Goal: Use online tool/utility

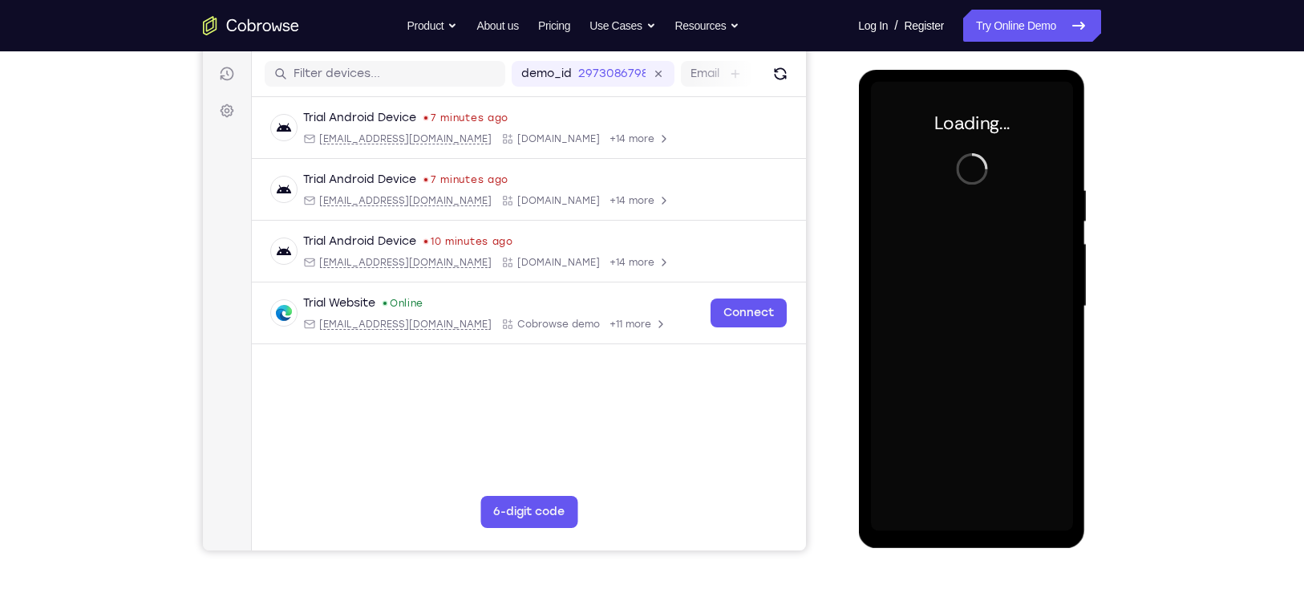
scroll to position [197, 0]
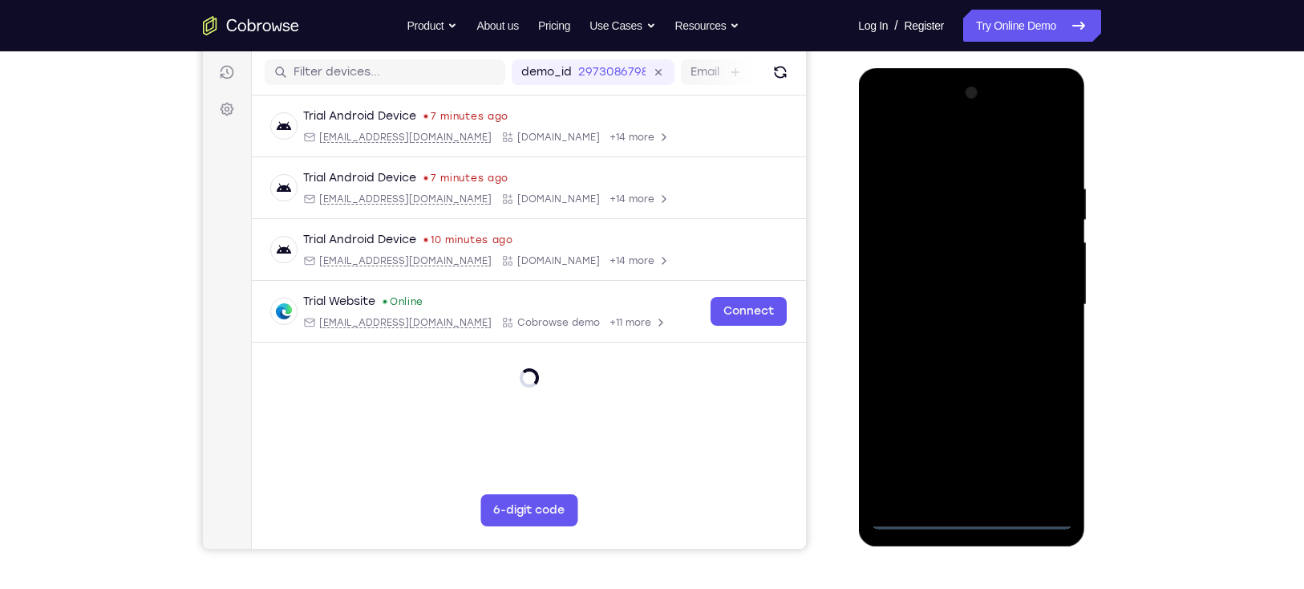
click at [972, 520] on div at bounding box center [971, 304] width 202 height 449
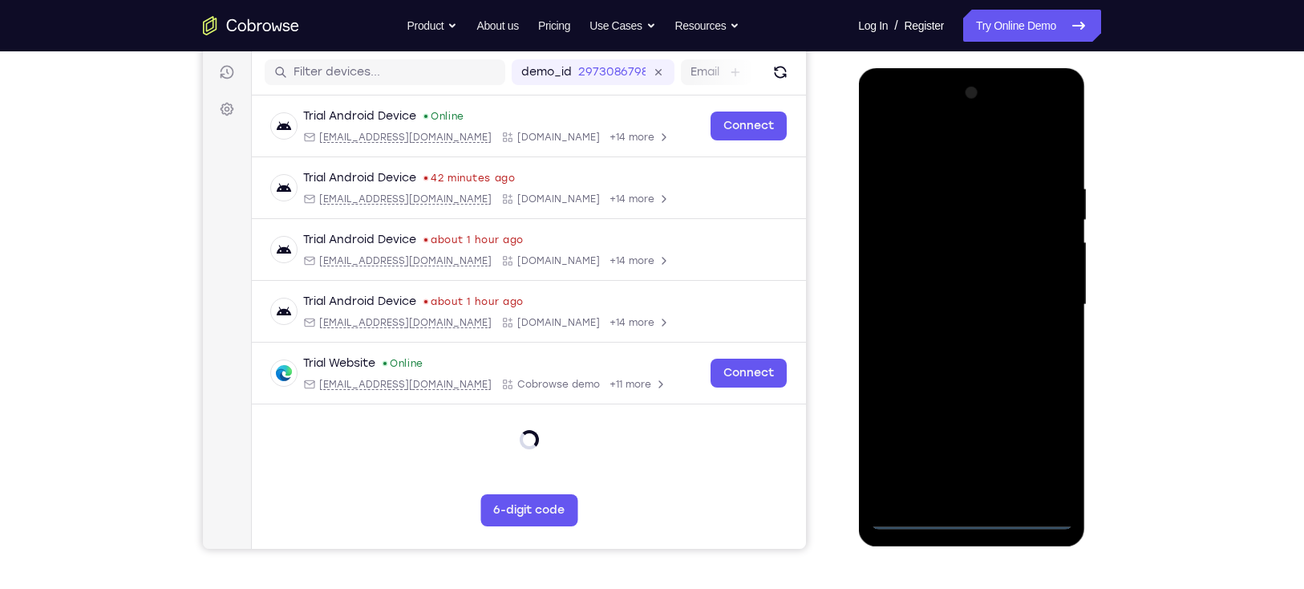
click at [1034, 457] on div at bounding box center [971, 304] width 202 height 449
click at [961, 138] on div at bounding box center [971, 304] width 202 height 449
click at [1047, 291] on div at bounding box center [971, 304] width 202 height 449
click at [953, 338] on div at bounding box center [971, 304] width 202 height 449
click at [928, 288] on div at bounding box center [971, 304] width 202 height 449
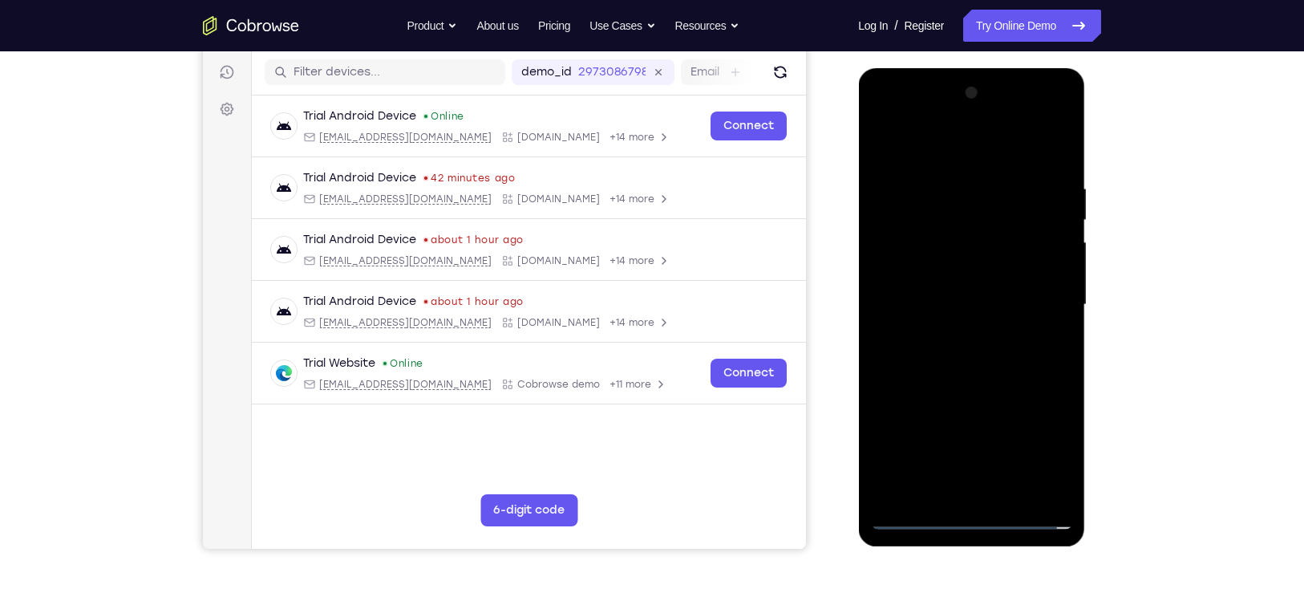
click at [948, 302] on div at bounding box center [971, 304] width 202 height 449
click at [958, 354] on div at bounding box center [971, 304] width 202 height 449
click at [981, 375] on div at bounding box center [971, 304] width 202 height 449
click at [1016, 489] on div at bounding box center [971, 304] width 202 height 449
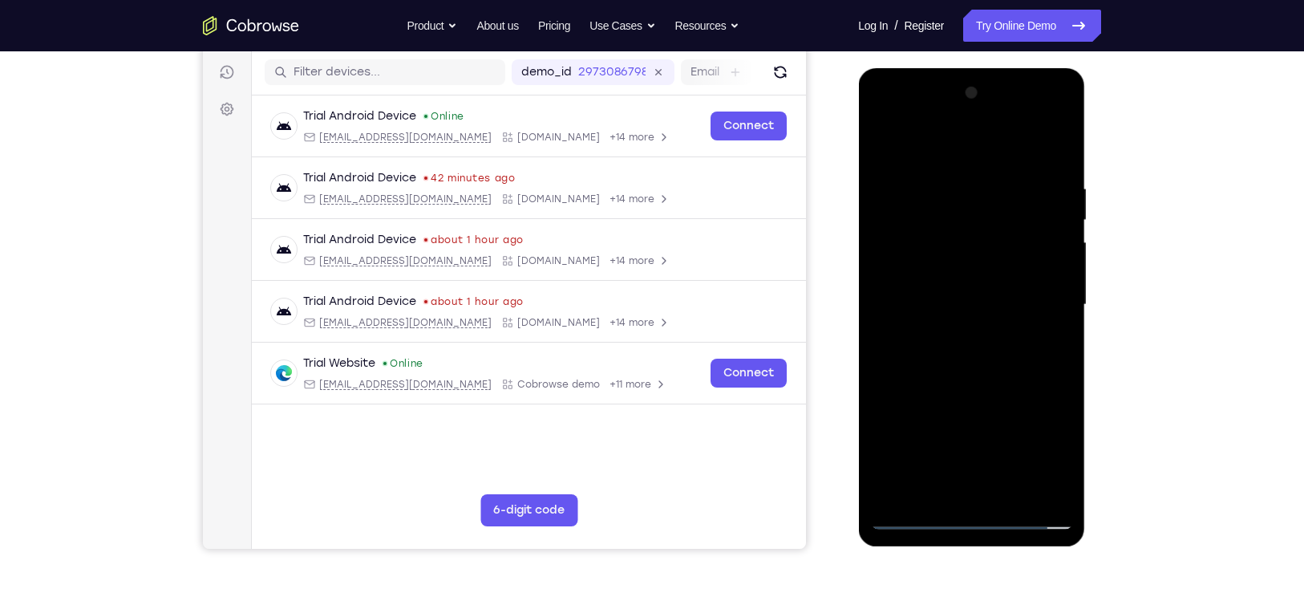
click at [982, 386] on div at bounding box center [971, 304] width 202 height 449
click at [1006, 298] on div at bounding box center [971, 304] width 202 height 449
click at [1055, 449] on div at bounding box center [971, 304] width 202 height 449
click at [1043, 346] on div at bounding box center [971, 304] width 202 height 449
click at [925, 268] on div at bounding box center [971, 304] width 202 height 449
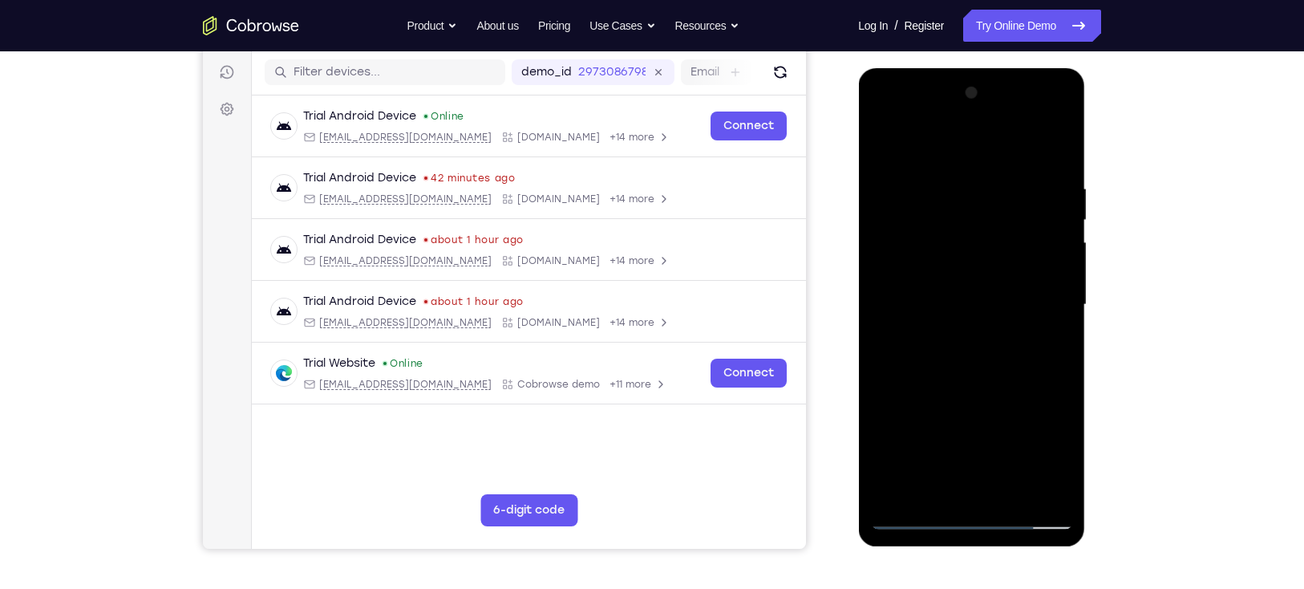
click at [950, 412] on div at bounding box center [971, 304] width 202 height 449
click at [1051, 342] on div at bounding box center [971, 304] width 202 height 449
click at [886, 143] on div at bounding box center [971, 304] width 202 height 449
click at [1004, 334] on div at bounding box center [971, 304] width 202 height 449
click at [1034, 348] on div at bounding box center [971, 304] width 202 height 449
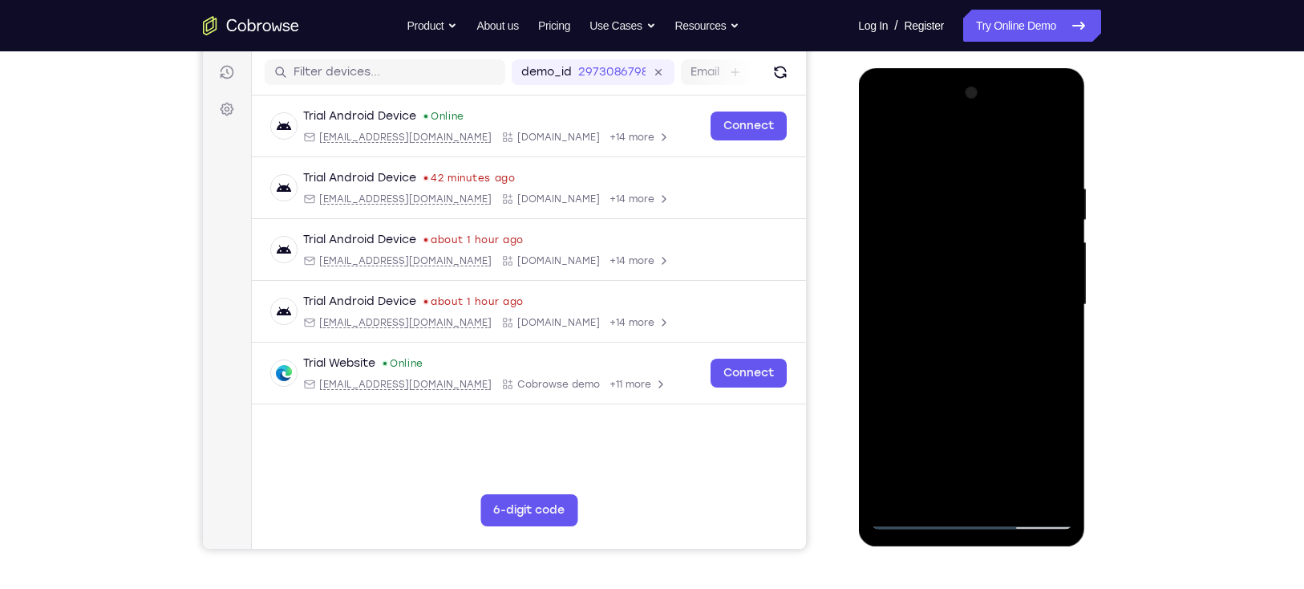
click at [1056, 342] on div at bounding box center [971, 304] width 202 height 449
click at [883, 144] on div at bounding box center [971, 304] width 202 height 449
click at [931, 335] on div at bounding box center [971, 304] width 202 height 449
click at [887, 144] on div at bounding box center [971, 304] width 202 height 449
click at [1042, 272] on div at bounding box center [971, 304] width 202 height 449
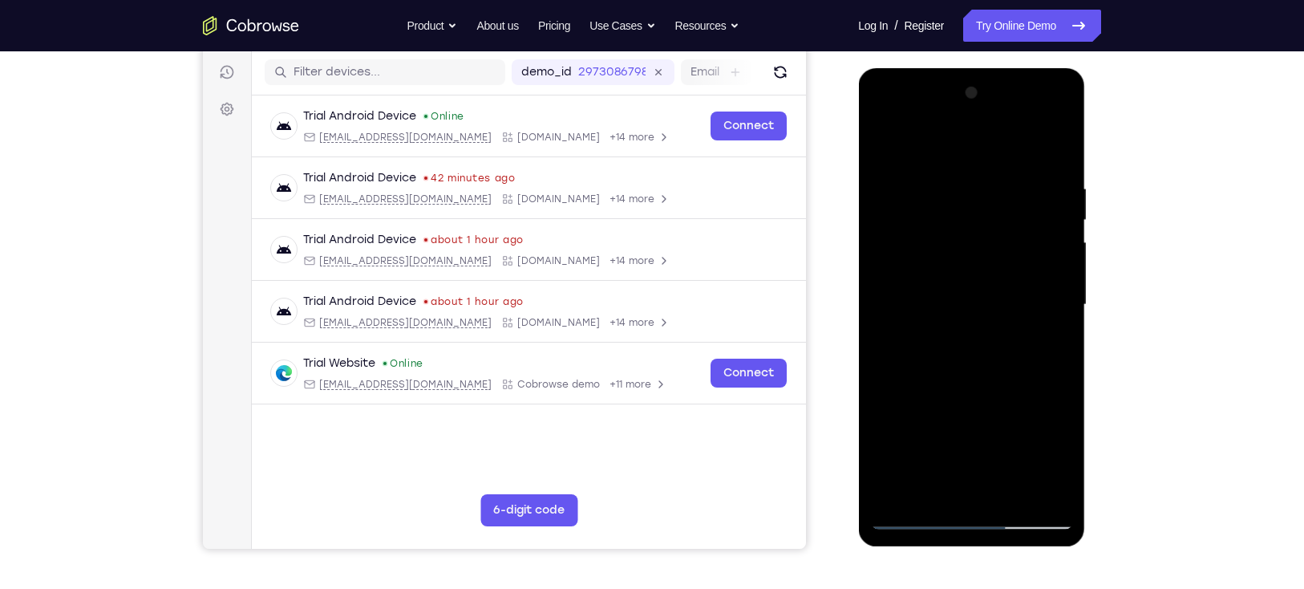
click at [883, 140] on div at bounding box center [971, 304] width 202 height 449
click at [944, 179] on div at bounding box center [971, 304] width 202 height 449
click at [1051, 309] on div at bounding box center [971, 304] width 202 height 449
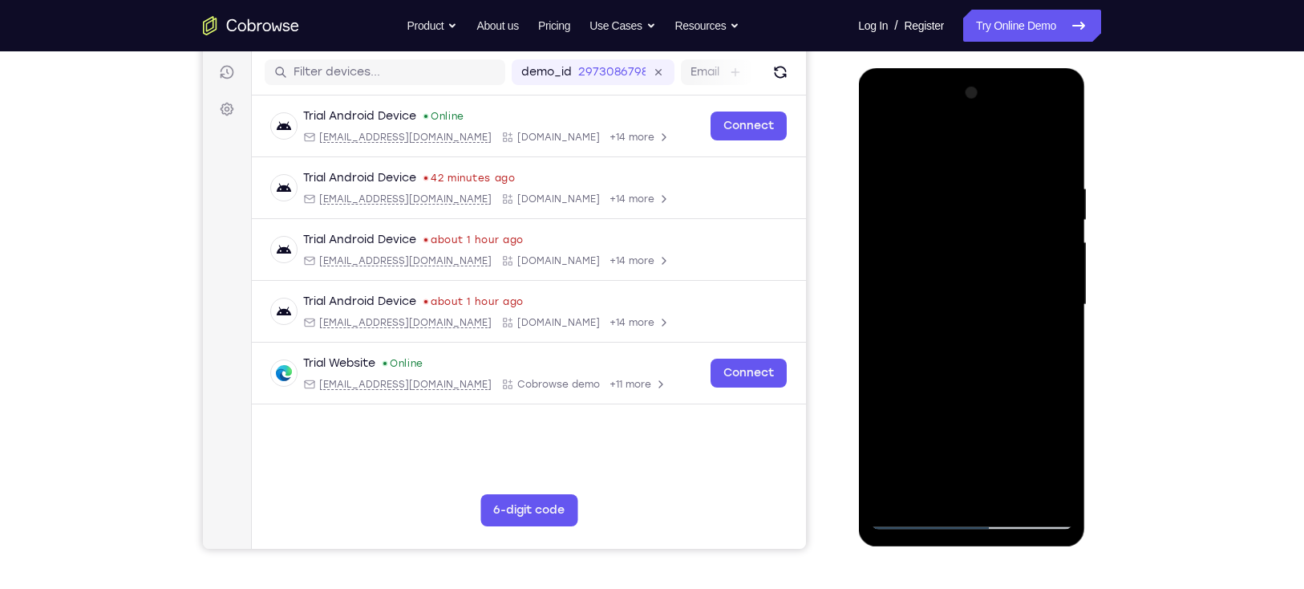
click at [1051, 309] on div at bounding box center [971, 304] width 202 height 449
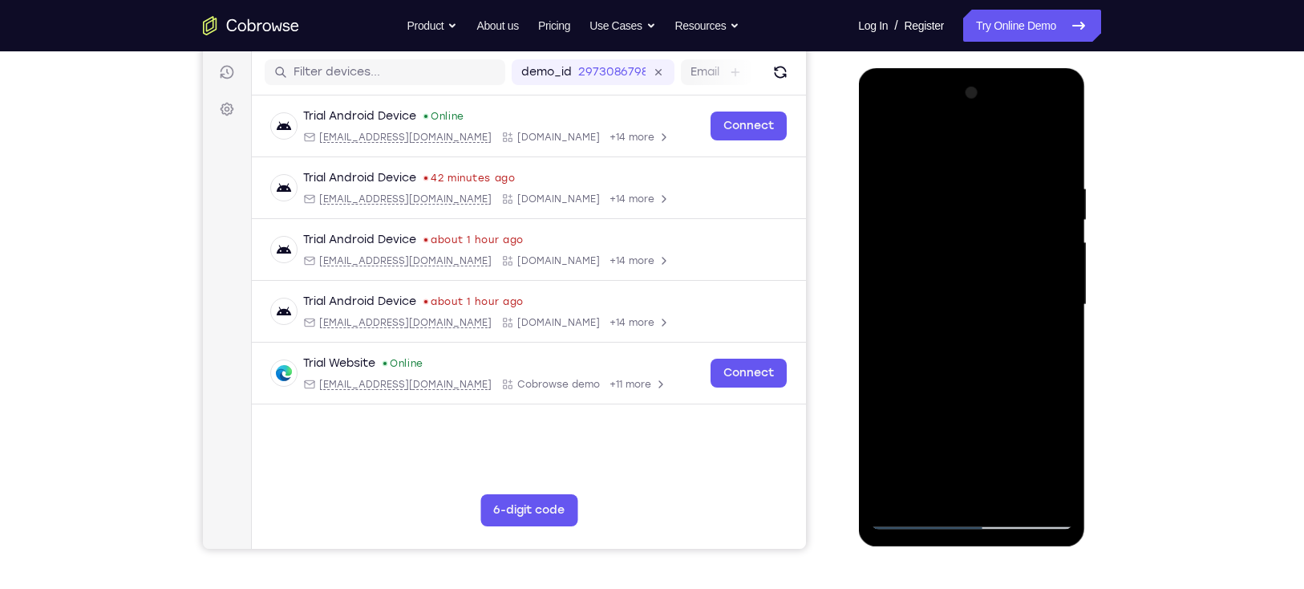
click at [1051, 309] on div at bounding box center [971, 304] width 202 height 449
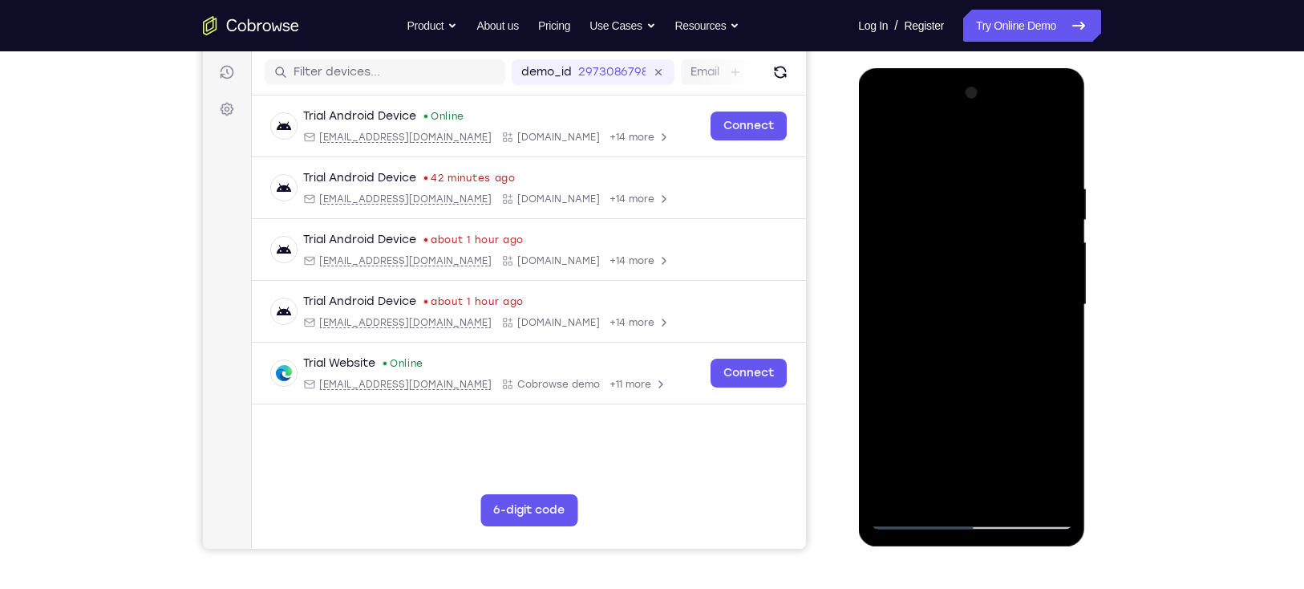
click at [1051, 309] on div at bounding box center [971, 304] width 202 height 449
click at [1051, 318] on div at bounding box center [971, 304] width 202 height 449
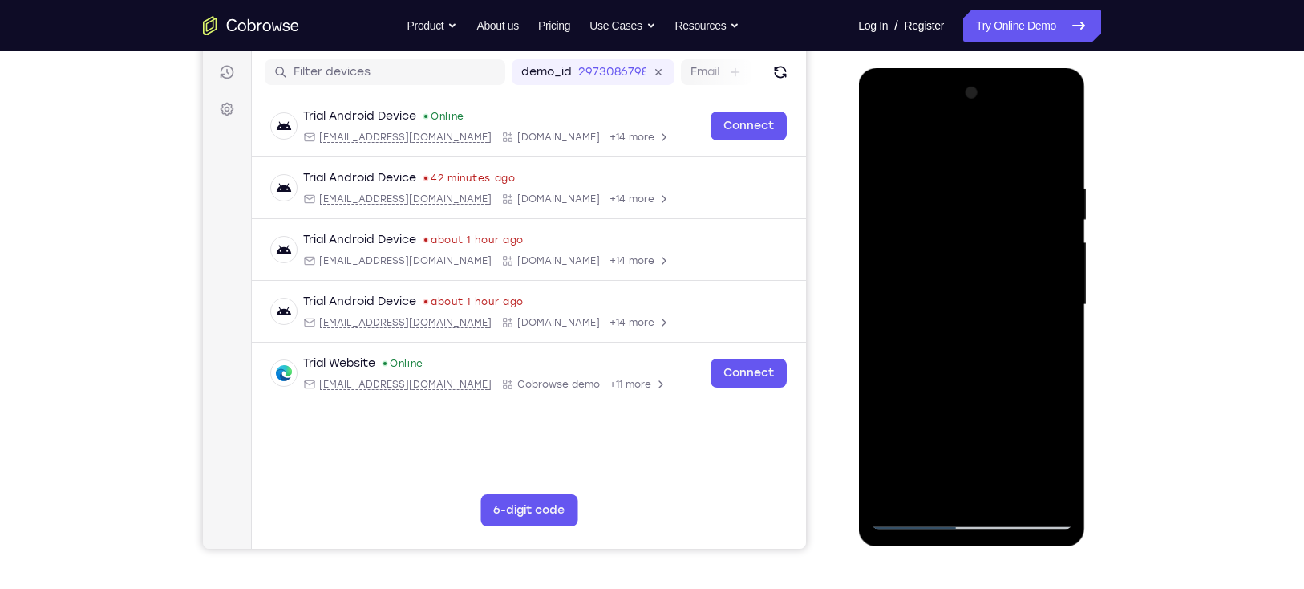
click at [1051, 318] on div at bounding box center [971, 304] width 202 height 449
click at [1057, 146] on div at bounding box center [971, 304] width 202 height 449
drag, startPoint x: 1031, startPoint y: 177, endPoint x: 866, endPoint y: 194, distance: 165.3
click at [866, 194] on div at bounding box center [971, 307] width 227 height 478
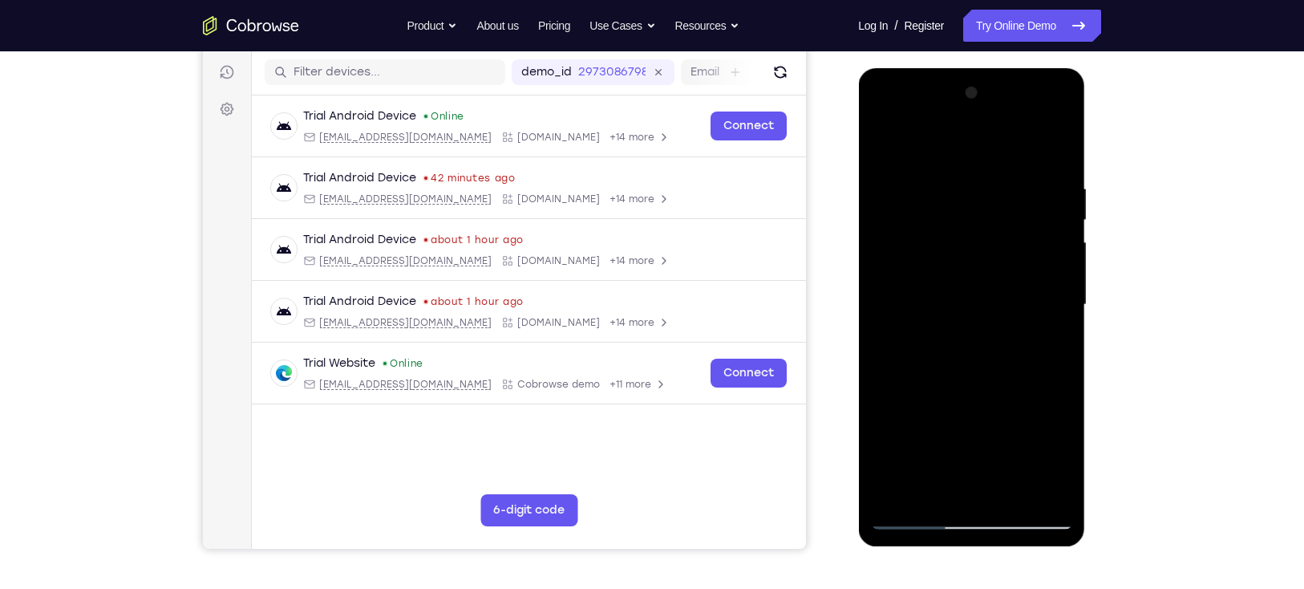
drag, startPoint x: 998, startPoint y: 179, endPoint x: 888, endPoint y: 174, distance: 110.0
click at [888, 174] on div at bounding box center [971, 304] width 202 height 449
drag, startPoint x: 1018, startPoint y: 179, endPoint x: 875, endPoint y: 173, distance: 142.9
click at [875, 173] on div at bounding box center [971, 304] width 202 height 449
click at [1015, 494] on div at bounding box center [971, 304] width 202 height 449
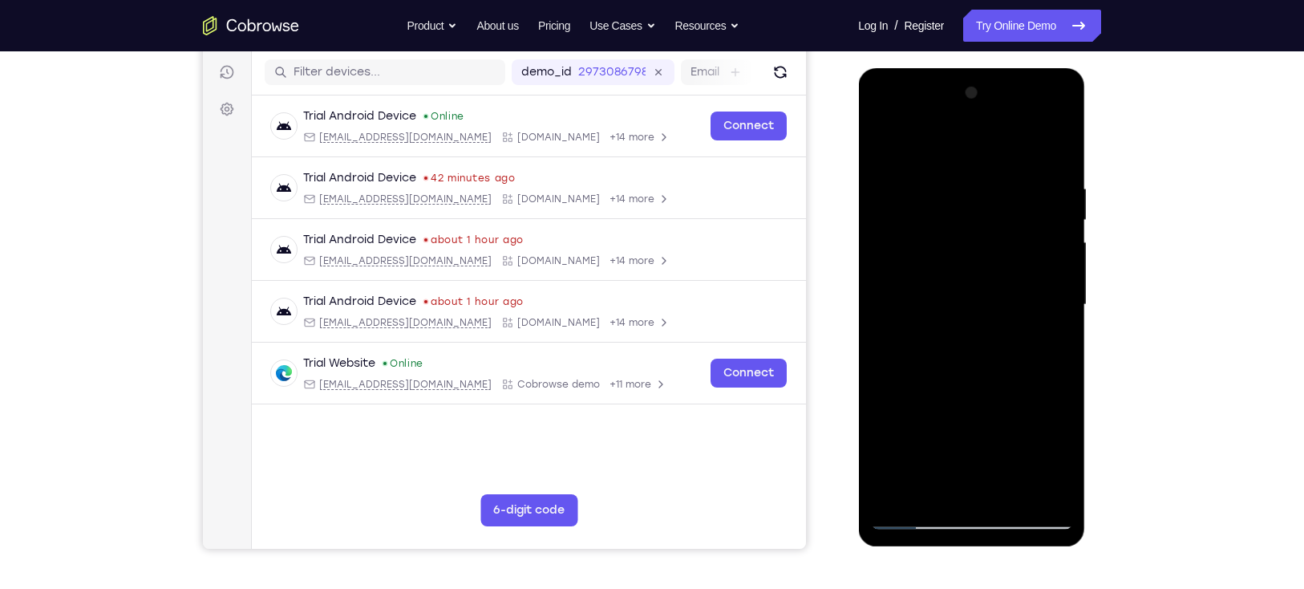
click at [921, 515] on div at bounding box center [971, 304] width 202 height 449
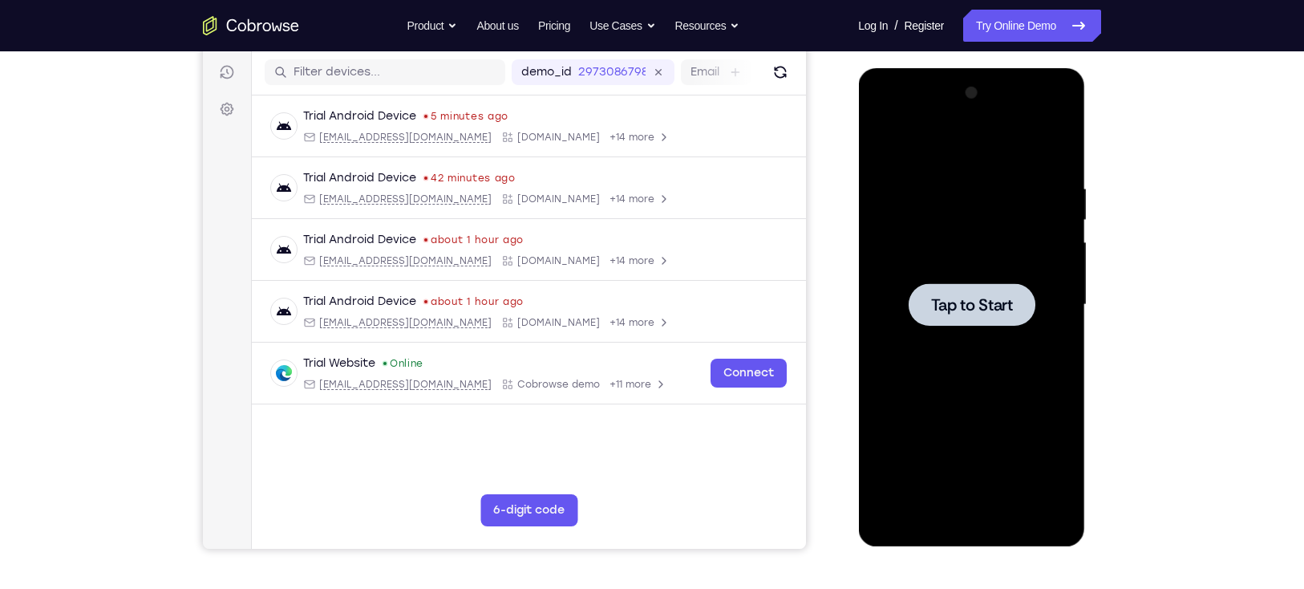
click at [1000, 320] on div at bounding box center [971, 304] width 127 height 43
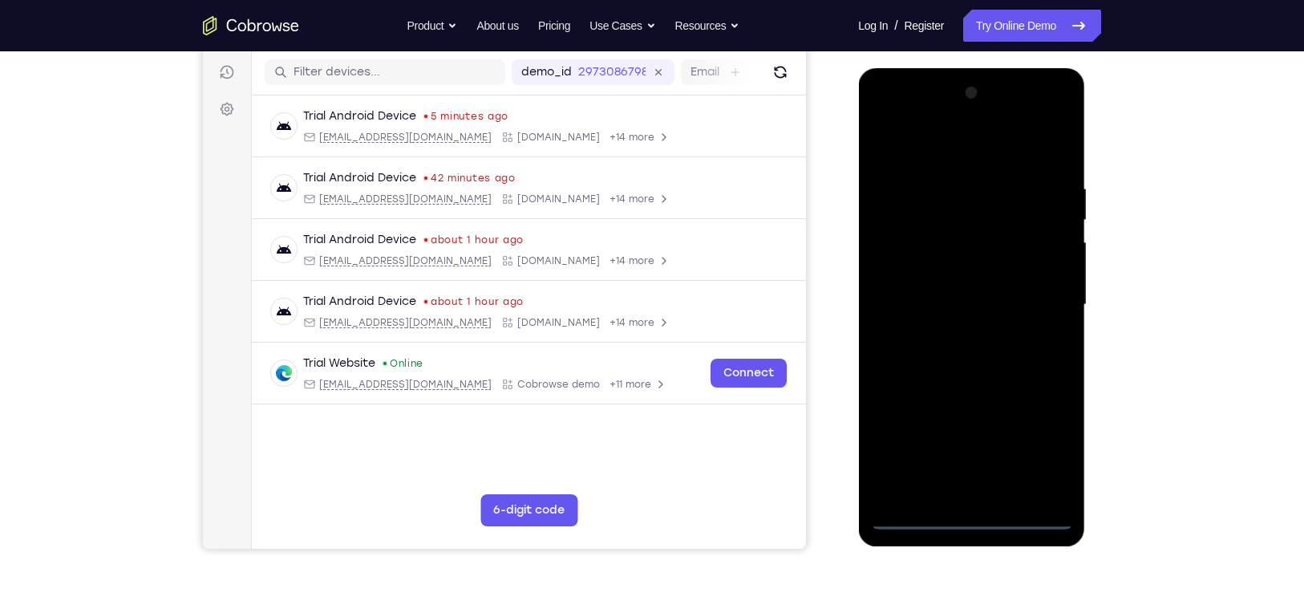
click at [984, 514] on div at bounding box center [971, 304] width 202 height 449
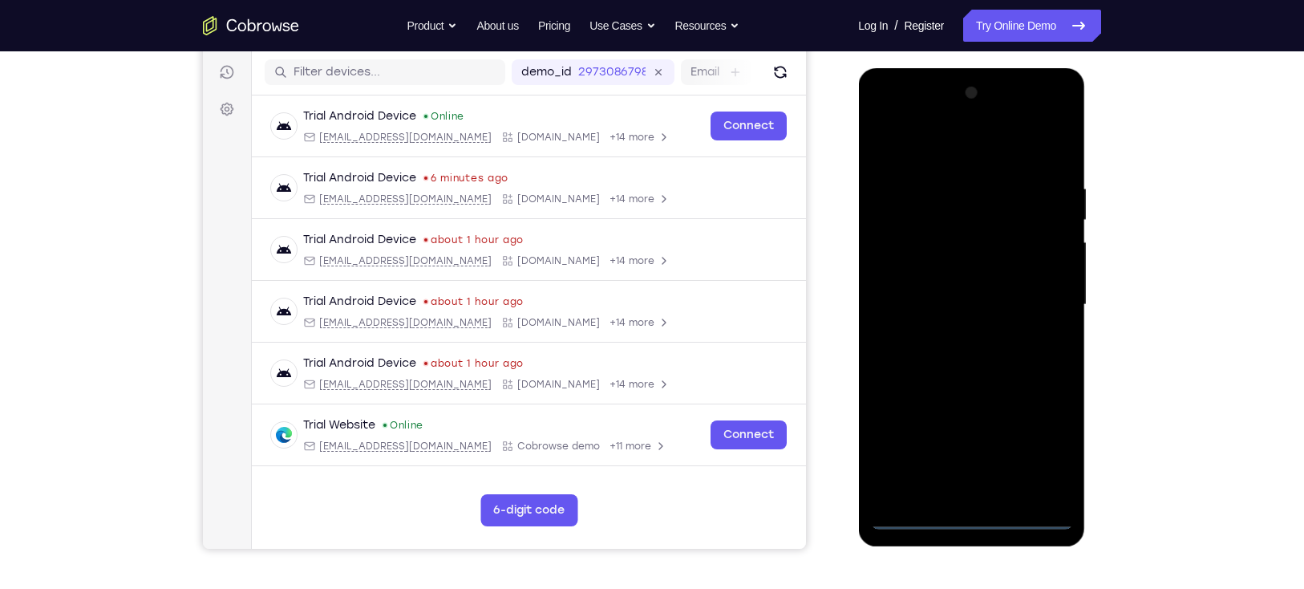
click at [1047, 453] on div at bounding box center [971, 304] width 202 height 449
click at [936, 154] on div at bounding box center [971, 304] width 202 height 449
click at [1036, 294] on div at bounding box center [971, 304] width 202 height 449
click at [950, 334] on div at bounding box center [971, 304] width 202 height 449
click at [920, 290] on div at bounding box center [971, 304] width 202 height 449
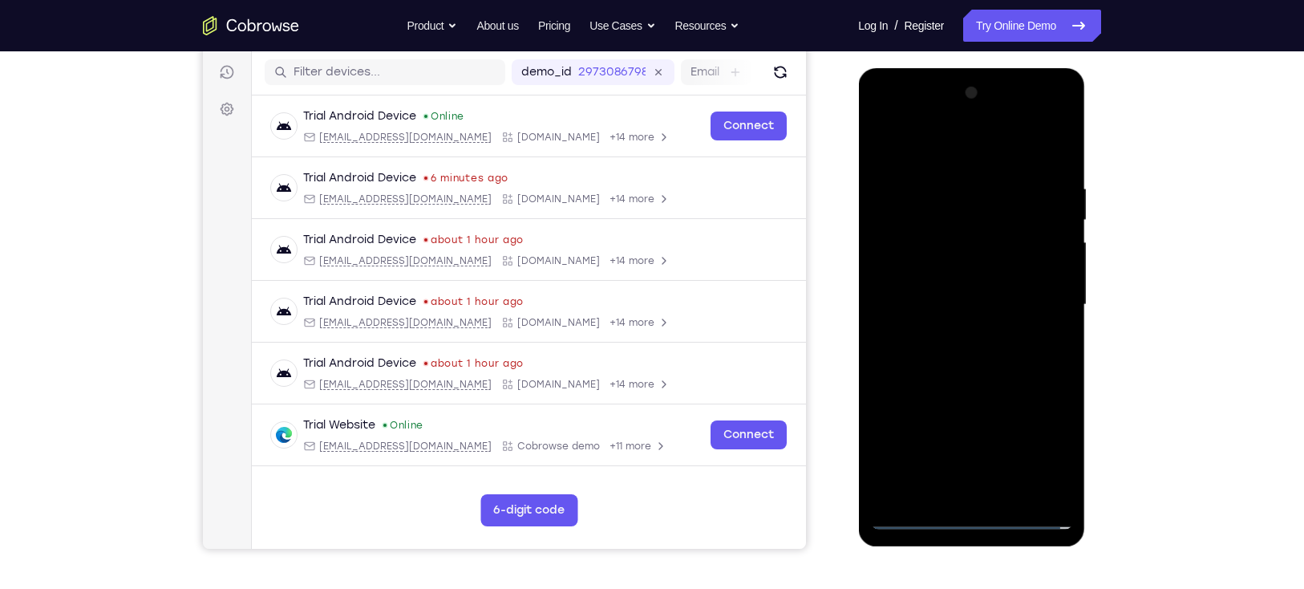
click at [921, 271] on div at bounding box center [971, 304] width 202 height 449
click at [1048, 273] on div at bounding box center [971, 304] width 202 height 449
click at [1015, 302] on div at bounding box center [971, 304] width 202 height 449
click at [986, 351] on div at bounding box center [971, 304] width 202 height 449
click at [1055, 164] on div at bounding box center [971, 304] width 202 height 449
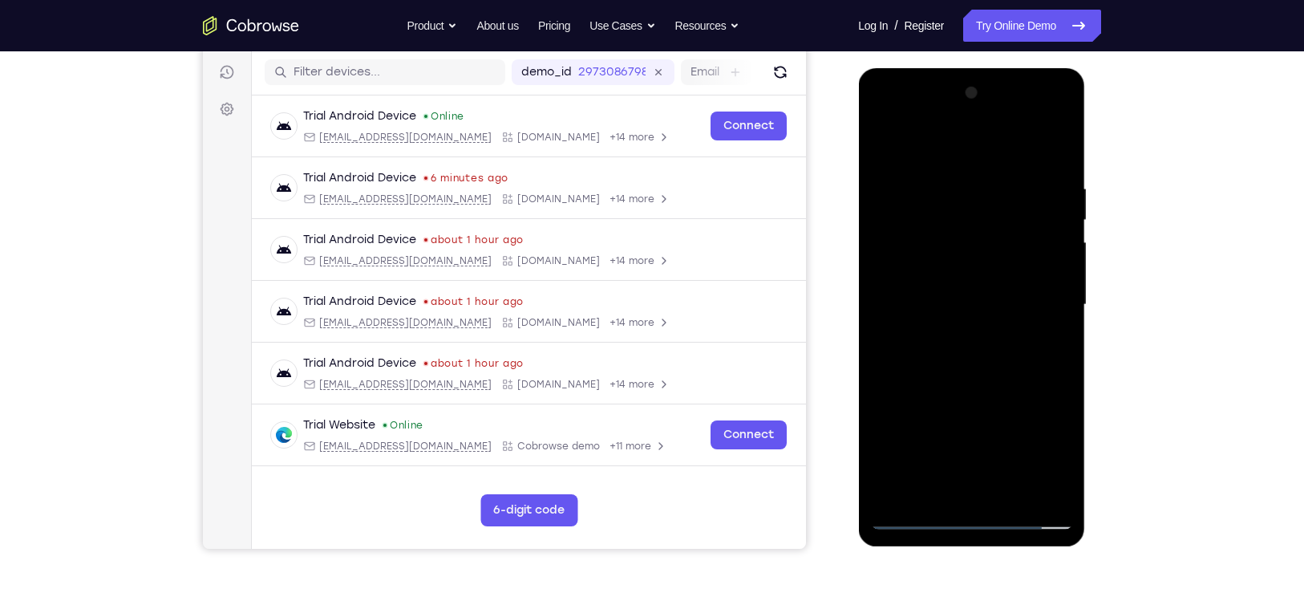
click at [1005, 496] on div at bounding box center [971, 304] width 202 height 449
click at [996, 391] on div at bounding box center [971, 304] width 202 height 449
click at [1012, 337] on div at bounding box center [971, 304] width 202 height 449
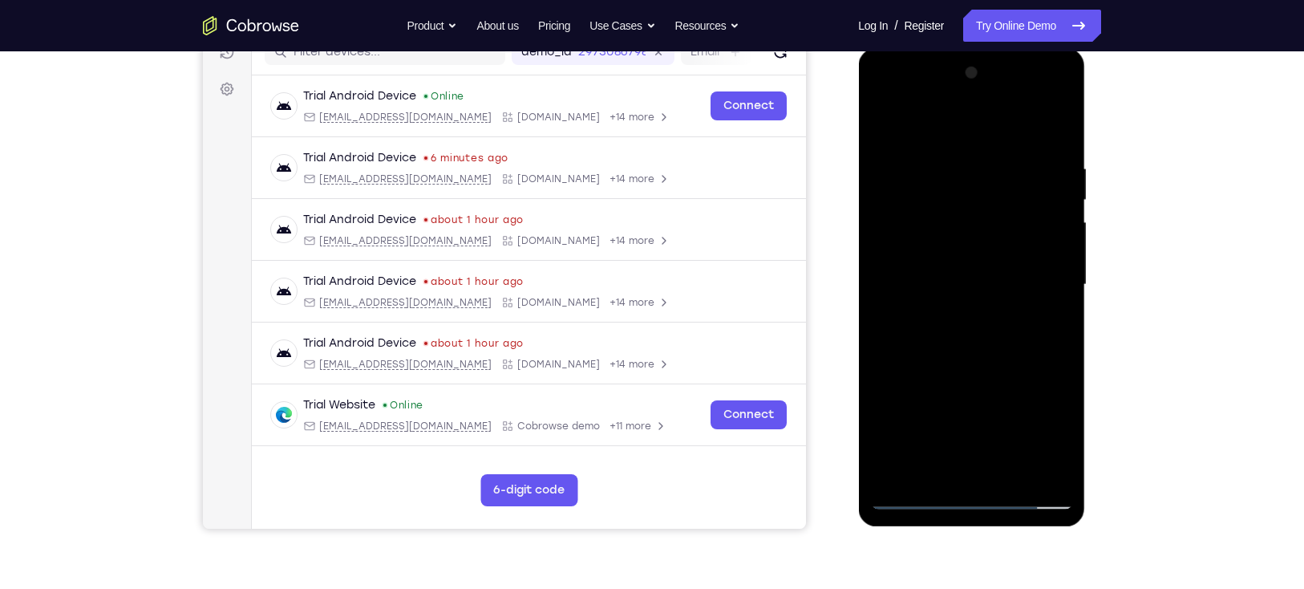
scroll to position [218, 0]
click at [946, 363] on div at bounding box center [971, 283] width 202 height 449
click at [964, 362] on div at bounding box center [971, 283] width 202 height 449
click at [1055, 439] on div at bounding box center [971, 283] width 202 height 449
click at [1055, 328] on div at bounding box center [971, 283] width 202 height 449
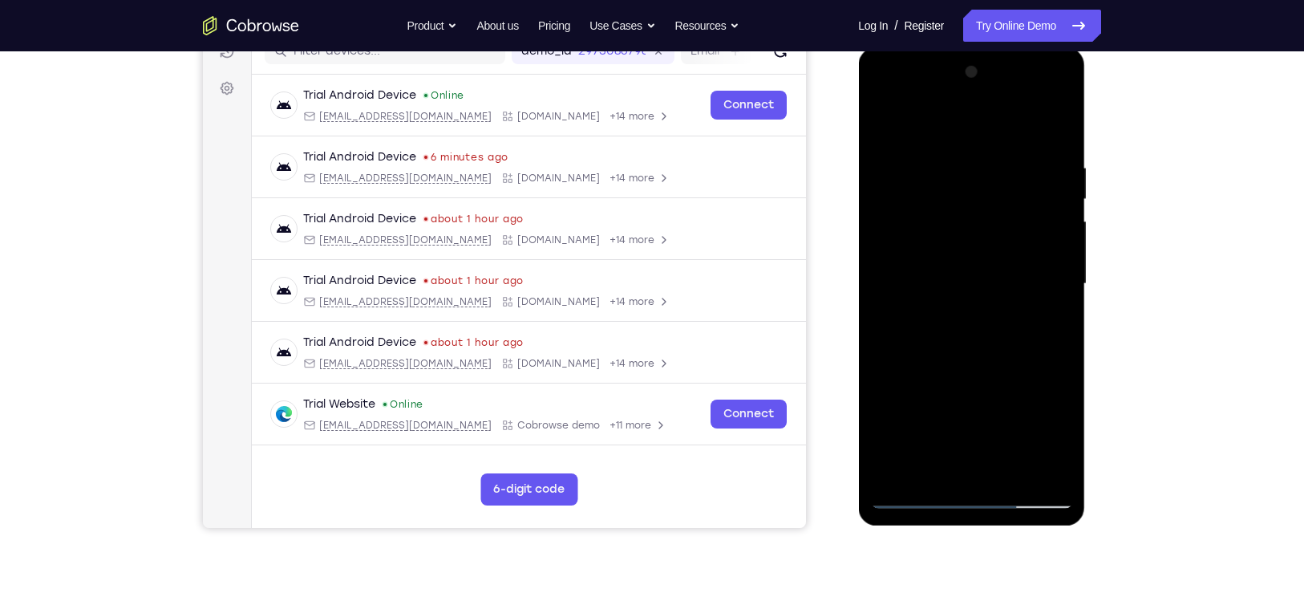
click at [958, 212] on div at bounding box center [971, 283] width 202 height 449
click at [958, 371] on div at bounding box center [971, 283] width 202 height 449
click at [963, 370] on div at bounding box center [971, 283] width 202 height 449
click at [1051, 328] on div at bounding box center [971, 283] width 202 height 449
click at [881, 127] on div at bounding box center [971, 283] width 202 height 449
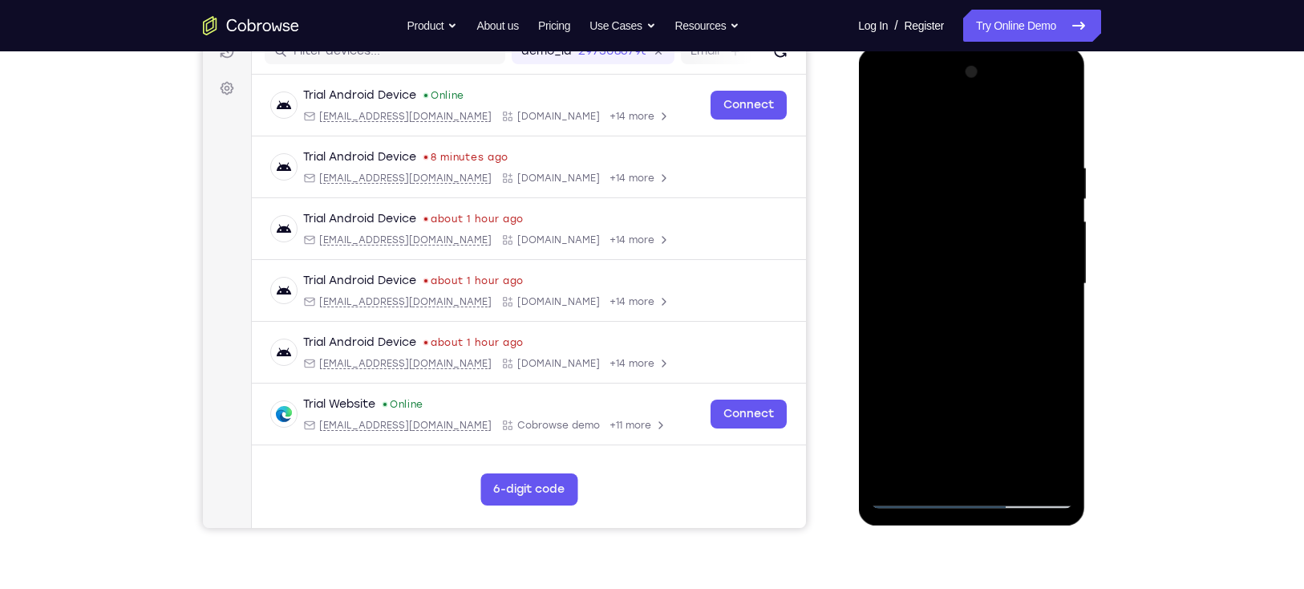
click at [954, 310] on div at bounding box center [971, 283] width 202 height 449
click at [1054, 330] on div at bounding box center [971, 283] width 202 height 449
click at [1053, 330] on div at bounding box center [971, 283] width 202 height 449
click at [878, 126] on div at bounding box center [971, 283] width 202 height 449
click at [909, 492] on div at bounding box center [971, 283] width 202 height 449
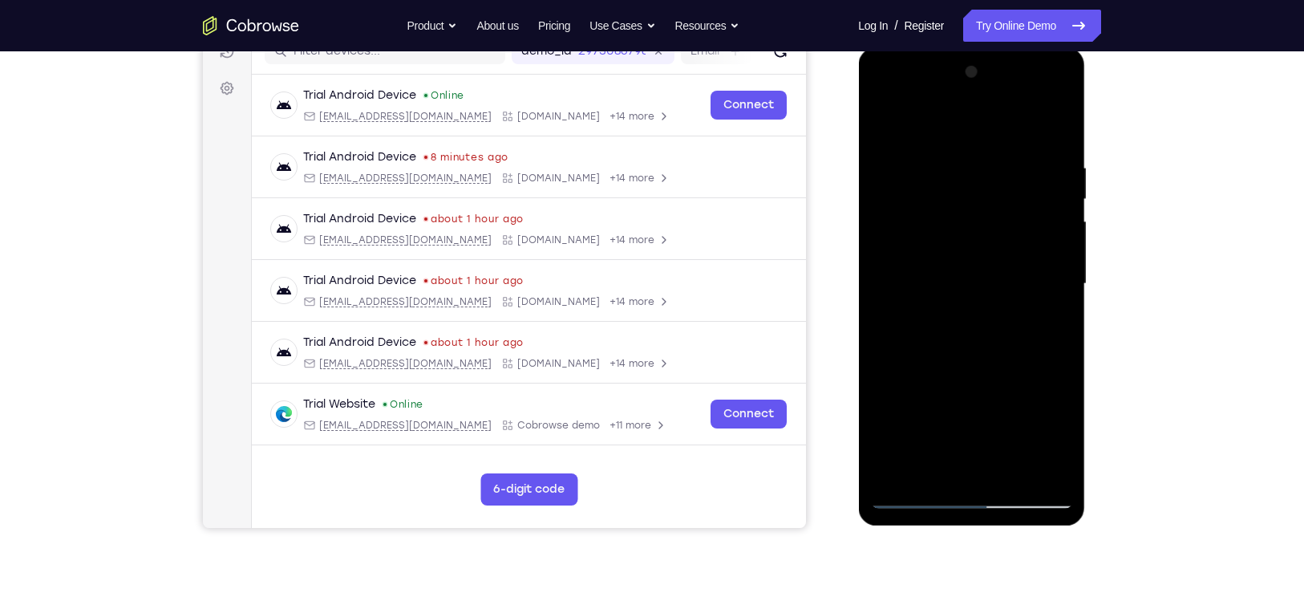
click at [886, 122] on div at bounding box center [971, 283] width 202 height 449
click at [957, 153] on div at bounding box center [971, 283] width 202 height 449
click at [1036, 467] on div at bounding box center [971, 283] width 202 height 449
click at [1051, 278] on div at bounding box center [971, 283] width 202 height 449
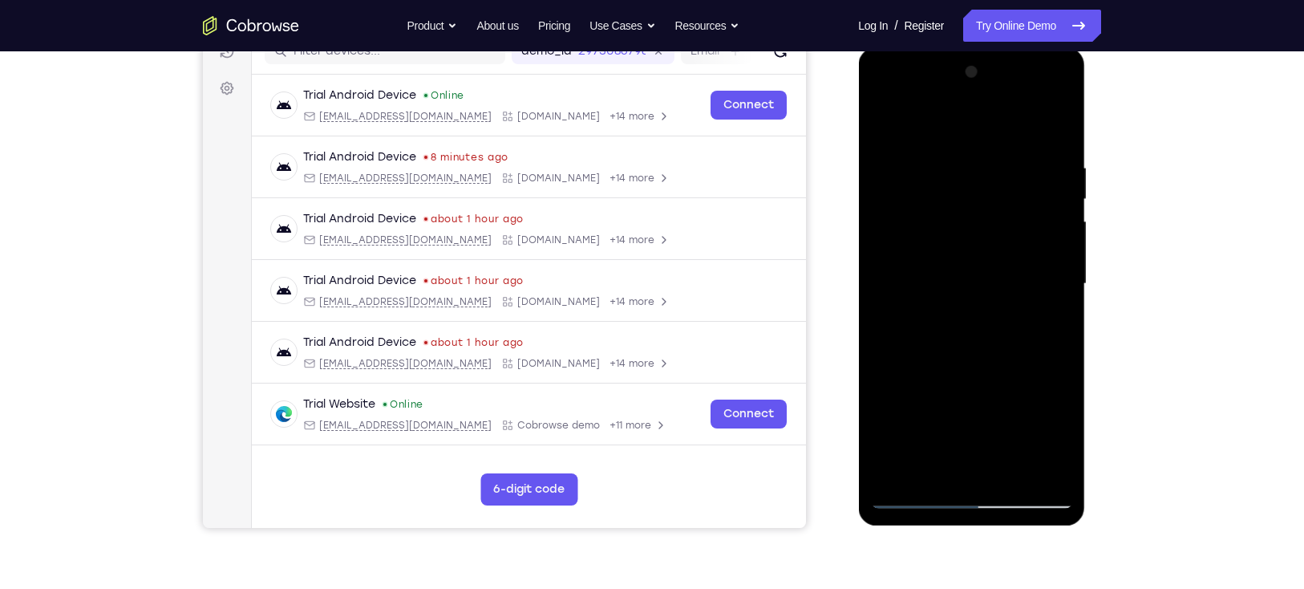
click at [1031, 464] on div at bounding box center [971, 283] width 202 height 449
click at [1053, 281] on div at bounding box center [971, 283] width 202 height 449
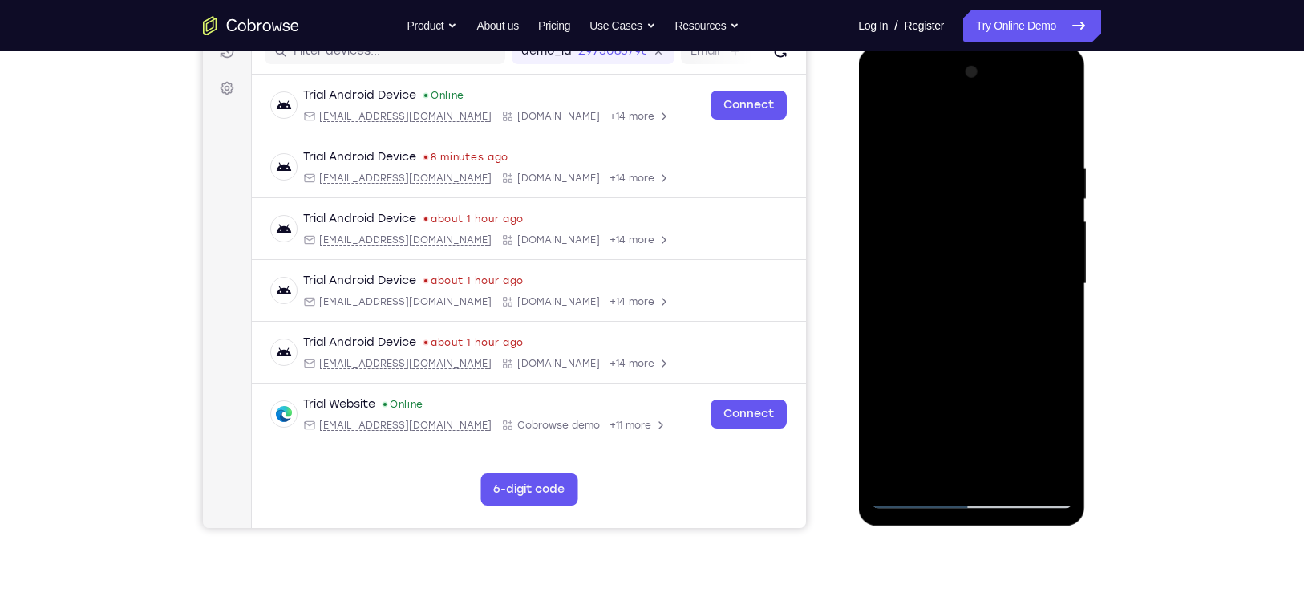
click at [1055, 128] on div at bounding box center [971, 283] width 202 height 449
click at [1009, 470] on div at bounding box center [971, 283] width 202 height 449
click at [973, 281] on div at bounding box center [971, 283] width 202 height 449
click at [1049, 324] on div at bounding box center [971, 283] width 202 height 449
click at [942, 259] on div at bounding box center [971, 283] width 202 height 449
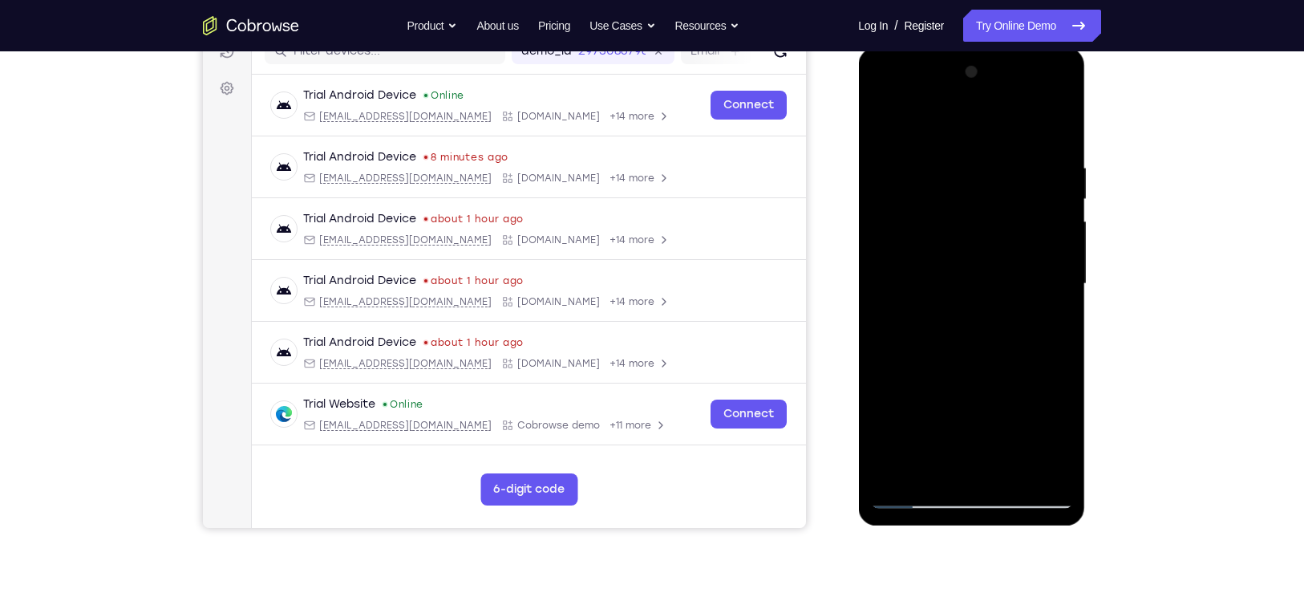
click at [942, 259] on div at bounding box center [971, 283] width 202 height 449
click at [919, 403] on div at bounding box center [971, 283] width 202 height 449
click at [881, 123] on div at bounding box center [971, 283] width 202 height 449
click at [919, 492] on div at bounding box center [971, 283] width 202 height 449
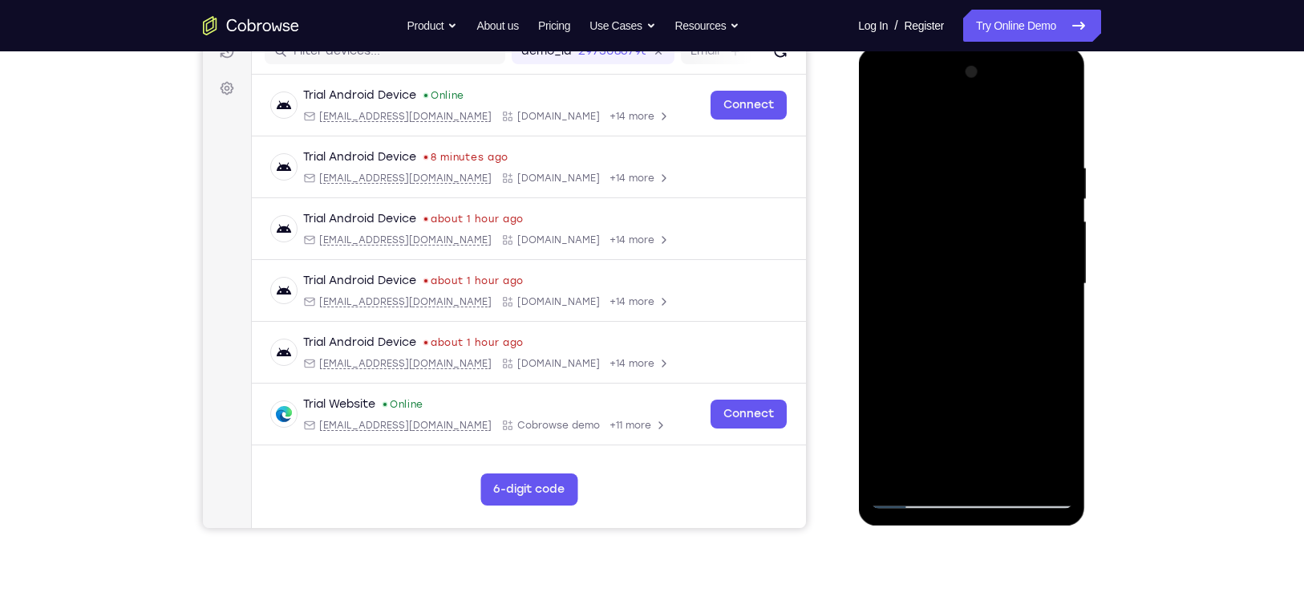
click at [878, 118] on div at bounding box center [971, 283] width 202 height 449
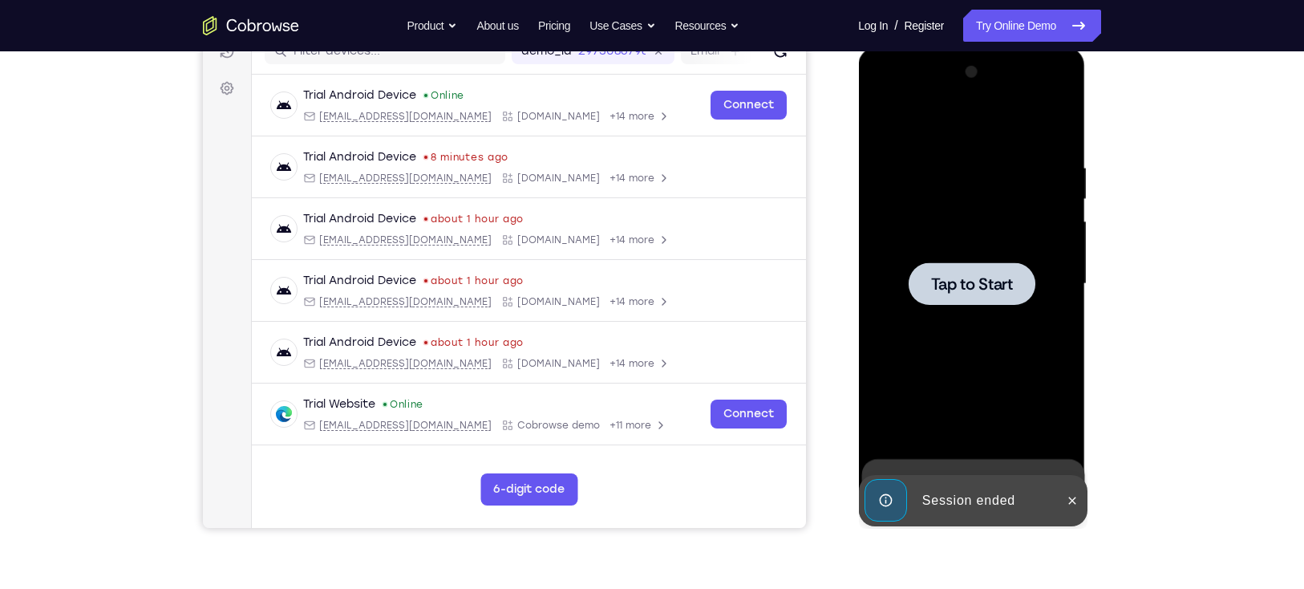
click at [978, 291] on span "Tap to Start" at bounding box center [971, 284] width 82 height 16
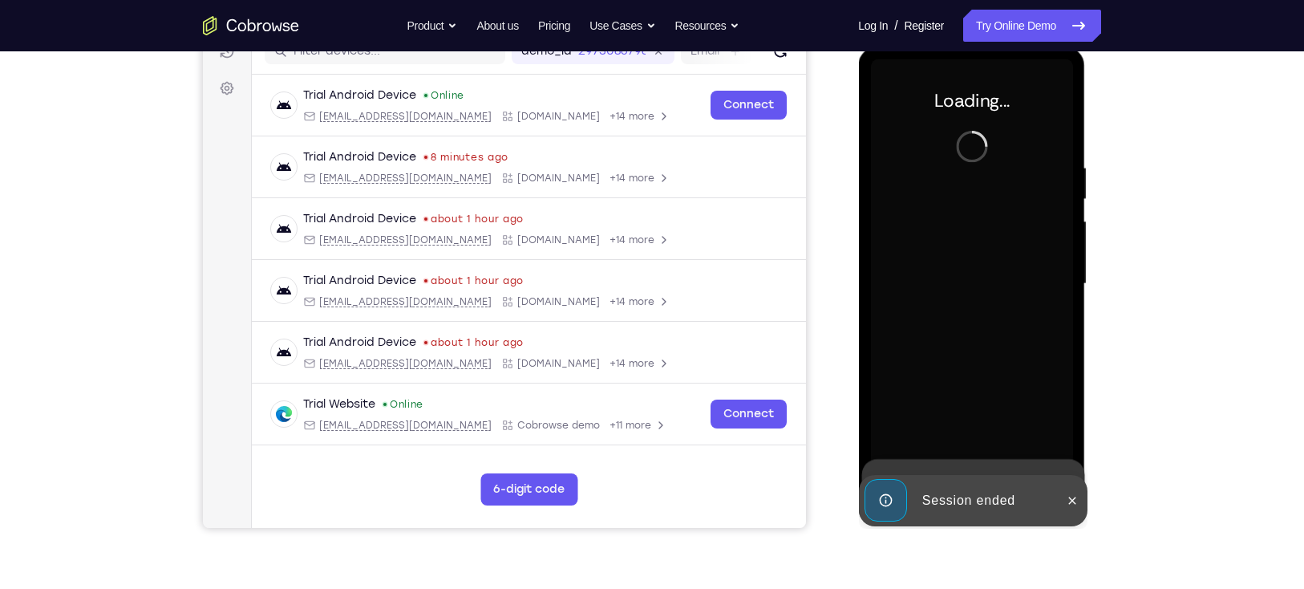
click at [978, 291] on div at bounding box center [971, 283] width 202 height 449
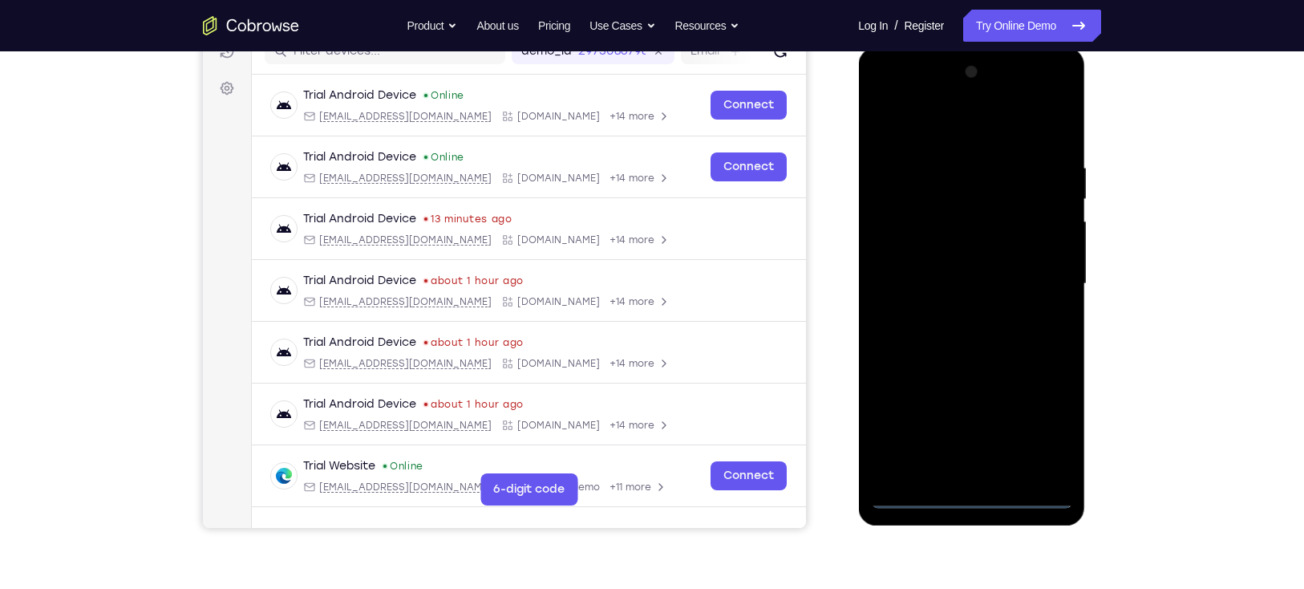
click at [979, 496] on div at bounding box center [971, 283] width 202 height 449
click at [1031, 424] on div at bounding box center [971, 283] width 202 height 449
click at [985, 132] on div at bounding box center [971, 283] width 202 height 449
click at [1045, 275] on div at bounding box center [971, 283] width 202 height 449
click at [954, 314] on div at bounding box center [971, 283] width 202 height 449
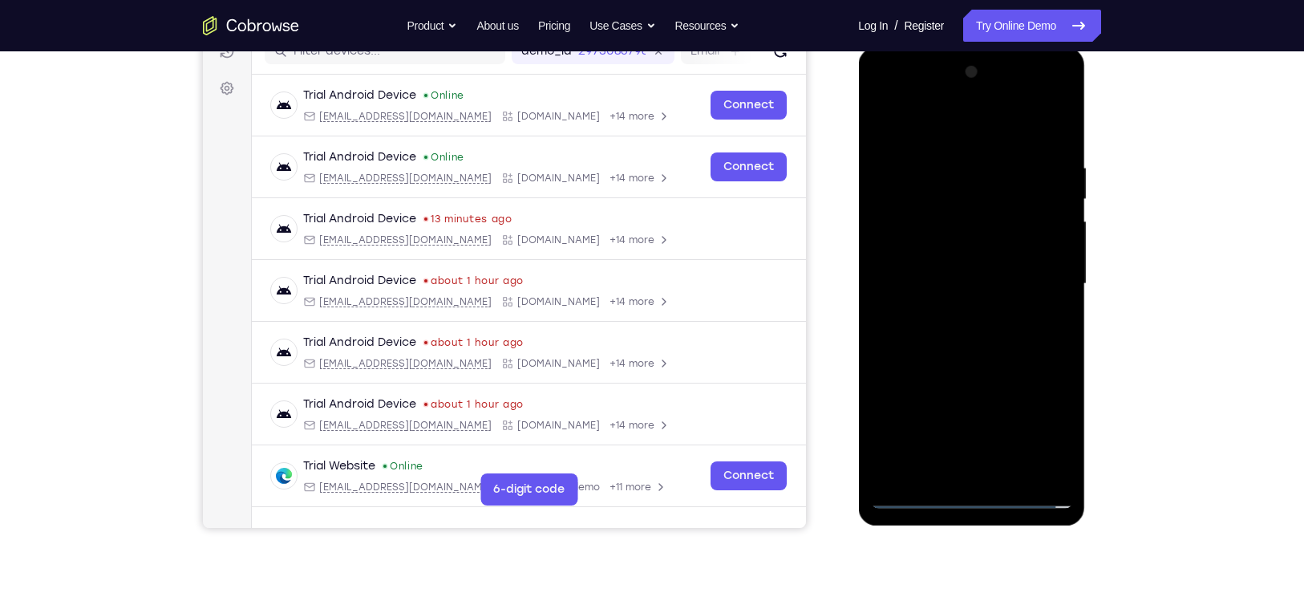
click at [973, 268] on div at bounding box center [971, 283] width 202 height 449
click at [970, 281] on div at bounding box center [971, 283] width 202 height 449
click at [1054, 314] on div at bounding box center [971, 283] width 202 height 449
click at [1017, 280] on div at bounding box center [971, 283] width 202 height 449
click at [985, 331] on div at bounding box center [971, 283] width 202 height 449
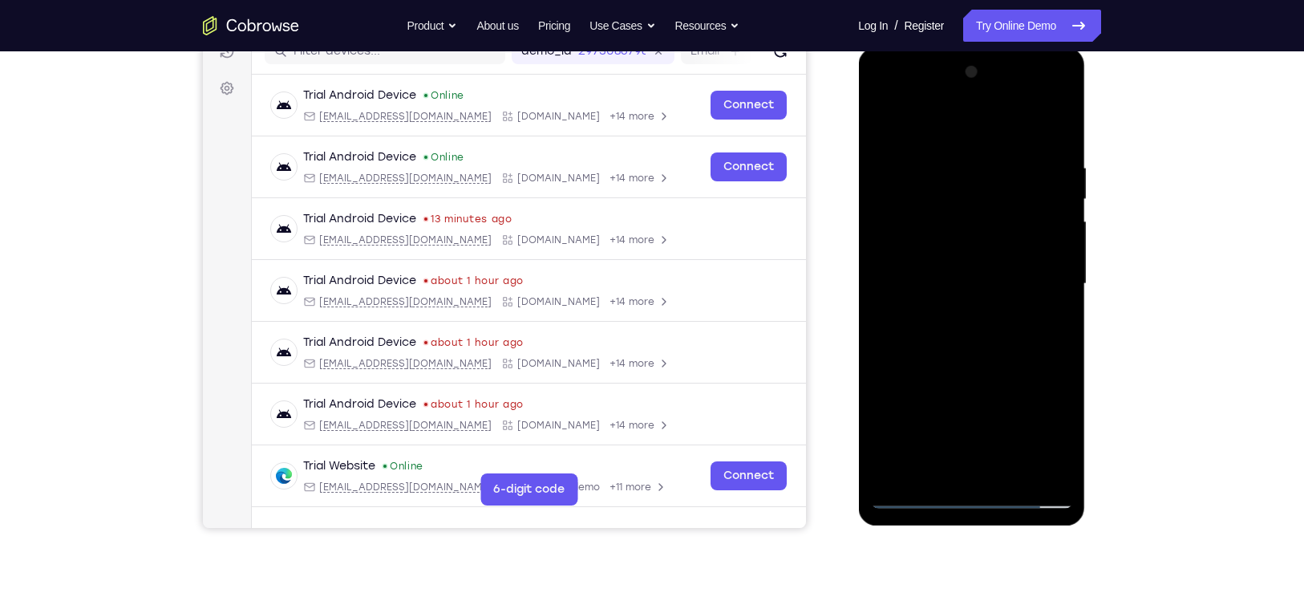
click at [994, 354] on div at bounding box center [971, 283] width 202 height 449
click at [1056, 467] on div at bounding box center [971, 283] width 202 height 449
click at [1011, 469] on div at bounding box center [971, 283] width 202 height 449
click at [999, 366] on div at bounding box center [971, 283] width 202 height 449
click at [996, 280] on div at bounding box center [971, 283] width 202 height 449
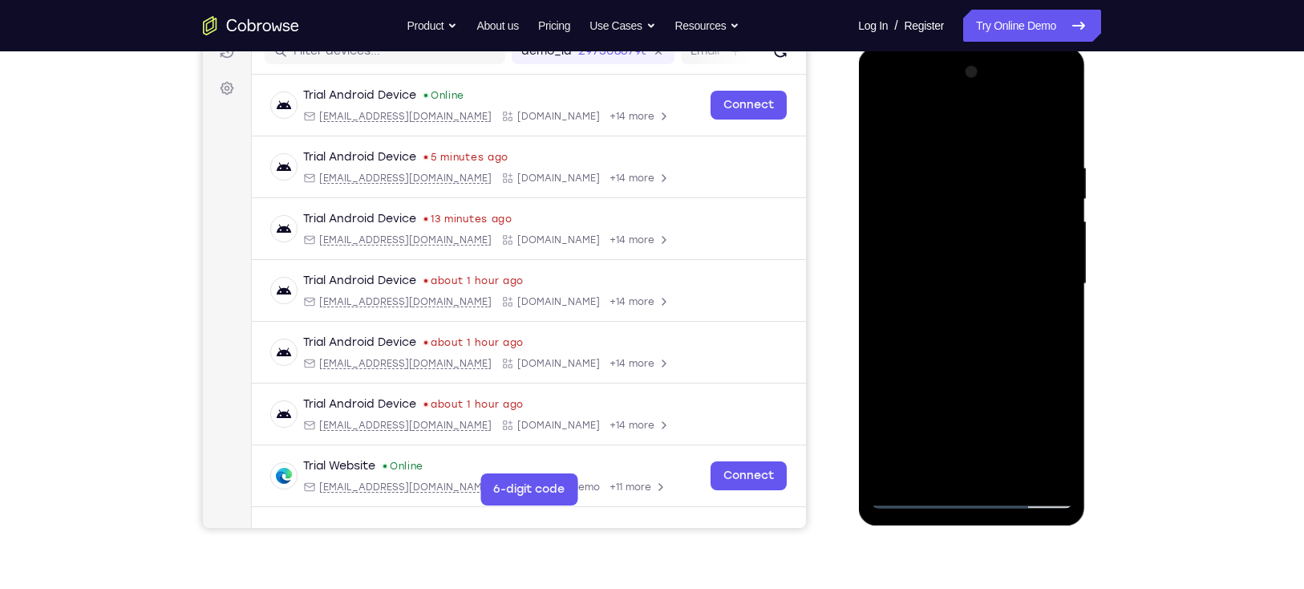
click at [1063, 438] on div at bounding box center [971, 283] width 202 height 449
click at [1041, 329] on div at bounding box center [971, 283] width 202 height 449
drag, startPoint x: 901, startPoint y: 133, endPoint x: 950, endPoint y: -7, distance: 148.6
click at [950, 47] on html "Online web based iOS Simulators and Android Emulators. Run iPhone, iPad, Mobile…" at bounding box center [972, 287] width 229 height 481
click at [882, 122] on div at bounding box center [971, 283] width 202 height 449
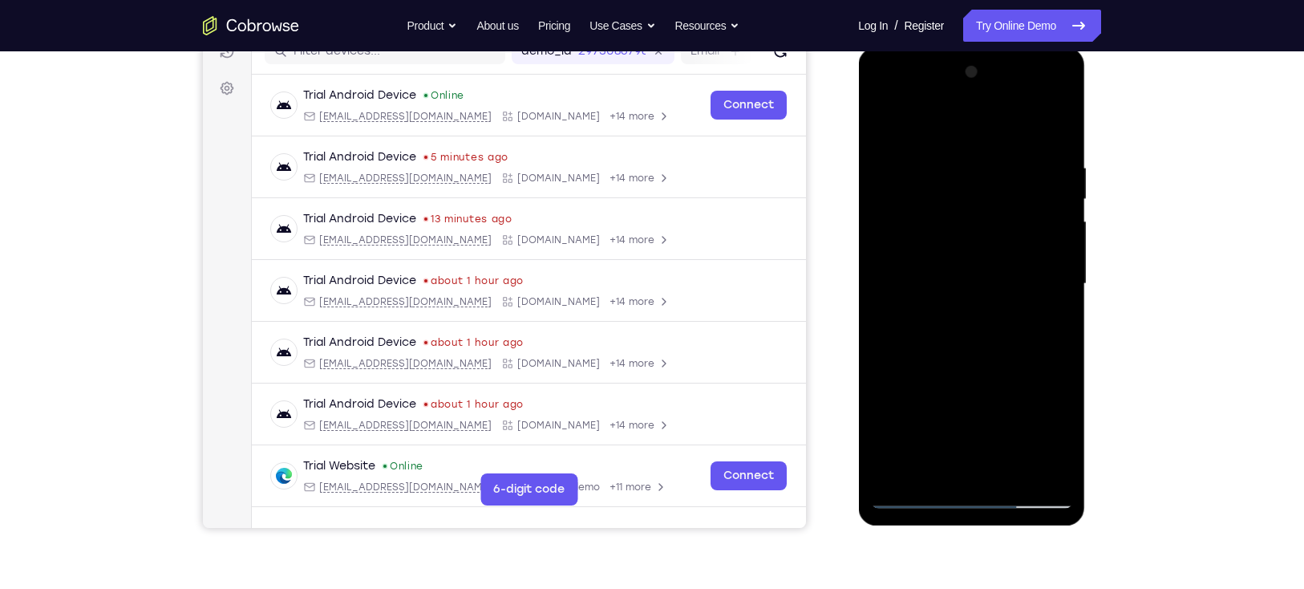
click at [988, 281] on div at bounding box center [971, 283] width 202 height 449
click at [1047, 326] on div at bounding box center [971, 283] width 202 height 449
click at [950, 291] on div at bounding box center [971, 283] width 202 height 449
click at [979, 436] on div at bounding box center [971, 283] width 202 height 449
click at [931, 467] on div at bounding box center [971, 283] width 202 height 449
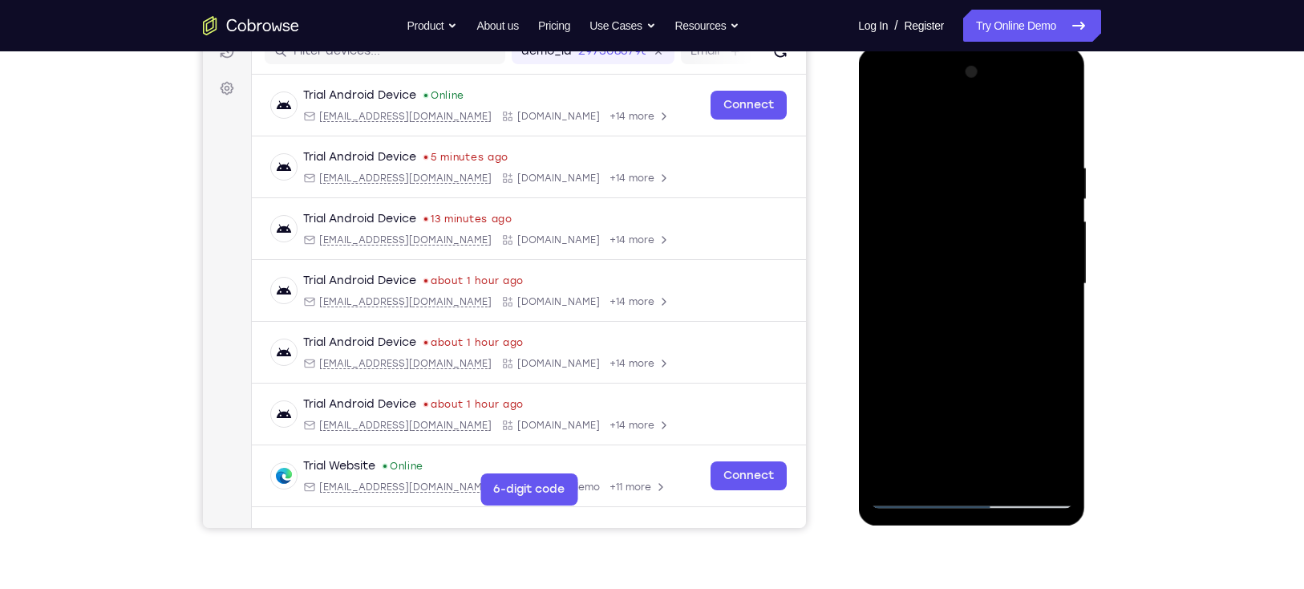
click at [1009, 372] on div at bounding box center [971, 283] width 202 height 449
click at [1049, 312] on div at bounding box center [971, 283] width 202 height 449
click at [942, 227] on div at bounding box center [971, 283] width 202 height 449
click at [934, 351] on div at bounding box center [971, 283] width 202 height 449
click at [962, 352] on div at bounding box center [971, 283] width 202 height 449
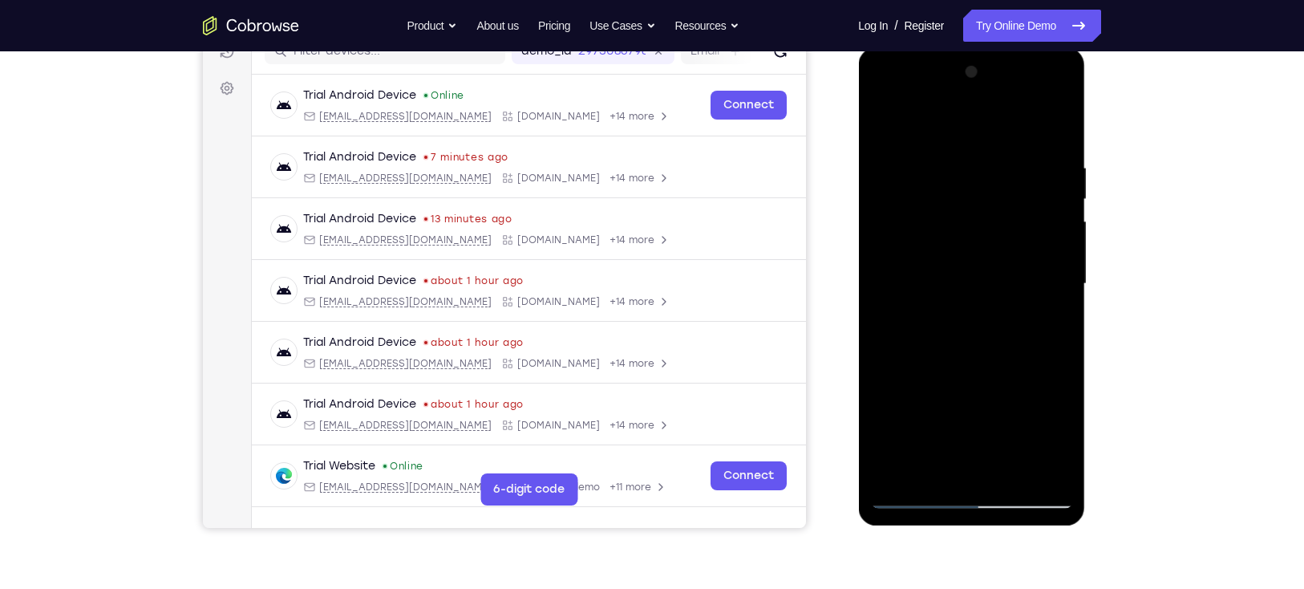
click at [932, 466] on div at bounding box center [971, 283] width 202 height 449
click at [884, 368] on div at bounding box center [971, 283] width 202 height 449
click at [1051, 304] on div at bounding box center [971, 283] width 202 height 449
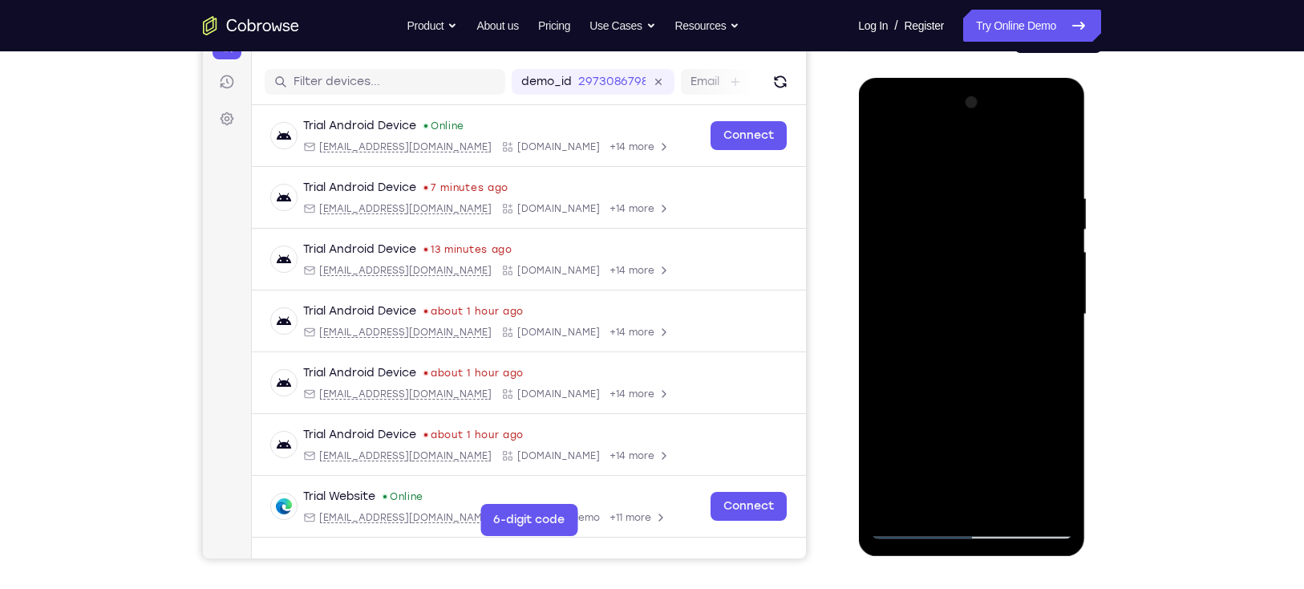
scroll to position [197, 0]
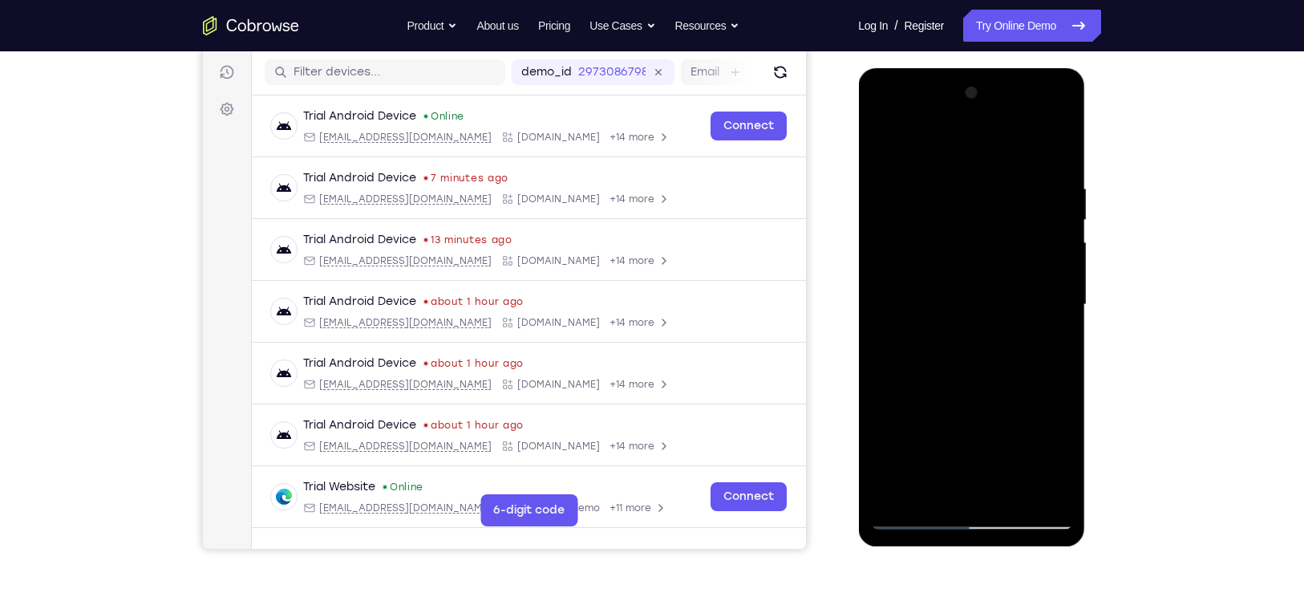
drag, startPoint x: 894, startPoint y: 256, endPoint x: 916, endPoint y: 138, distance: 119.9
click at [916, 138] on div at bounding box center [971, 304] width 202 height 449
drag, startPoint x: 893, startPoint y: 249, endPoint x: 915, endPoint y: 385, distance: 137.3
click at [915, 385] on div at bounding box center [971, 304] width 202 height 449
drag, startPoint x: 908, startPoint y: 301, endPoint x: 978, endPoint y: -46, distance: 353.4
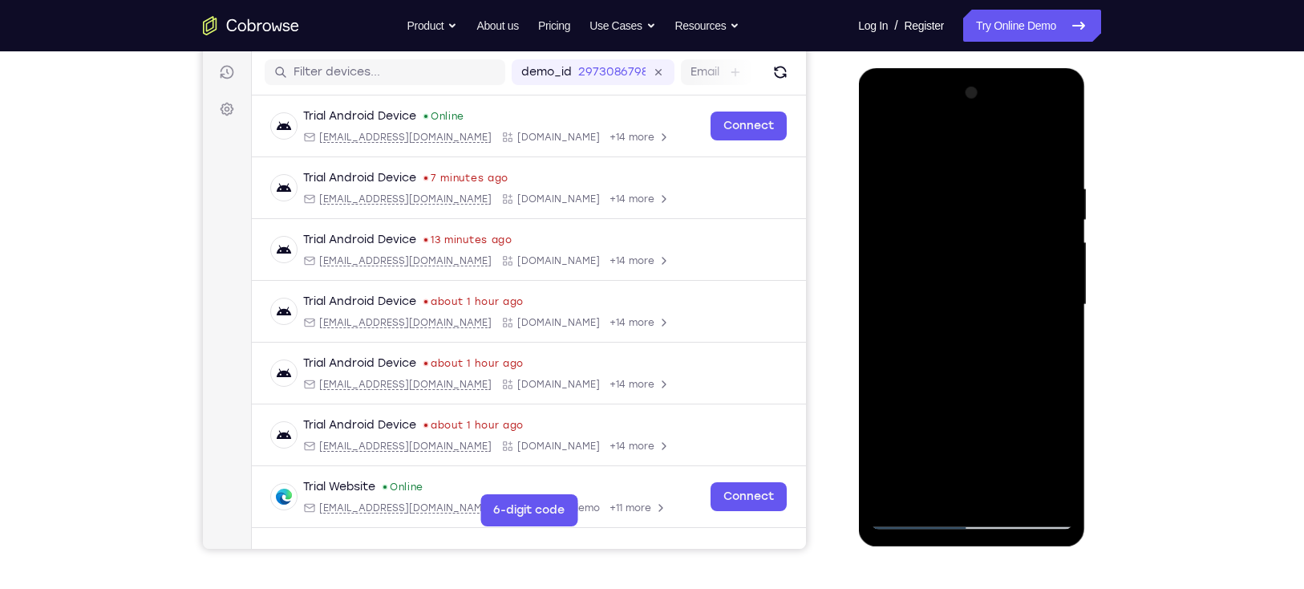
click at [978, 68] on html "Online web based iOS Simulators and Android Emulators. Run iPhone, iPad, Mobile…" at bounding box center [972, 308] width 229 height 481
drag, startPoint x: 905, startPoint y: 290, endPoint x: 941, endPoint y: 199, distance: 97.2
click at [941, 199] on div at bounding box center [971, 304] width 202 height 449
click at [1049, 461] on div at bounding box center [971, 304] width 202 height 449
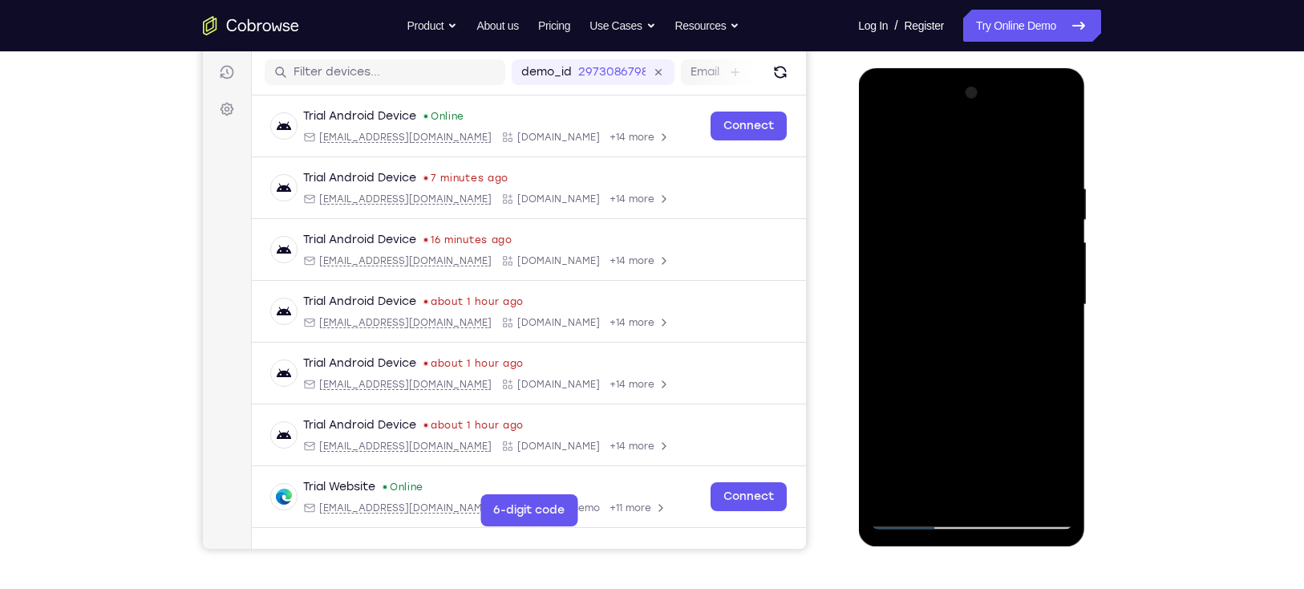
click at [1052, 456] on div at bounding box center [971, 304] width 202 height 449
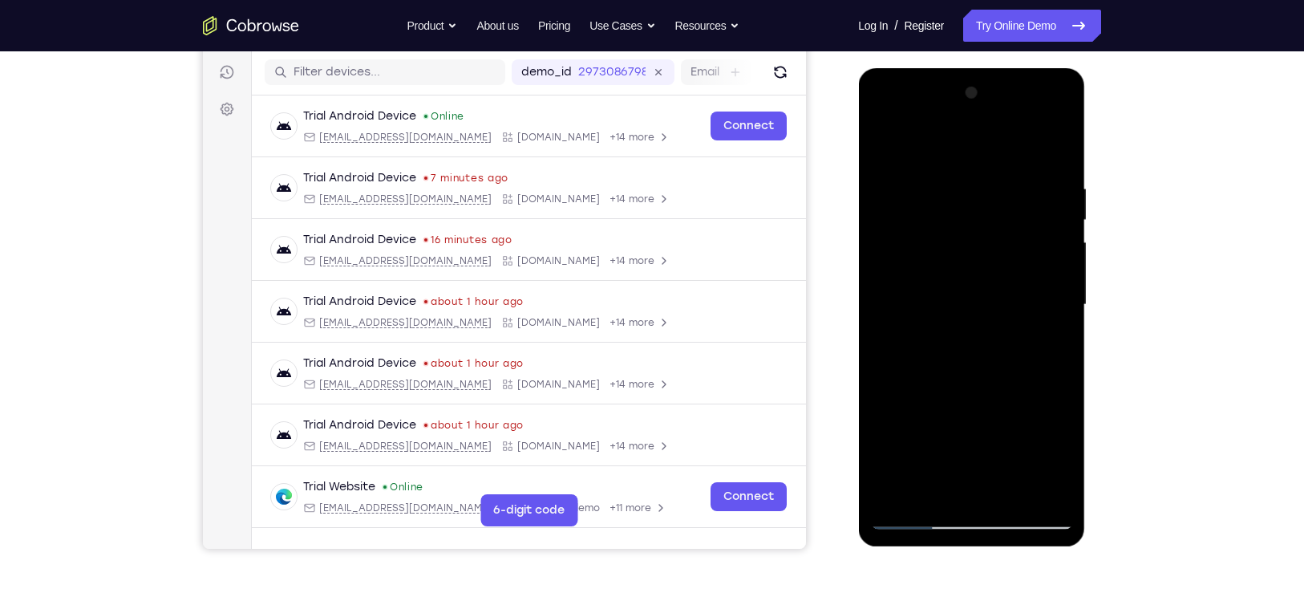
click at [1057, 452] on div at bounding box center [971, 304] width 202 height 449
click at [1047, 344] on div at bounding box center [971, 304] width 202 height 449
click at [1051, 344] on div at bounding box center [971, 304] width 202 height 449
click at [1055, 452] on div at bounding box center [971, 304] width 202 height 449
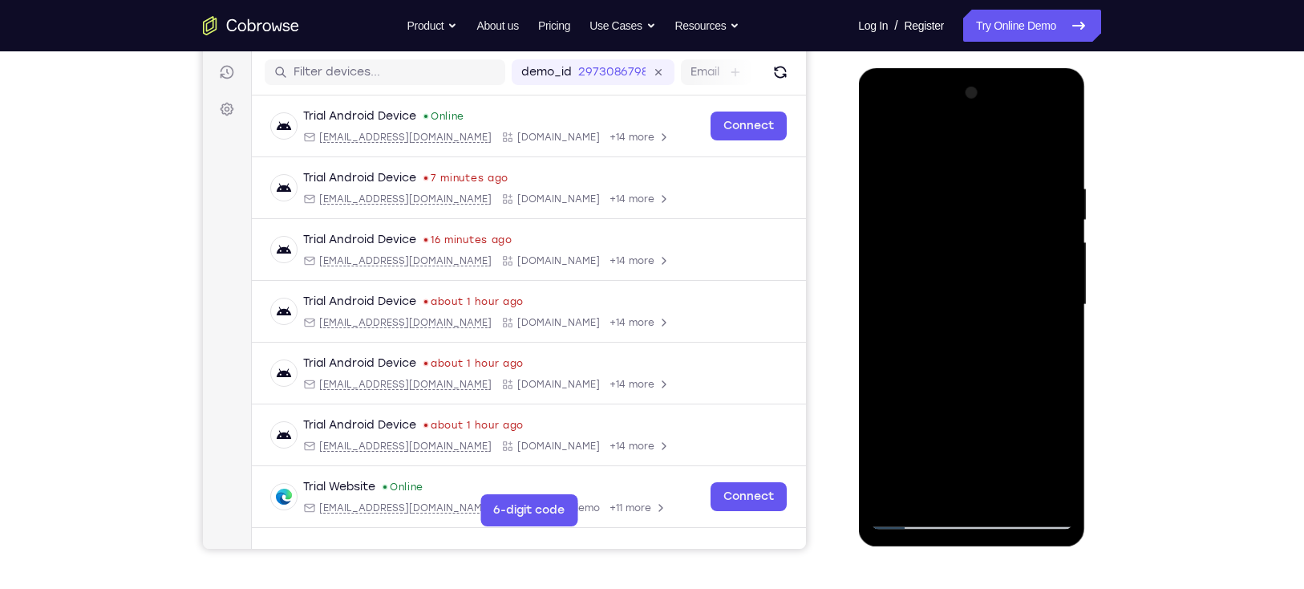
click at [1055, 452] on div at bounding box center [971, 304] width 202 height 449
click at [885, 147] on div at bounding box center [971, 304] width 202 height 449
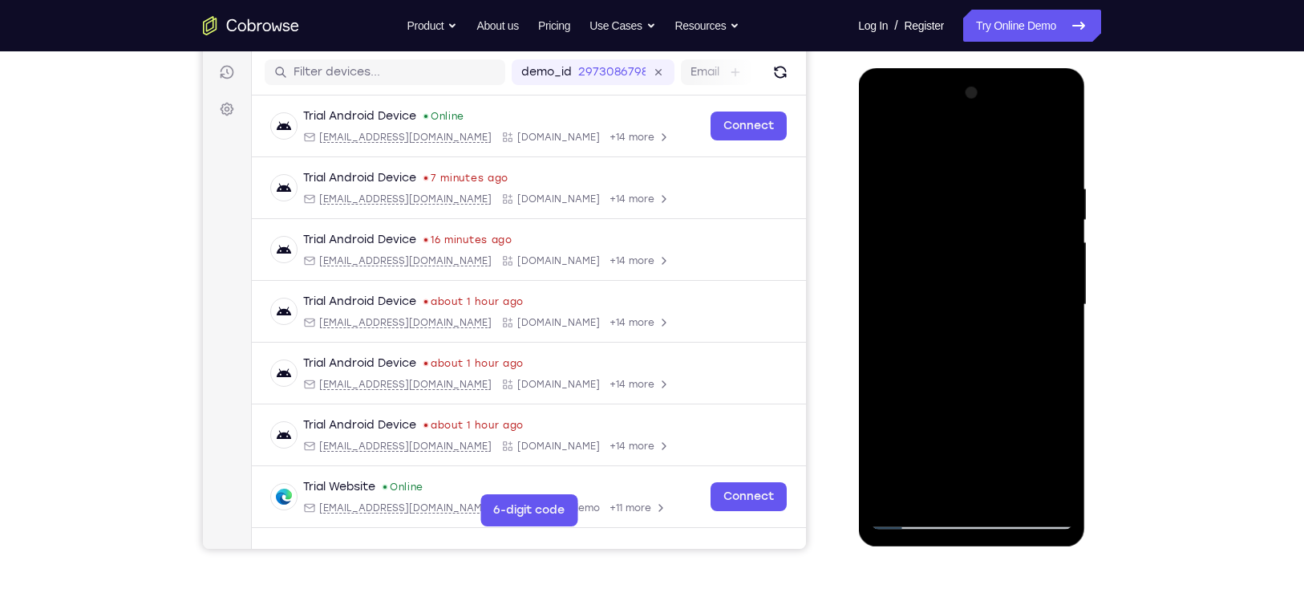
click at [986, 304] on div at bounding box center [971, 304] width 202 height 449
click at [954, 484] on div at bounding box center [971, 304] width 202 height 449
click at [1060, 452] on div at bounding box center [971, 304] width 202 height 449
click at [1060, 454] on div at bounding box center [971, 304] width 202 height 449
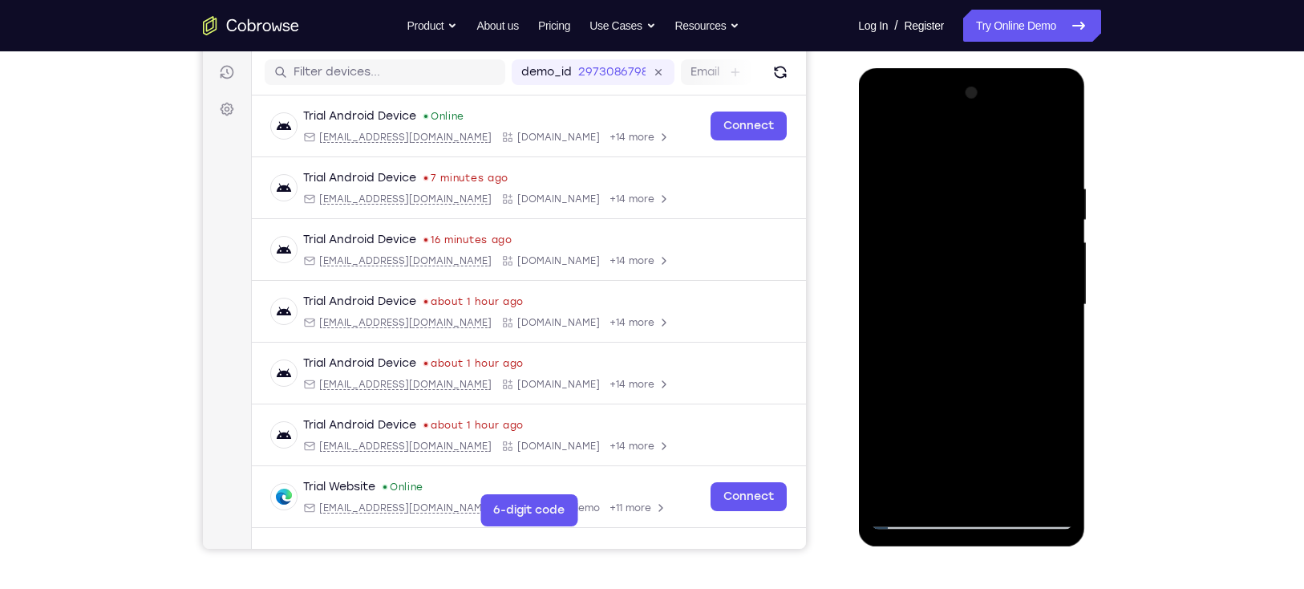
click at [1060, 454] on div at bounding box center [971, 304] width 202 height 449
click at [1052, 344] on div at bounding box center [971, 304] width 202 height 449
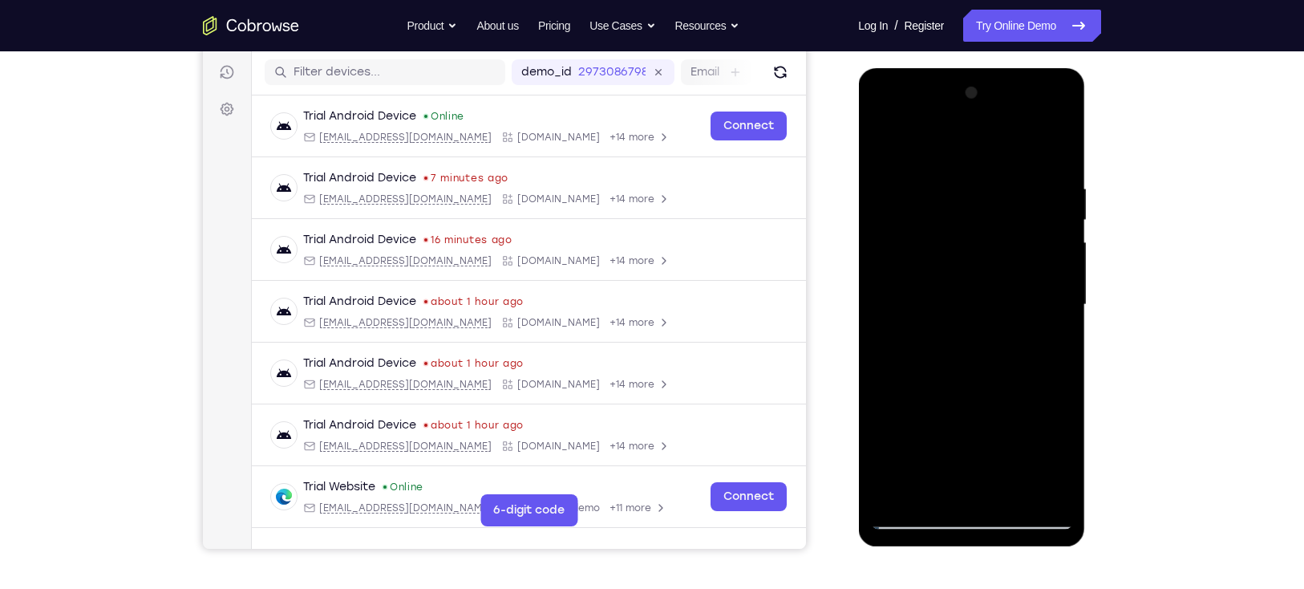
click at [1046, 345] on div at bounding box center [971, 304] width 202 height 449
click at [884, 144] on div at bounding box center [971, 304] width 202 height 449
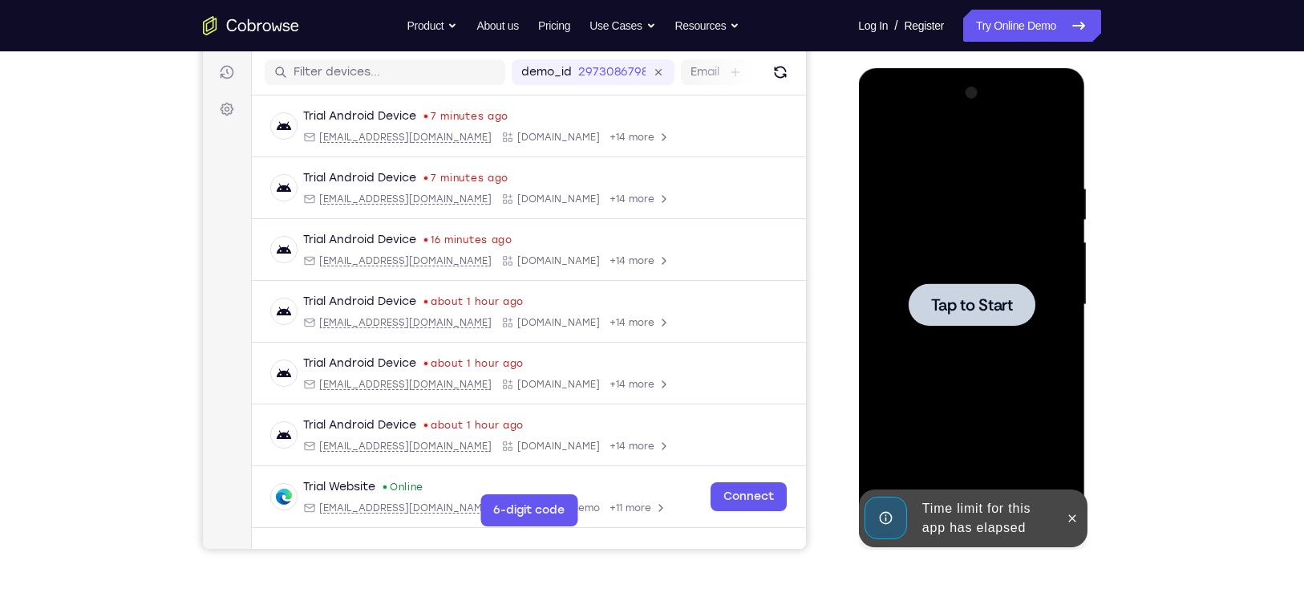
click at [988, 357] on div at bounding box center [971, 304] width 202 height 449
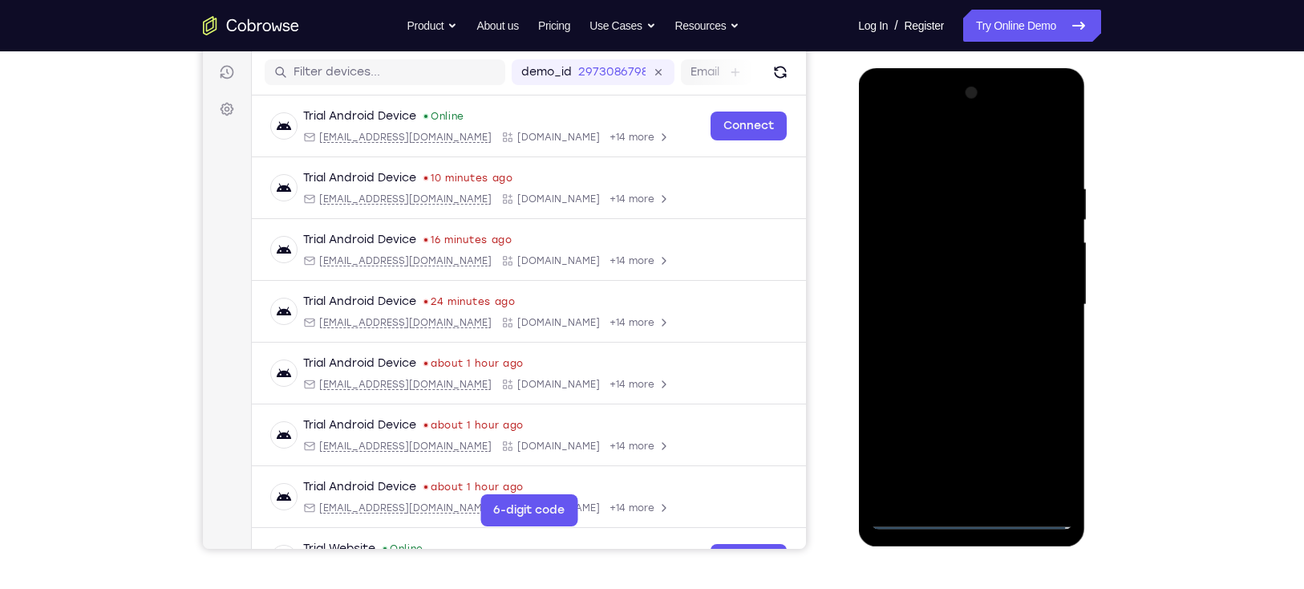
click at [970, 508] on div at bounding box center [971, 304] width 202 height 449
click at [970, 517] on div at bounding box center [971, 304] width 202 height 449
click at [1043, 439] on div at bounding box center [971, 304] width 202 height 449
click at [916, 153] on div at bounding box center [971, 304] width 202 height 449
click at [1038, 292] on div at bounding box center [971, 304] width 202 height 449
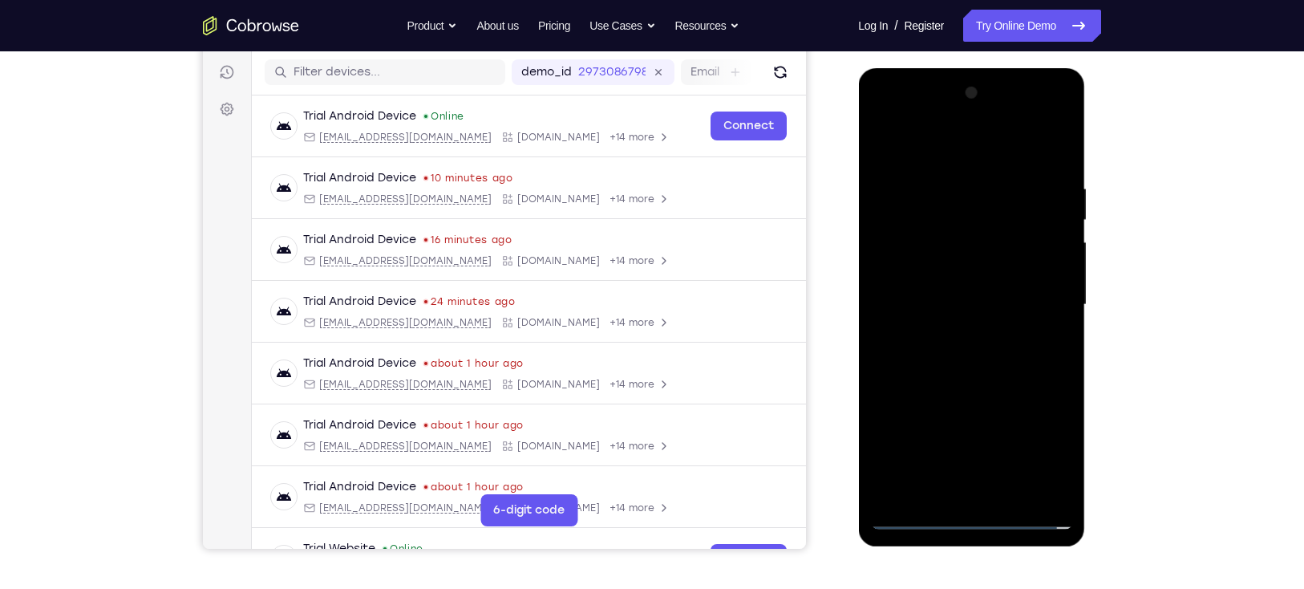
click at [957, 332] on div at bounding box center [971, 304] width 202 height 449
click at [944, 289] on div at bounding box center [971, 304] width 202 height 449
click at [944, 304] on div at bounding box center [971, 304] width 202 height 449
click at [966, 350] on div at bounding box center [971, 304] width 202 height 449
click at [986, 351] on div at bounding box center [971, 304] width 202 height 449
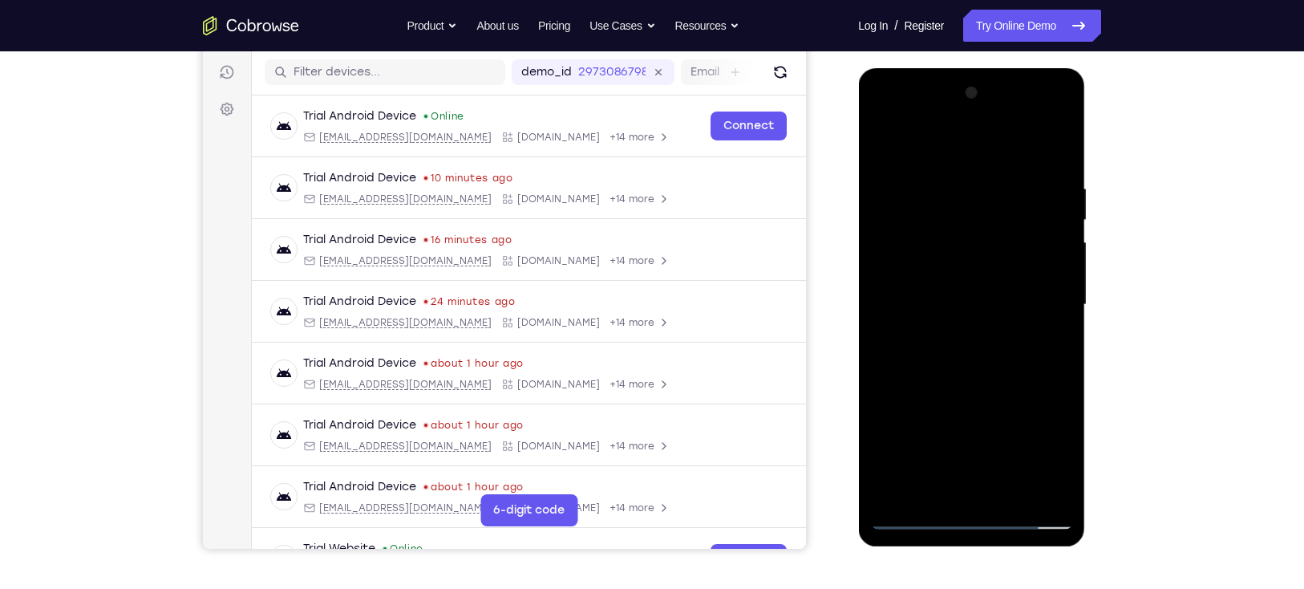
click at [1059, 161] on div at bounding box center [971, 304] width 202 height 449
click at [1060, 500] on div at bounding box center [971, 304] width 202 height 449
click at [1011, 494] on div at bounding box center [971, 304] width 202 height 449
click at [974, 390] on div at bounding box center [971, 304] width 202 height 449
click at [950, 305] on div at bounding box center [971, 304] width 202 height 449
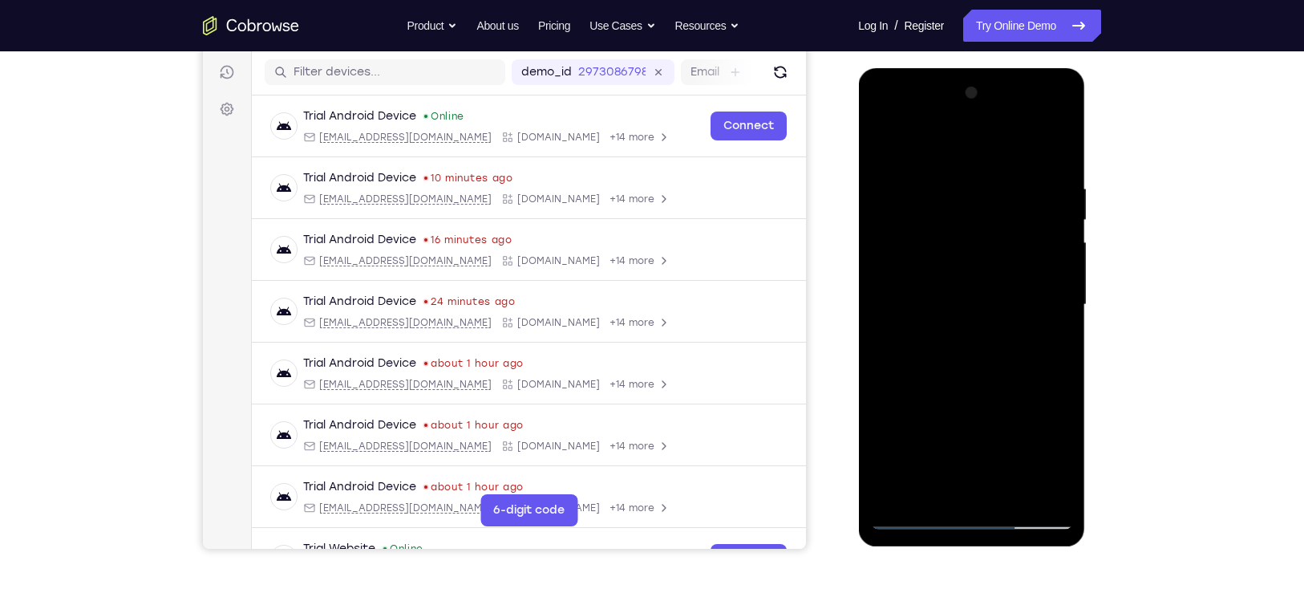
click at [917, 271] on div at bounding box center [971, 304] width 202 height 449
click at [942, 269] on div at bounding box center [971, 304] width 202 height 449
click at [1062, 460] on div at bounding box center [971, 304] width 202 height 449
click at [934, 492] on div at bounding box center [971, 304] width 202 height 449
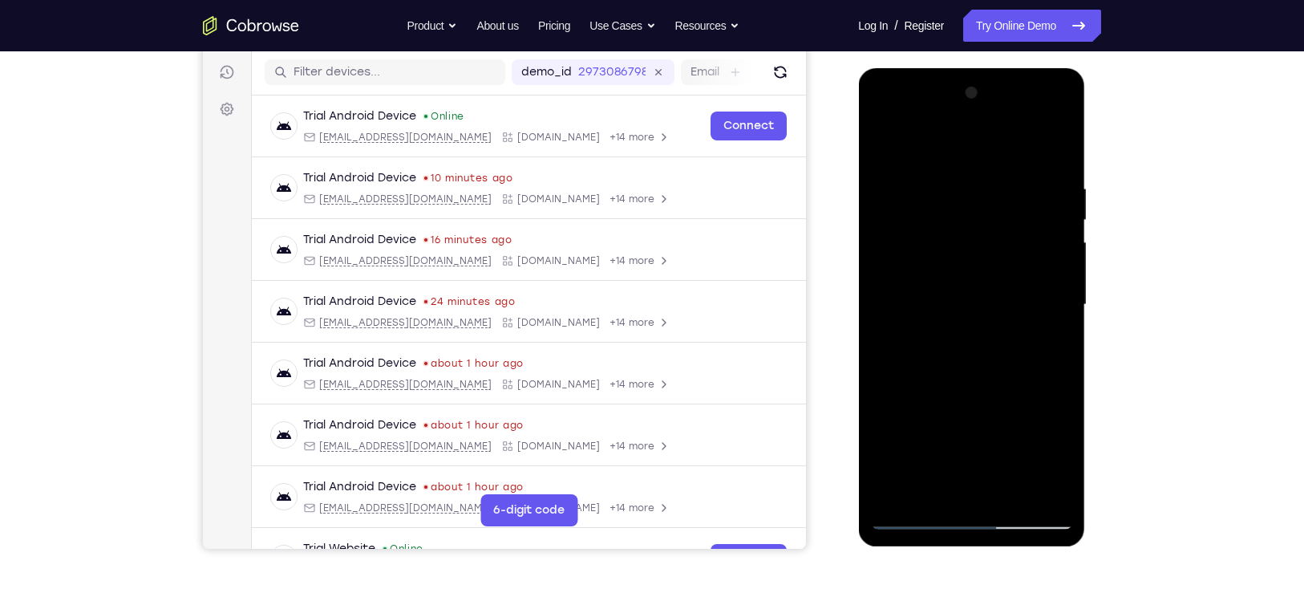
click at [1018, 396] on div at bounding box center [971, 304] width 202 height 449
click at [1047, 333] on div at bounding box center [971, 304] width 202 height 449
click at [1010, 247] on div at bounding box center [971, 304] width 202 height 449
click at [1040, 387] on div at bounding box center [971, 304] width 202 height 449
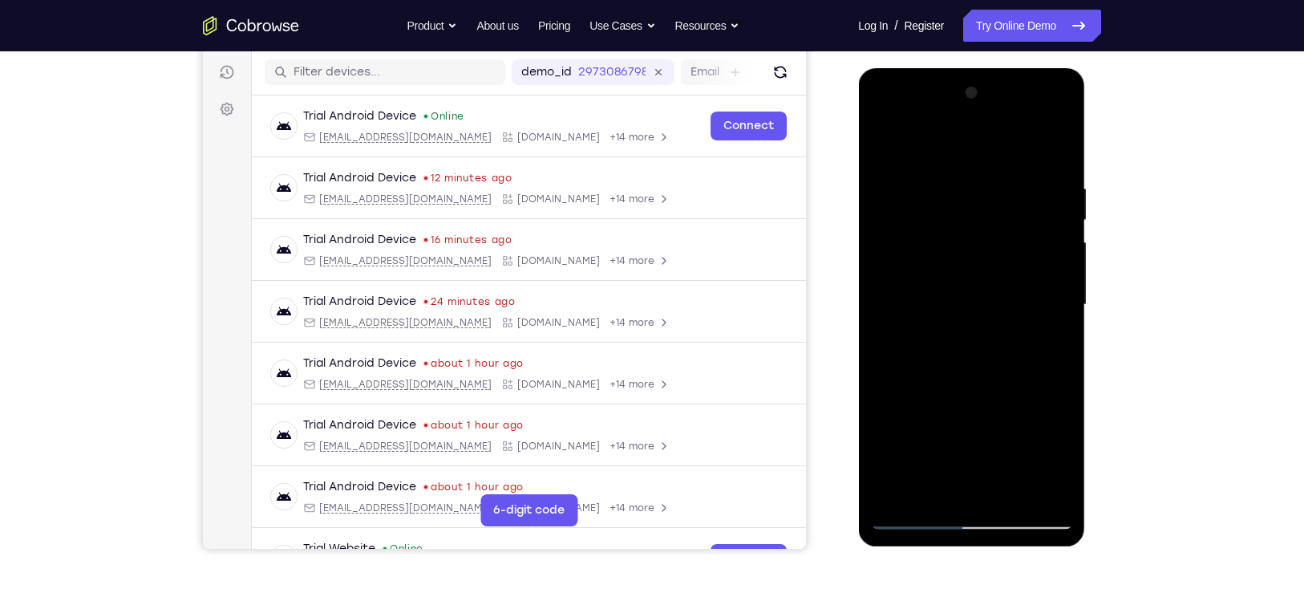
click at [1056, 342] on div at bounding box center [971, 304] width 202 height 449
click at [887, 145] on div at bounding box center [971, 304] width 202 height 449
click at [985, 334] on div at bounding box center [971, 304] width 202 height 449
click at [1050, 346] on div at bounding box center [971, 304] width 202 height 449
click at [1063, 465] on div at bounding box center [971, 304] width 202 height 449
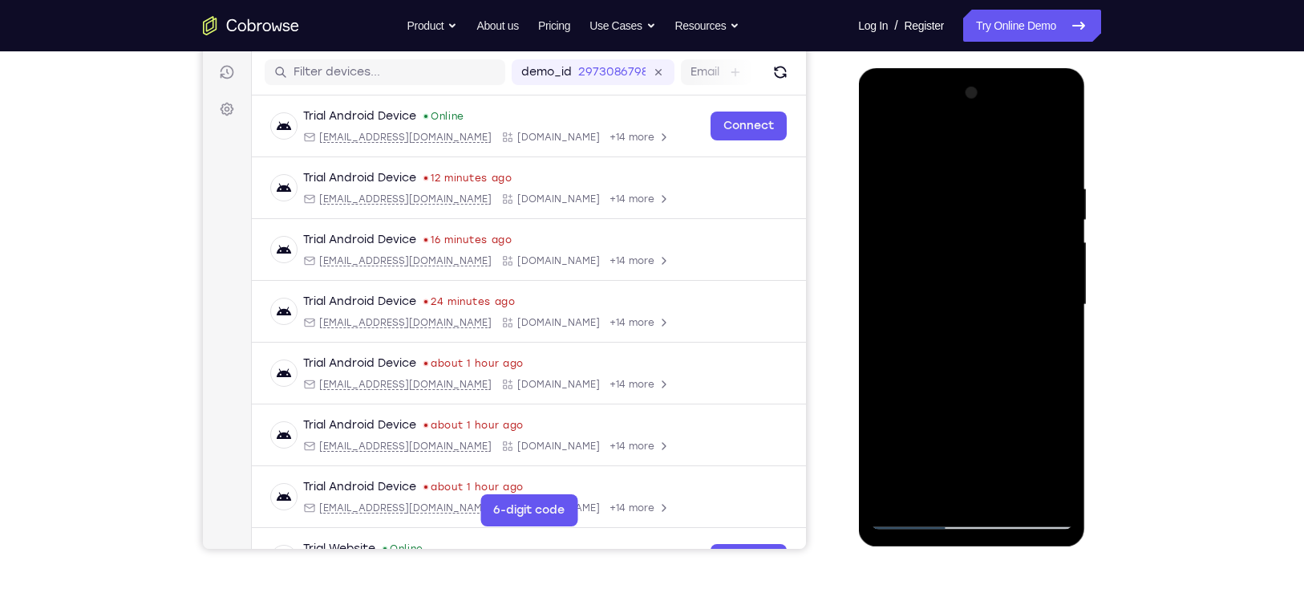
click at [1058, 347] on div at bounding box center [971, 304] width 202 height 449
click at [885, 147] on div at bounding box center [971, 304] width 202 height 449
click at [931, 407] on div at bounding box center [971, 304] width 202 height 449
click at [909, 516] on div at bounding box center [971, 304] width 202 height 449
drag, startPoint x: 974, startPoint y: 414, endPoint x: 978, endPoint y: 230, distance: 183.7
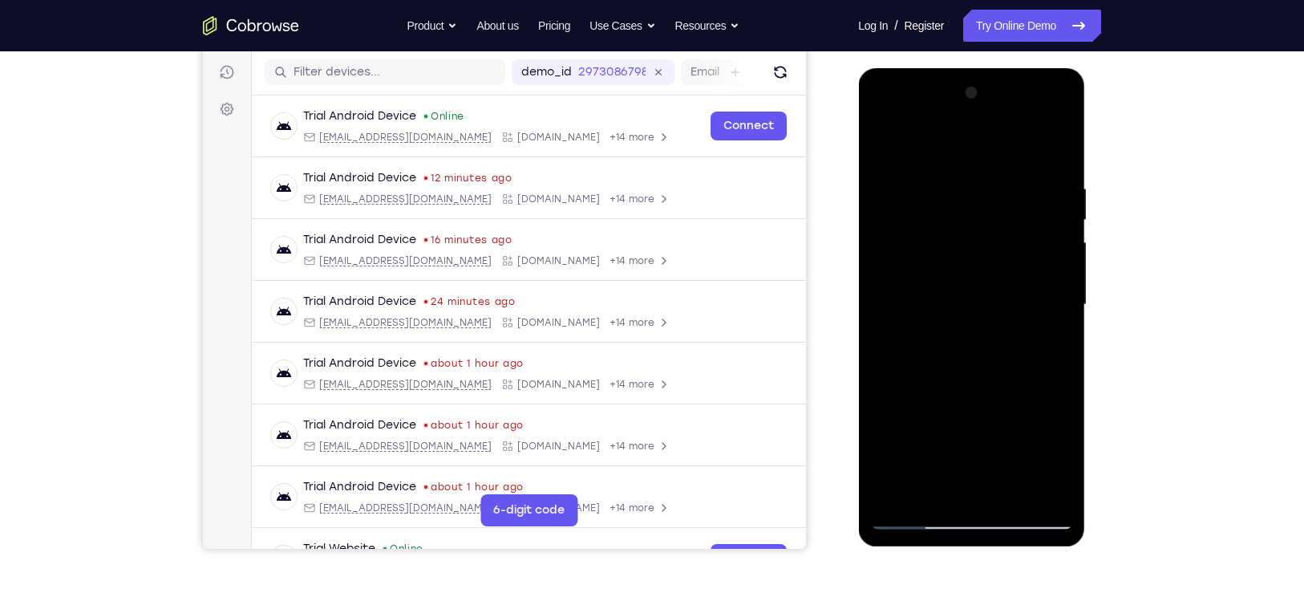
click at [978, 230] on div at bounding box center [971, 304] width 202 height 449
click at [937, 298] on div at bounding box center [971, 304] width 202 height 449
click at [920, 523] on div at bounding box center [971, 304] width 202 height 449
drag, startPoint x: 947, startPoint y: 478, endPoint x: 950, endPoint y: 306, distance: 172.4
click at [950, 306] on div at bounding box center [971, 304] width 202 height 449
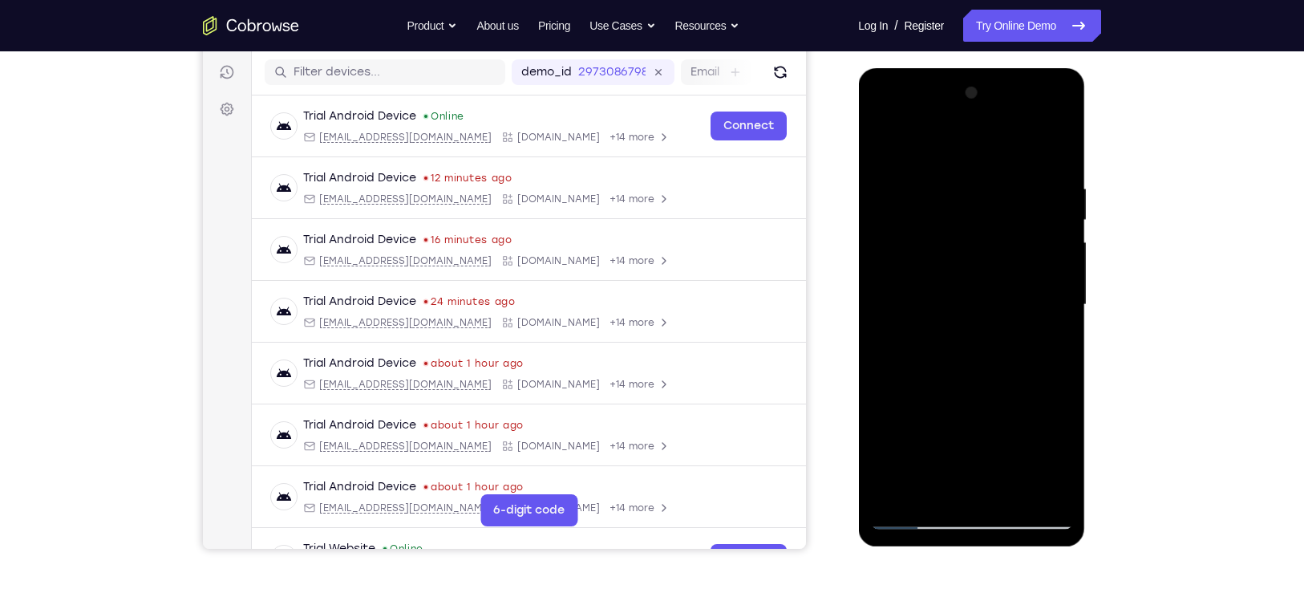
drag, startPoint x: 937, startPoint y: 326, endPoint x: 1018, endPoint y: 585, distance: 271.4
click at [1018, 549] on html "Online web based iOS Simulators and Android Emulators. Run iPhone, iPad, Mobile…" at bounding box center [972, 308] width 229 height 481
click at [976, 335] on div at bounding box center [971, 304] width 202 height 449
click at [885, 138] on div at bounding box center [971, 304] width 202 height 449
click at [961, 294] on div at bounding box center [971, 304] width 202 height 449
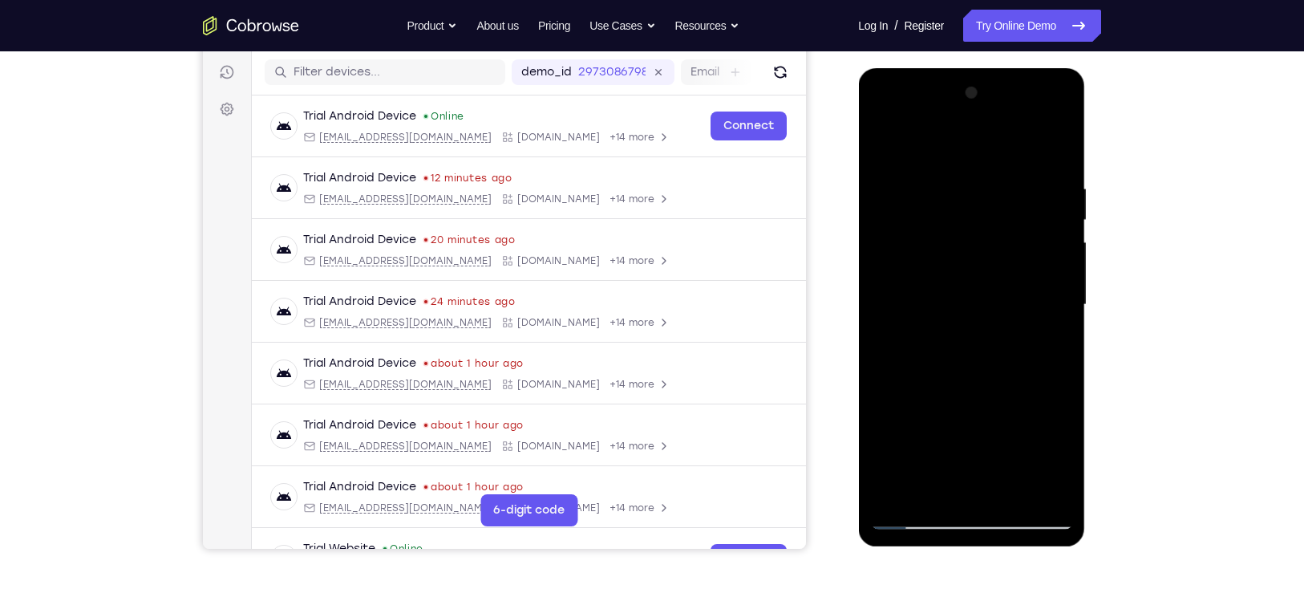
click at [1043, 338] on div at bounding box center [971, 304] width 202 height 449
click at [882, 147] on div at bounding box center [971, 304] width 202 height 449
click at [1015, 340] on div at bounding box center [971, 304] width 202 height 449
drag, startPoint x: 1031, startPoint y: 240, endPoint x: 1031, endPoint y: 338, distance: 97.8
click at [1031, 338] on div at bounding box center [971, 304] width 202 height 449
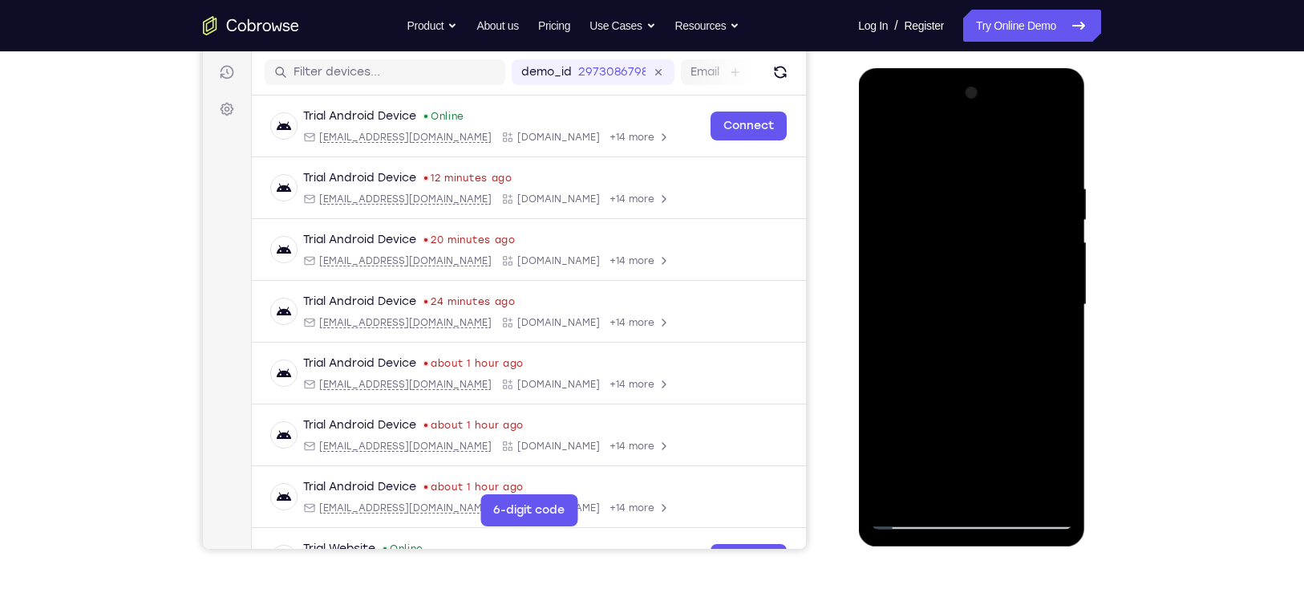
click at [877, 144] on div at bounding box center [971, 304] width 202 height 449
drag, startPoint x: 1036, startPoint y: 184, endPoint x: 918, endPoint y: 174, distance: 118.3
click at [918, 174] on div at bounding box center [971, 304] width 202 height 449
click at [934, 175] on div at bounding box center [971, 304] width 202 height 449
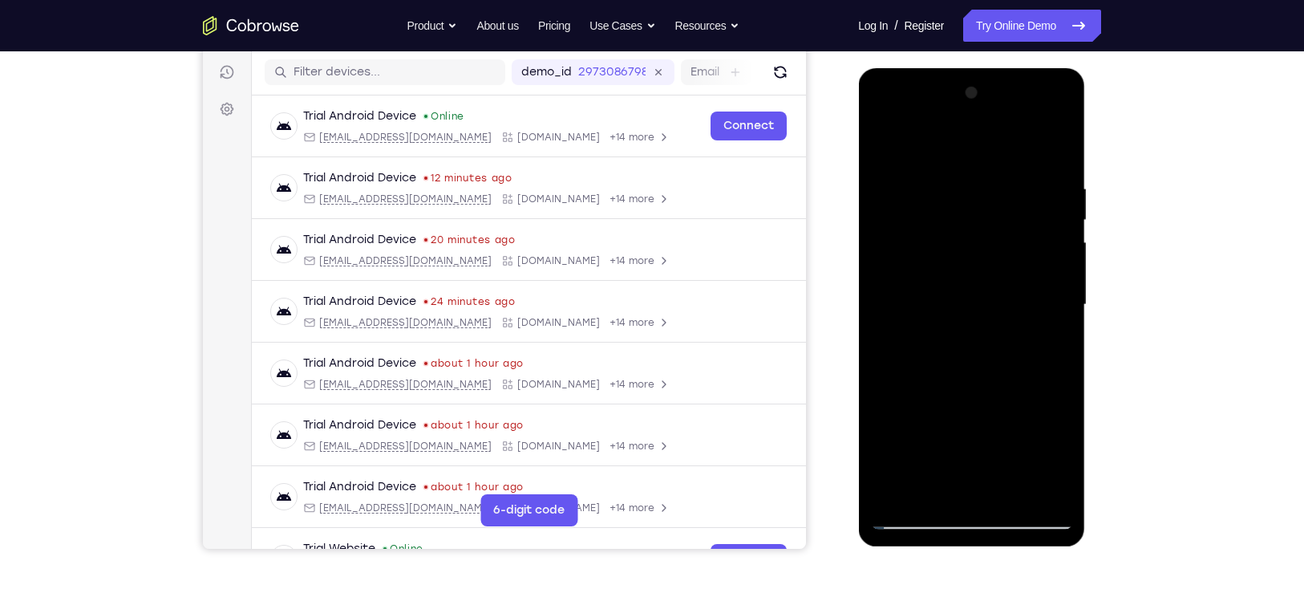
click at [1035, 486] on div at bounding box center [971, 304] width 202 height 449
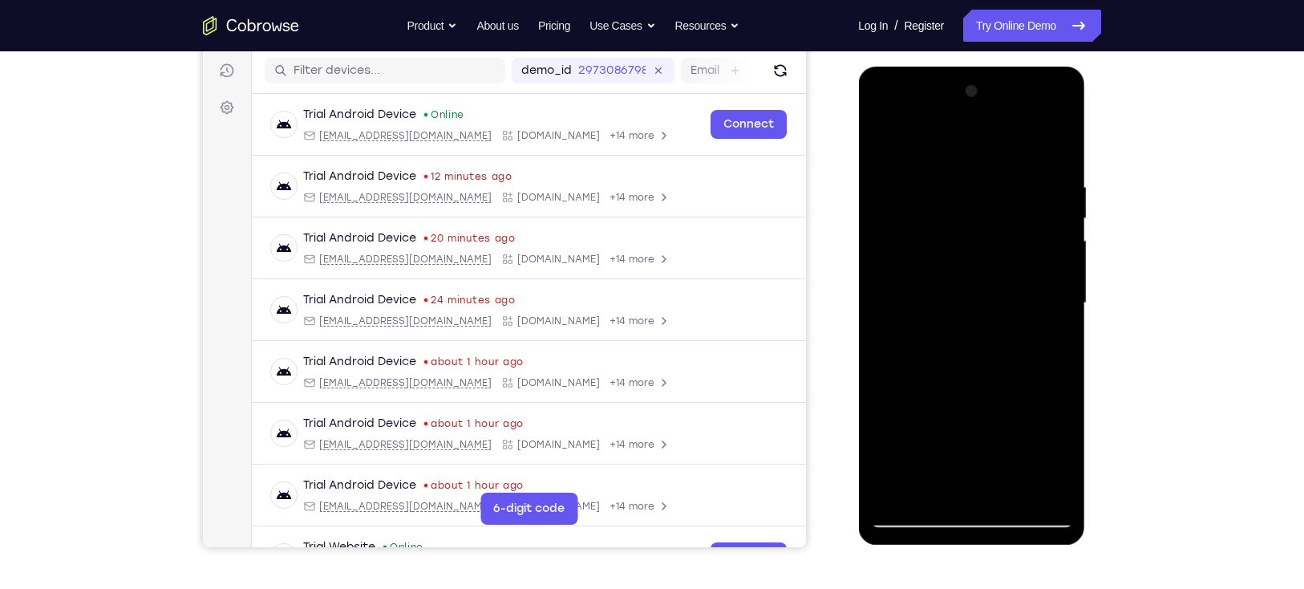
scroll to position [195, 0]
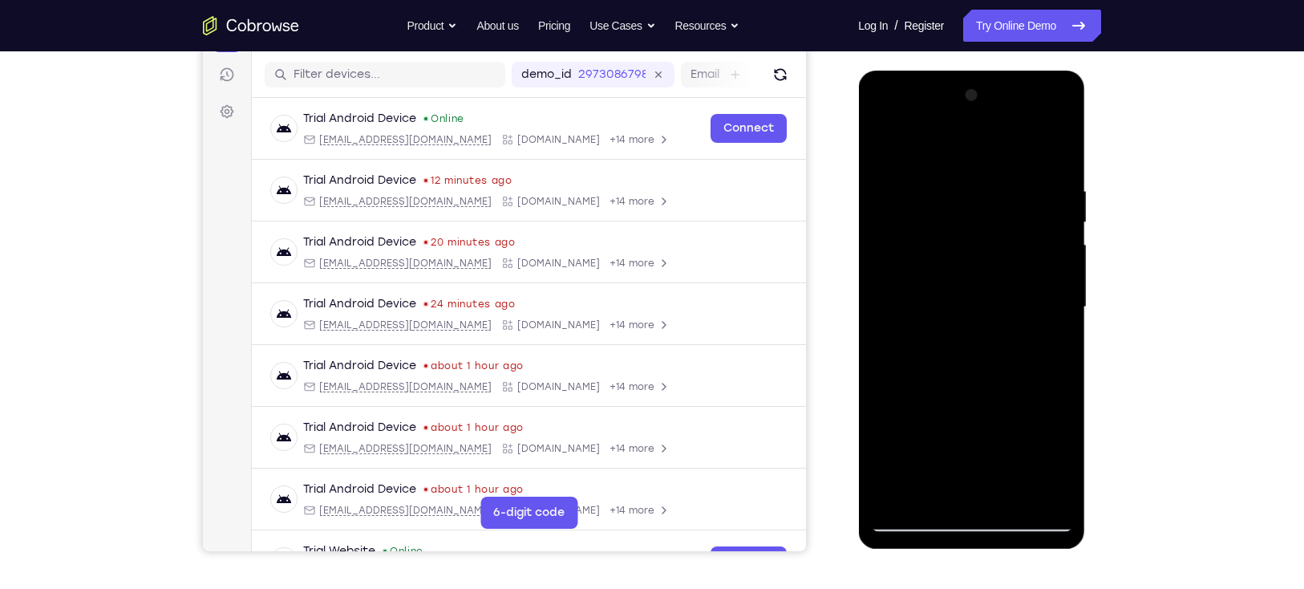
click at [1056, 152] on div at bounding box center [971, 307] width 202 height 449
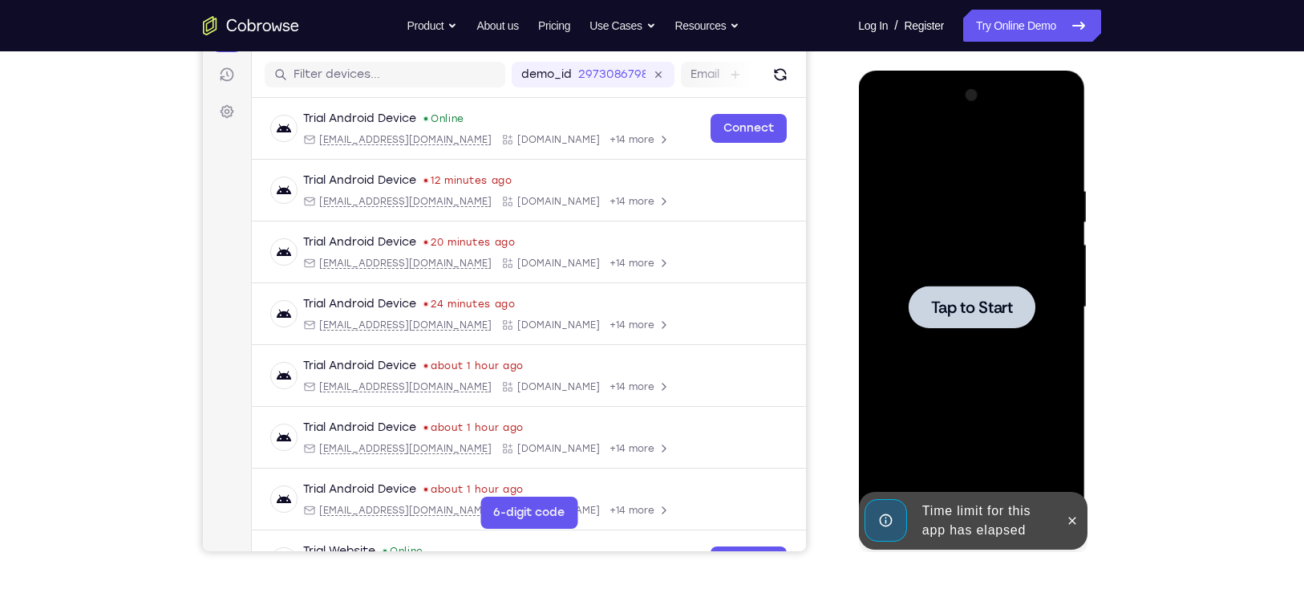
click at [1006, 497] on div at bounding box center [971, 307] width 202 height 449
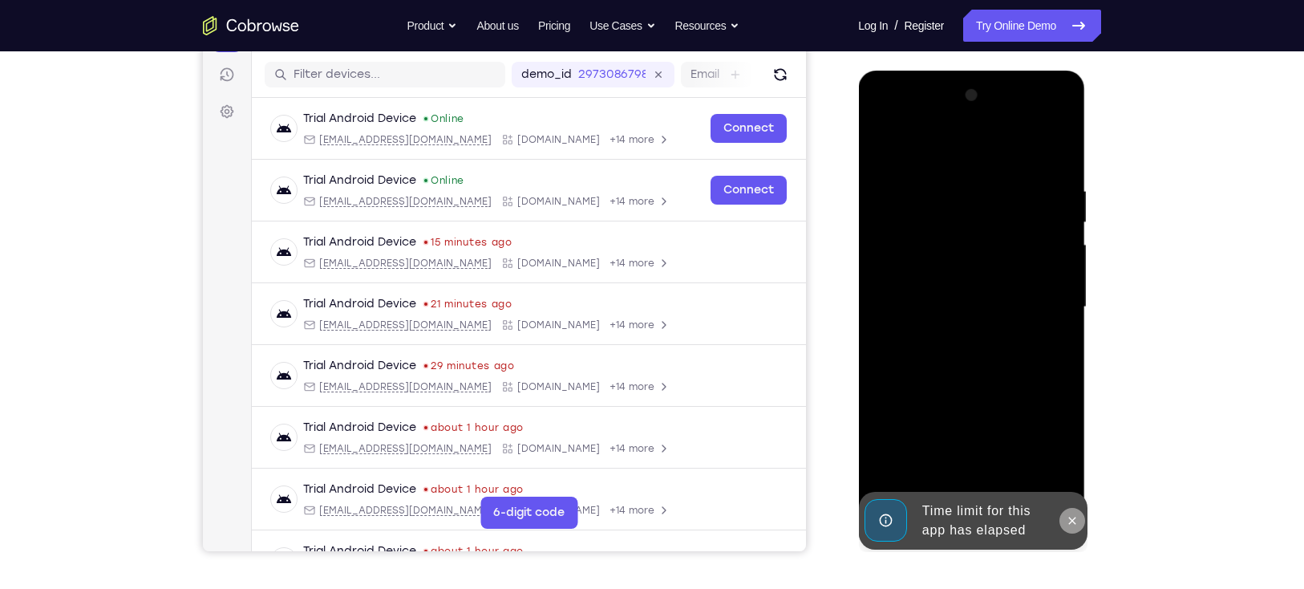
click at [1071, 517] on icon at bounding box center [1071, 520] width 13 height 13
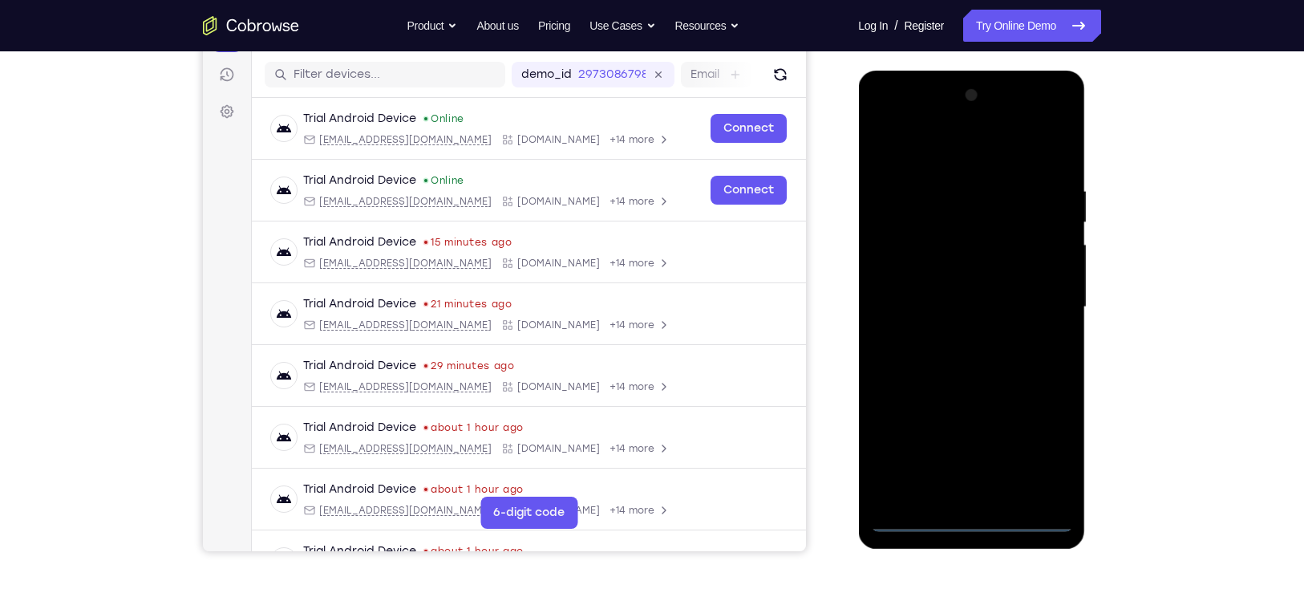
click at [982, 515] on div at bounding box center [971, 307] width 202 height 449
click at [1039, 456] on div at bounding box center [971, 307] width 202 height 449
click at [921, 152] on div at bounding box center [971, 307] width 202 height 449
click at [1035, 302] on div at bounding box center [971, 307] width 202 height 449
click at [953, 340] on div at bounding box center [971, 307] width 202 height 449
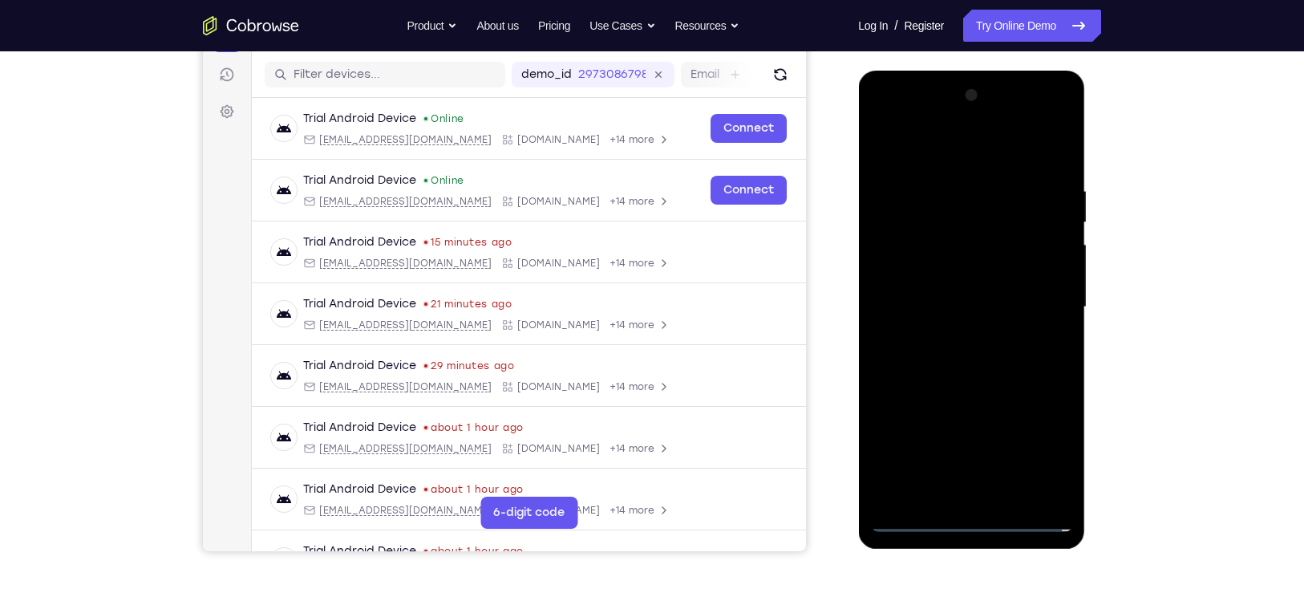
click at [942, 299] on div at bounding box center [971, 307] width 202 height 449
click at [967, 363] on div at bounding box center [971, 307] width 202 height 449
click at [964, 356] on div at bounding box center [971, 307] width 202 height 449
click at [1054, 177] on div at bounding box center [971, 307] width 202 height 449
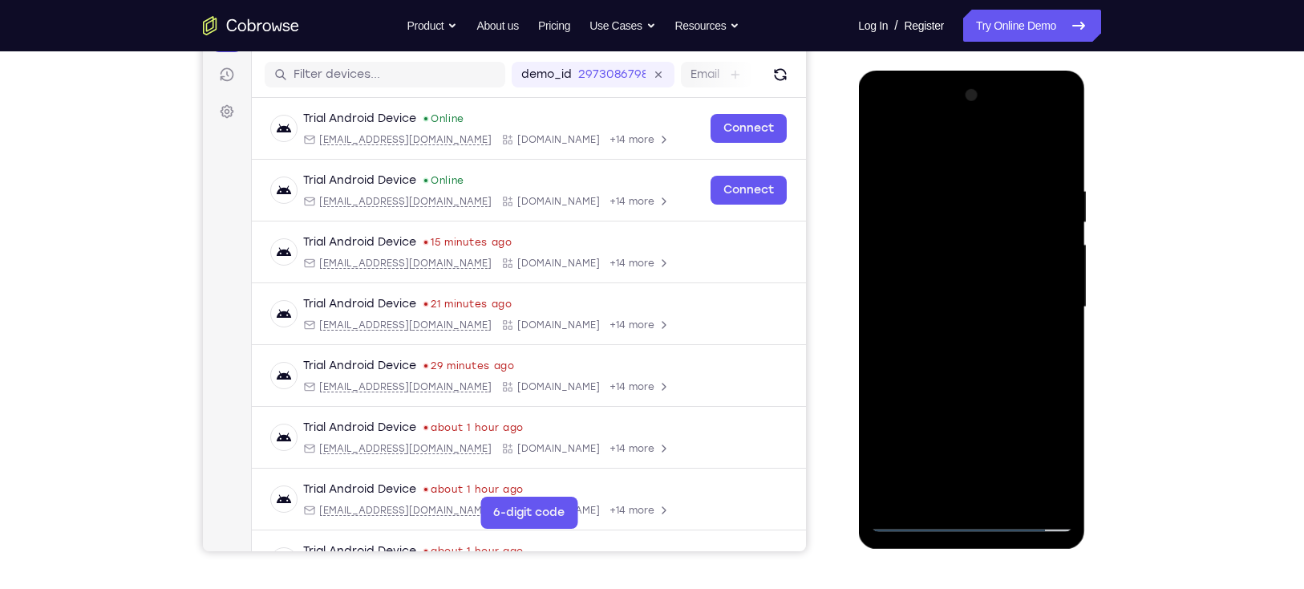
click at [974, 486] on div at bounding box center [971, 307] width 202 height 449
click at [1035, 120] on div at bounding box center [971, 307] width 202 height 449
click at [913, 116] on div at bounding box center [971, 307] width 202 height 449
click at [903, 261] on div at bounding box center [971, 307] width 202 height 449
click at [905, 257] on div at bounding box center [971, 307] width 202 height 449
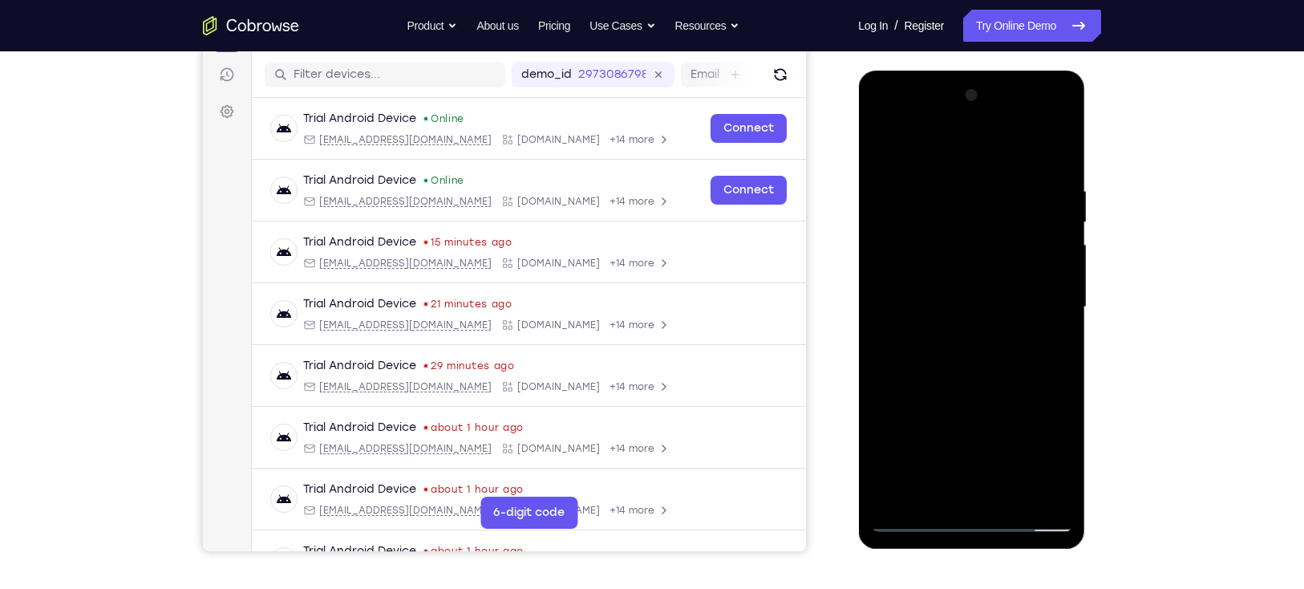
click at [981, 380] on div at bounding box center [971, 307] width 202 height 449
click at [1012, 495] on div at bounding box center [971, 307] width 202 height 449
click at [981, 388] on div at bounding box center [971, 307] width 202 height 449
click at [942, 307] on div at bounding box center [971, 307] width 202 height 449
click at [1049, 346] on div at bounding box center [971, 307] width 202 height 449
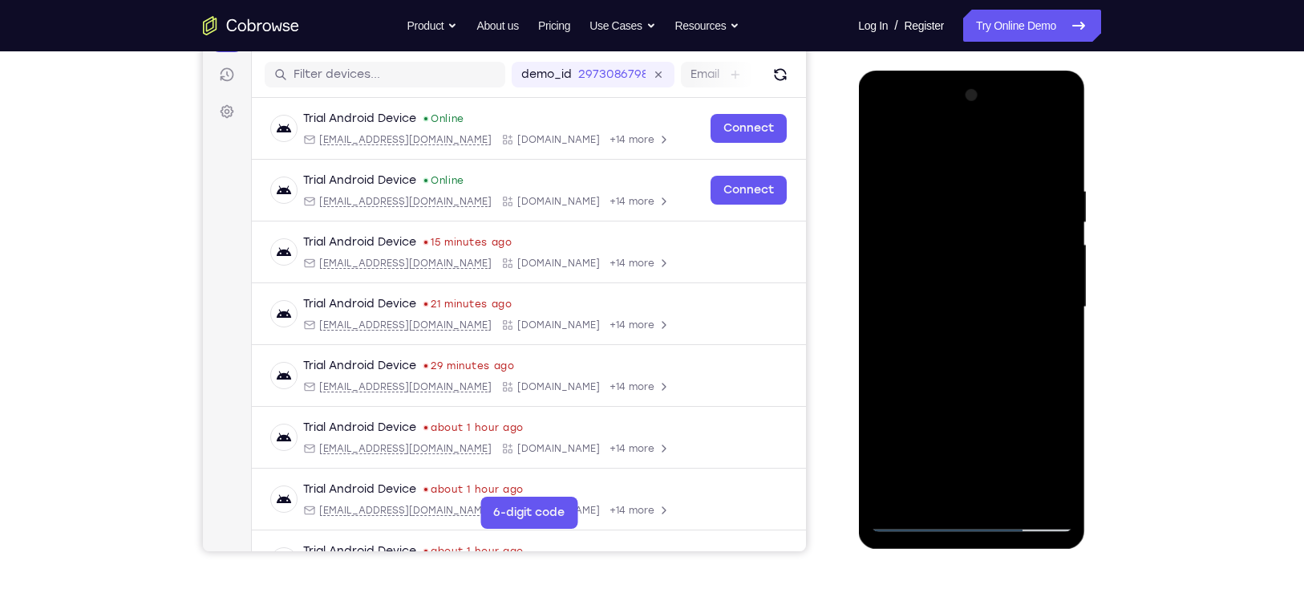
click at [885, 147] on div at bounding box center [971, 307] width 202 height 449
click at [995, 330] on div at bounding box center [971, 307] width 202 height 449
click at [889, 147] on div at bounding box center [971, 307] width 202 height 449
drag, startPoint x: 983, startPoint y: 414, endPoint x: 990, endPoint y: 372, distance: 42.3
click at [990, 372] on div at bounding box center [971, 307] width 202 height 449
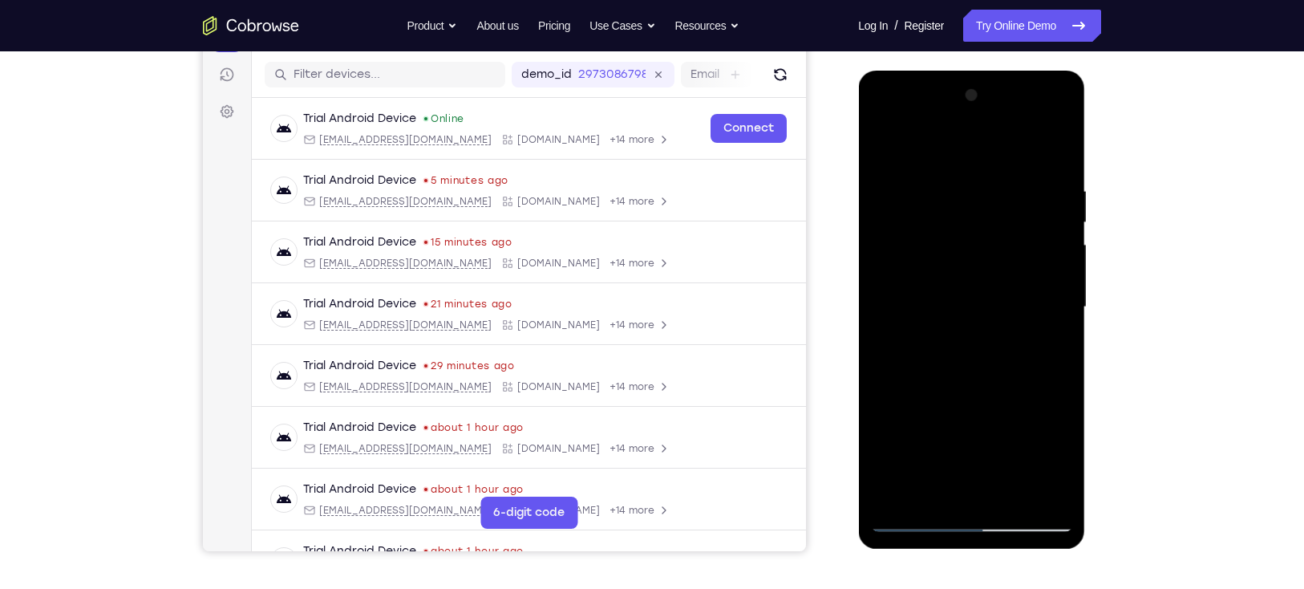
drag, startPoint x: 1033, startPoint y: 381, endPoint x: 1035, endPoint y: 554, distance: 173.2
click at [1035, 552] on html "Online web based iOS Simulators and Android Emulators. Run iPhone, iPad, Mobile…" at bounding box center [972, 311] width 229 height 481
click at [957, 297] on div at bounding box center [971, 307] width 202 height 449
click at [1044, 345] on div at bounding box center [971, 307] width 202 height 449
click at [882, 159] on div at bounding box center [971, 307] width 202 height 449
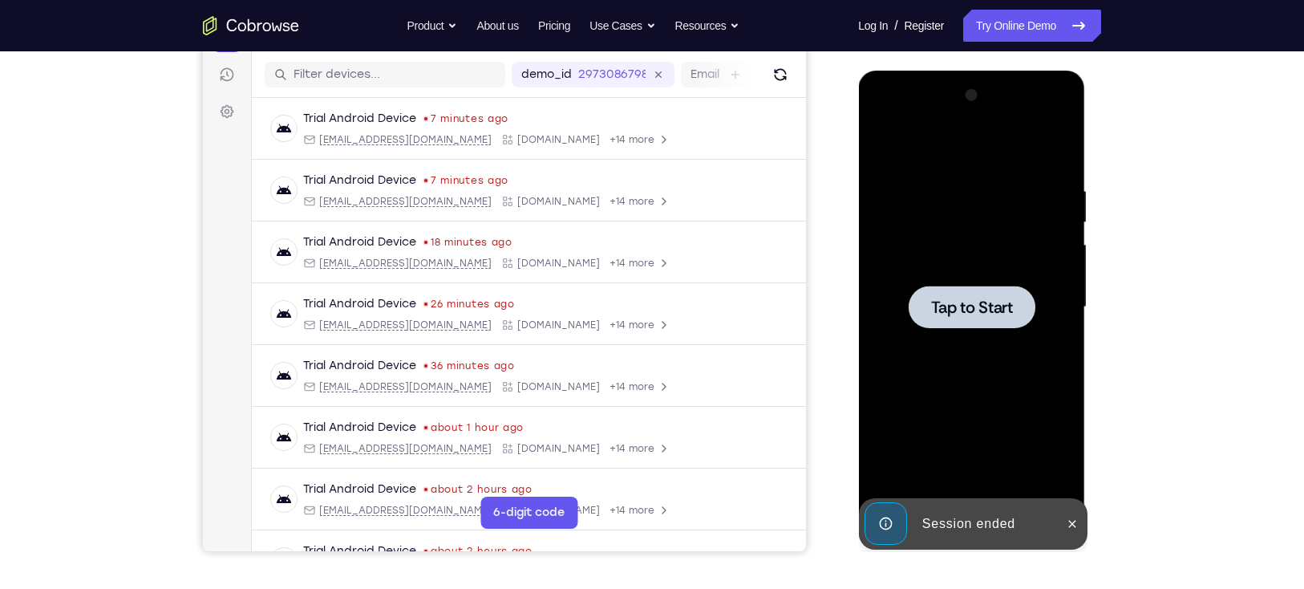
click at [1009, 309] on span "Tap to Start" at bounding box center [971, 307] width 82 height 16
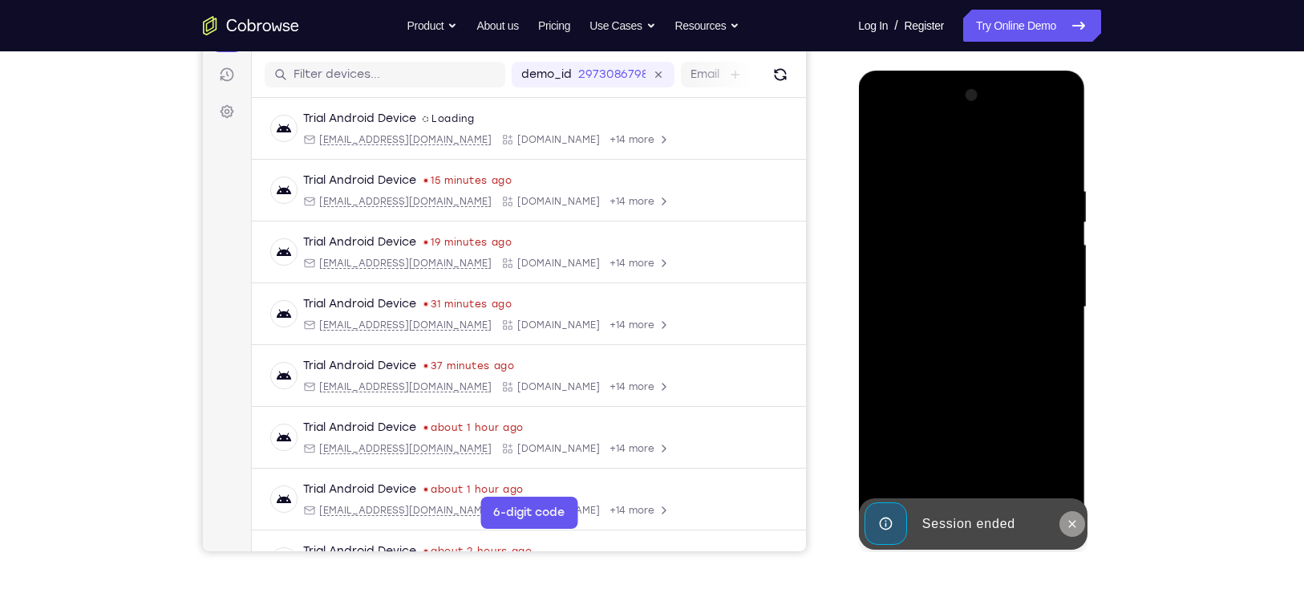
click at [1068, 516] on button at bounding box center [1072, 524] width 26 height 26
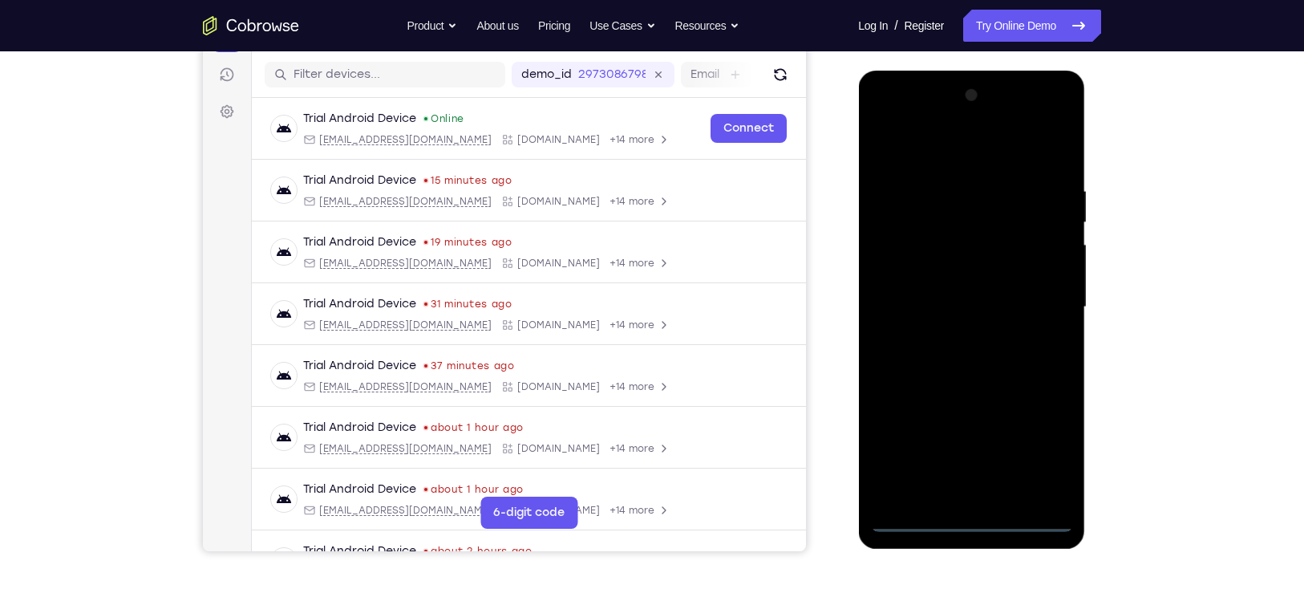
click at [982, 520] on div at bounding box center [971, 307] width 202 height 449
click at [1040, 449] on div at bounding box center [971, 307] width 202 height 449
click at [943, 147] on div at bounding box center [971, 307] width 202 height 449
click at [1035, 301] on div at bounding box center [971, 307] width 202 height 449
click at [955, 333] on div at bounding box center [971, 307] width 202 height 449
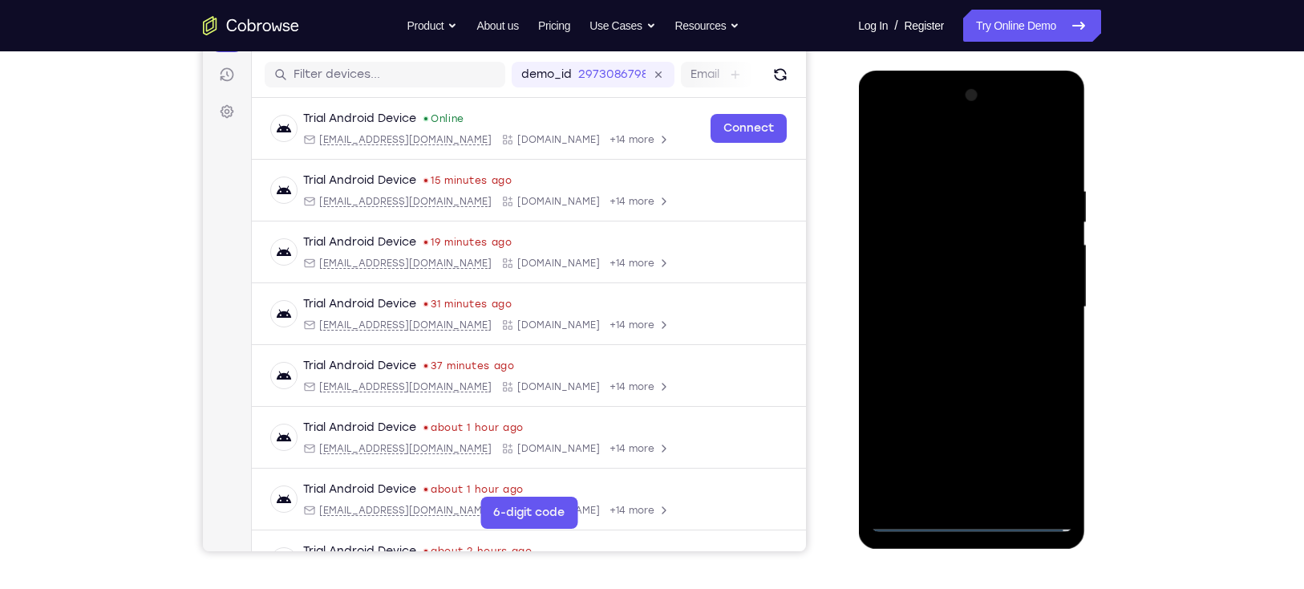
click at [953, 275] on div at bounding box center [971, 307] width 202 height 449
click at [952, 293] on div at bounding box center [971, 307] width 202 height 449
click at [992, 275] on div at bounding box center [971, 307] width 202 height 449
click at [958, 292] on div at bounding box center [971, 307] width 202 height 449
click at [1055, 294] on div at bounding box center [971, 307] width 202 height 449
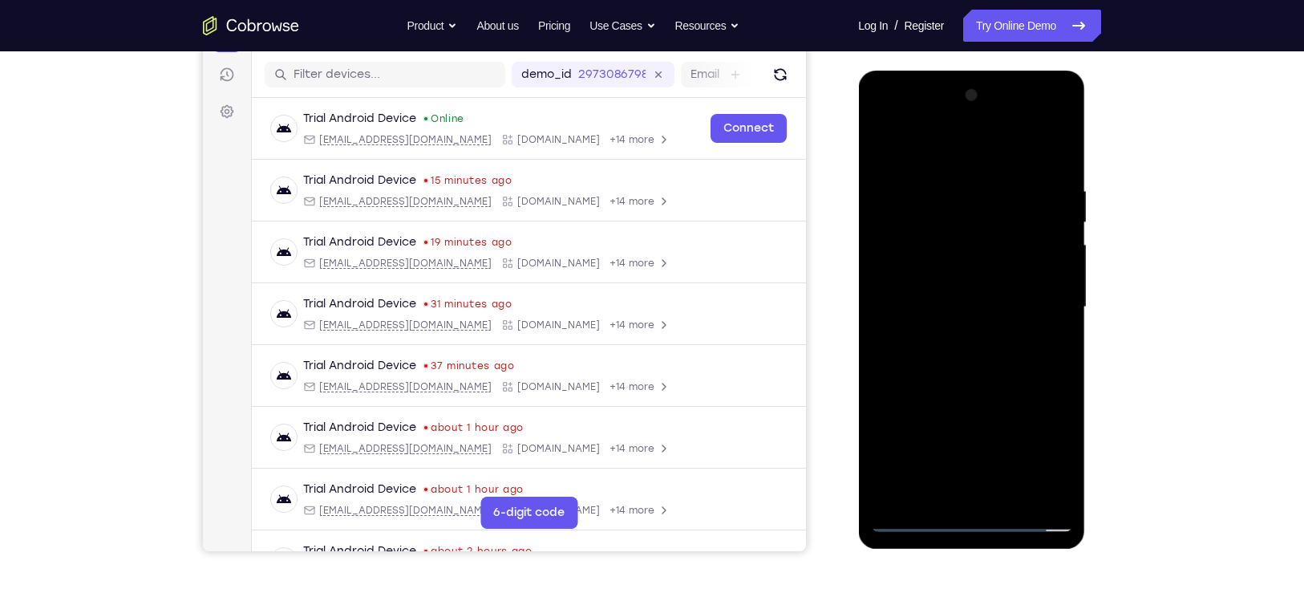
click at [980, 264] on div at bounding box center [971, 307] width 202 height 449
click at [1009, 496] on div at bounding box center [971, 307] width 202 height 449
click at [980, 391] on div at bounding box center [971, 307] width 202 height 449
click at [1015, 306] on div at bounding box center [971, 307] width 202 height 449
click at [1059, 451] on div at bounding box center [971, 307] width 202 height 449
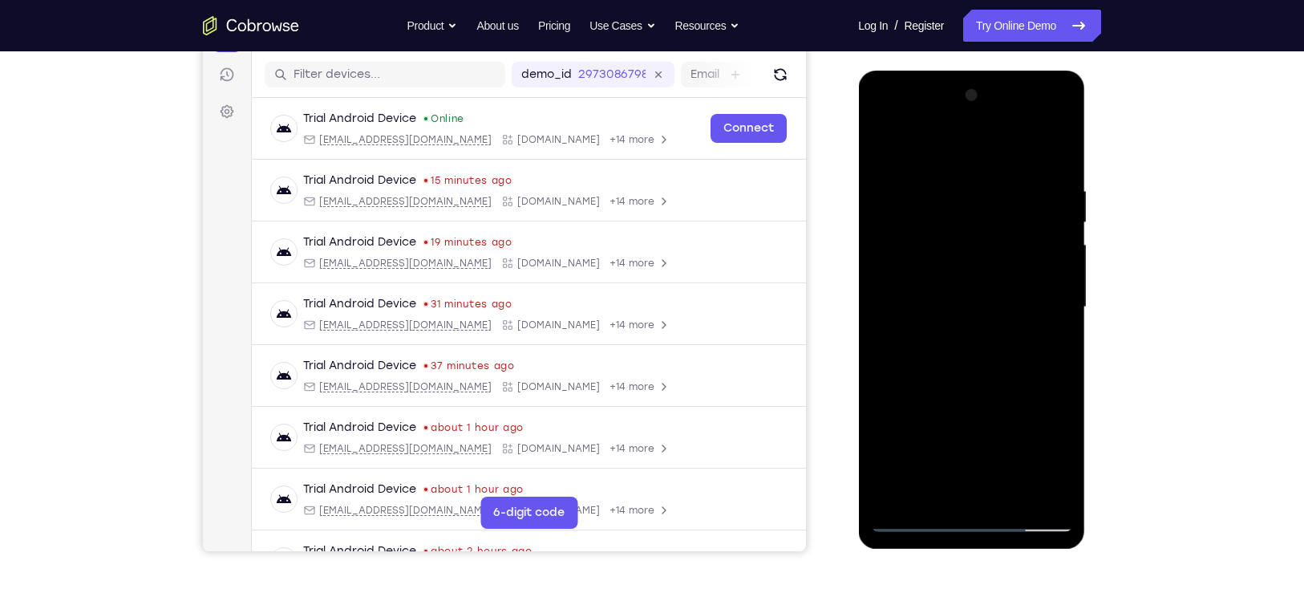
click at [1046, 349] on div at bounding box center [971, 307] width 202 height 449
click at [920, 208] on div at bounding box center [971, 307] width 202 height 449
click at [943, 354] on div at bounding box center [971, 307] width 202 height 449
click at [932, 485] on div at bounding box center [971, 307] width 202 height 449
click at [1059, 444] on div at bounding box center [971, 307] width 202 height 449
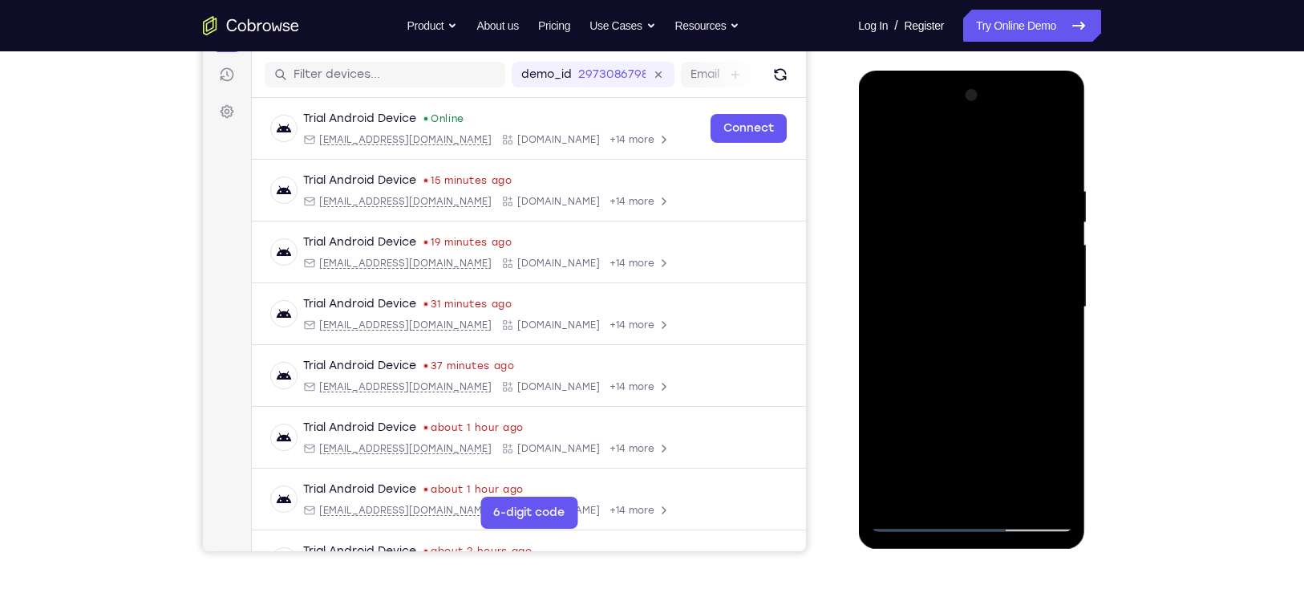
click at [1050, 334] on div at bounding box center [971, 307] width 202 height 449
click at [888, 144] on div at bounding box center [971, 307] width 202 height 449
click at [921, 516] on div at bounding box center [971, 307] width 202 height 449
click at [881, 152] on div at bounding box center [971, 307] width 202 height 449
click at [881, 148] on div at bounding box center [971, 307] width 202 height 449
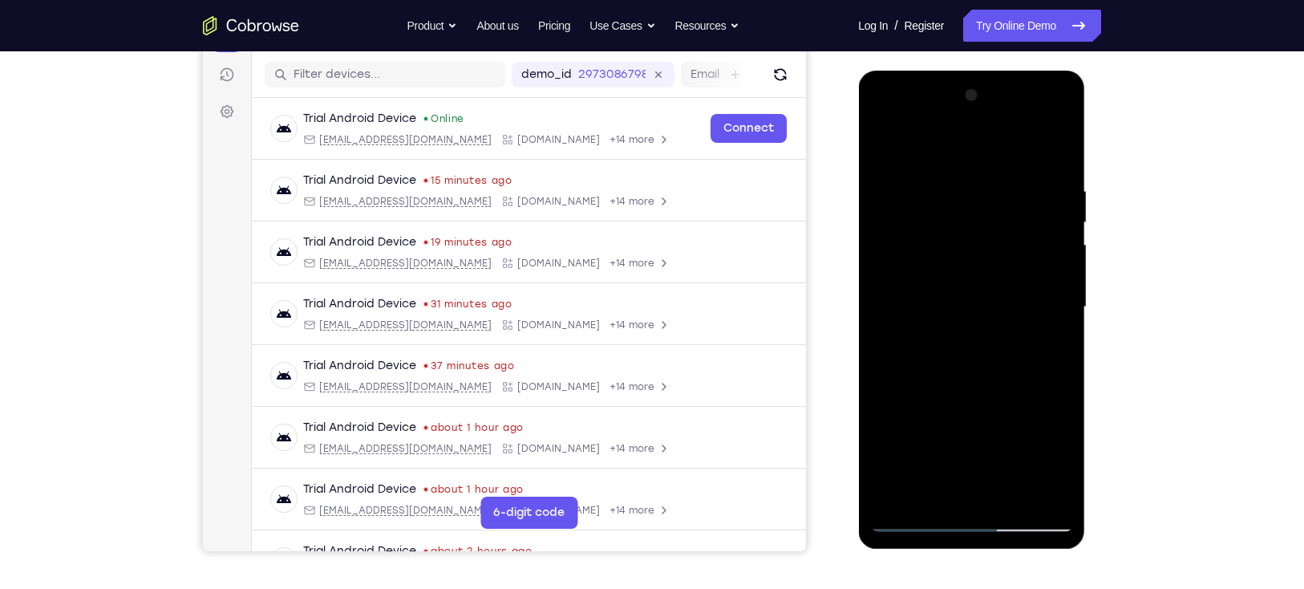
click at [937, 185] on div at bounding box center [971, 307] width 202 height 449
click at [1052, 341] on div at bounding box center [971, 307] width 202 height 449
click at [1033, 487] on div at bounding box center [971, 307] width 202 height 449
click at [1044, 318] on div at bounding box center [971, 307] width 202 height 449
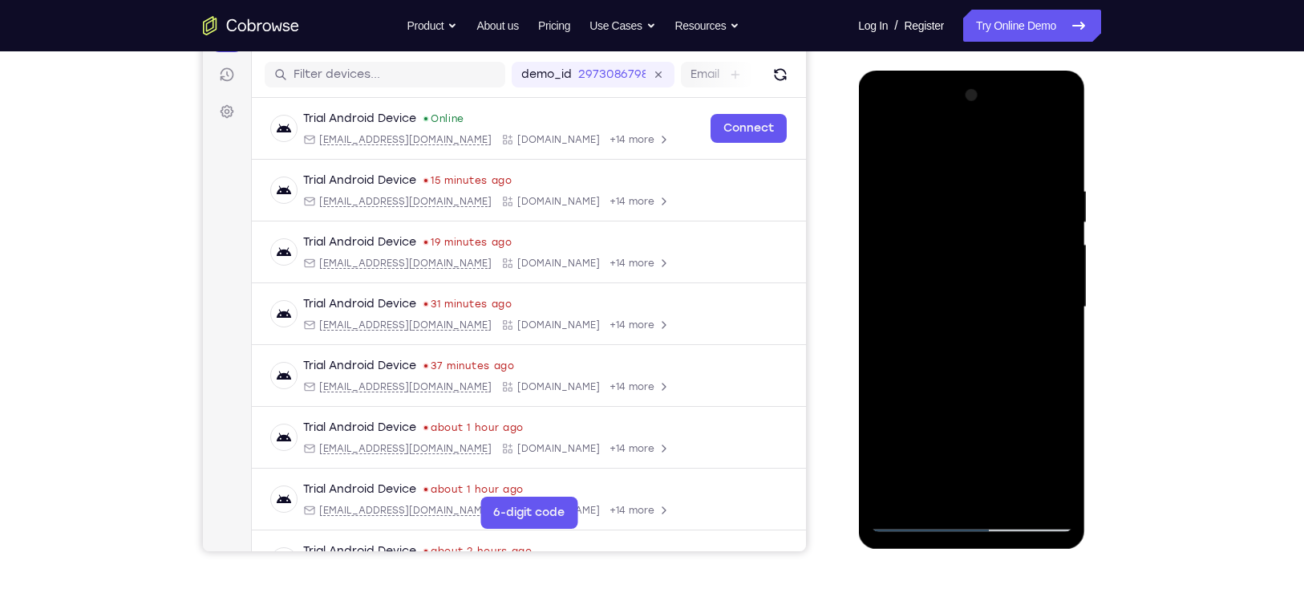
click at [1044, 318] on div at bounding box center [971, 307] width 202 height 449
click at [1034, 488] on div at bounding box center [971, 307] width 202 height 449
click at [1055, 310] on div at bounding box center [971, 307] width 202 height 449
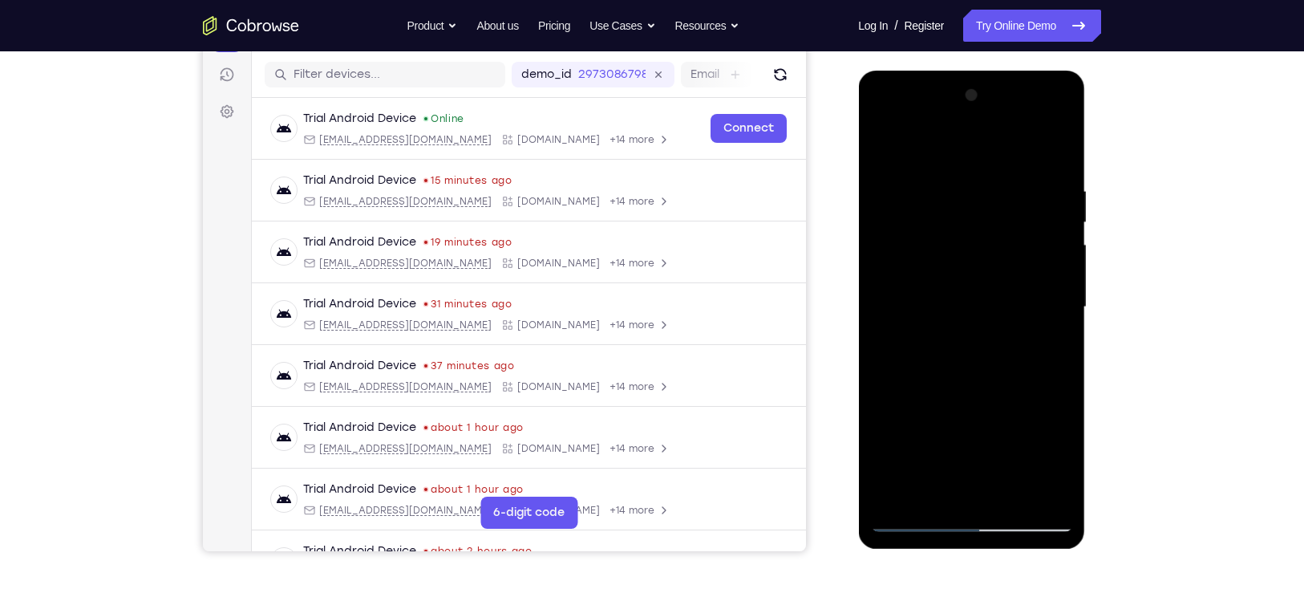
click at [1055, 310] on div at bounding box center [971, 307] width 202 height 449
click at [1054, 152] on div at bounding box center [971, 307] width 202 height 449
click at [1010, 495] on div at bounding box center [971, 307] width 202 height 449
click at [1004, 306] on div at bounding box center [971, 307] width 202 height 449
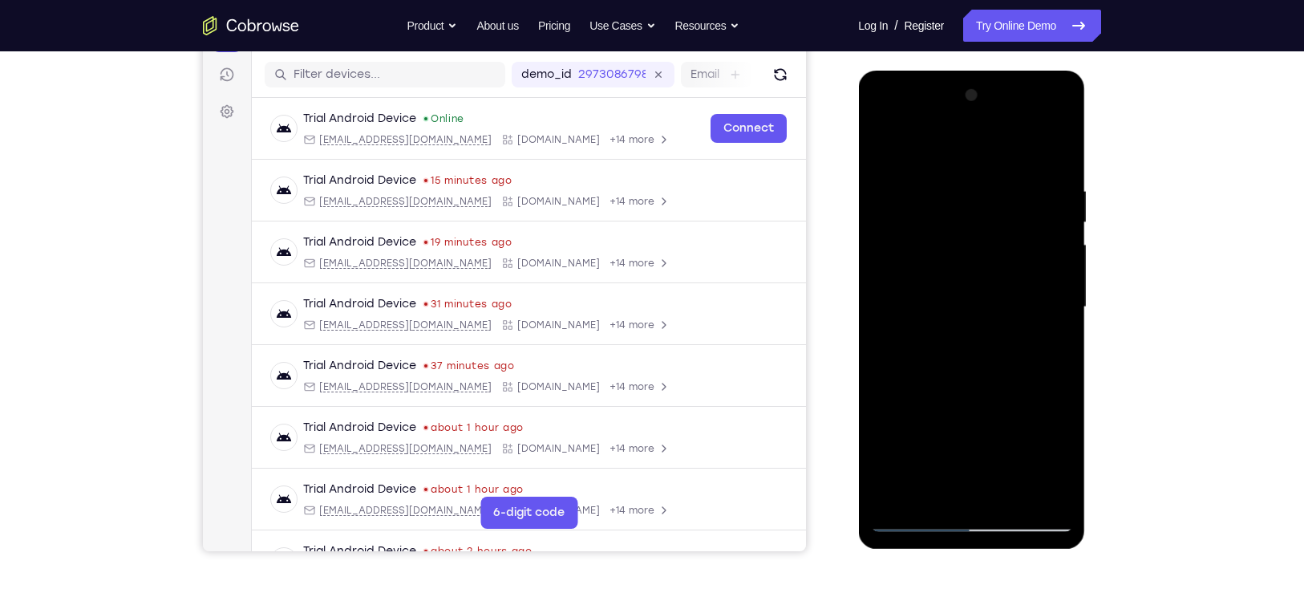
click at [937, 446] on div at bounding box center [971, 307] width 202 height 449
click at [946, 459] on div at bounding box center [971, 307] width 202 height 449
click at [967, 457] on div at bounding box center [971, 307] width 202 height 449
click at [1056, 460] on div at bounding box center [971, 307] width 202 height 449
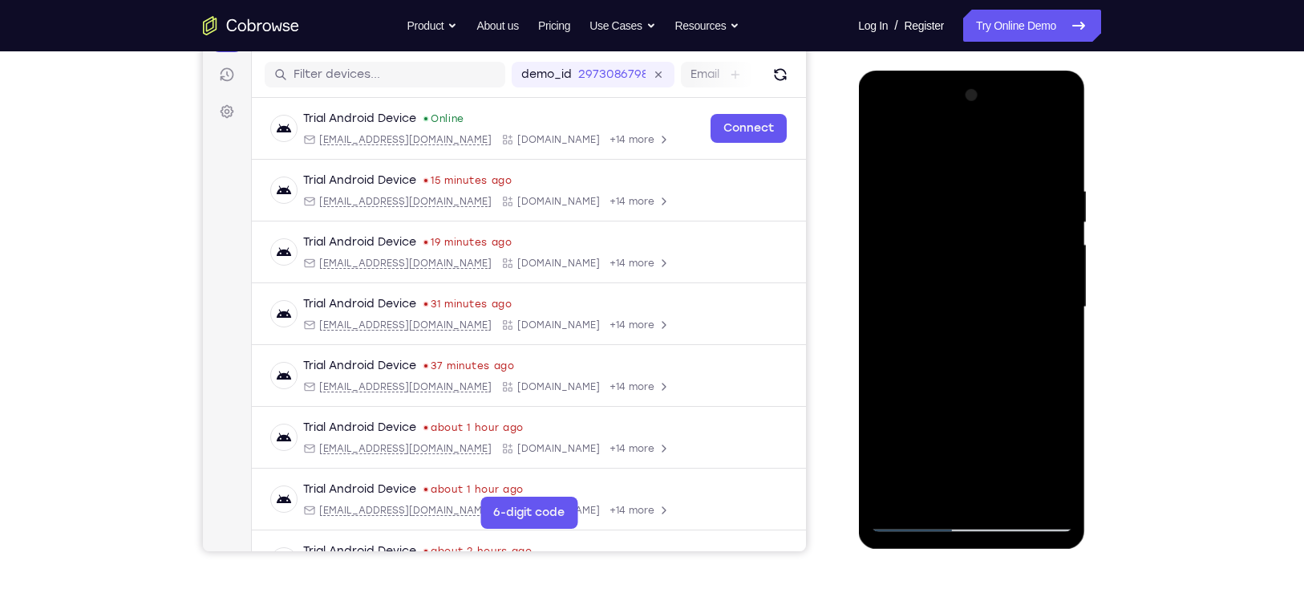
click at [1047, 463] on div at bounding box center [971, 307] width 202 height 449
click at [1043, 349] on div at bounding box center [971, 307] width 202 height 449
drag, startPoint x: 1029, startPoint y: 214, endPoint x: 1020, endPoint y: 281, distance: 67.9
click at [1020, 281] on div at bounding box center [971, 307] width 202 height 449
click at [987, 261] on div at bounding box center [971, 307] width 202 height 449
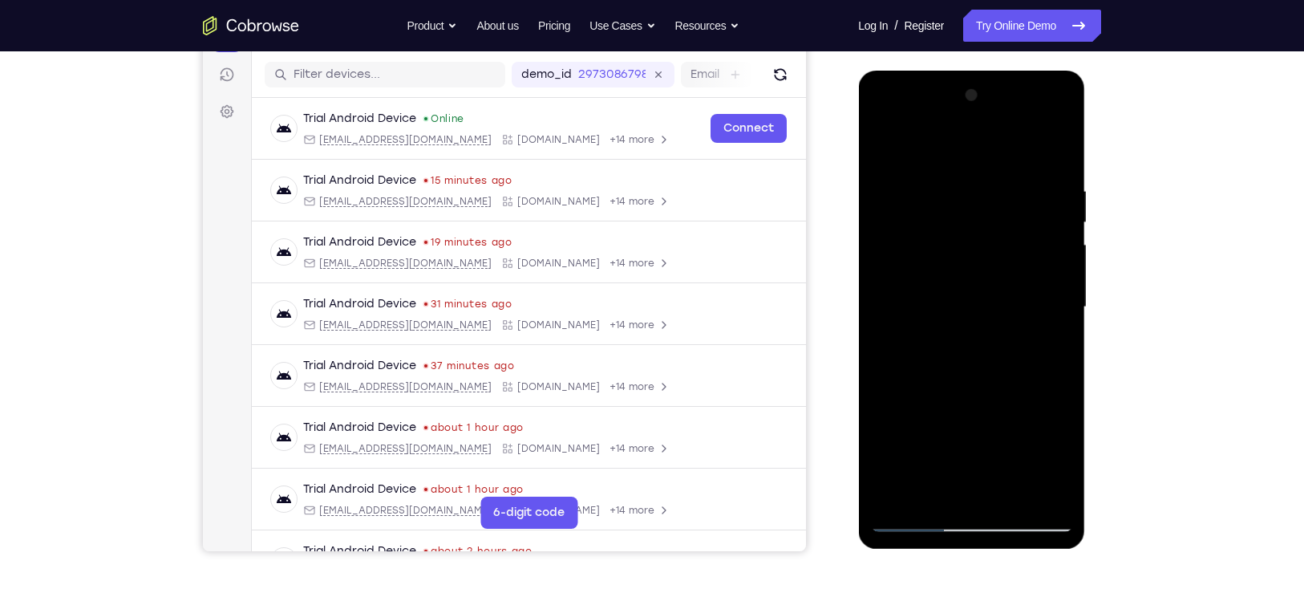
click at [1017, 335] on div at bounding box center [971, 307] width 202 height 449
click at [1052, 349] on div at bounding box center [971, 307] width 202 height 449
drag, startPoint x: 1035, startPoint y: 241, endPoint x: 1026, endPoint y: 297, distance: 57.0
click at [1026, 297] on div at bounding box center [971, 307] width 202 height 449
click at [1007, 236] on div at bounding box center [971, 307] width 202 height 449
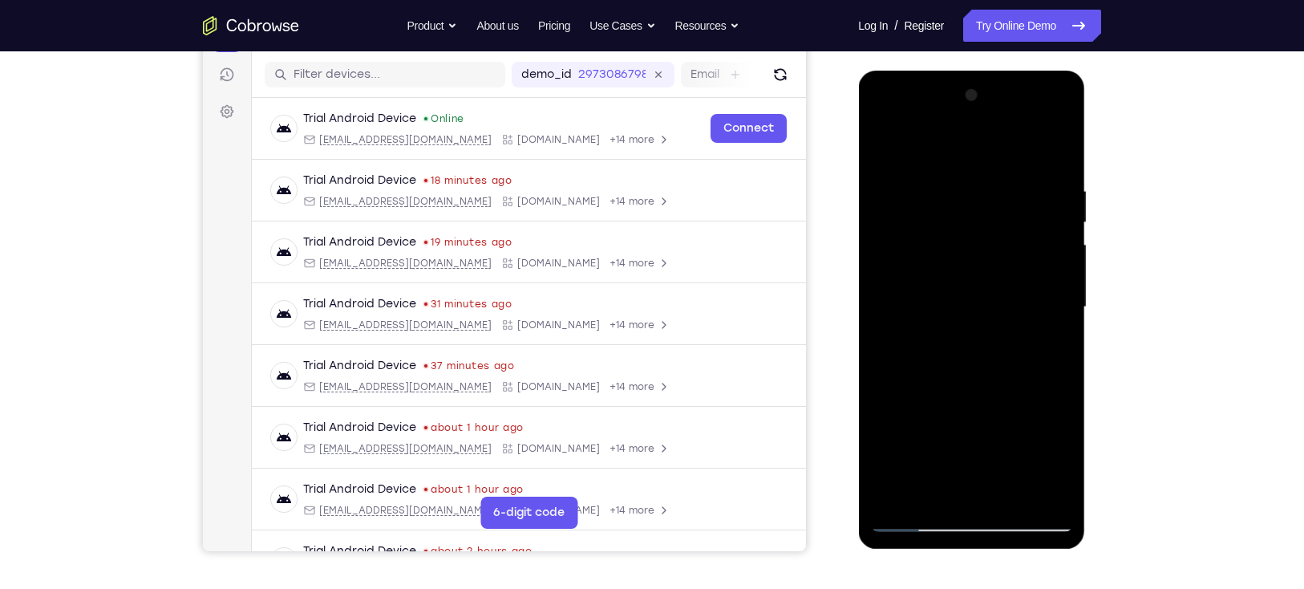
click at [1040, 318] on div at bounding box center [971, 307] width 202 height 449
drag, startPoint x: 958, startPoint y: 277, endPoint x: 981, endPoint y: 233, distance: 49.5
click at [981, 233] on div at bounding box center [971, 307] width 202 height 449
click at [1059, 452] on div at bounding box center [971, 307] width 202 height 449
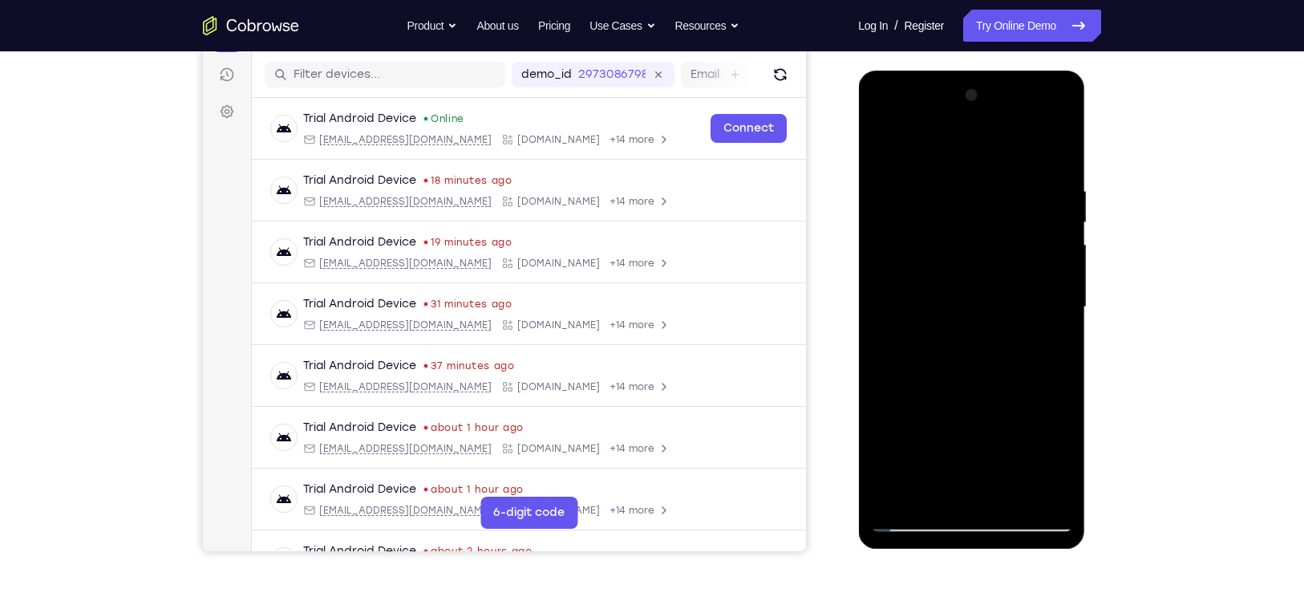
click at [1049, 347] on div at bounding box center [971, 307] width 202 height 449
drag, startPoint x: 901, startPoint y: 266, endPoint x: 905, endPoint y: 325, distance: 58.7
click at [905, 325] on div at bounding box center [971, 307] width 202 height 449
click at [915, 219] on div at bounding box center [971, 307] width 202 height 449
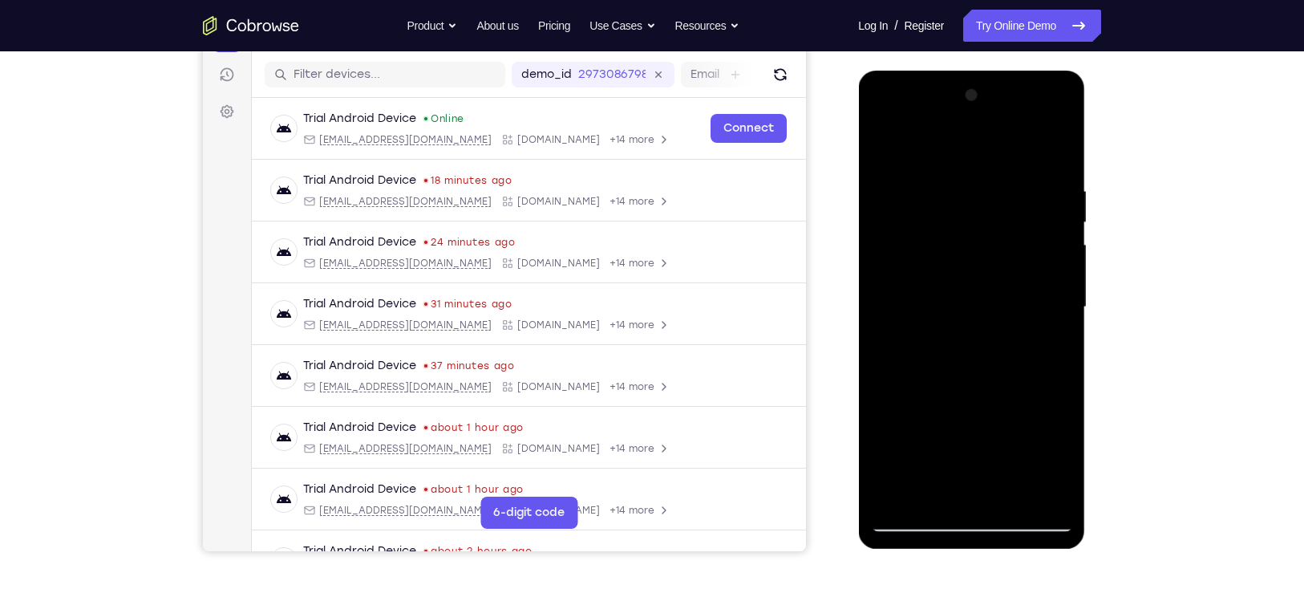
click at [949, 302] on div at bounding box center [971, 307] width 202 height 449
click at [1052, 345] on div at bounding box center [971, 307] width 202 height 449
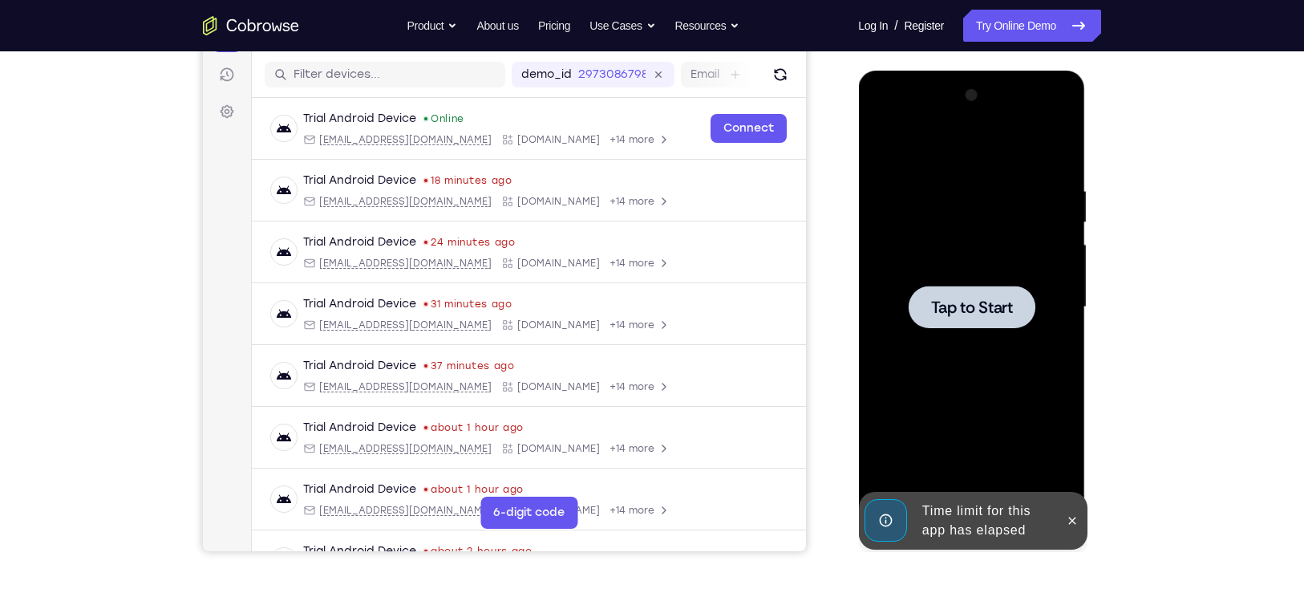
click at [985, 306] on span "Tap to Start" at bounding box center [971, 307] width 82 height 16
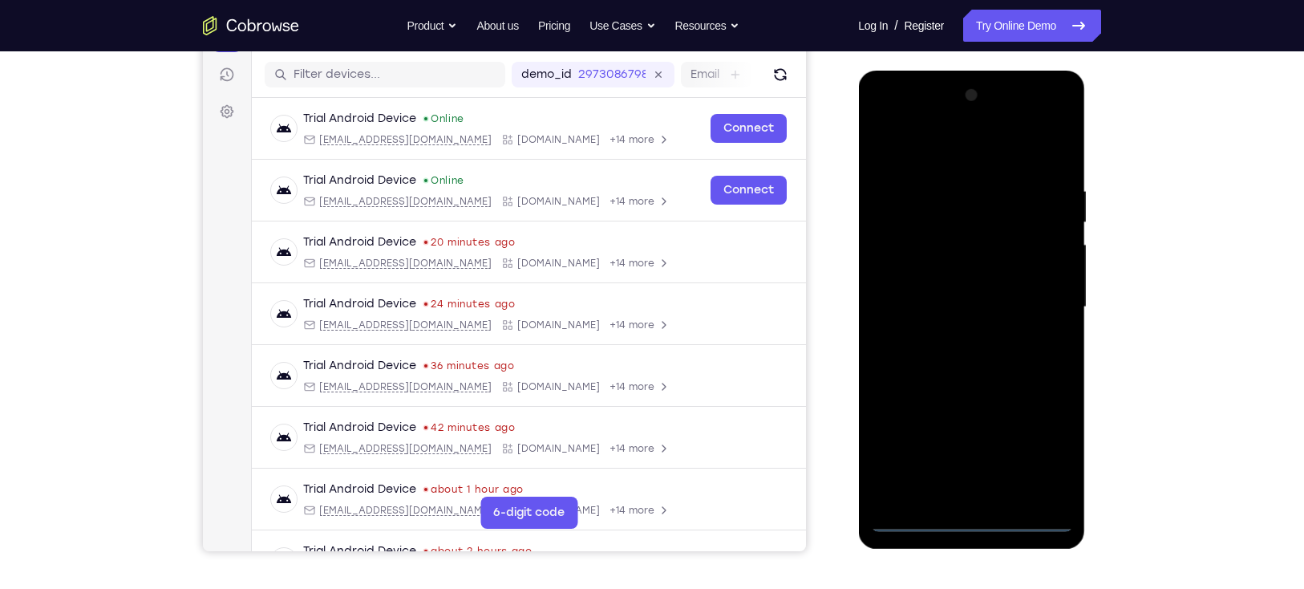
click at [980, 517] on div at bounding box center [971, 307] width 202 height 449
click at [1037, 458] on div at bounding box center [971, 307] width 202 height 449
click at [939, 150] on div at bounding box center [971, 307] width 202 height 449
click at [1038, 303] on div at bounding box center [971, 307] width 202 height 449
click at [957, 335] on div at bounding box center [971, 307] width 202 height 449
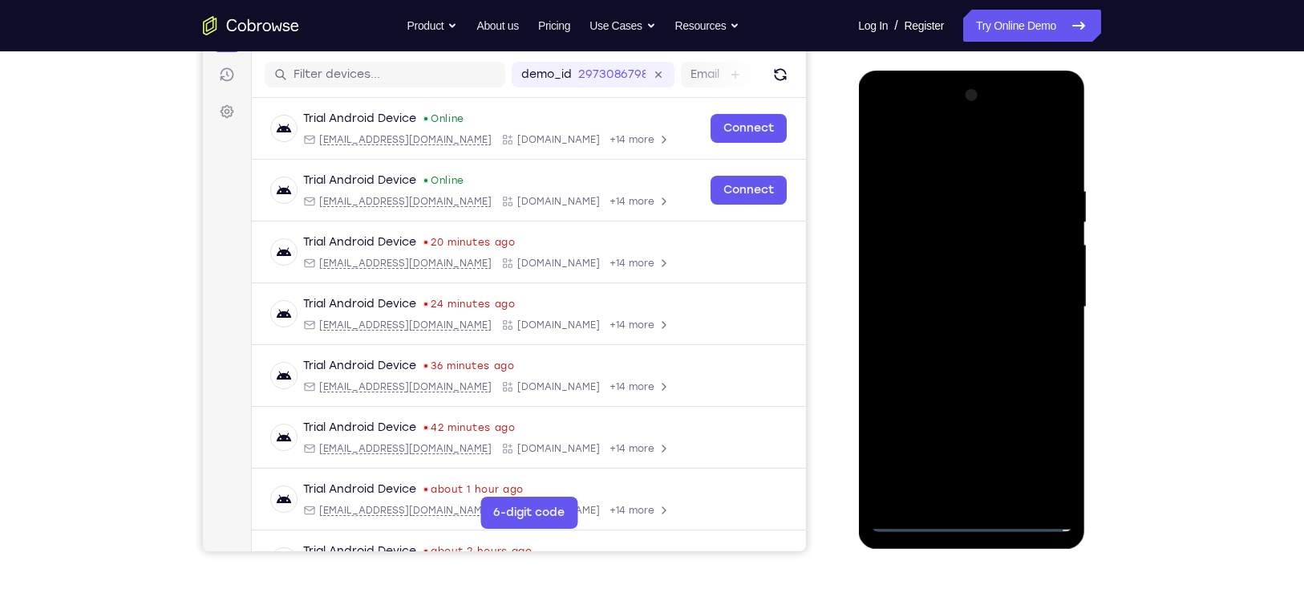
click at [959, 298] on div at bounding box center [971, 307] width 202 height 449
click at [943, 277] on div at bounding box center [971, 307] width 202 height 449
click at [946, 310] on div at bounding box center [971, 307] width 202 height 449
click at [946, 355] on div at bounding box center [971, 307] width 202 height 449
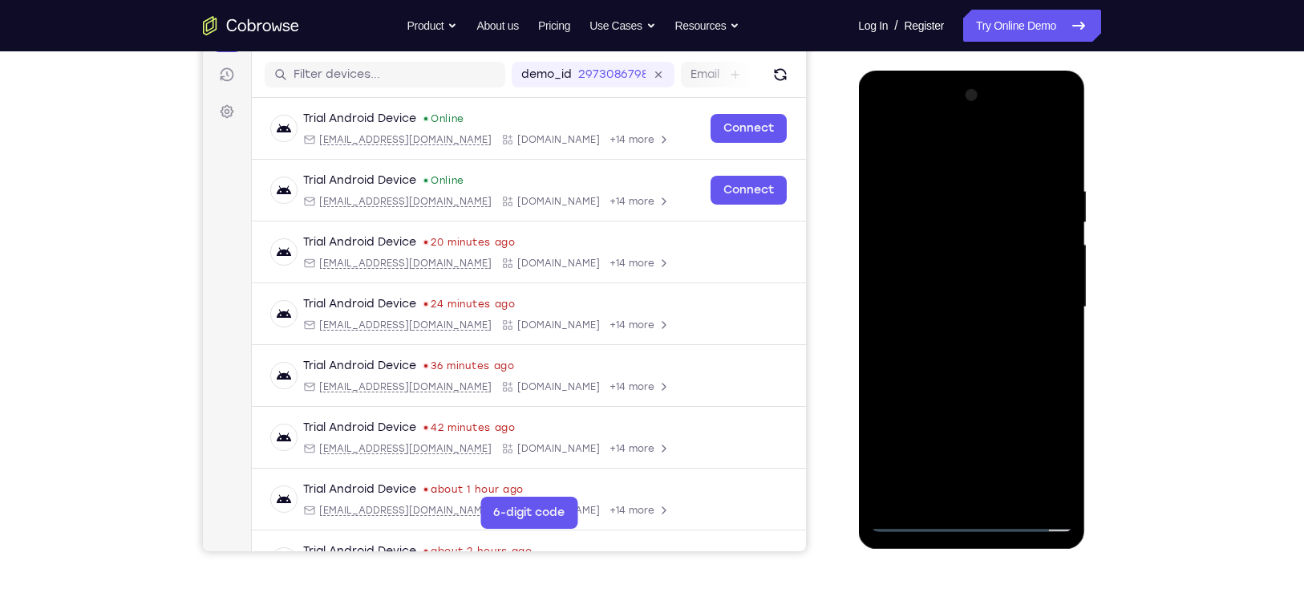
click at [979, 380] on div at bounding box center [971, 307] width 202 height 449
click at [1007, 496] on div at bounding box center [971, 307] width 202 height 449
click at [993, 392] on div at bounding box center [971, 307] width 202 height 449
click at [1028, 306] on div at bounding box center [971, 307] width 202 height 449
click at [1045, 345] on div at bounding box center [971, 307] width 202 height 449
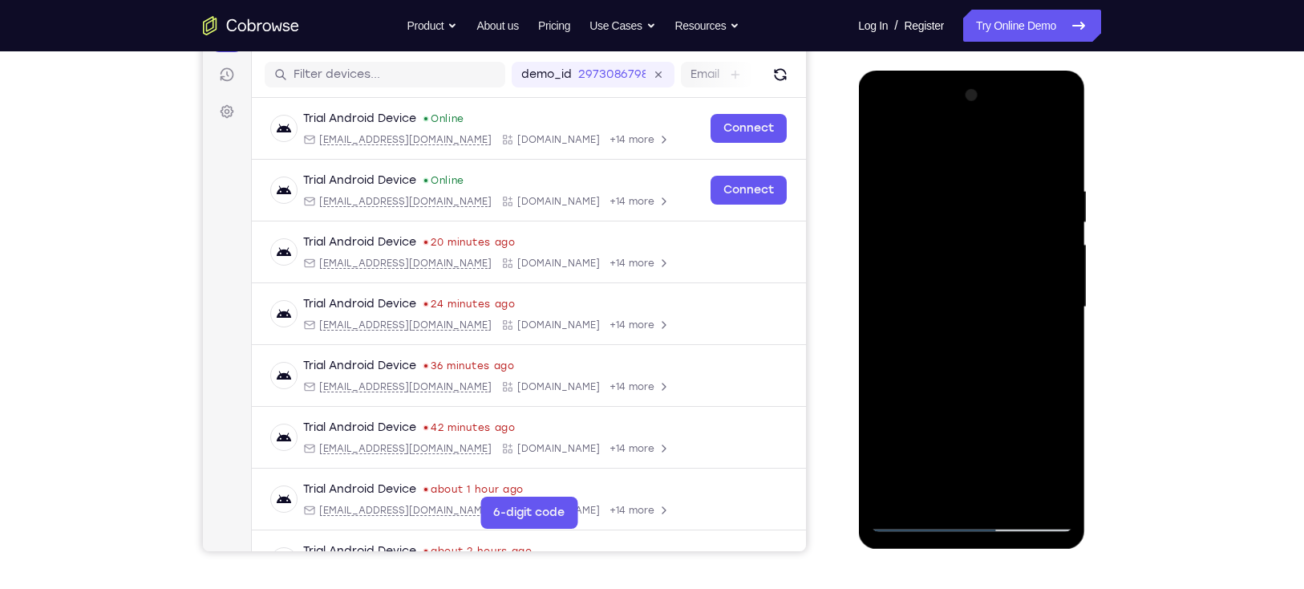
click at [1052, 345] on div at bounding box center [971, 307] width 202 height 449
click at [989, 269] on div at bounding box center [971, 307] width 202 height 449
click at [1008, 402] on div at bounding box center [971, 307] width 202 height 449
click at [1056, 349] on div at bounding box center [971, 307] width 202 height 449
click at [950, 226] on div at bounding box center [971, 307] width 202 height 449
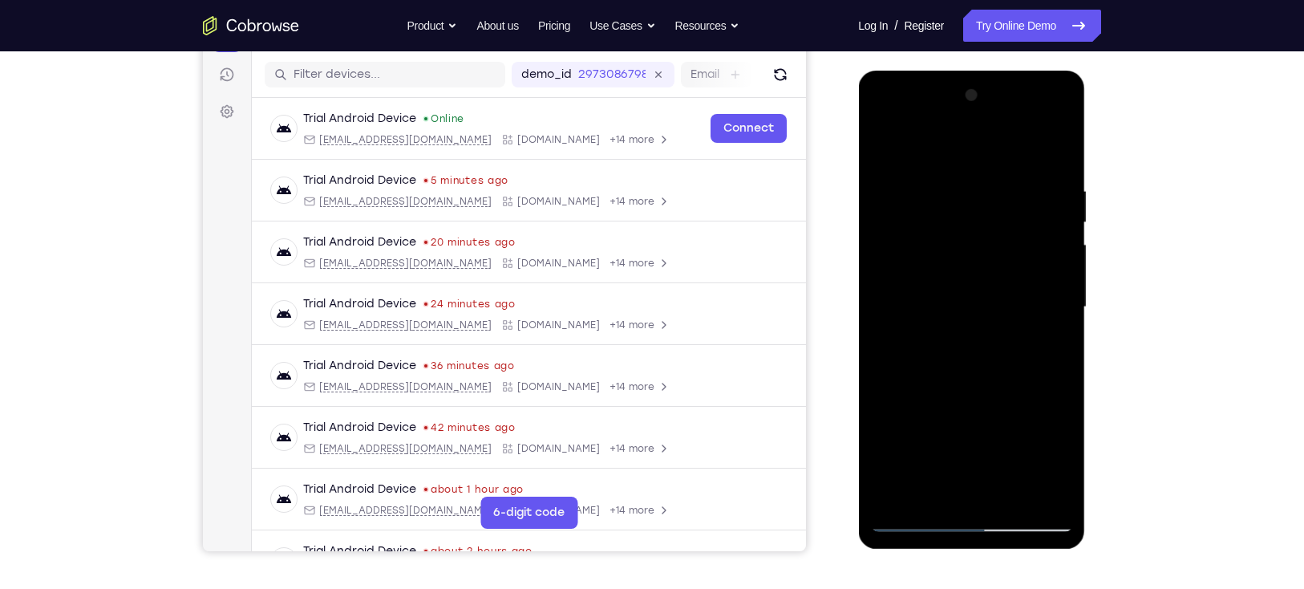
click at [984, 367] on div at bounding box center [971, 307] width 202 height 449
click at [929, 485] on div at bounding box center [971, 307] width 202 height 449
click at [1063, 439] on div at bounding box center [971, 307] width 202 height 449
click at [1050, 334] on div at bounding box center [971, 307] width 202 height 449
click at [882, 151] on div at bounding box center [971, 307] width 202 height 449
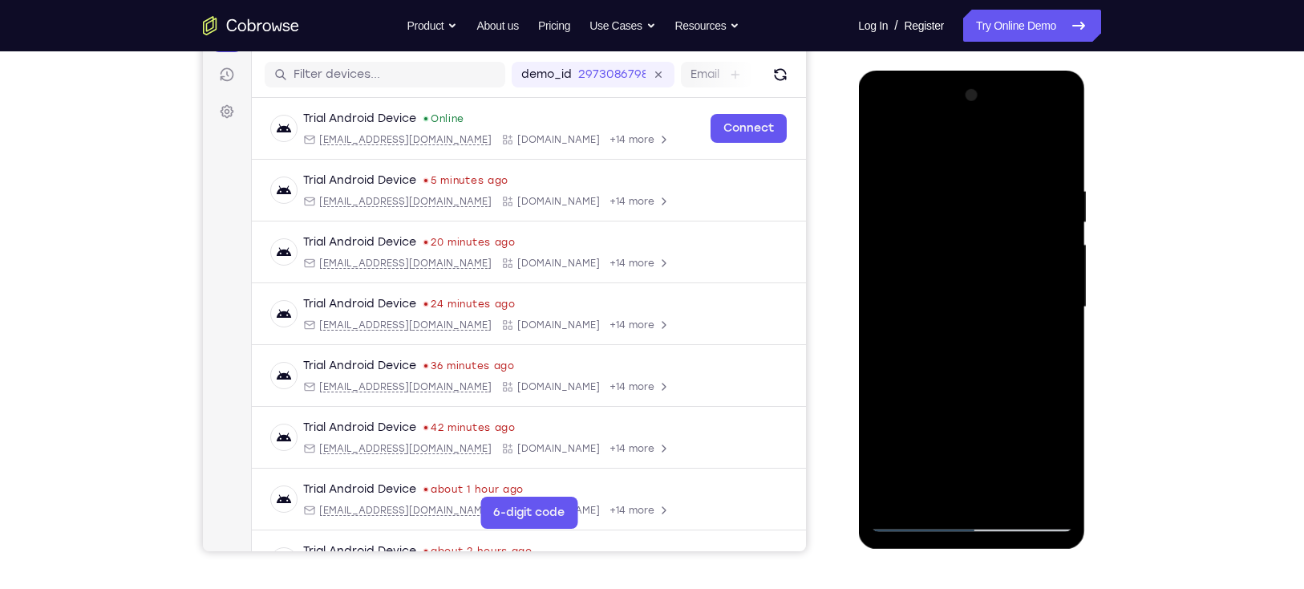
click at [1046, 332] on div at bounding box center [971, 307] width 202 height 449
click at [1047, 346] on div at bounding box center [971, 307] width 202 height 449
click at [883, 149] on div at bounding box center [971, 307] width 202 height 449
click at [974, 346] on div at bounding box center [971, 307] width 202 height 449
click at [881, 152] on div at bounding box center [971, 307] width 202 height 449
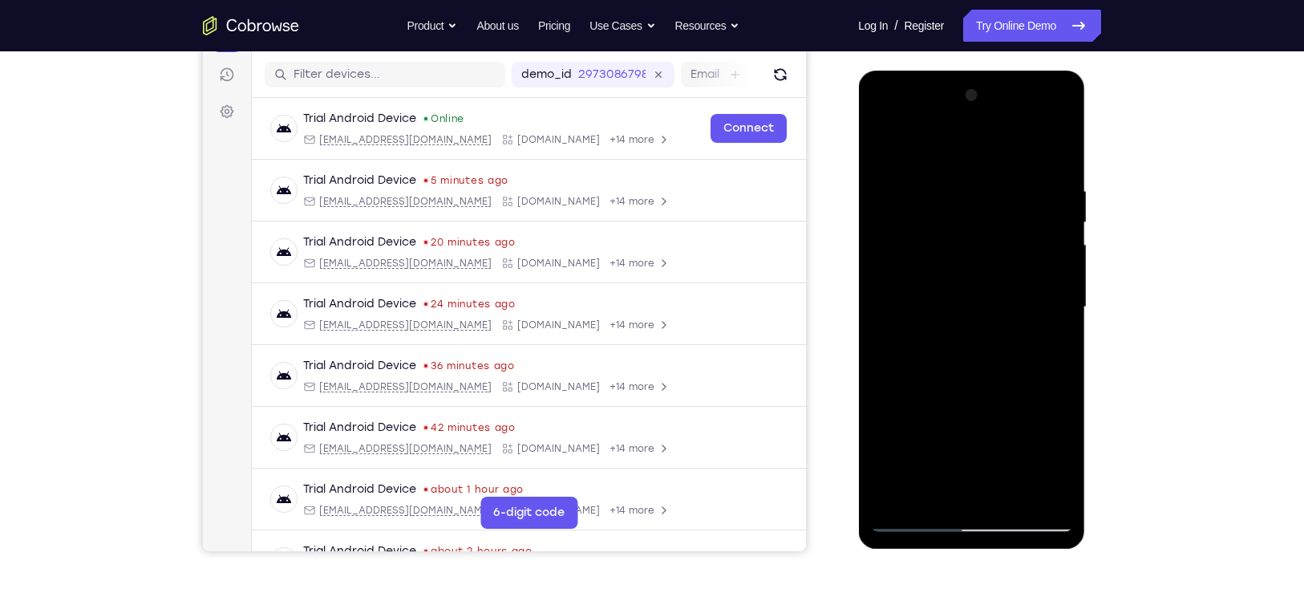
click at [883, 144] on div at bounding box center [971, 307] width 202 height 449
click at [1021, 494] on div at bounding box center [971, 307] width 202 height 449
click at [984, 338] on div at bounding box center [971, 307] width 202 height 449
click at [973, 460] on div at bounding box center [971, 307] width 202 height 449
click at [986, 459] on div at bounding box center [971, 307] width 202 height 449
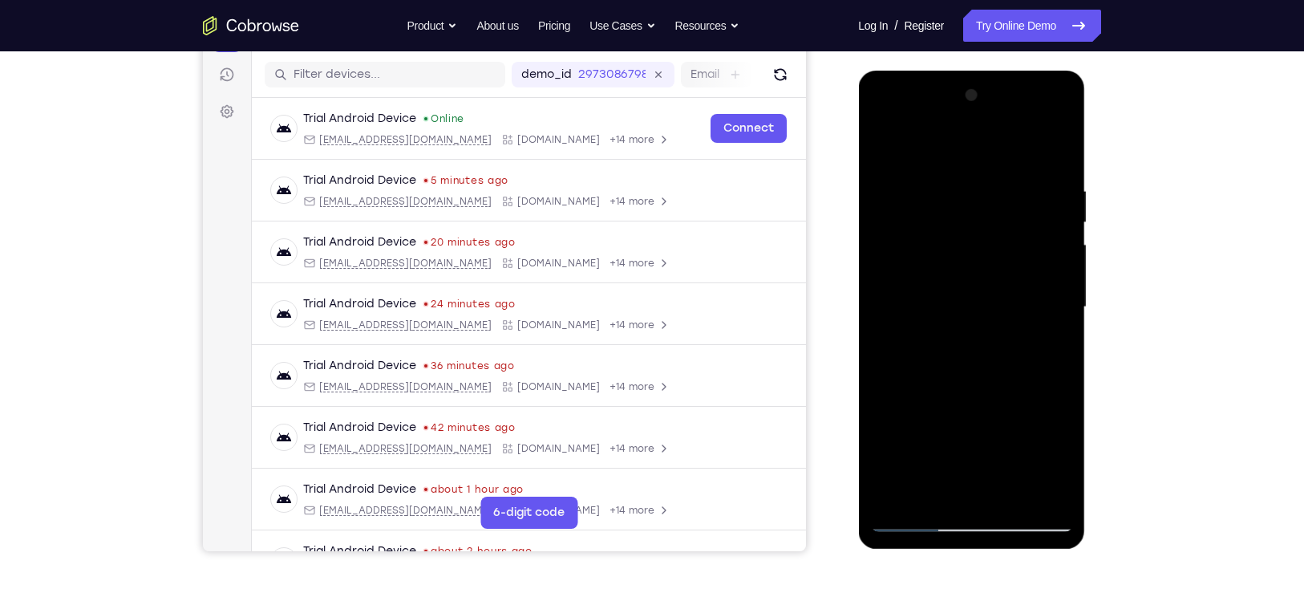
click at [918, 488] on div at bounding box center [971, 307] width 202 height 449
click at [926, 488] on div at bounding box center [971, 307] width 202 height 449
click at [1018, 429] on div at bounding box center [971, 307] width 202 height 449
click at [1051, 338] on div at bounding box center [971, 307] width 202 height 449
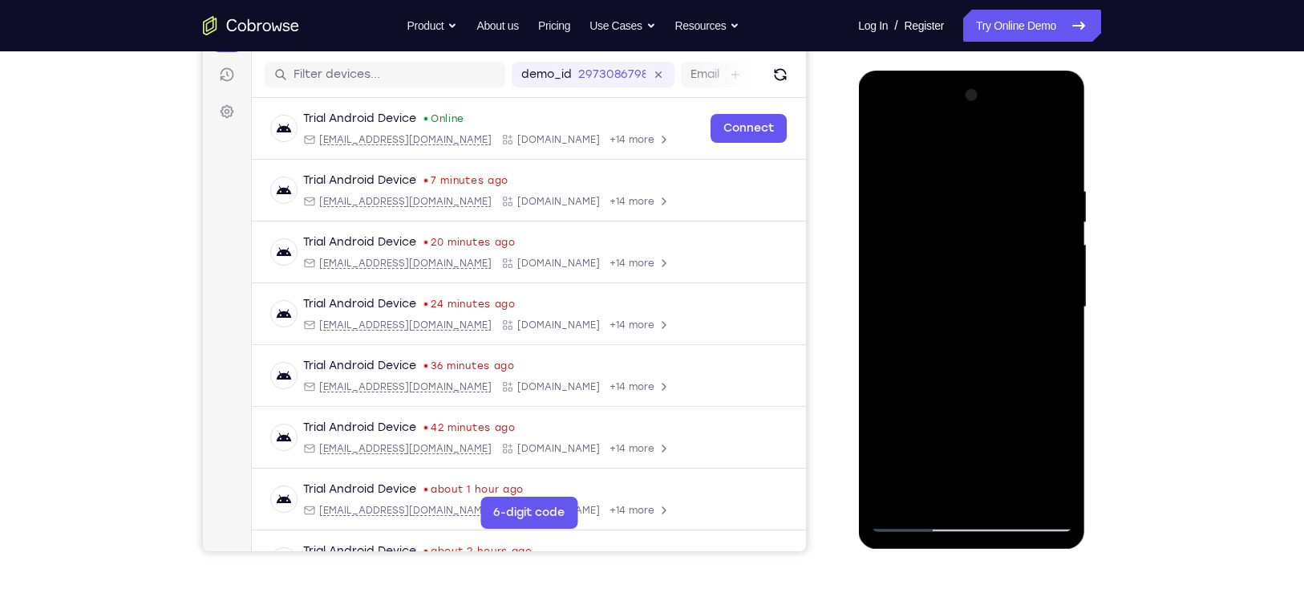
click at [943, 236] on div at bounding box center [971, 307] width 202 height 449
click at [928, 484] on div at bounding box center [971, 307] width 202 height 449
click at [917, 314] on div at bounding box center [971, 307] width 202 height 449
click at [949, 460] on div at bounding box center [971, 307] width 202 height 449
click at [1047, 353] on div at bounding box center [971, 307] width 202 height 449
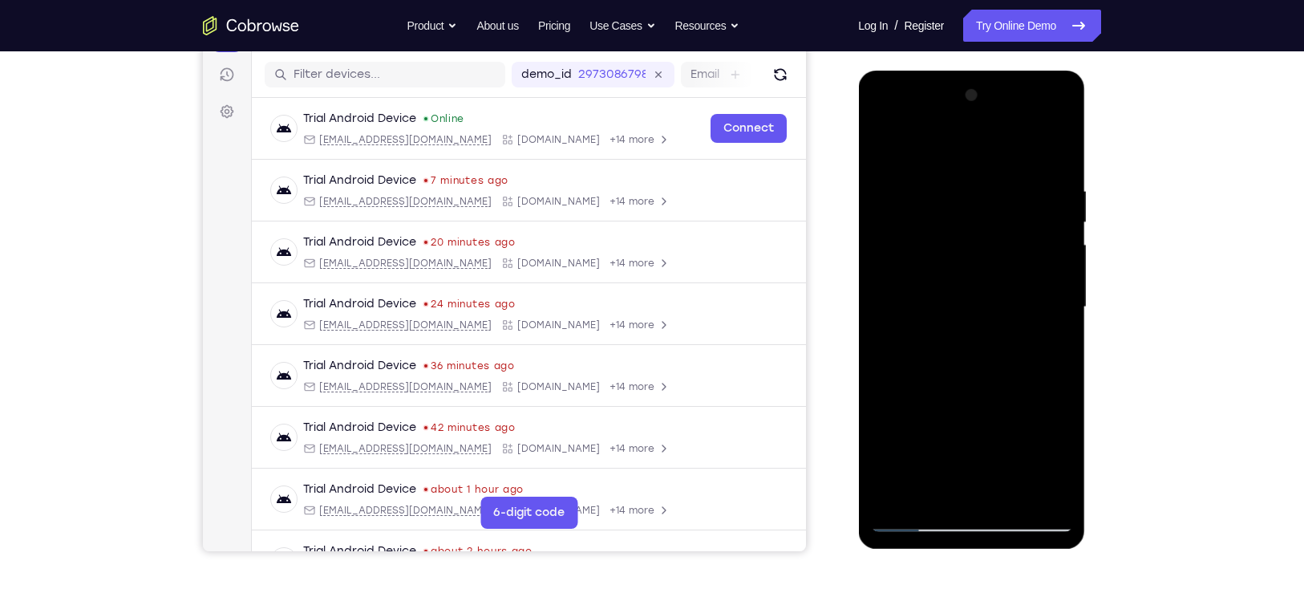
click at [937, 191] on div at bounding box center [971, 307] width 202 height 449
click at [971, 334] on div at bounding box center [971, 307] width 202 height 449
click at [1052, 346] on div at bounding box center [971, 307] width 202 height 449
click at [1061, 457] on div at bounding box center [971, 307] width 202 height 449
click at [1046, 347] on div at bounding box center [971, 307] width 202 height 449
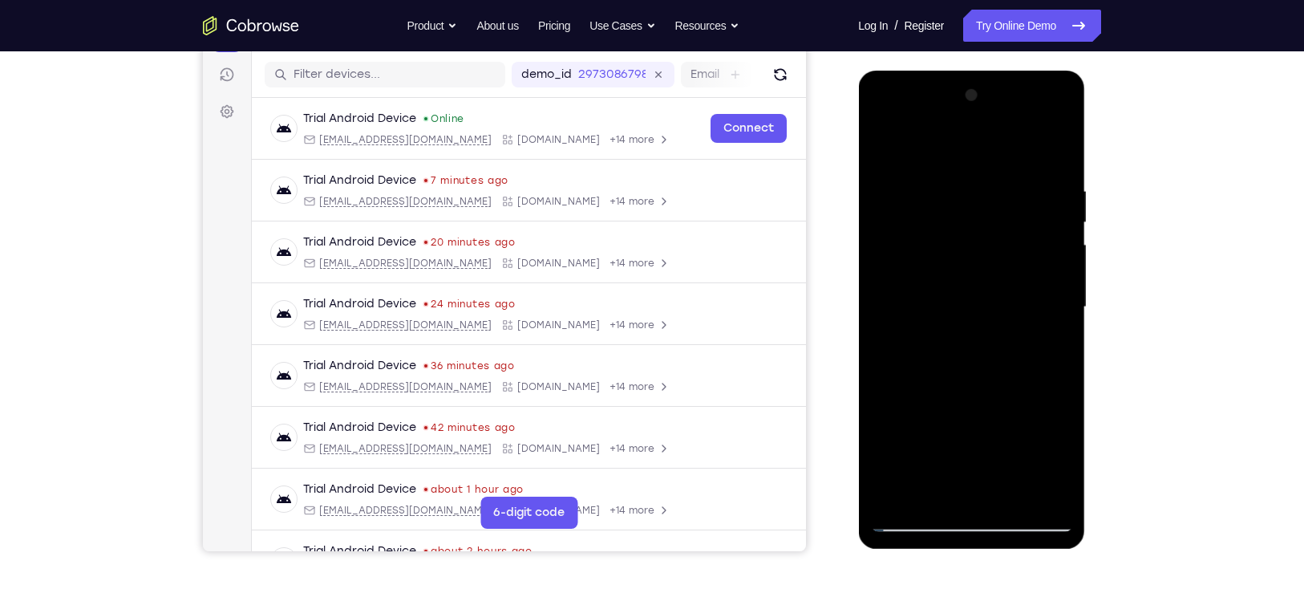
click at [1053, 347] on div at bounding box center [971, 307] width 202 height 449
click at [921, 283] on div at bounding box center [971, 307] width 202 height 449
click at [951, 420] on div at bounding box center [971, 307] width 202 height 449
click at [929, 494] on div at bounding box center [971, 307] width 202 height 449
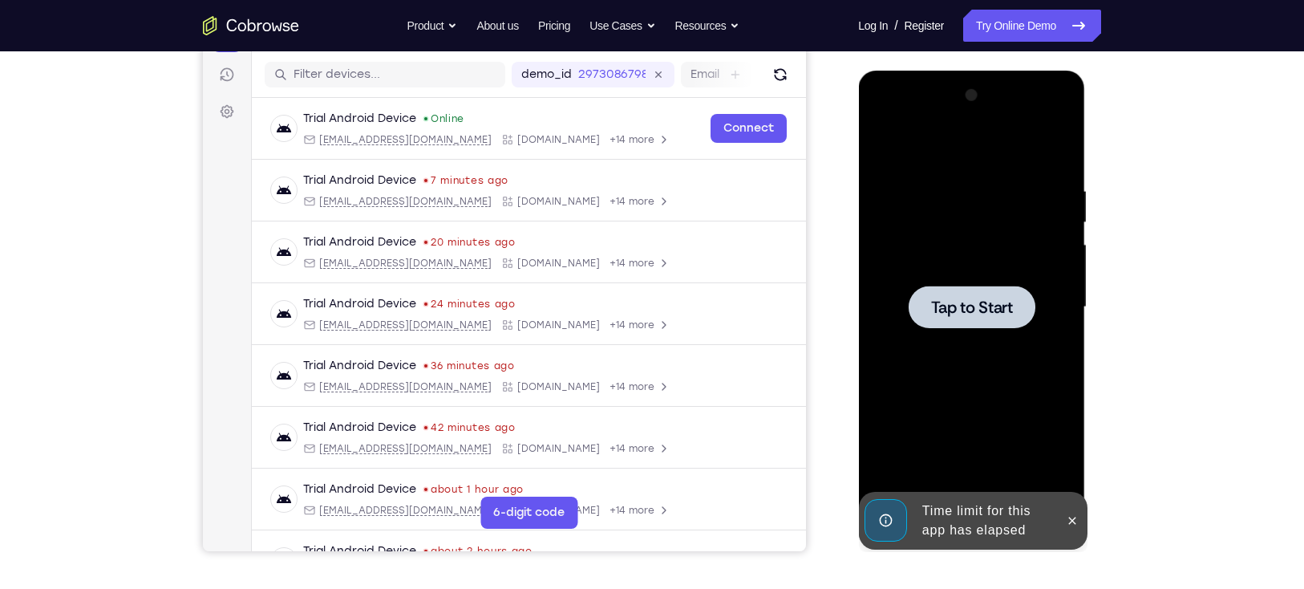
click at [962, 330] on div at bounding box center [971, 307] width 202 height 449
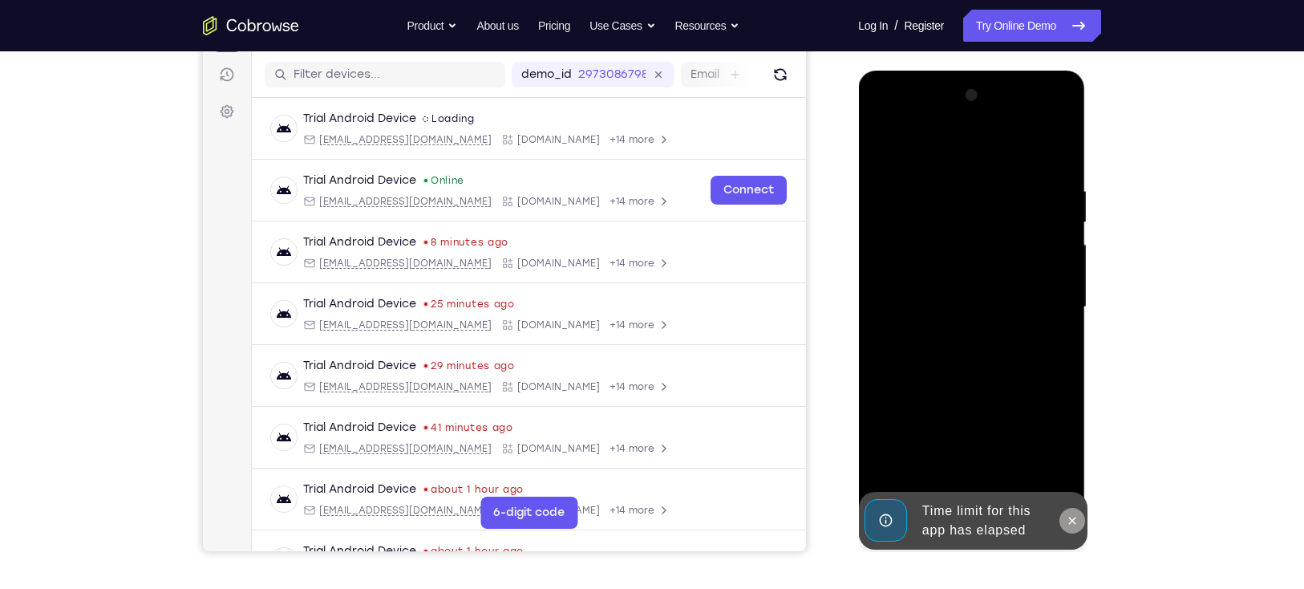
click at [1075, 520] on icon at bounding box center [1071, 520] width 13 height 13
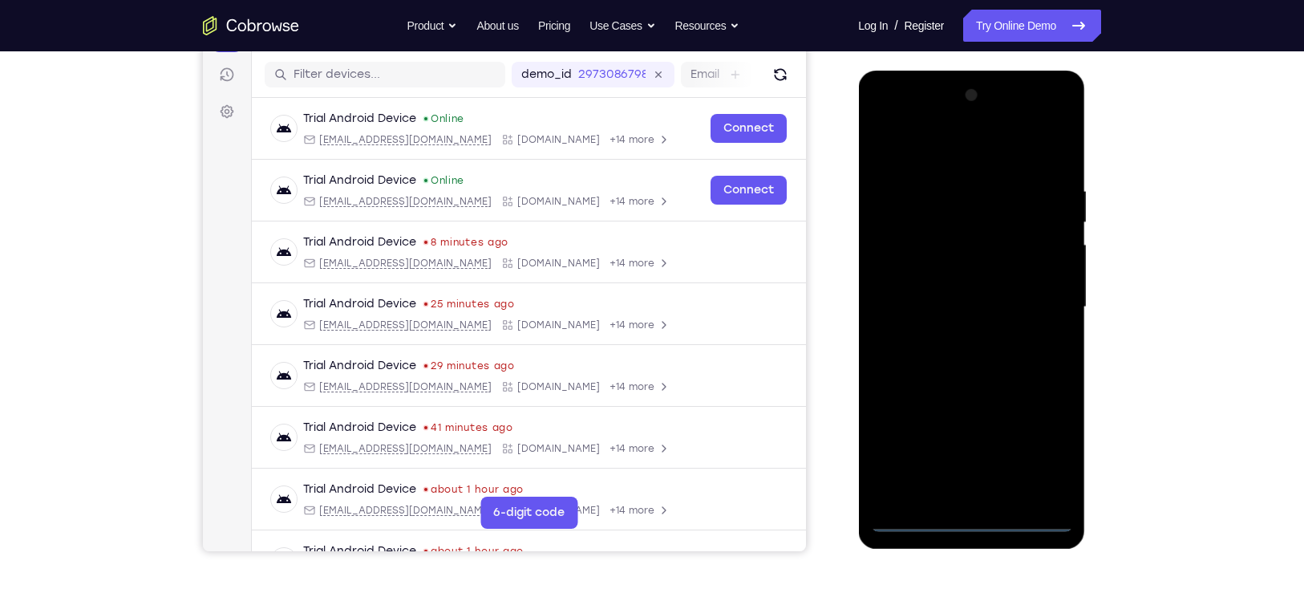
click at [965, 524] on div at bounding box center [971, 307] width 202 height 449
click at [1043, 452] on div at bounding box center [971, 307] width 202 height 449
click at [955, 154] on div at bounding box center [971, 307] width 202 height 449
click at [1035, 295] on div at bounding box center [971, 307] width 202 height 449
click at [958, 333] on div at bounding box center [971, 307] width 202 height 449
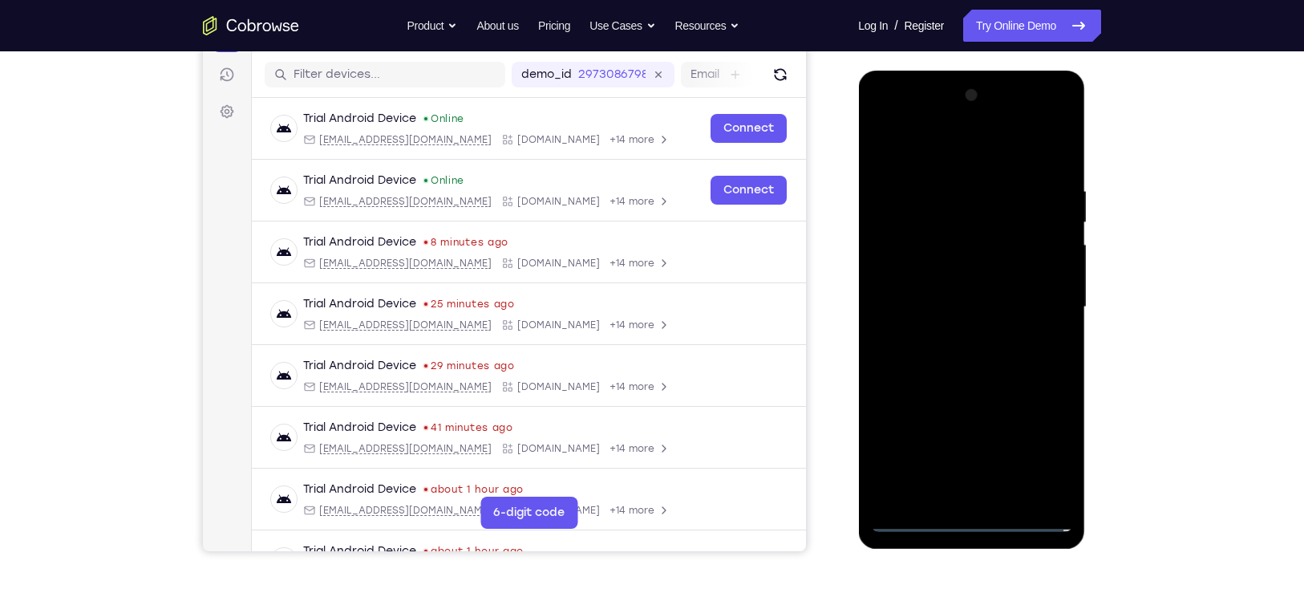
click at [981, 277] on div at bounding box center [971, 307] width 202 height 449
click at [966, 293] on div at bounding box center [971, 307] width 202 height 449
click at [1045, 285] on div at bounding box center [971, 307] width 202 height 449
click at [965, 268] on div at bounding box center [971, 307] width 202 height 449
click at [1012, 494] on div at bounding box center [971, 307] width 202 height 449
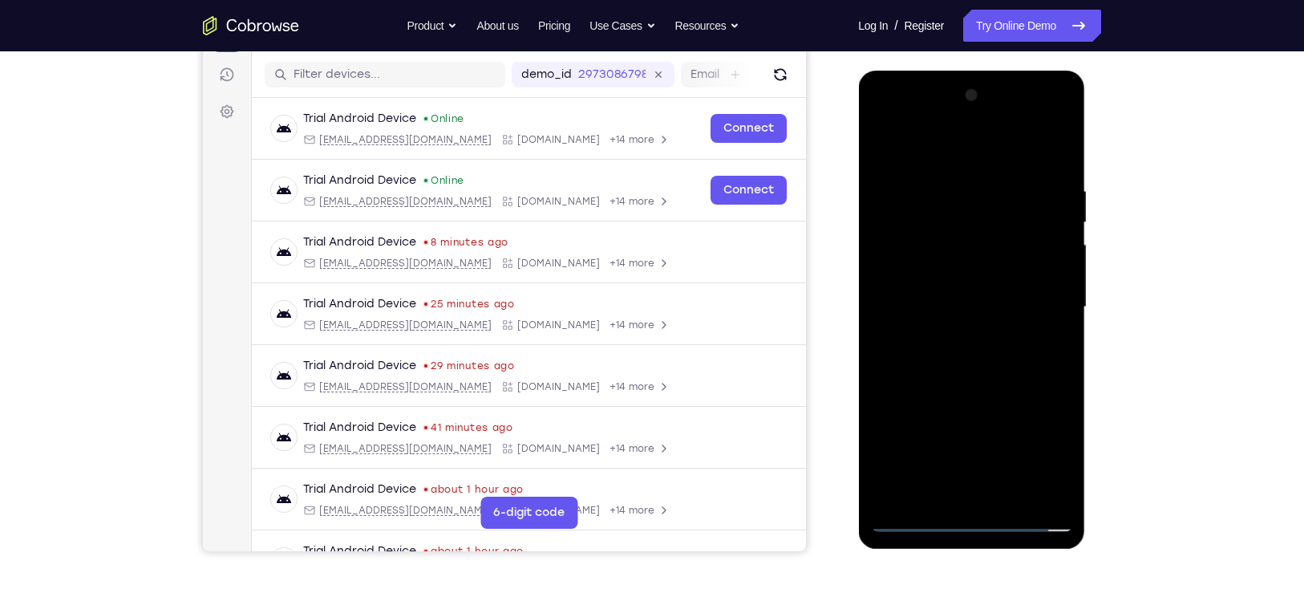
click at [960, 388] on div at bounding box center [971, 307] width 202 height 449
click at [1027, 302] on div at bounding box center [971, 307] width 202 height 449
click at [919, 243] on div at bounding box center [971, 307] width 202 height 449
click at [914, 223] on div at bounding box center [971, 307] width 202 height 449
click at [952, 220] on div at bounding box center [971, 307] width 202 height 449
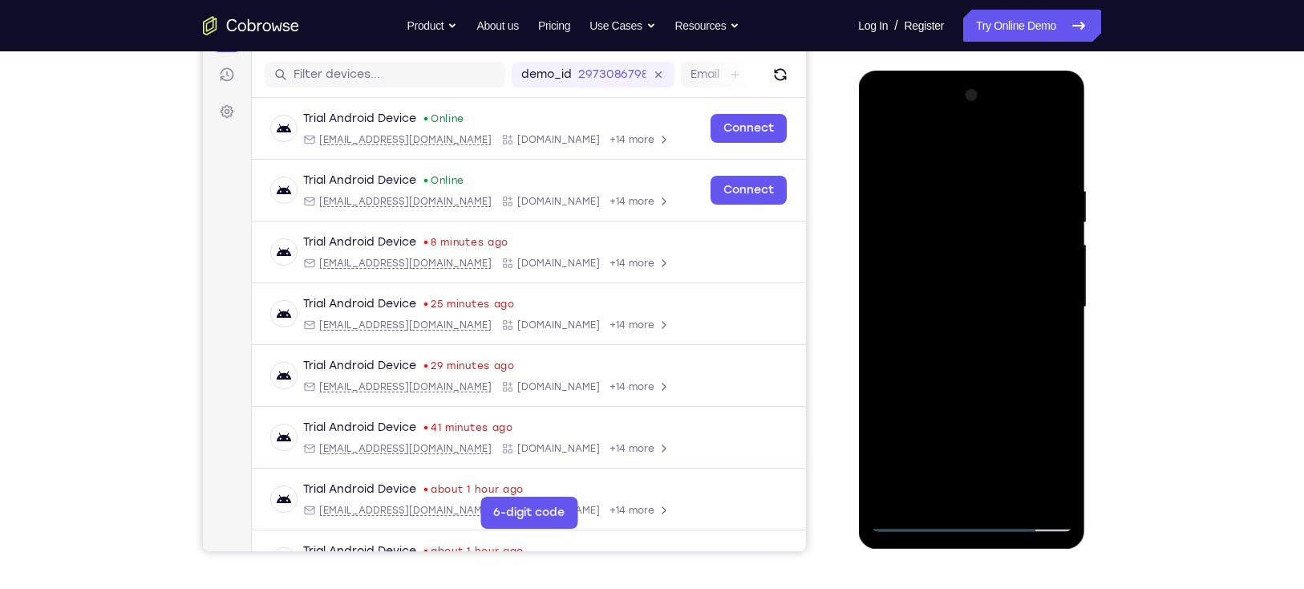
click at [1059, 461] on div at bounding box center [971, 307] width 202 height 449
click at [930, 494] on div at bounding box center [971, 307] width 202 height 449
click at [1018, 395] on div at bounding box center [971, 307] width 202 height 449
click at [1058, 441] on div at bounding box center [971, 307] width 202 height 449
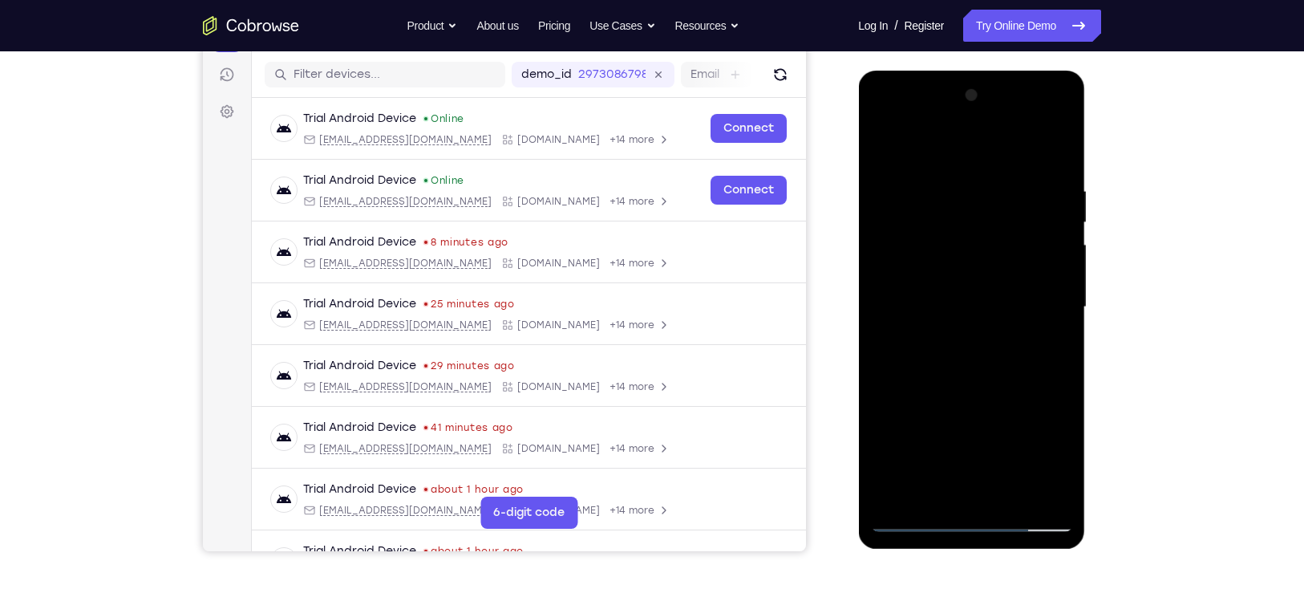
click at [1051, 337] on div at bounding box center [971, 307] width 202 height 449
click at [953, 263] on div at bounding box center [971, 307] width 202 height 449
click at [943, 491] on div at bounding box center [971, 307] width 202 height 449
click at [943, 263] on div at bounding box center [971, 307] width 202 height 449
click at [990, 401] on div at bounding box center [971, 307] width 202 height 449
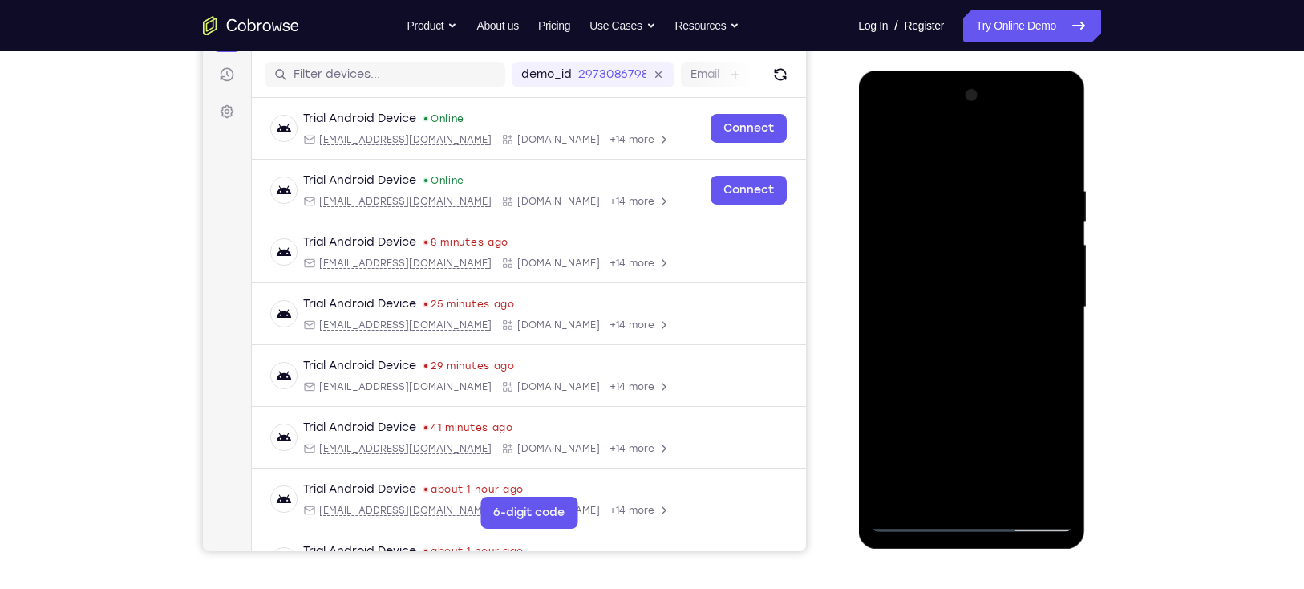
click at [1049, 350] on div at bounding box center [971, 307] width 202 height 449
click at [970, 347] on div at bounding box center [971, 307] width 202 height 449
click at [1062, 463] on div at bounding box center [971, 307] width 202 height 449
click at [1050, 346] on div at bounding box center [971, 307] width 202 height 449
drag, startPoint x: 997, startPoint y: 185, endPoint x: 1007, endPoint y: 337, distance: 151.9
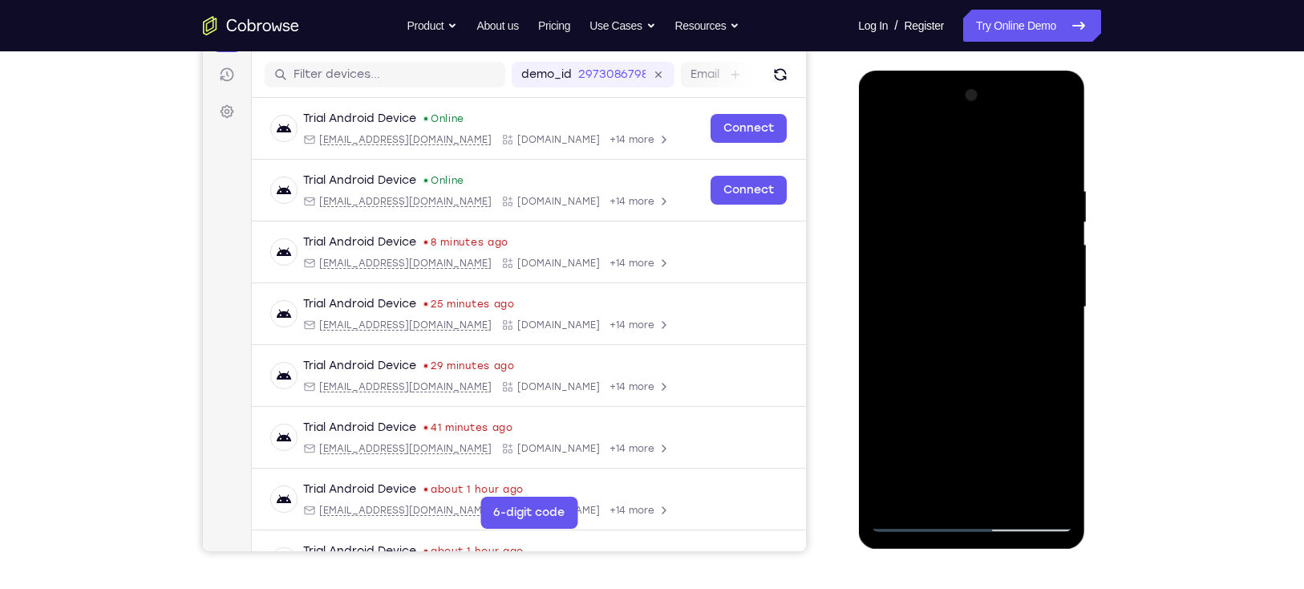
click at [1007, 337] on div at bounding box center [971, 307] width 202 height 449
click at [1006, 238] on div at bounding box center [971, 307] width 202 height 449
click at [1043, 233] on div at bounding box center [971, 307] width 202 height 449
click at [1053, 350] on div at bounding box center [971, 307] width 202 height 449
click at [925, 266] on div at bounding box center [971, 307] width 202 height 449
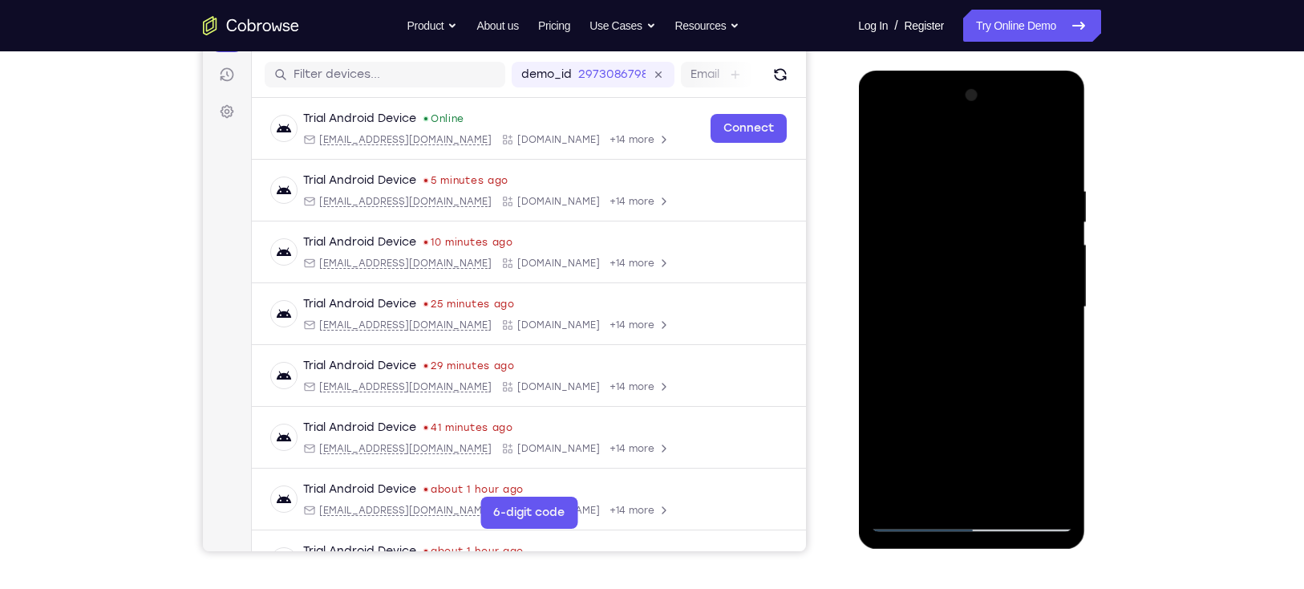
click at [968, 402] on div at bounding box center [971, 307] width 202 height 449
click at [931, 489] on div at bounding box center [971, 307] width 202 height 449
click at [886, 405] on div at bounding box center [971, 307] width 202 height 449
click at [971, 457] on div at bounding box center [971, 307] width 202 height 449
click at [1039, 338] on div at bounding box center [971, 307] width 202 height 449
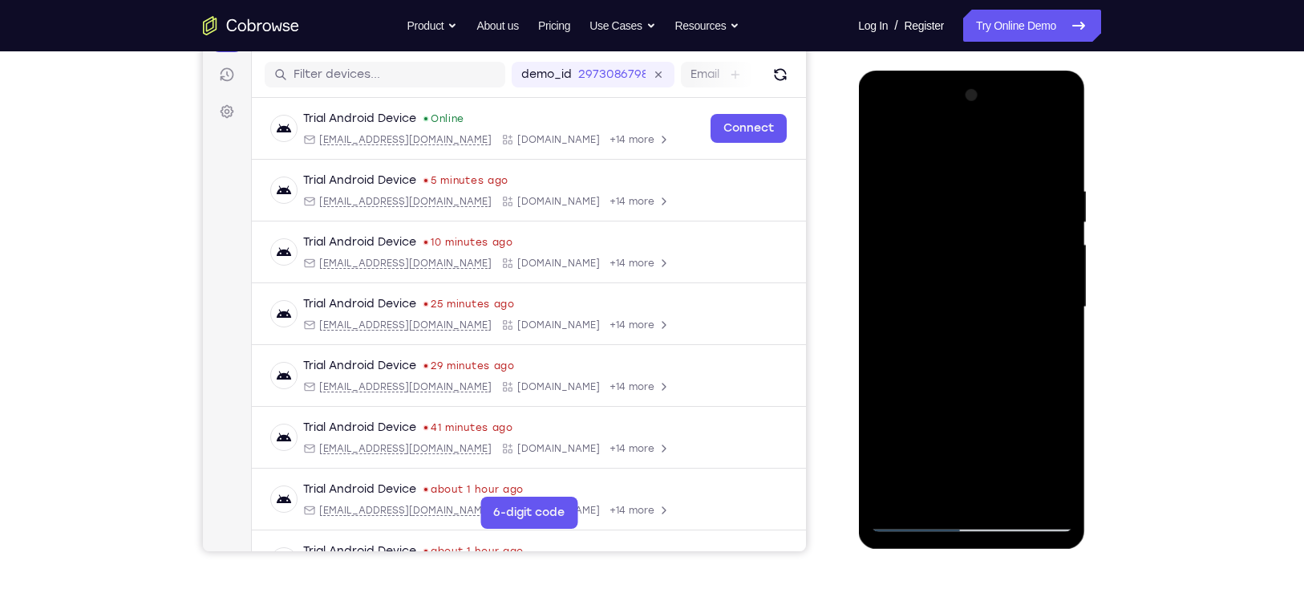
click at [1050, 335] on div at bounding box center [971, 307] width 202 height 449
drag, startPoint x: 1001, startPoint y: 208, endPoint x: 998, endPoint y: 277, distance: 69.8
click at [998, 277] on div at bounding box center [971, 307] width 202 height 449
click at [1005, 240] on div at bounding box center [971, 307] width 202 height 449
click at [1038, 302] on div at bounding box center [971, 307] width 202 height 449
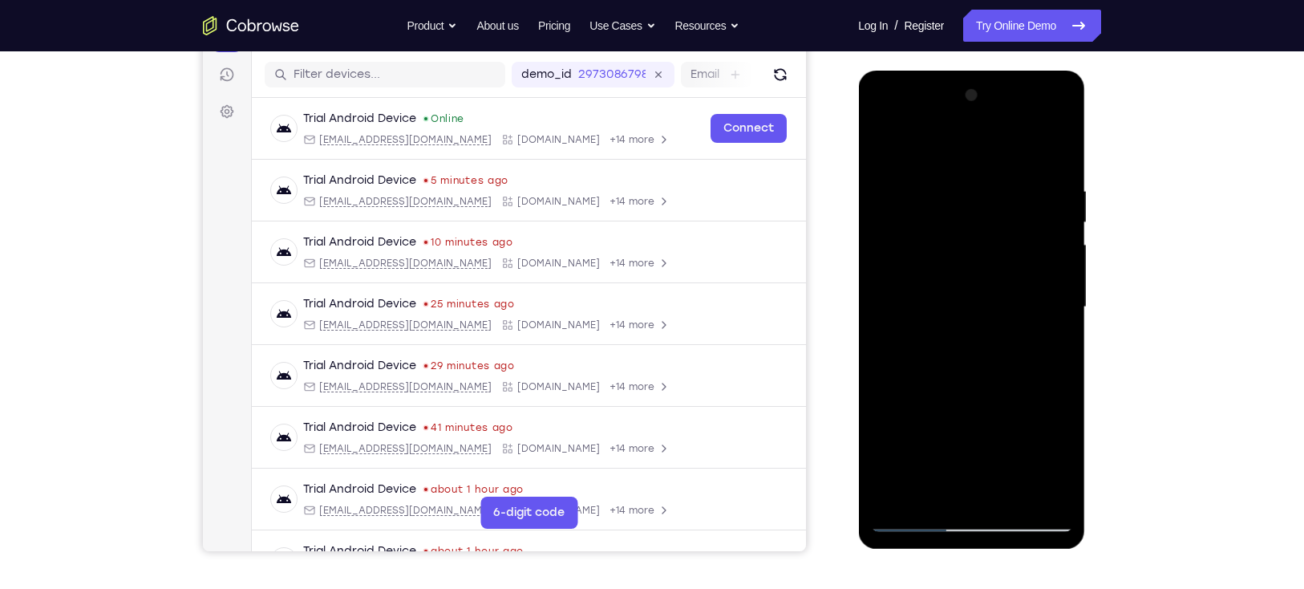
click at [1047, 346] on div at bounding box center [971, 307] width 202 height 449
drag, startPoint x: 1048, startPoint y: 229, endPoint x: 1031, endPoint y: 348, distance: 120.0
click at [1031, 348] on div at bounding box center [971, 307] width 202 height 449
click at [934, 258] on div at bounding box center [971, 307] width 202 height 449
click at [885, 148] on div at bounding box center [971, 307] width 202 height 449
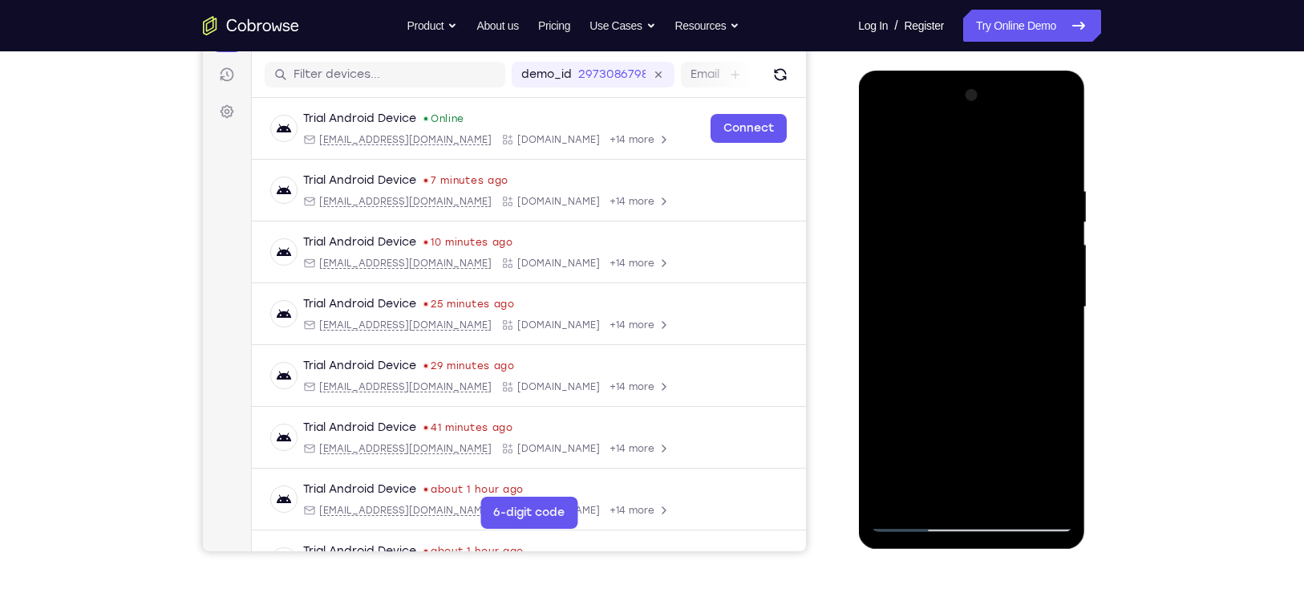
click at [967, 302] on div at bounding box center [971, 307] width 202 height 449
click at [1052, 349] on div at bounding box center [971, 307] width 202 height 449
click at [970, 264] on div at bounding box center [971, 307] width 202 height 449
click at [998, 403] on div at bounding box center [971, 307] width 202 height 449
click at [1054, 346] on div at bounding box center [971, 307] width 202 height 449
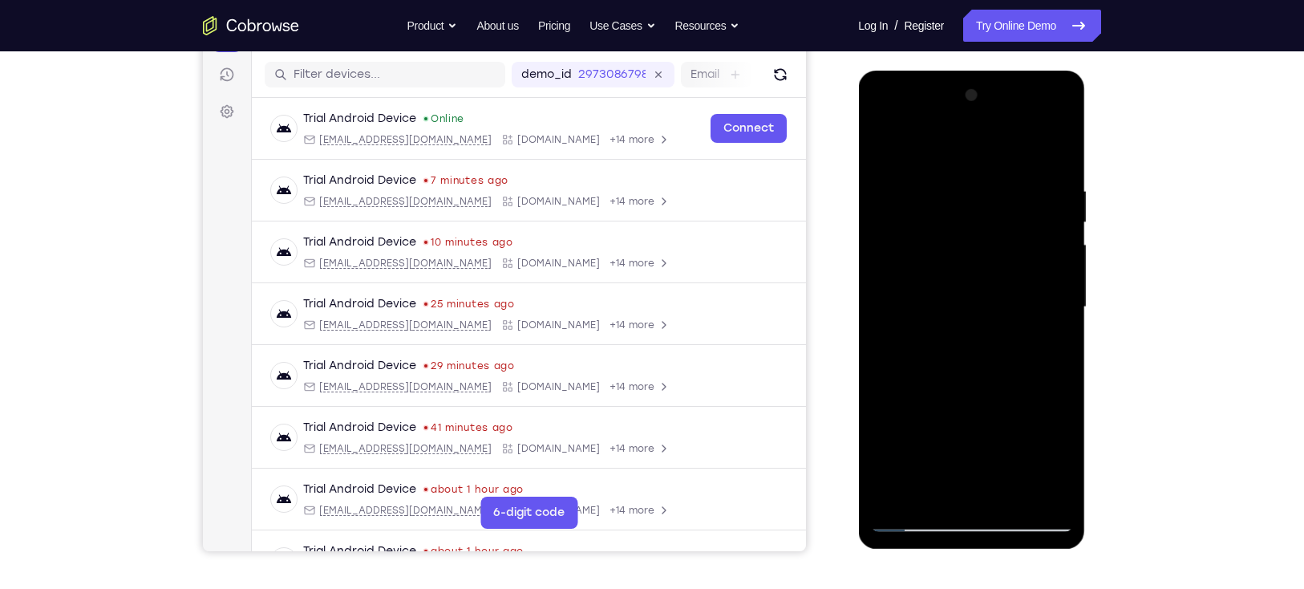
drag, startPoint x: 1025, startPoint y: 217, endPoint x: 1004, endPoint y: 365, distance: 149.0
click at [1004, 365] on div at bounding box center [971, 307] width 202 height 449
click at [944, 269] on div at bounding box center [971, 307] width 202 height 449
click at [968, 265] on div at bounding box center [971, 307] width 202 height 449
click at [1047, 346] on div at bounding box center [971, 307] width 202 height 449
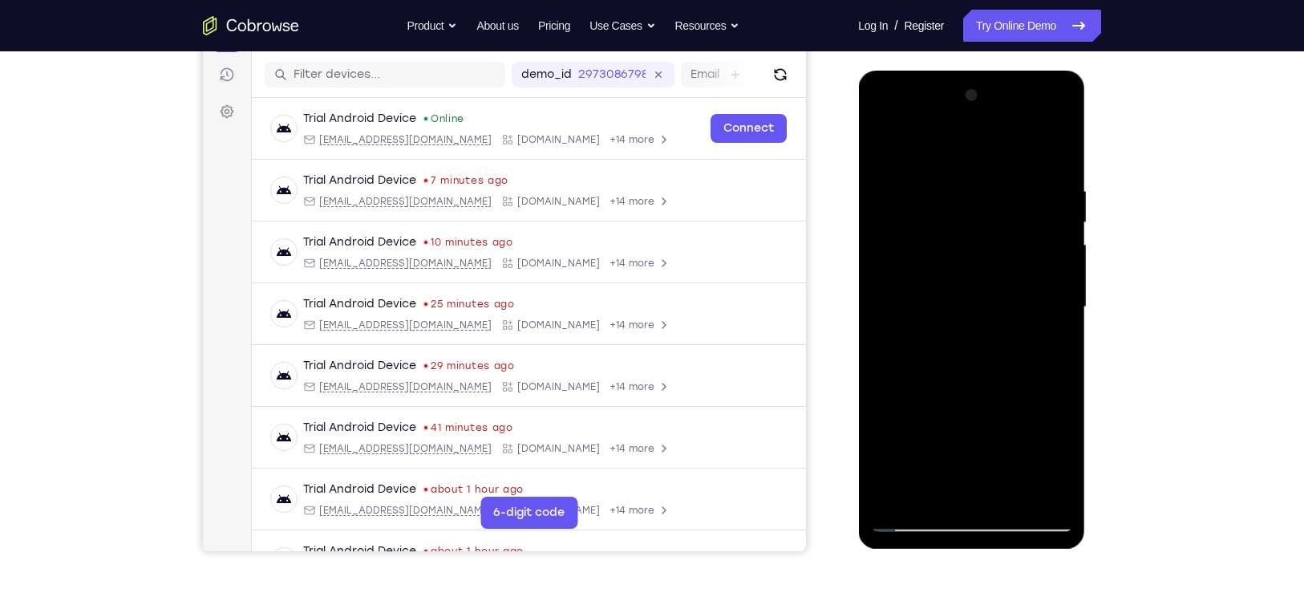
click at [886, 149] on div at bounding box center [971, 307] width 202 height 449
click at [915, 528] on div at bounding box center [971, 307] width 202 height 449
click at [885, 138] on div at bounding box center [971, 307] width 202 height 449
click at [1007, 493] on div at bounding box center [971, 307] width 202 height 449
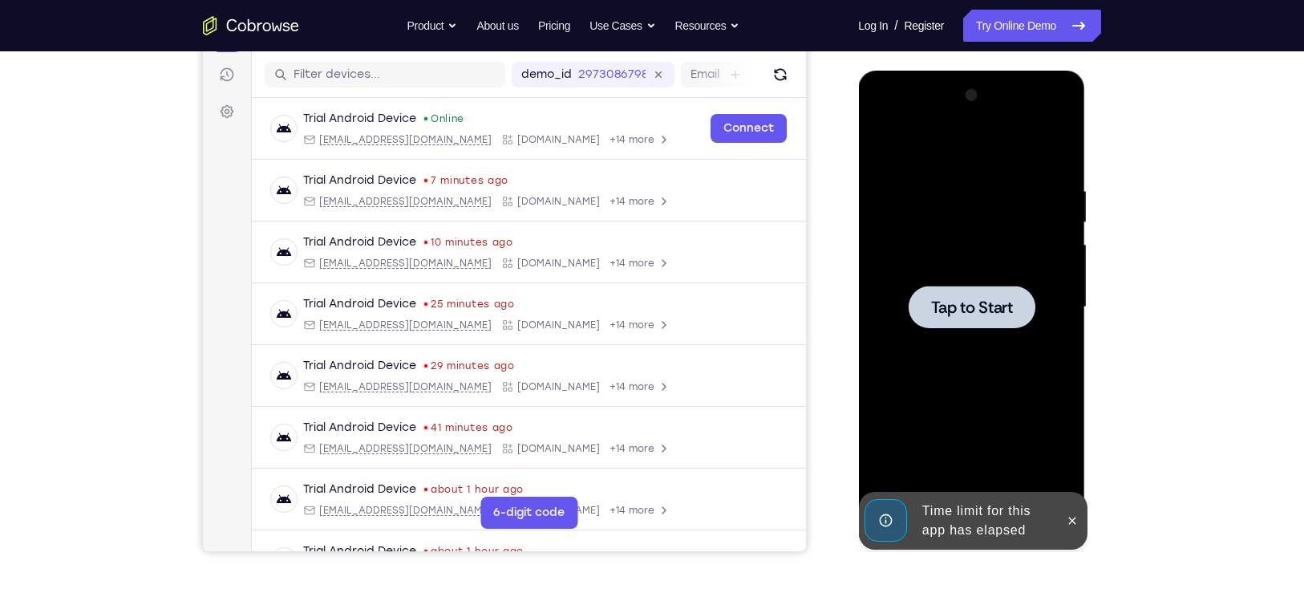
click at [983, 315] on span "Tap to Start" at bounding box center [971, 307] width 82 height 16
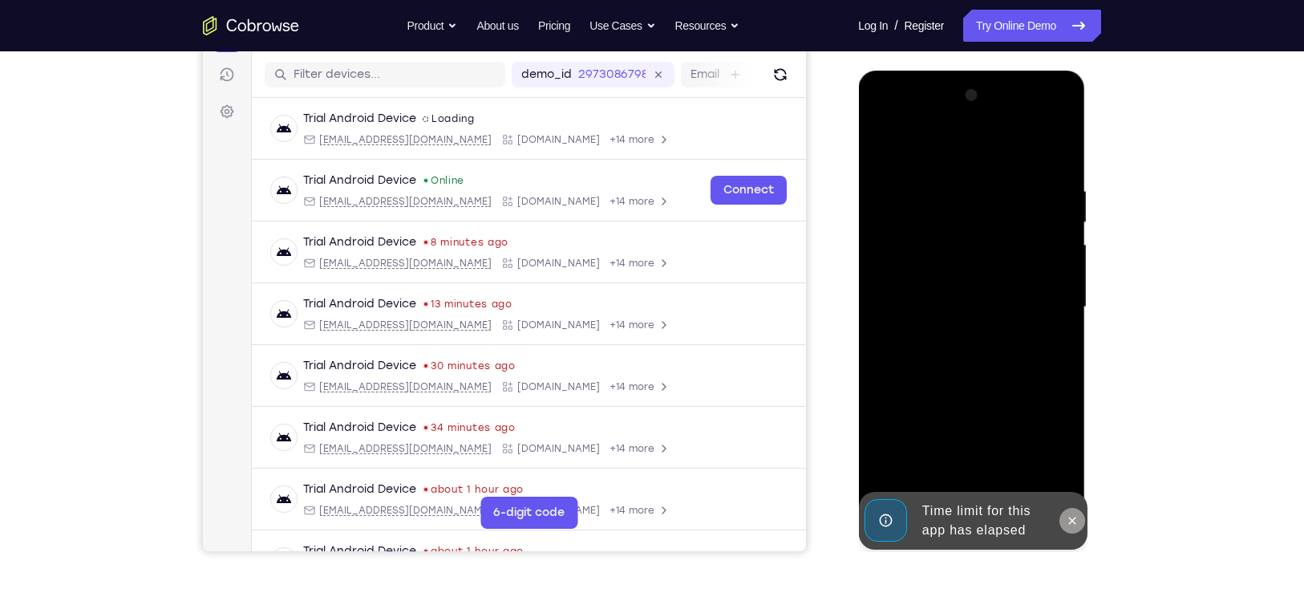
click at [1076, 523] on icon at bounding box center [1071, 520] width 13 height 13
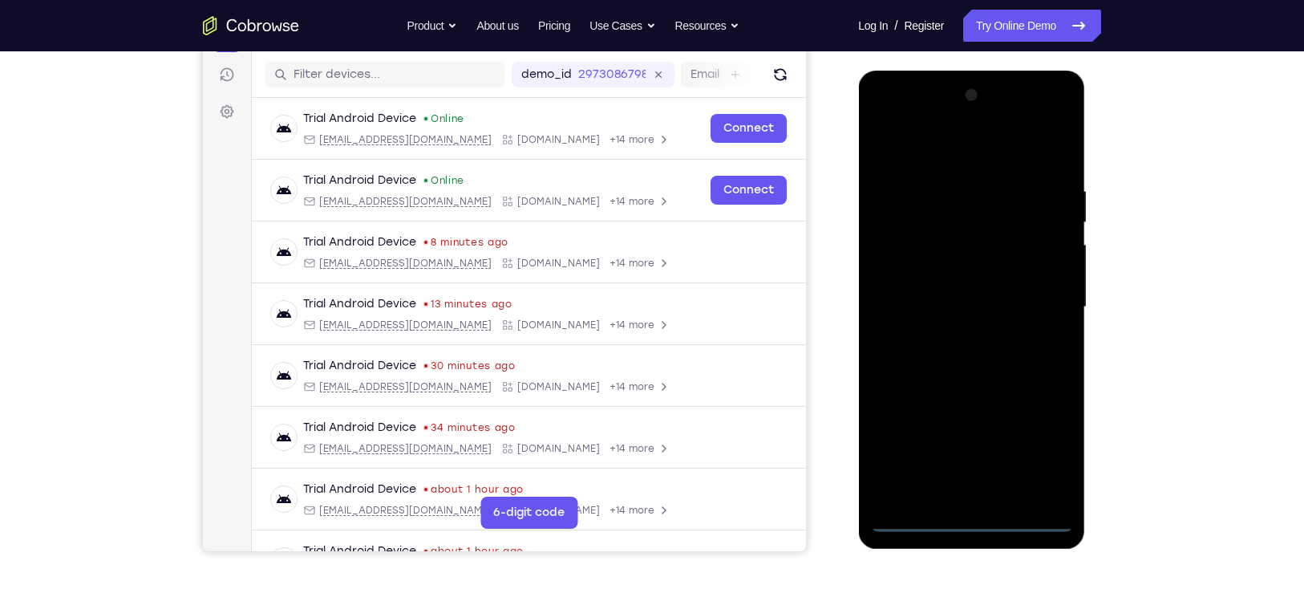
click at [977, 516] on div at bounding box center [971, 307] width 202 height 449
click at [1041, 439] on div at bounding box center [971, 307] width 202 height 449
click at [925, 148] on div at bounding box center [971, 307] width 202 height 449
click at [1035, 297] on div at bounding box center [971, 307] width 202 height 449
click at [949, 338] on div at bounding box center [971, 307] width 202 height 449
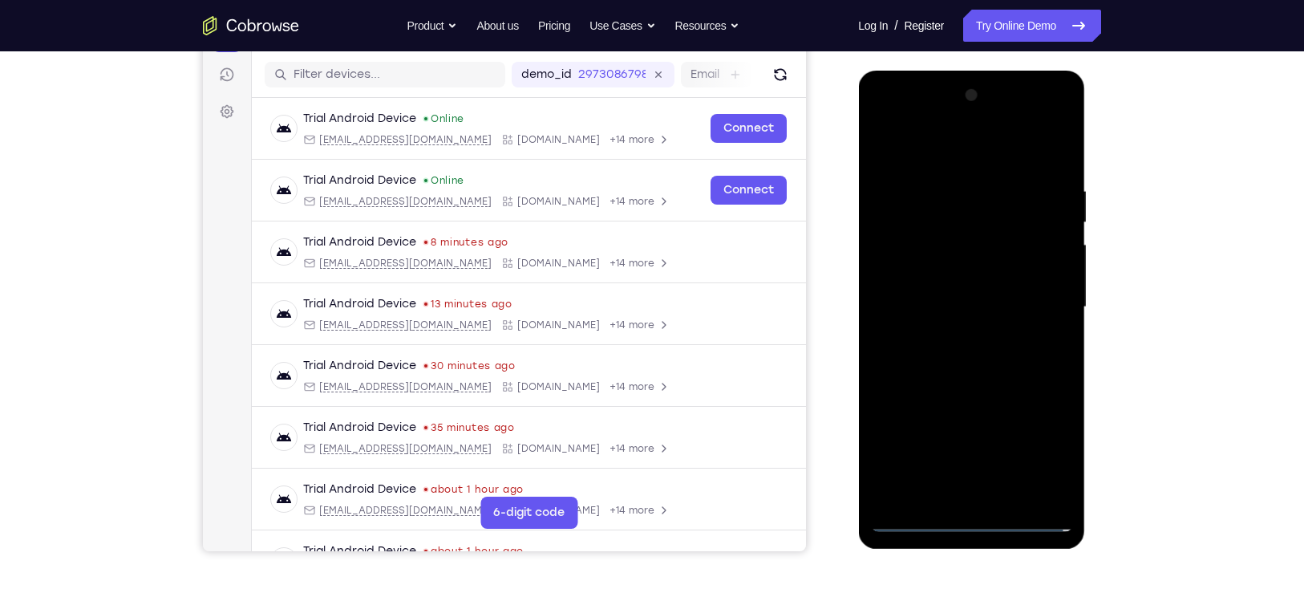
click at [970, 287] on div at bounding box center [971, 307] width 202 height 449
click at [964, 281] on div at bounding box center [971, 307] width 202 height 449
click at [958, 302] on div at bounding box center [971, 307] width 202 height 449
click at [962, 362] on div at bounding box center [971, 307] width 202 height 449
click at [962, 354] on div at bounding box center [971, 307] width 202 height 449
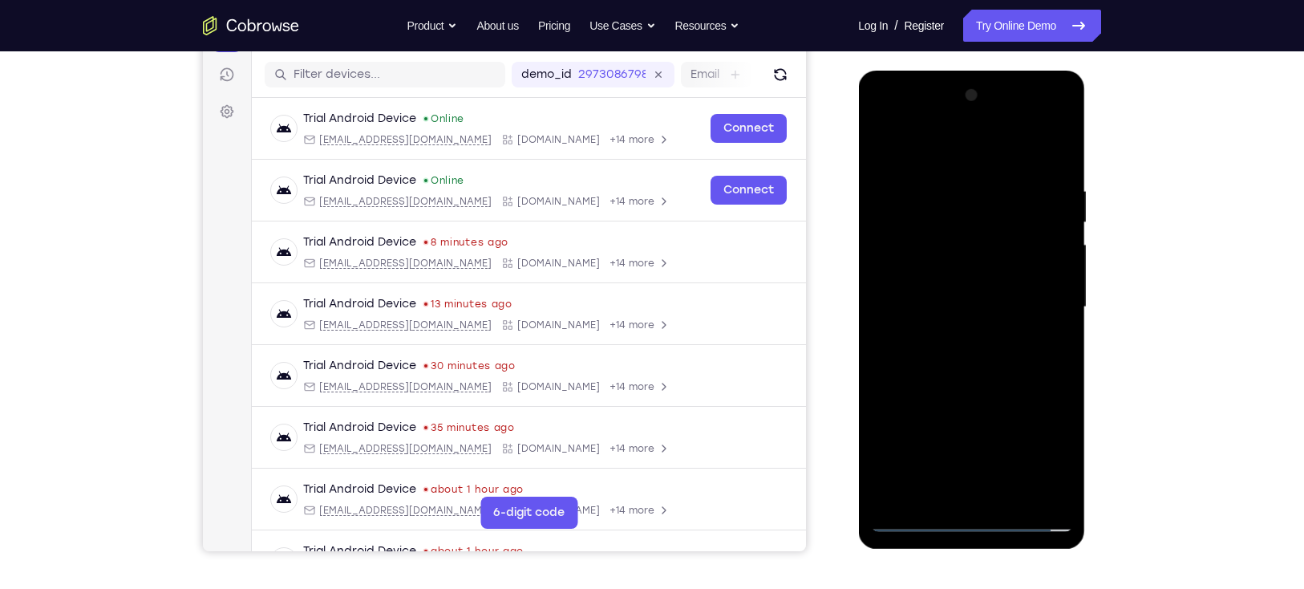
click at [1009, 495] on div at bounding box center [971, 307] width 202 height 449
click at [978, 392] on div at bounding box center [971, 307] width 202 height 449
click at [986, 307] on div at bounding box center [971, 307] width 202 height 449
click at [921, 401] on div at bounding box center [971, 307] width 202 height 449
click at [958, 403] on div at bounding box center [971, 307] width 202 height 449
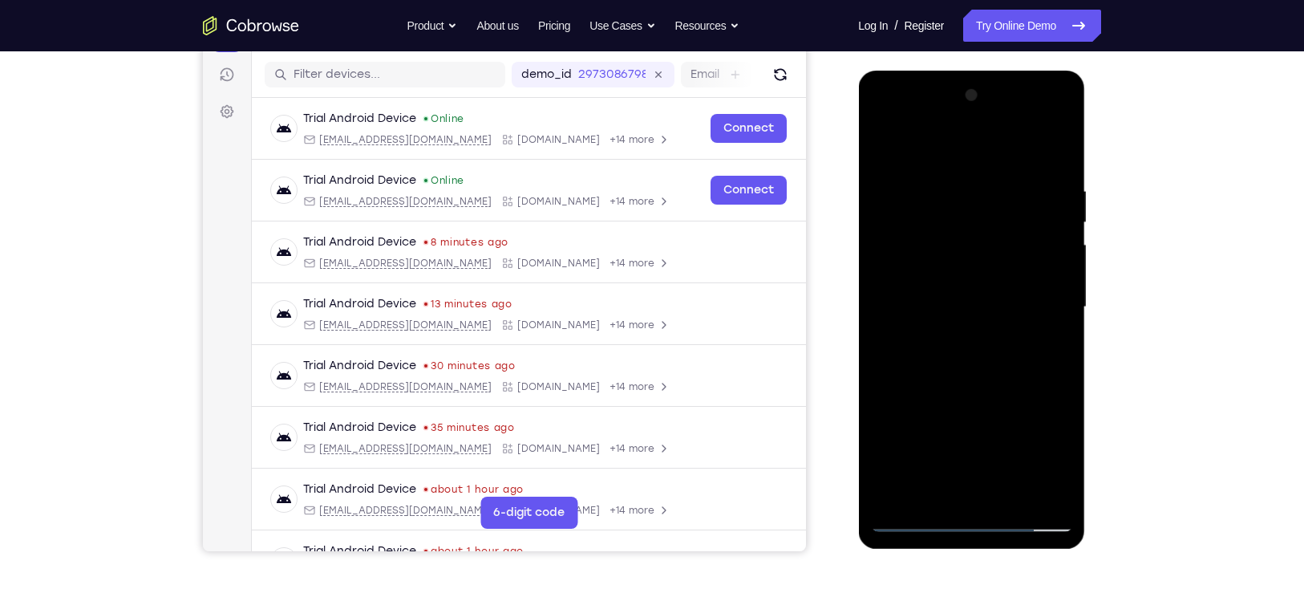
click at [933, 491] on div at bounding box center [971, 307] width 202 height 449
click at [884, 421] on div at bounding box center [971, 307] width 202 height 449
click at [1051, 337] on div at bounding box center [971, 307] width 202 height 449
click at [918, 263] on div at bounding box center [971, 307] width 202 height 449
click at [992, 294] on div at bounding box center [971, 307] width 202 height 449
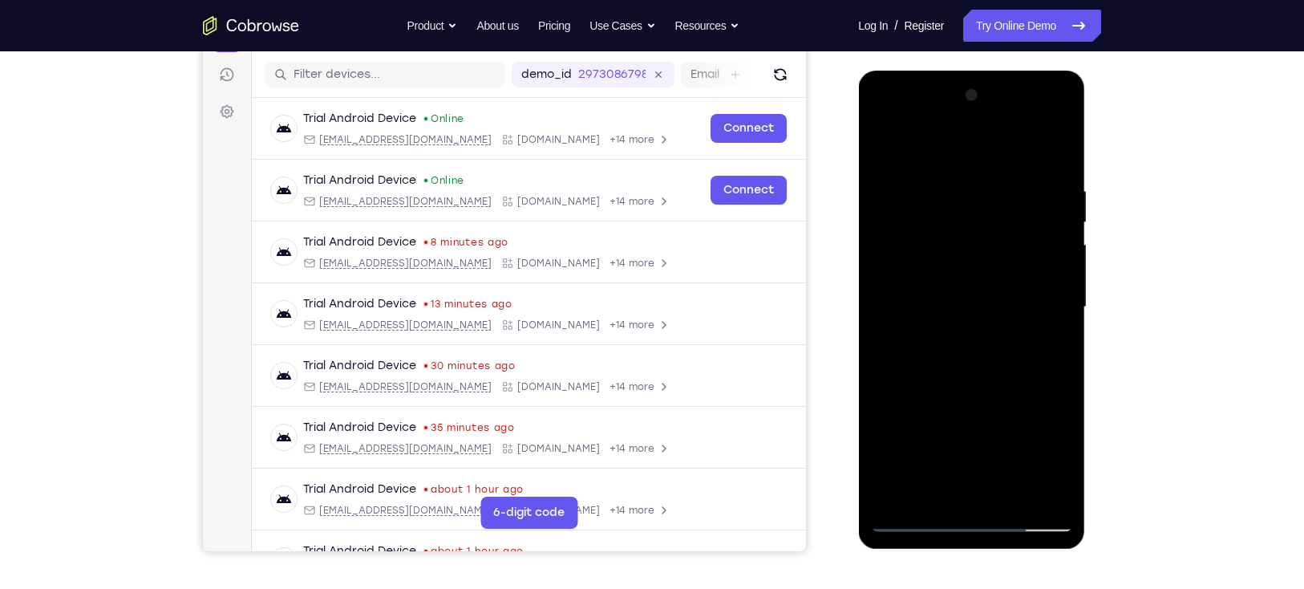
click at [1042, 285] on div at bounding box center [971, 307] width 202 height 449
click at [929, 492] on div at bounding box center [971, 307] width 202 height 449
click at [974, 456] on div at bounding box center [971, 307] width 202 height 449
click at [1048, 330] on div at bounding box center [971, 307] width 202 height 449
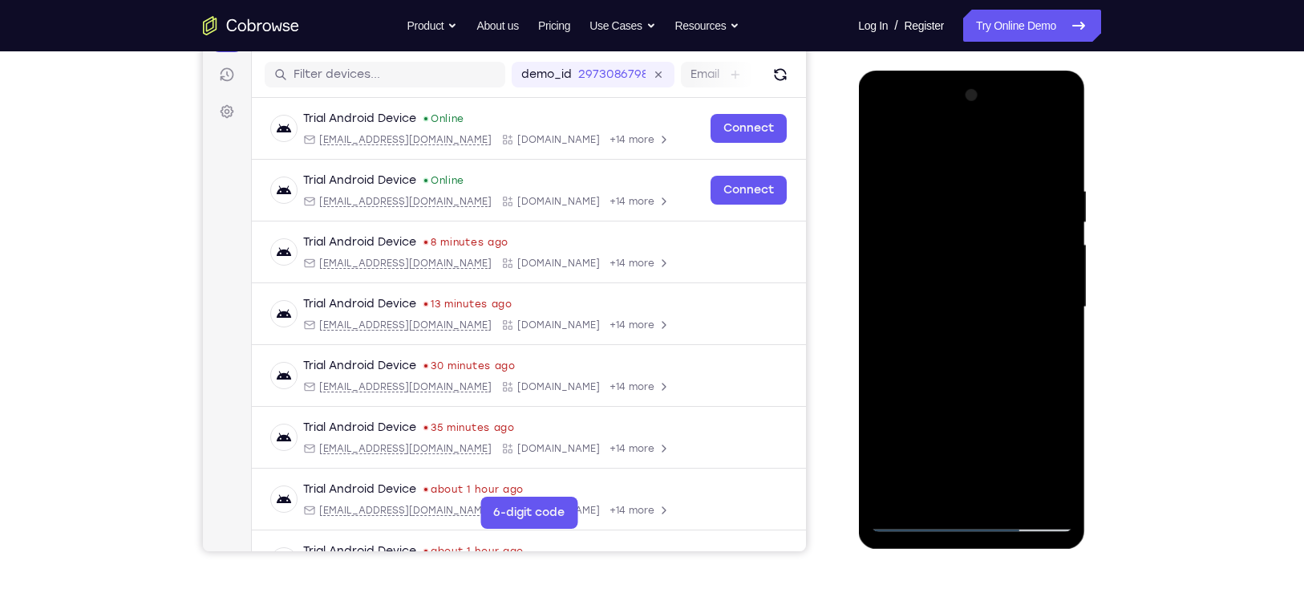
click at [910, 204] on div at bounding box center [971, 307] width 202 height 449
click at [943, 349] on div at bounding box center [971, 307] width 202 height 449
click at [1056, 460] on div at bounding box center [971, 307] width 202 height 449
click at [932, 491] on div at bounding box center [971, 307] width 202 height 449
click at [954, 472] on div at bounding box center [971, 307] width 202 height 449
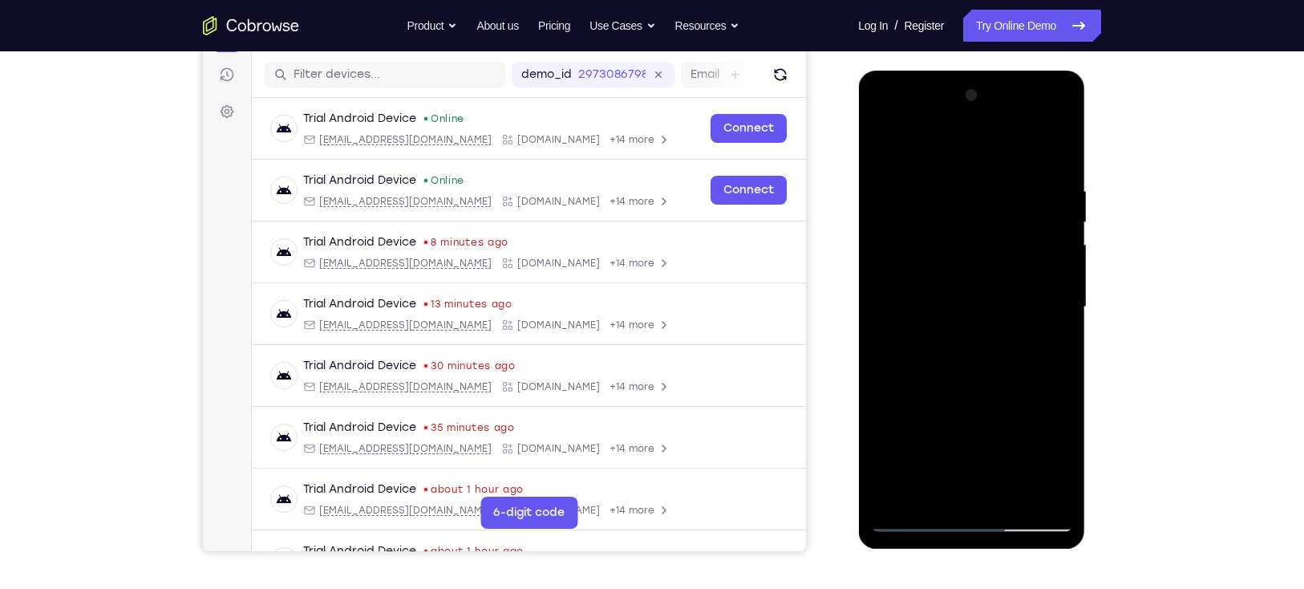
click at [1047, 334] on div at bounding box center [971, 307] width 202 height 449
click at [882, 146] on div at bounding box center [971, 307] width 202 height 449
click at [980, 337] on div at bounding box center [971, 307] width 202 height 449
click at [1067, 455] on div at bounding box center [971, 307] width 202 height 449
click at [1044, 352] on div at bounding box center [971, 307] width 202 height 449
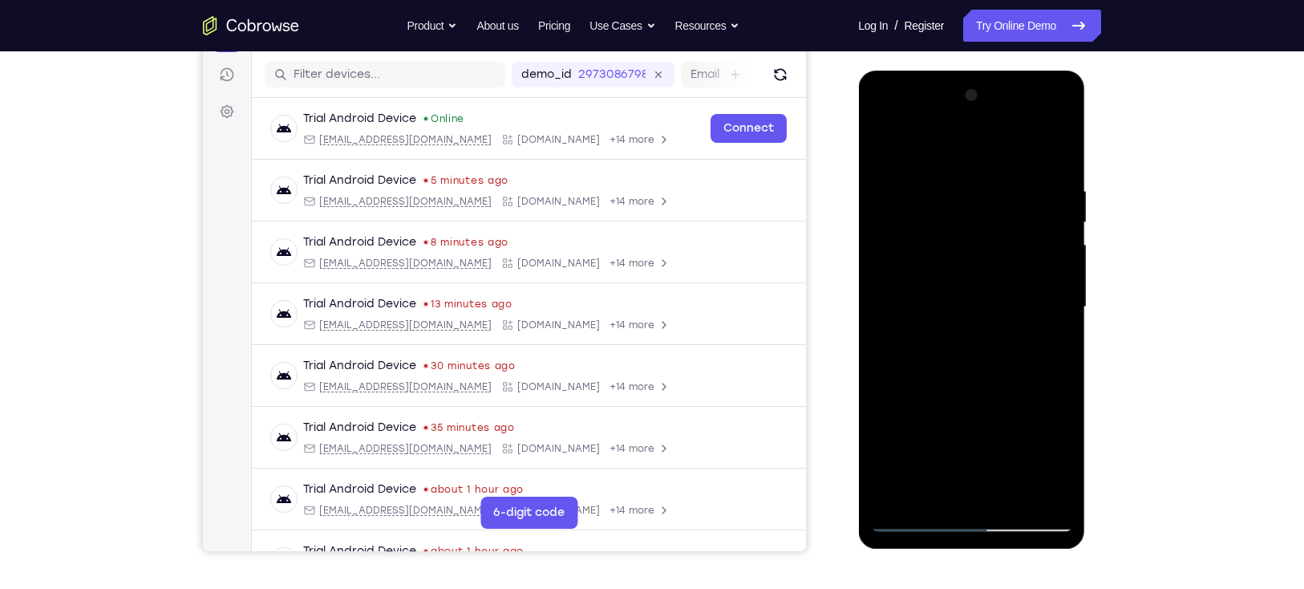
click at [1047, 351] on div at bounding box center [971, 307] width 202 height 449
click at [885, 148] on div at bounding box center [971, 307] width 202 height 449
click at [978, 347] on div at bounding box center [971, 307] width 202 height 449
click at [932, 493] on div at bounding box center [971, 307] width 202 height 449
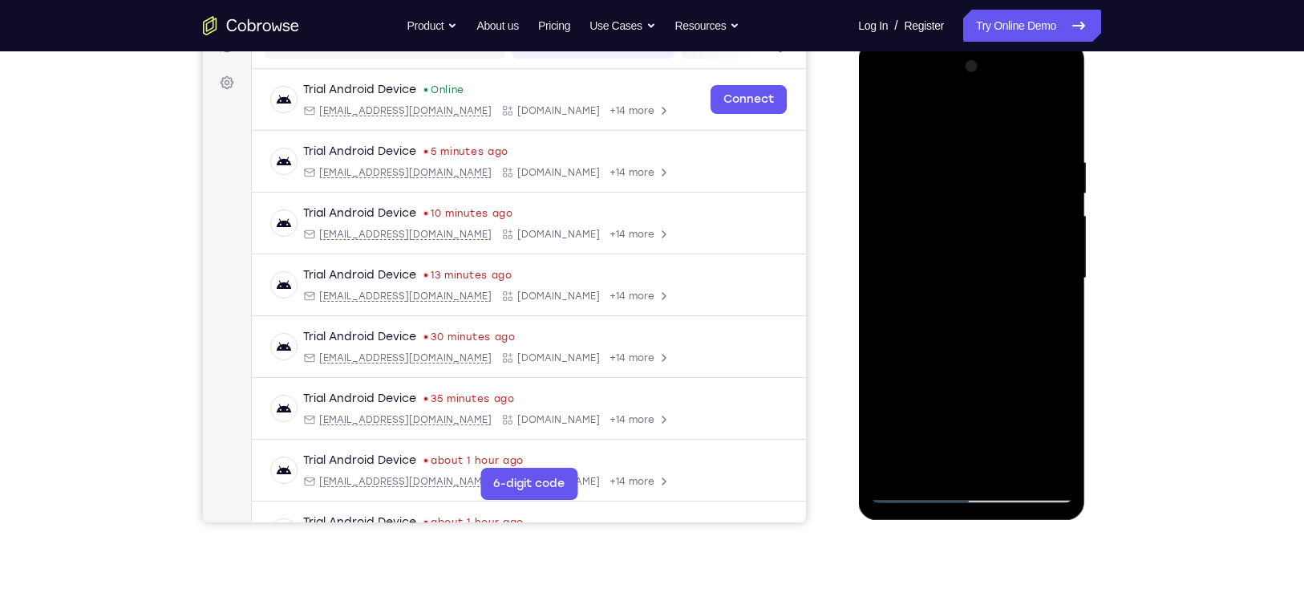
scroll to position [225, 0]
click at [1059, 445] on div at bounding box center [971, 277] width 202 height 449
click at [1049, 302] on div at bounding box center [971, 277] width 202 height 449
click at [880, 117] on div at bounding box center [971, 277] width 202 height 449
click at [887, 113] on div at bounding box center [971, 277] width 202 height 449
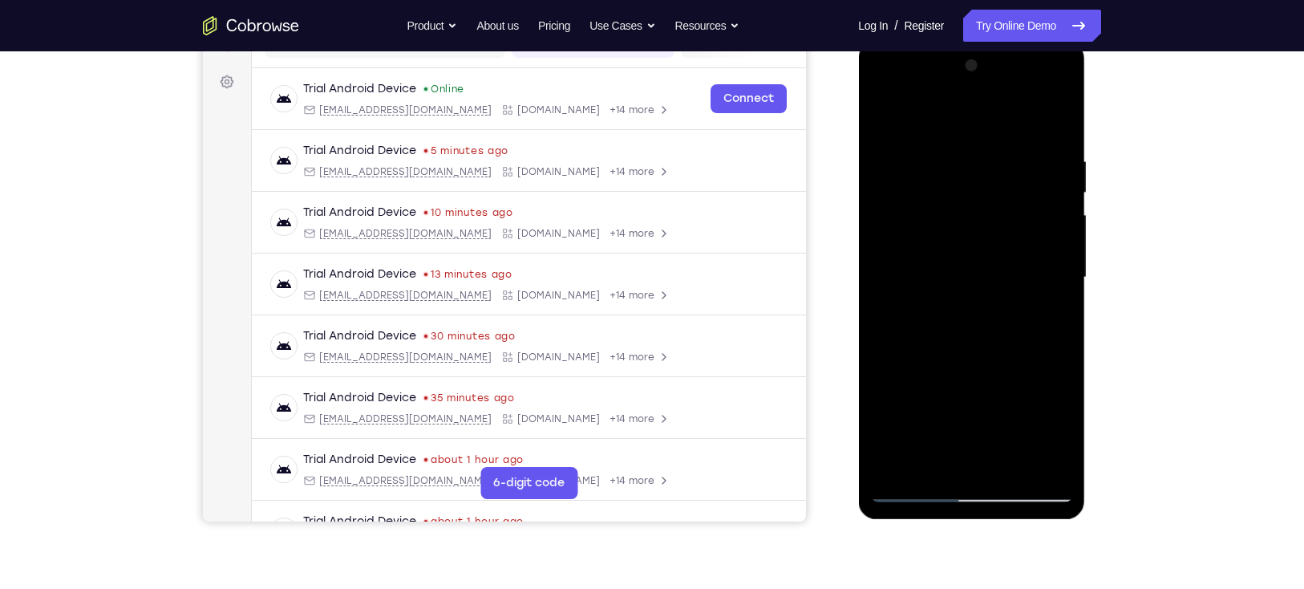
click at [1056, 135] on div at bounding box center [971, 277] width 202 height 449
drag, startPoint x: 1031, startPoint y: 310, endPoint x: 1043, endPoint y: 141, distance: 168.8
click at [1043, 141] on div at bounding box center [971, 277] width 202 height 449
drag, startPoint x: 985, startPoint y: 320, endPoint x: 1010, endPoint y: 202, distance: 120.7
click at [1010, 202] on div at bounding box center [971, 277] width 202 height 449
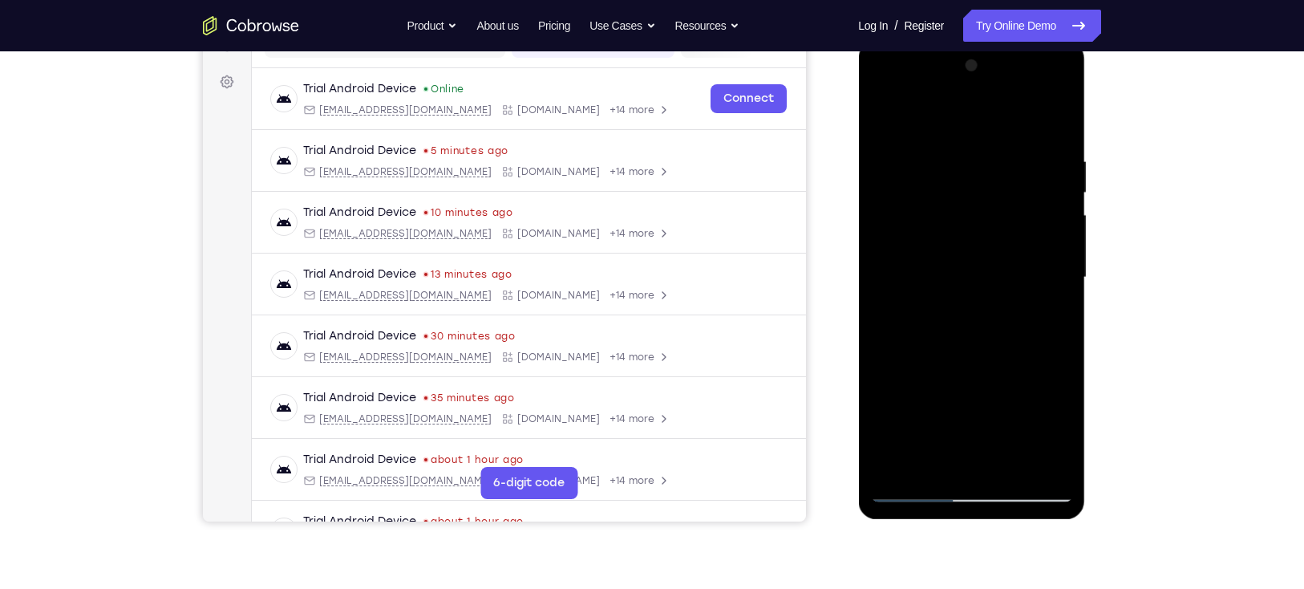
click at [917, 148] on div at bounding box center [971, 277] width 202 height 449
click at [917, 493] on div at bounding box center [971, 277] width 202 height 449
drag, startPoint x: 965, startPoint y: 378, endPoint x: 1026, endPoint y: 99, distance: 285.7
click at [1026, 99] on div at bounding box center [971, 277] width 202 height 449
drag, startPoint x: 1019, startPoint y: 383, endPoint x: 1028, endPoint y: 195, distance: 187.9
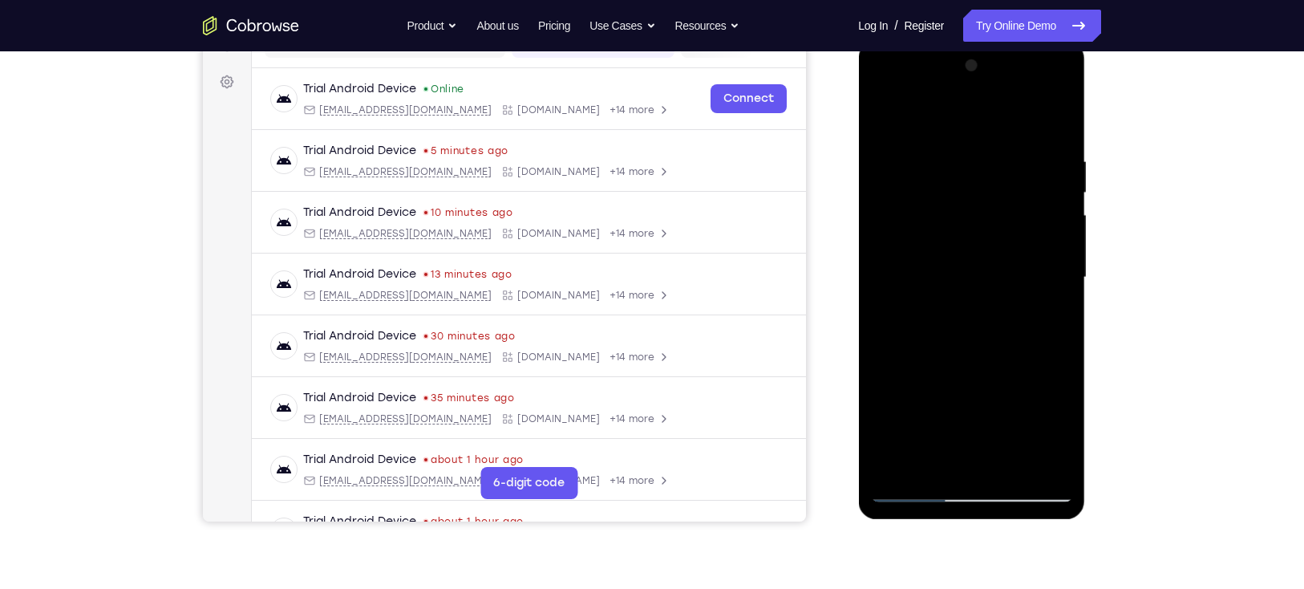
click at [1028, 195] on div at bounding box center [971, 277] width 202 height 449
drag, startPoint x: 976, startPoint y: 393, endPoint x: 1006, endPoint y: 191, distance: 204.3
click at [1006, 191] on div at bounding box center [971, 277] width 202 height 449
drag, startPoint x: 1001, startPoint y: 297, endPoint x: 990, endPoint y: 196, distance: 100.8
click at [990, 196] on div at bounding box center [971, 277] width 202 height 449
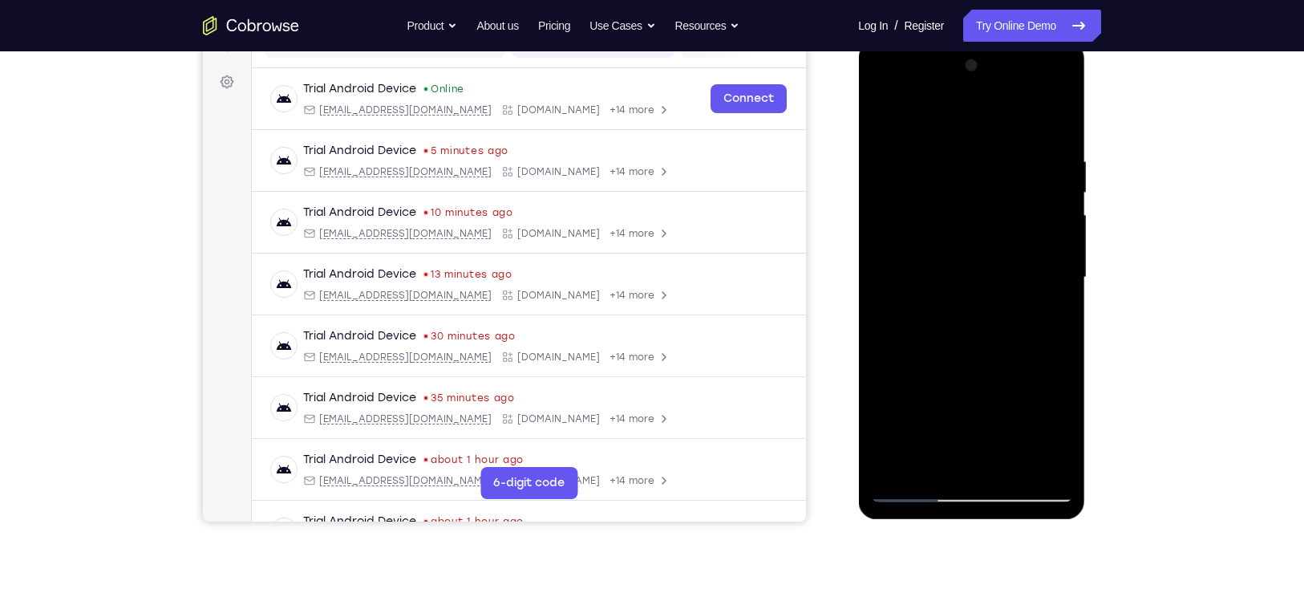
click at [1016, 464] on div at bounding box center [971, 277] width 202 height 449
click at [974, 277] on div at bounding box center [971, 277] width 202 height 449
drag, startPoint x: 1014, startPoint y: 175, endPoint x: 1014, endPoint y: 233, distance: 57.7
click at [1014, 233] on div at bounding box center [971, 277] width 202 height 449
drag, startPoint x: 989, startPoint y: 307, endPoint x: 1054, endPoint y: 202, distance: 123.5
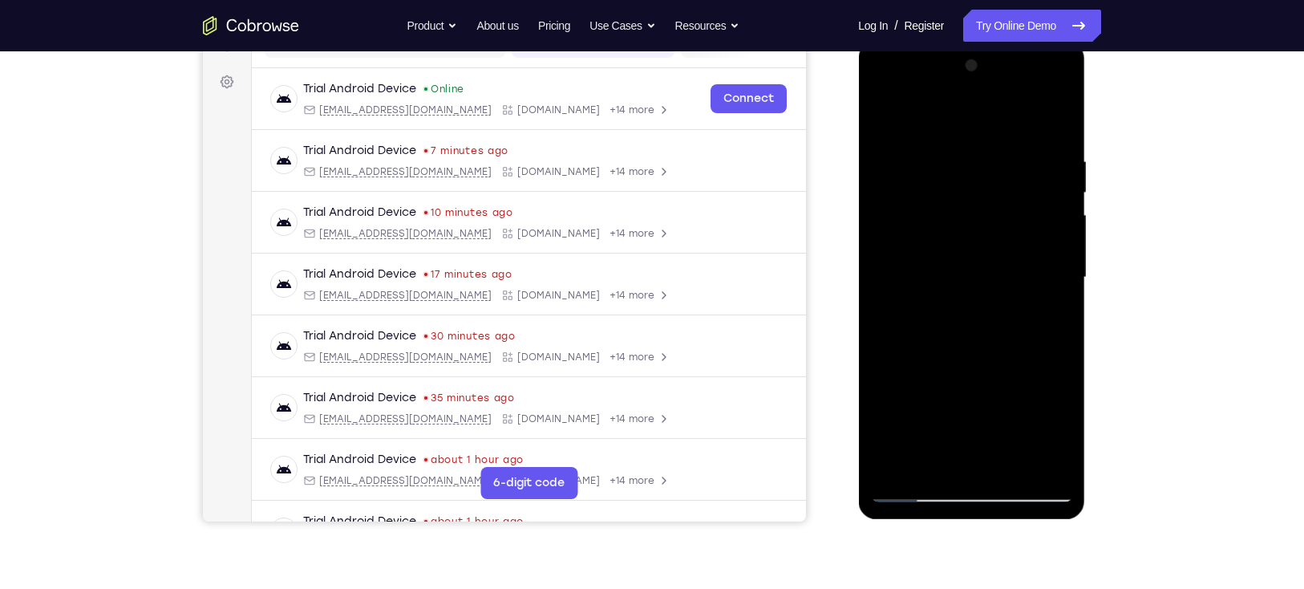
click at [1054, 202] on div at bounding box center [971, 277] width 202 height 449
drag, startPoint x: 1019, startPoint y: 217, endPoint x: 982, endPoint y: 624, distance: 408.3
click at [982, 522] on html "Online web based iOS Simulators and Android Emulators. Run iPhone, iPad, Mobile…" at bounding box center [972, 281] width 229 height 481
drag, startPoint x: 891, startPoint y: 300, endPoint x: 951, endPoint y: 107, distance: 201.7
click at [951, 107] on div at bounding box center [971, 277] width 202 height 449
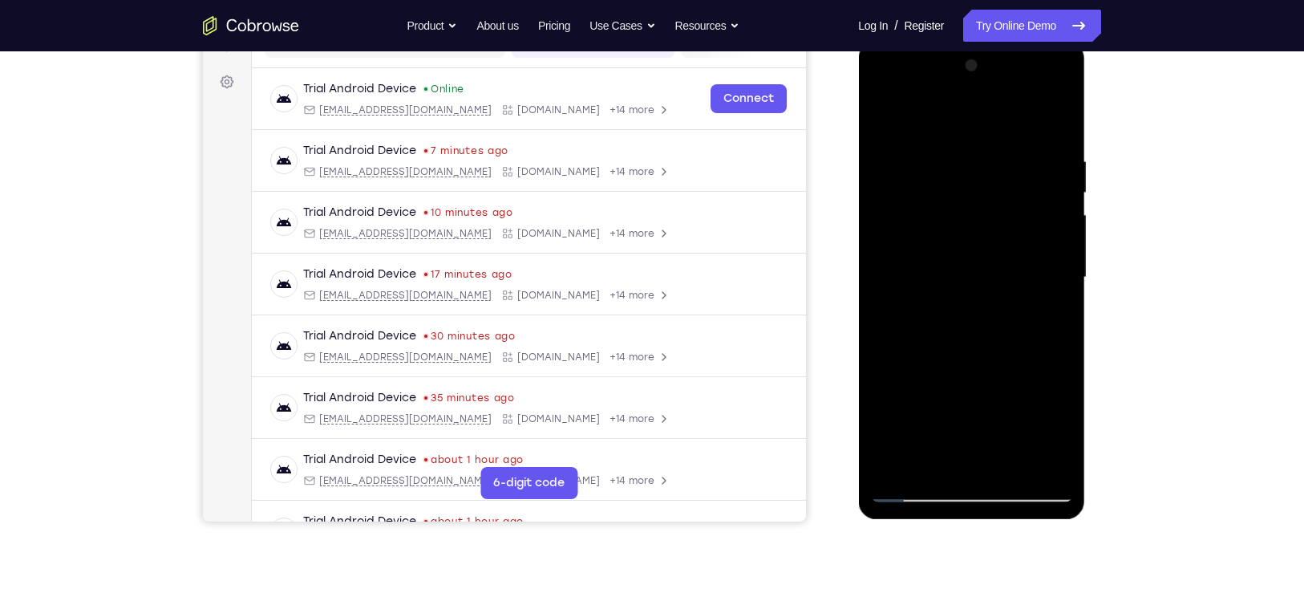
click at [878, 111] on div at bounding box center [971, 277] width 202 height 449
click at [1028, 269] on div at bounding box center [971, 277] width 202 height 449
click at [1044, 315] on div at bounding box center [971, 277] width 202 height 449
click at [884, 119] on div at bounding box center [971, 277] width 202 height 449
click at [972, 273] on div at bounding box center [971, 277] width 202 height 449
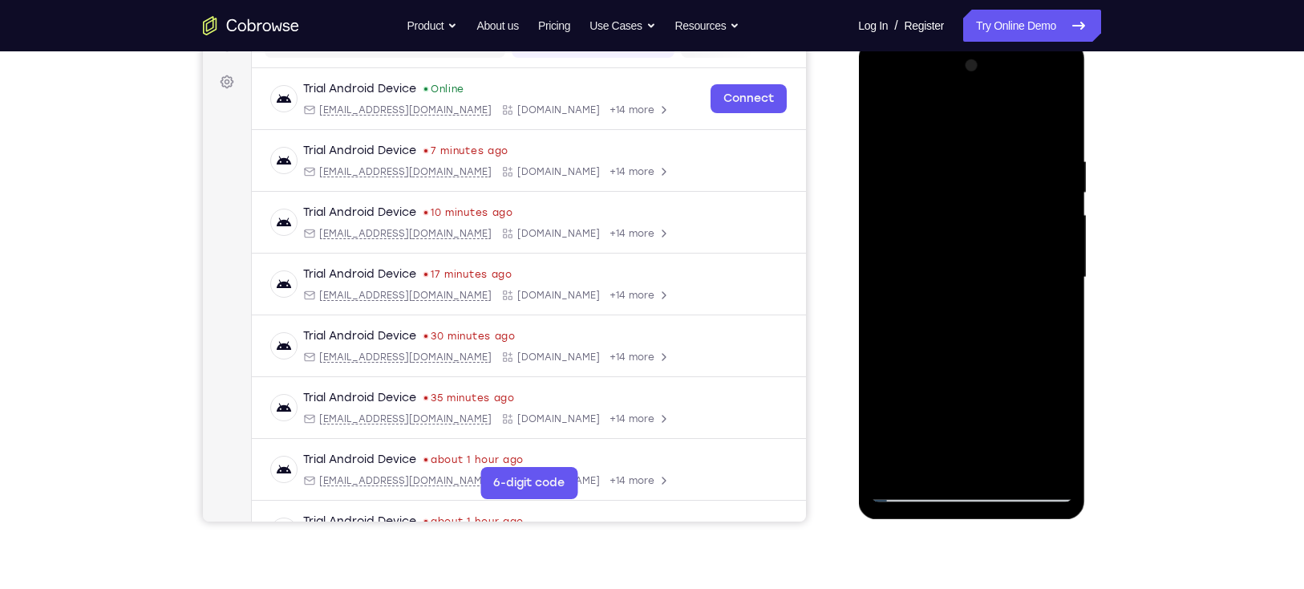
click at [1065, 433] on div at bounding box center [971, 277] width 202 height 449
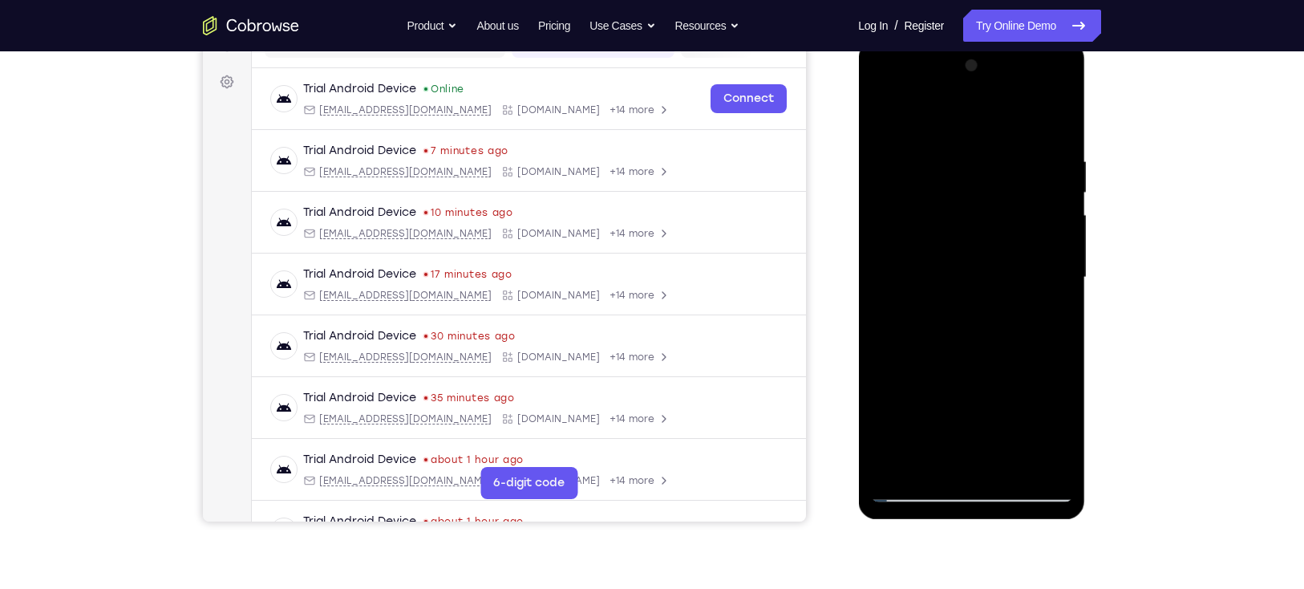
click at [1065, 433] on div at bounding box center [971, 277] width 202 height 449
click at [1051, 318] on div at bounding box center [971, 277] width 202 height 449
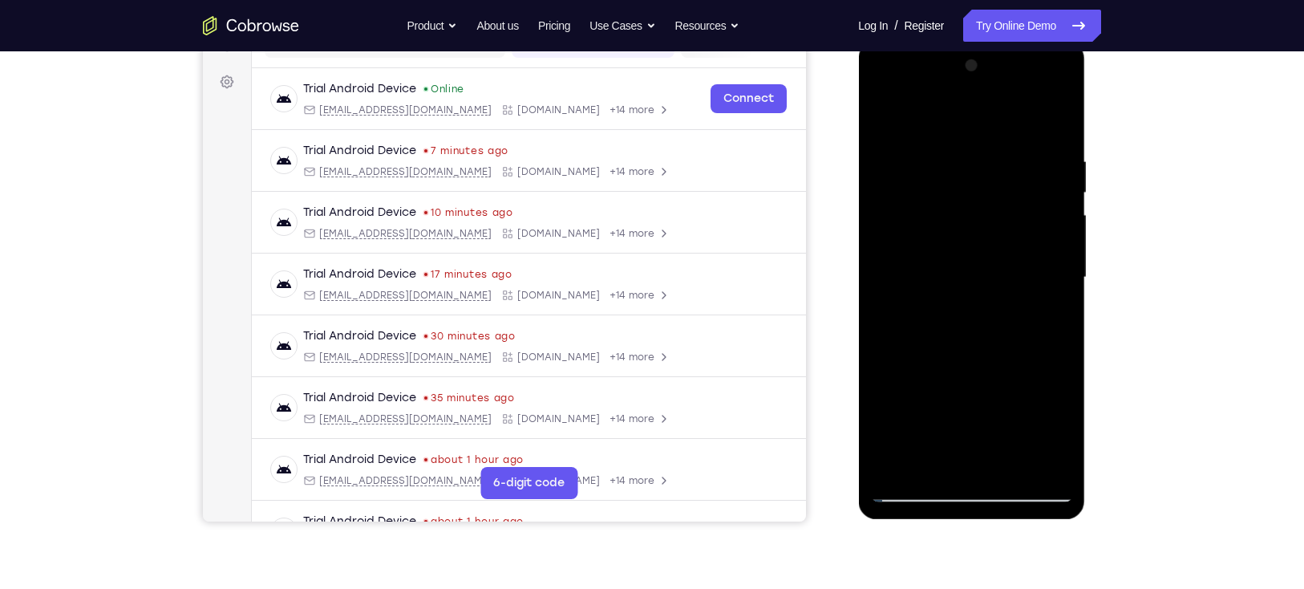
click at [873, 112] on div at bounding box center [971, 277] width 202 height 449
click at [1018, 302] on div at bounding box center [971, 277] width 202 height 449
click at [881, 121] on div at bounding box center [971, 277] width 202 height 449
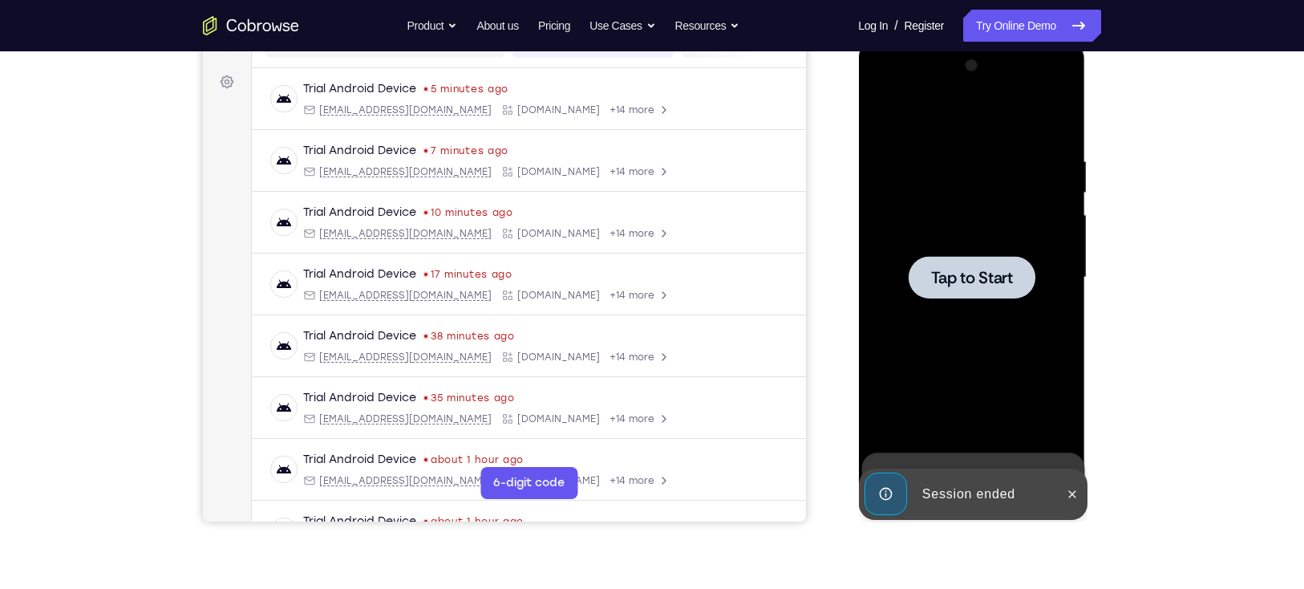
click at [964, 286] on span "Tap to Start" at bounding box center [971, 277] width 82 height 16
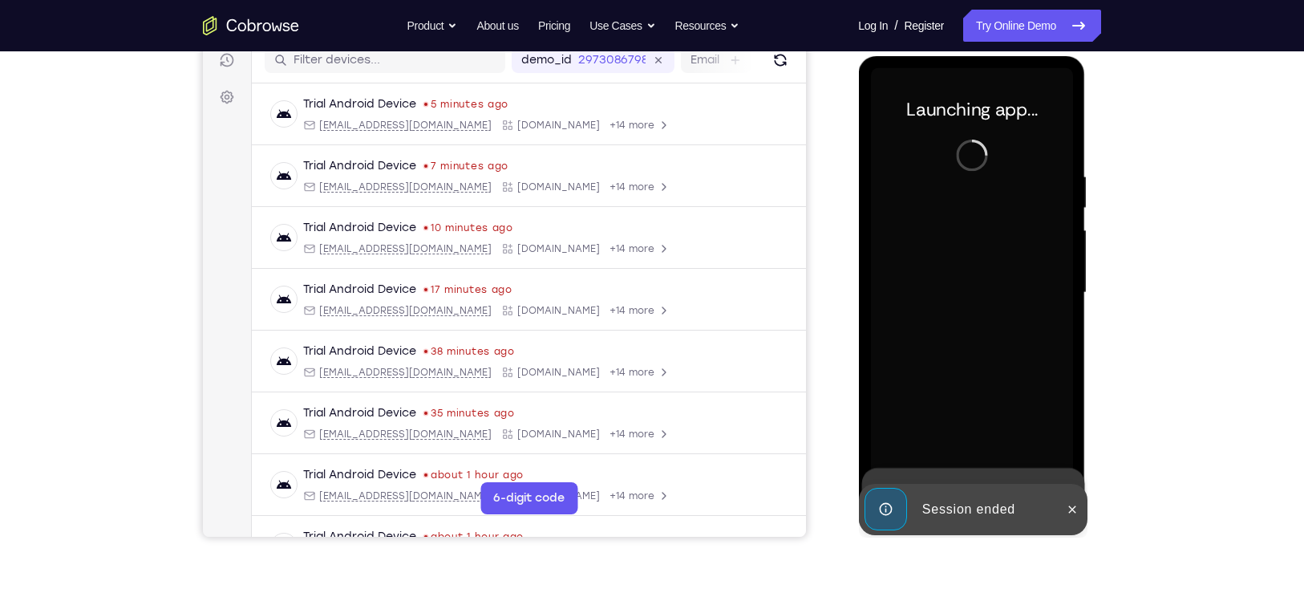
scroll to position [208, 0]
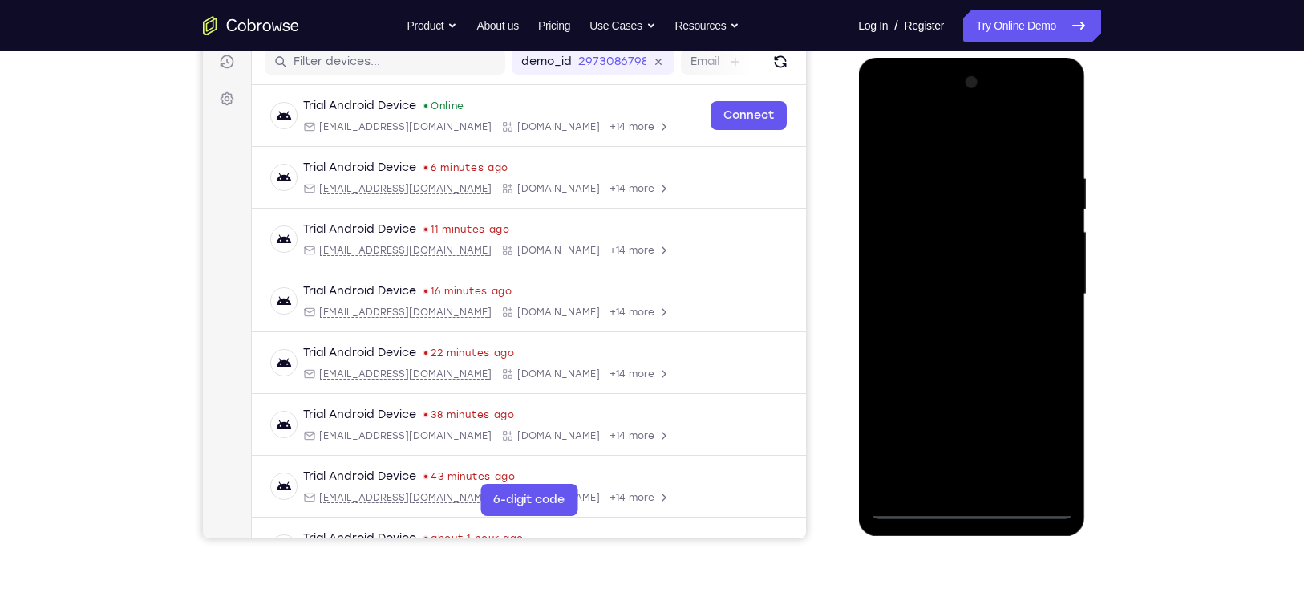
click at [973, 508] on div at bounding box center [971, 294] width 202 height 449
click at [1048, 436] on div at bounding box center [971, 294] width 202 height 449
click at [959, 131] on div at bounding box center [971, 294] width 202 height 449
click at [1039, 286] on div at bounding box center [971, 294] width 202 height 449
click at [955, 326] on div at bounding box center [971, 294] width 202 height 449
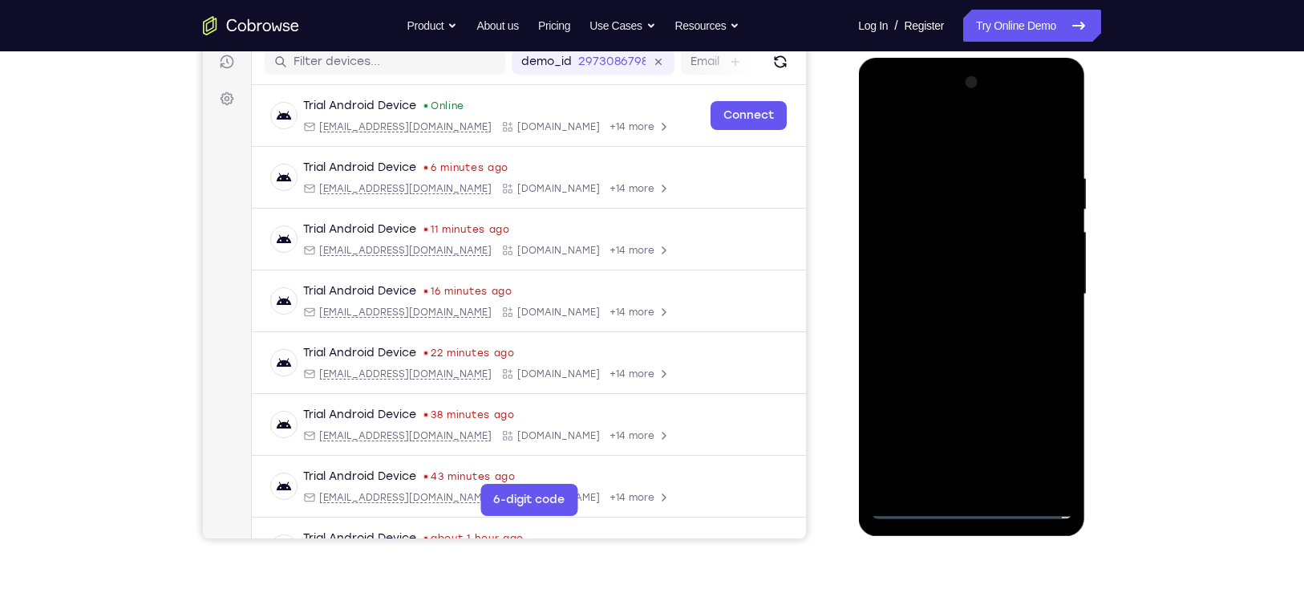
click at [952, 281] on div at bounding box center [971, 294] width 202 height 449
click at [951, 235] on div at bounding box center [971, 294] width 202 height 449
click at [949, 229] on div at bounding box center [971, 294] width 202 height 449
click at [937, 260] on div at bounding box center [971, 294] width 202 height 449
click at [952, 295] on div at bounding box center [971, 294] width 202 height 449
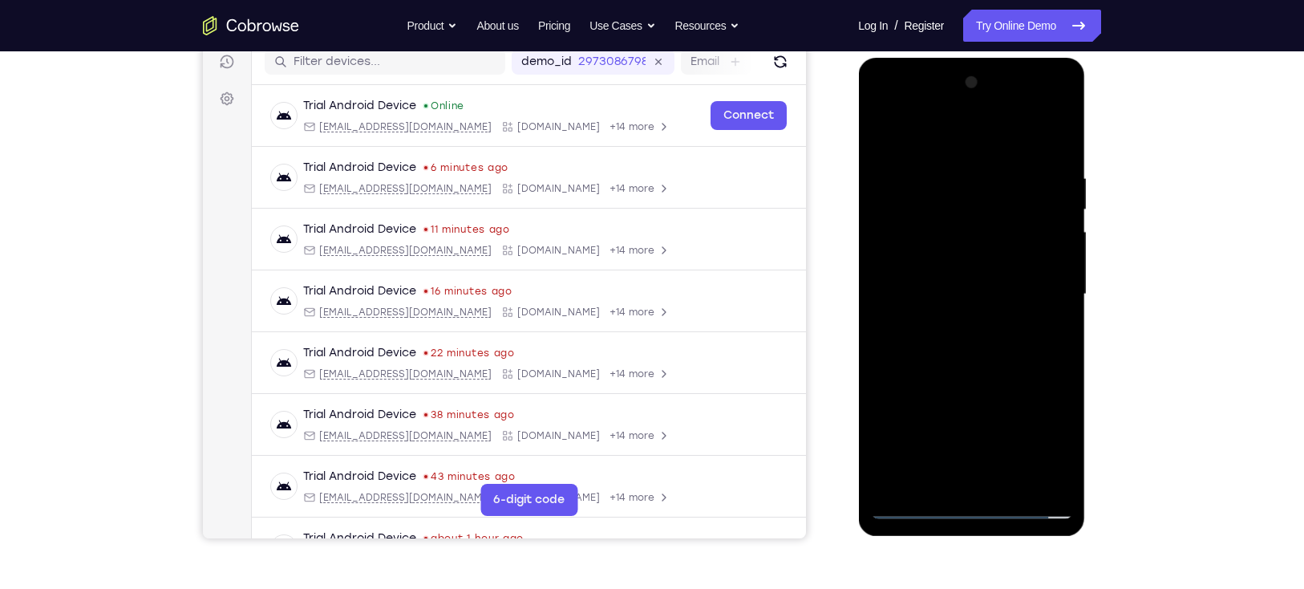
click at [957, 345] on div at bounding box center [971, 294] width 202 height 449
click at [958, 338] on div at bounding box center [971, 294] width 202 height 449
click at [978, 363] on div at bounding box center [971, 294] width 202 height 449
click at [1006, 481] on div at bounding box center [971, 294] width 202 height 449
click at [975, 377] on div at bounding box center [971, 294] width 202 height 449
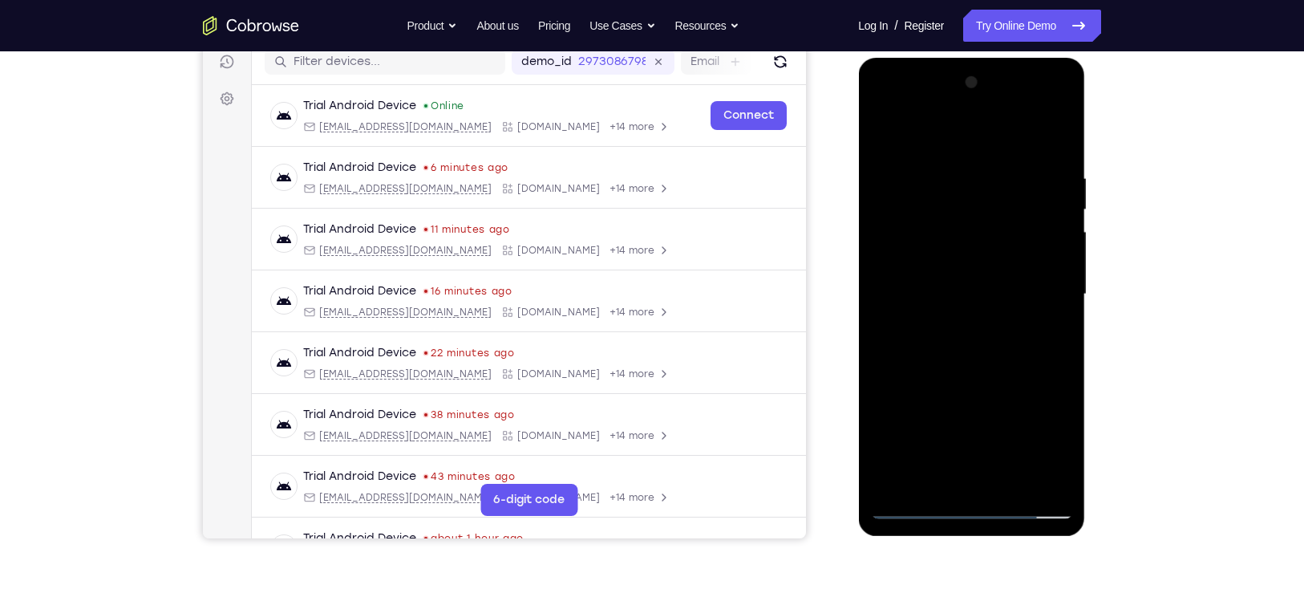
click at [991, 283] on div at bounding box center [971, 294] width 202 height 449
click at [930, 447] on div at bounding box center [971, 294] width 202 height 449
click at [962, 444] on div at bounding box center [971, 294] width 202 height 449
click at [1039, 337] on div at bounding box center [971, 294] width 202 height 449
click at [1050, 337] on div at bounding box center [971, 294] width 202 height 449
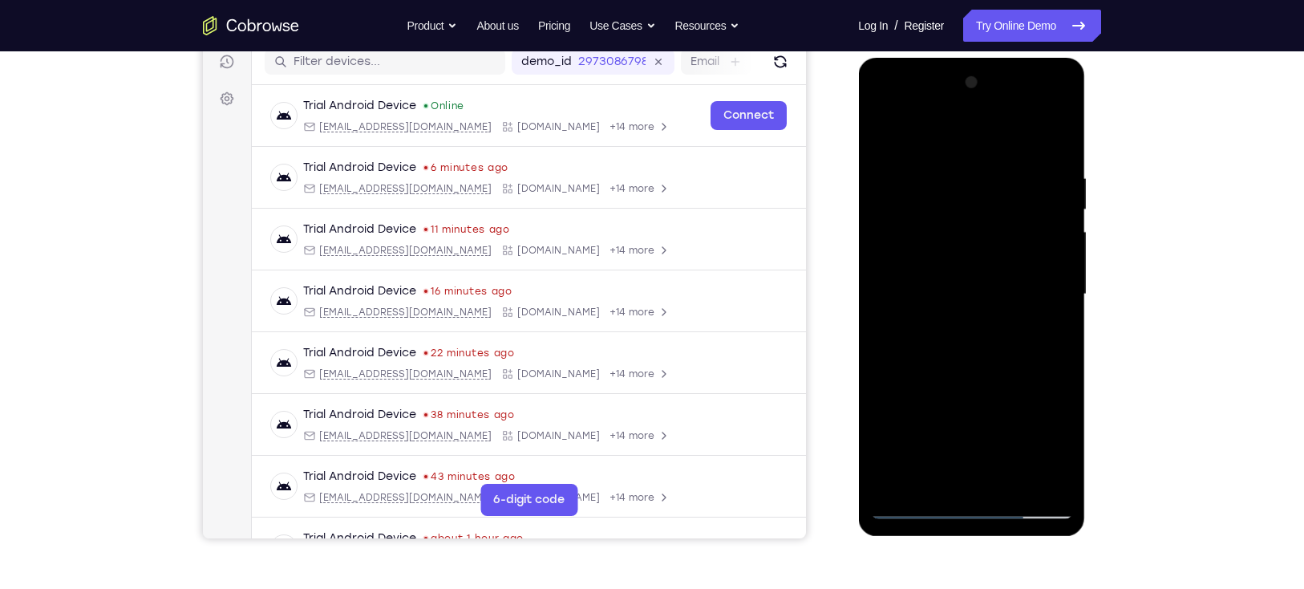
click at [968, 195] on div at bounding box center [971, 294] width 202 height 449
click at [994, 334] on div at bounding box center [971, 294] width 202 height 449
click at [1051, 443] on div at bounding box center [971, 294] width 202 height 449
click at [1056, 441] on div at bounding box center [971, 294] width 202 height 449
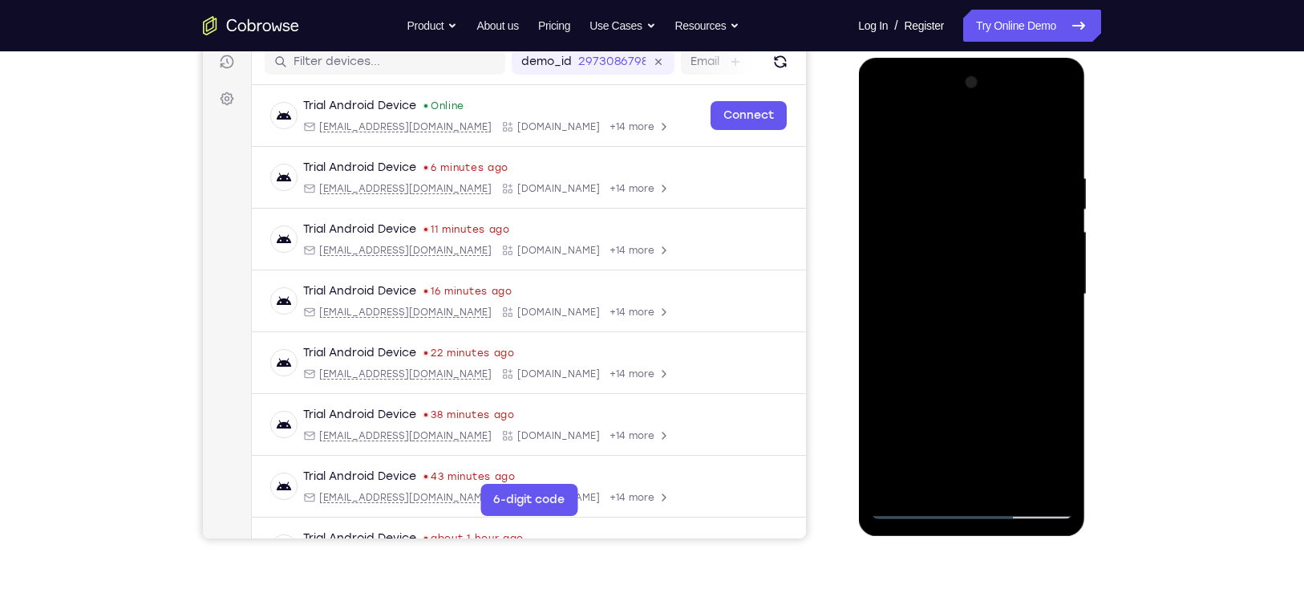
click at [1056, 441] on div at bounding box center [971, 294] width 202 height 449
click at [933, 472] on div at bounding box center [971, 294] width 202 height 449
click at [1012, 387] on div at bounding box center [971, 294] width 202 height 449
click at [1047, 326] on div at bounding box center [971, 294] width 202 height 449
click at [1043, 322] on div at bounding box center [971, 294] width 202 height 449
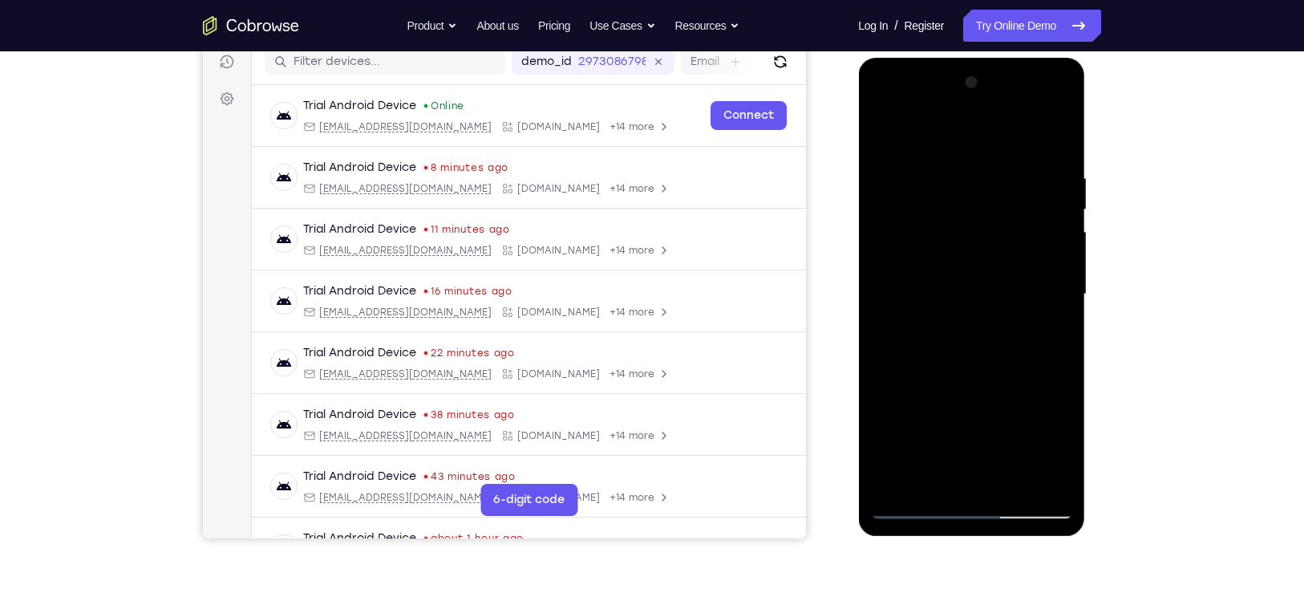
click at [1043, 298] on div at bounding box center [971, 294] width 202 height 449
click at [1000, 439] on div at bounding box center [971, 294] width 202 height 449
click at [973, 422] on div at bounding box center [971, 294] width 202 height 449
click at [977, 296] on div at bounding box center [971, 294] width 202 height 449
click at [959, 475] on div at bounding box center [971, 294] width 202 height 449
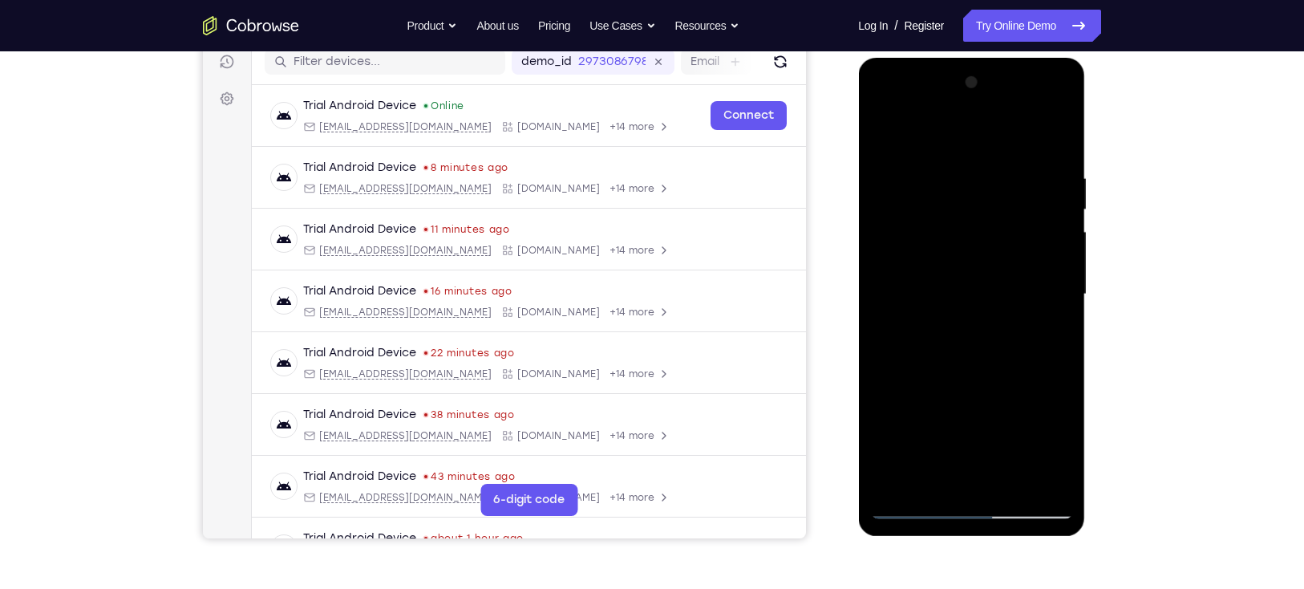
click at [1068, 447] on div at bounding box center [971, 294] width 202 height 449
click at [1052, 446] on div at bounding box center [971, 294] width 202 height 449
click at [933, 481] on div at bounding box center [971, 294] width 202 height 449
click at [885, 381] on div at bounding box center [971, 294] width 202 height 449
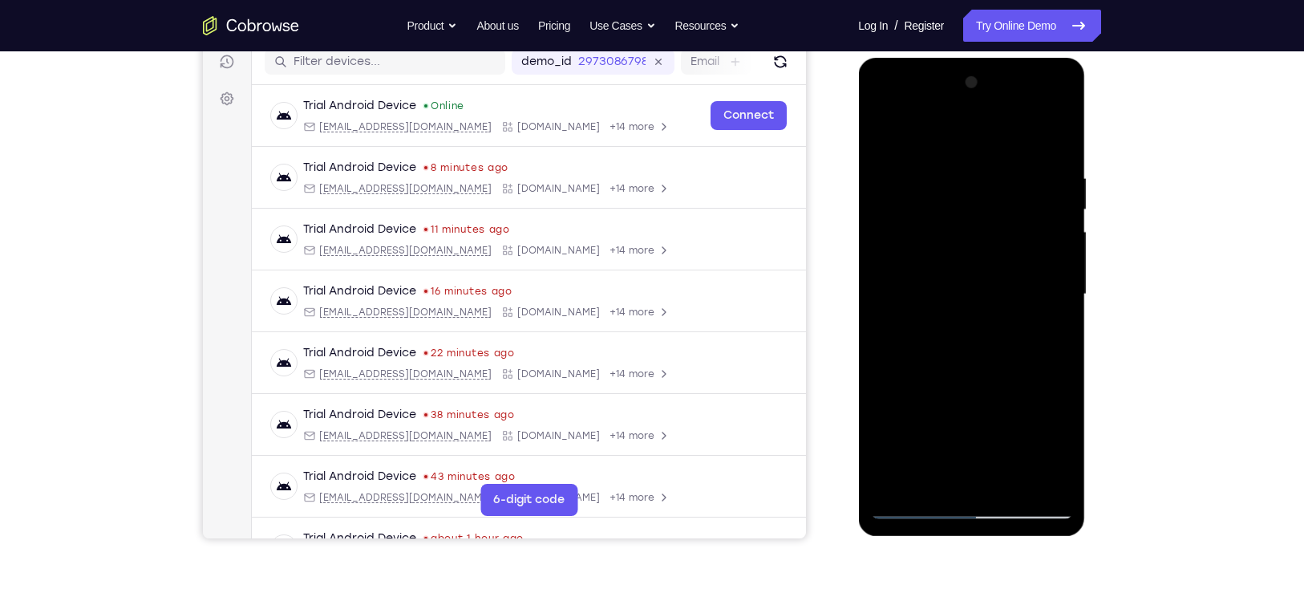
click at [885, 381] on div at bounding box center [971, 294] width 202 height 449
click at [1051, 324] on div at bounding box center [971, 294] width 202 height 449
drag, startPoint x: 946, startPoint y: 214, endPoint x: 944, endPoint y: 374, distance: 159.6
click at [944, 374] on div at bounding box center [971, 294] width 202 height 449
click at [927, 190] on div at bounding box center [971, 294] width 202 height 449
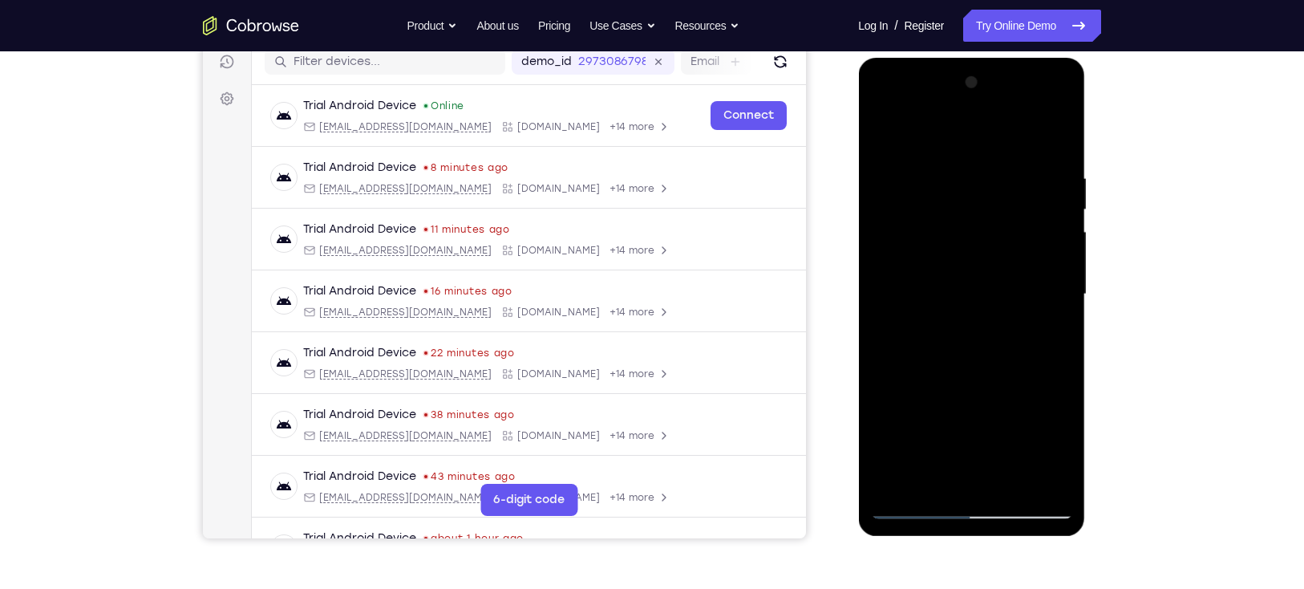
click at [968, 186] on div at bounding box center [971, 294] width 202 height 449
click at [933, 478] on div at bounding box center [971, 294] width 202 height 449
click at [992, 440] on div at bounding box center [971, 294] width 202 height 449
click at [1049, 328] on div at bounding box center [971, 294] width 202 height 449
drag, startPoint x: 900, startPoint y: 229, endPoint x: 918, endPoint y: 342, distance: 114.6
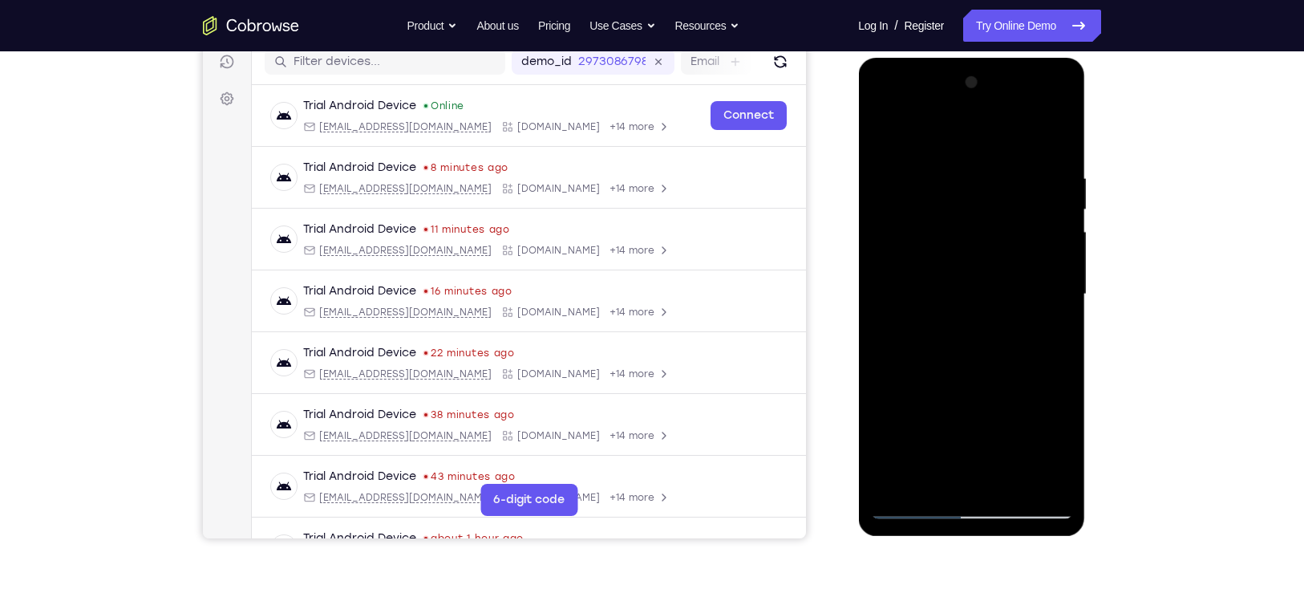
click at [918, 342] on div at bounding box center [971, 294] width 202 height 449
drag, startPoint x: 909, startPoint y: 242, endPoint x: 930, endPoint y: 346, distance: 106.3
click at [930, 346] on div at bounding box center [971, 294] width 202 height 449
click at [917, 196] on div at bounding box center [971, 294] width 202 height 449
click at [952, 196] on div at bounding box center [971, 294] width 202 height 449
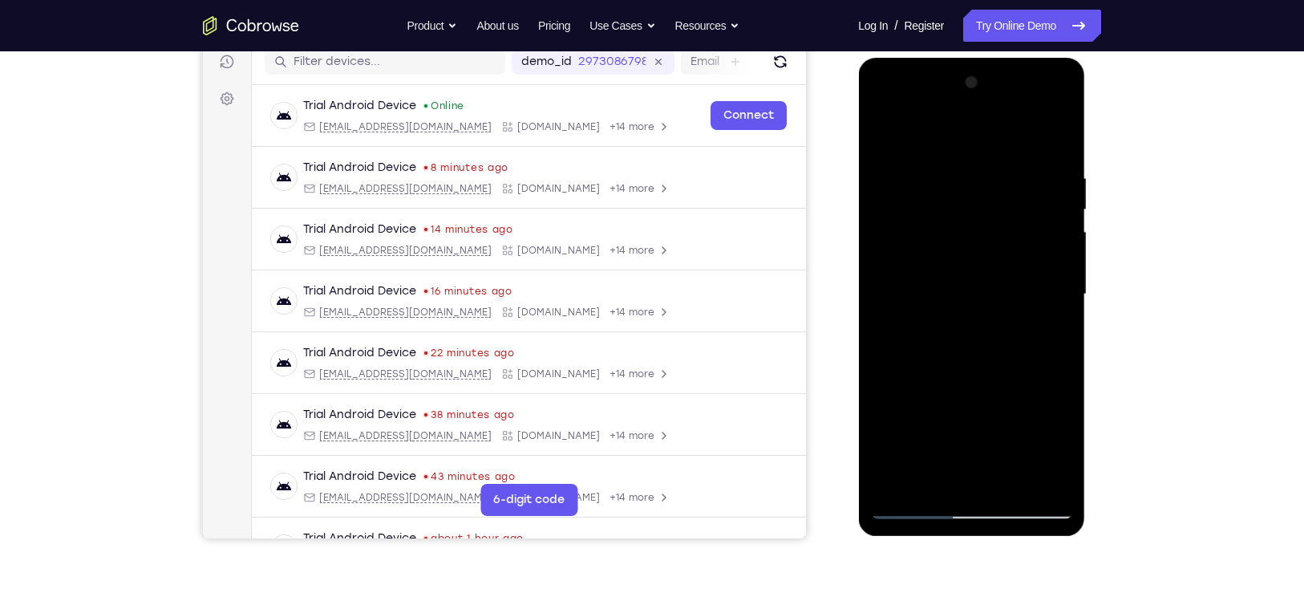
click at [1041, 338] on div at bounding box center [971, 294] width 202 height 449
click at [886, 142] on div at bounding box center [971, 294] width 202 height 449
click at [970, 327] on div at bounding box center [971, 294] width 202 height 449
click at [1044, 338] on div at bounding box center [971, 294] width 202 height 449
click at [882, 134] on div at bounding box center [971, 294] width 202 height 449
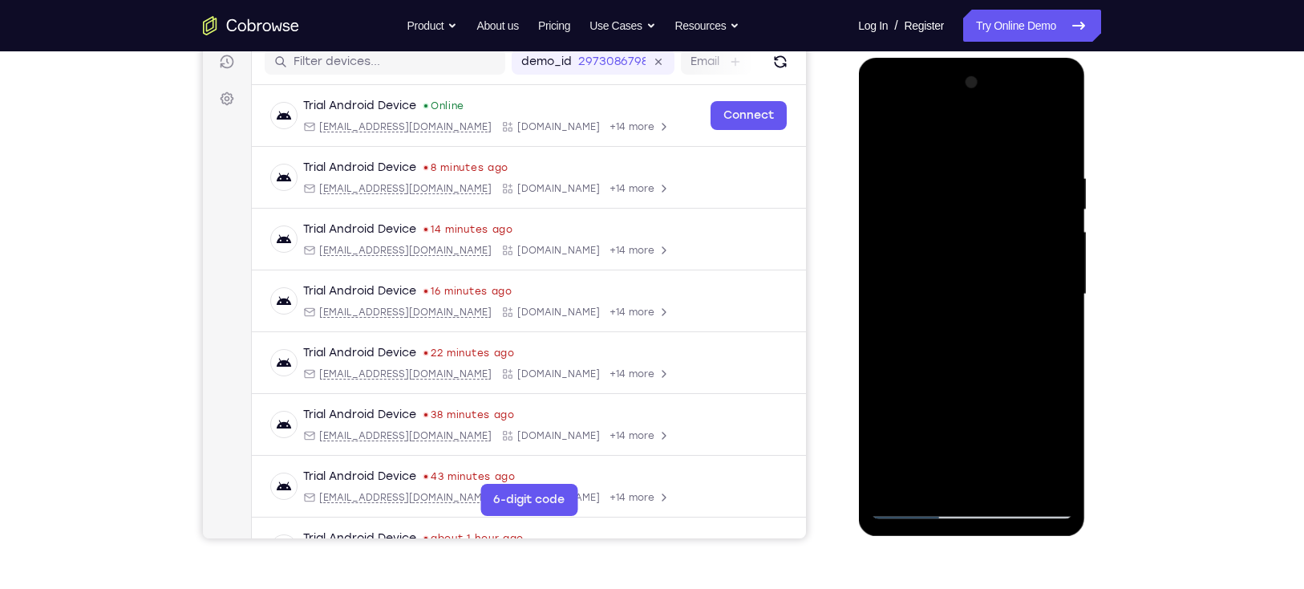
click at [962, 316] on div at bounding box center [971, 294] width 202 height 449
click at [877, 135] on div at bounding box center [971, 294] width 202 height 449
click at [887, 130] on div at bounding box center [971, 294] width 202 height 449
click at [1007, 484] on div at bounding box center [971, 294] width 202 height 449
click at [1014, 481] on div at bounding box center [971, 294] width 202 height 449
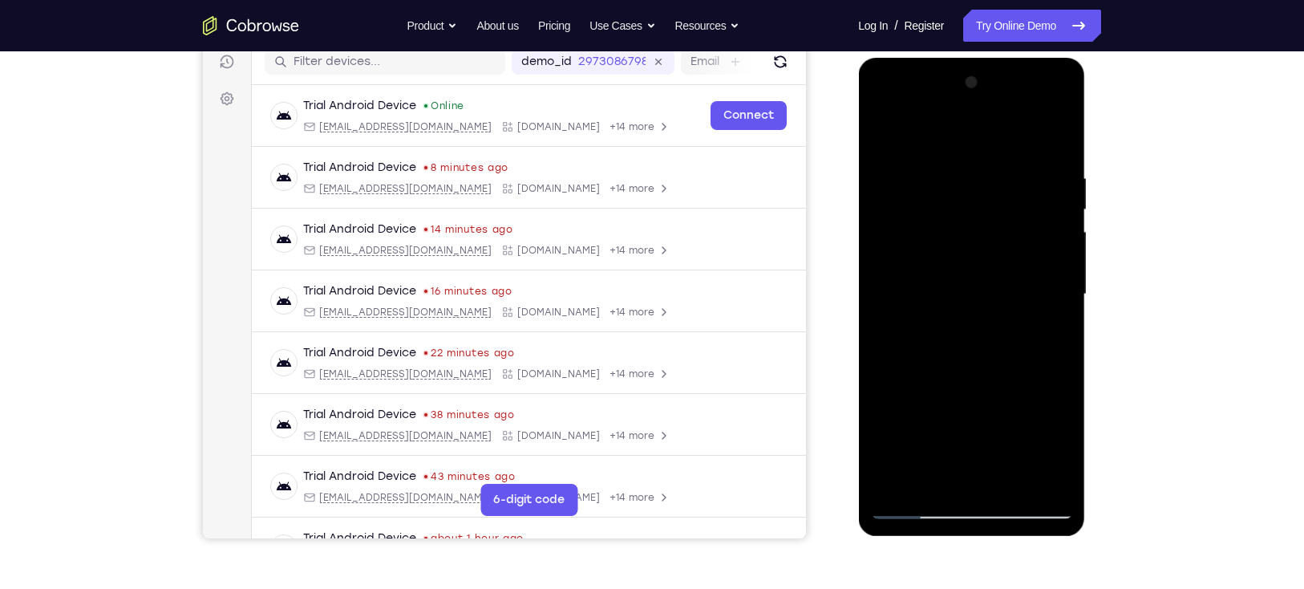
click at [1010, 482] on div at bounding box center [971, 294] width 202 height 449
click at [994, 321] on div at bounding box center [971, 294] width 202 height 449
click at [885, 134] on div at bounding box center [971, 294] width 202 height 449
click at [1047, 319] on div at bounding box center [971, 294] width 202 height 449
click at [917, 509] on div at bounding box center [971, 294] width 202 height 449
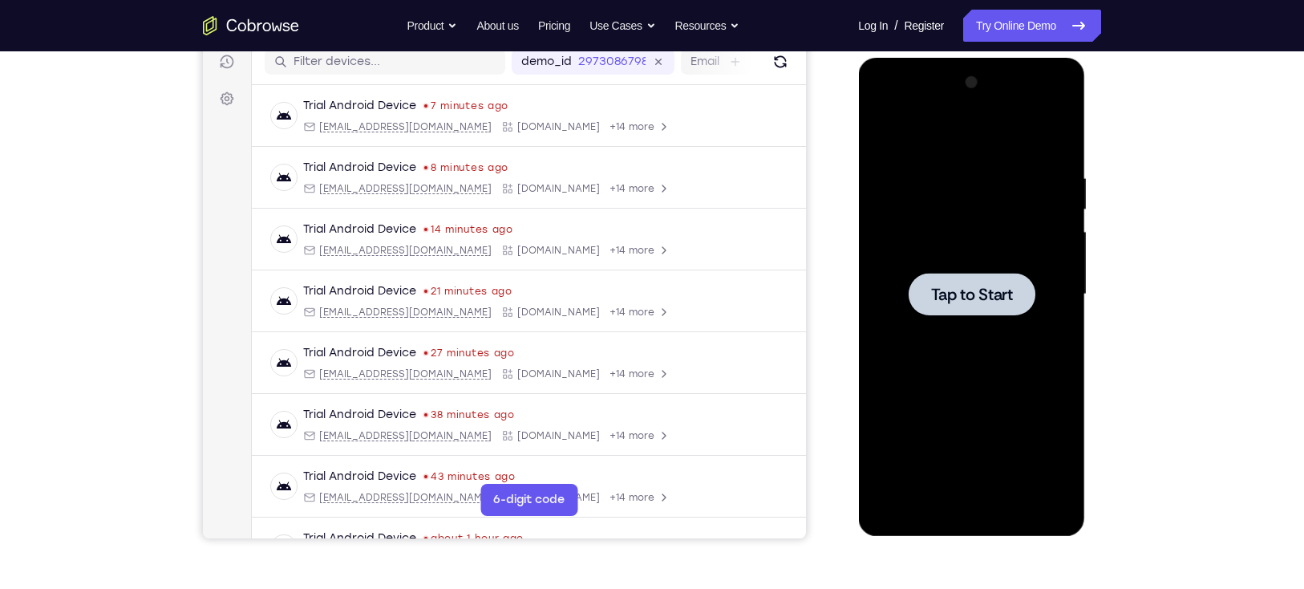
click at [977, 307] on div at bounding box center [971, 294] width 127 height 43
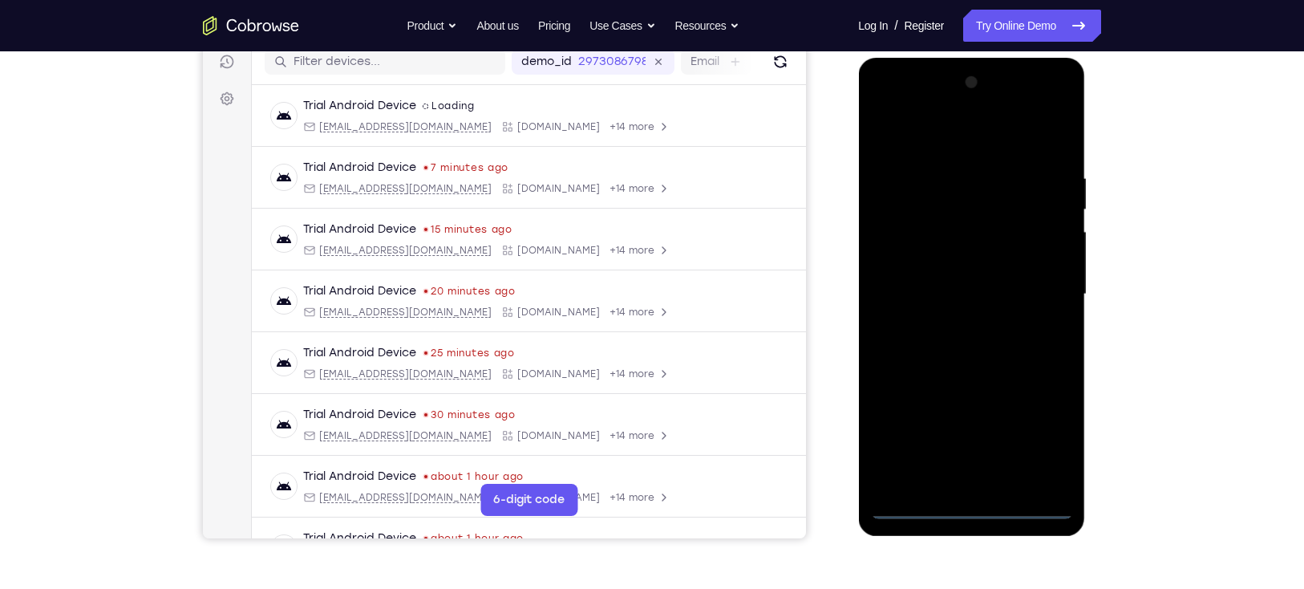
click at [972, 508] on div at bounding box center [971, 294] width 202 height 449
click at [1038, 437] on div at bounding box center [971, 294] width 202 height 449
click at [937, 132] on div at bounding box center [971, 294] width 202 height 449
click at [1050, 294] on div at bounding box center [971, 294] width 202 height 449
click at [958, 323] on div at bounding box center [971, 294] width 202 height 449
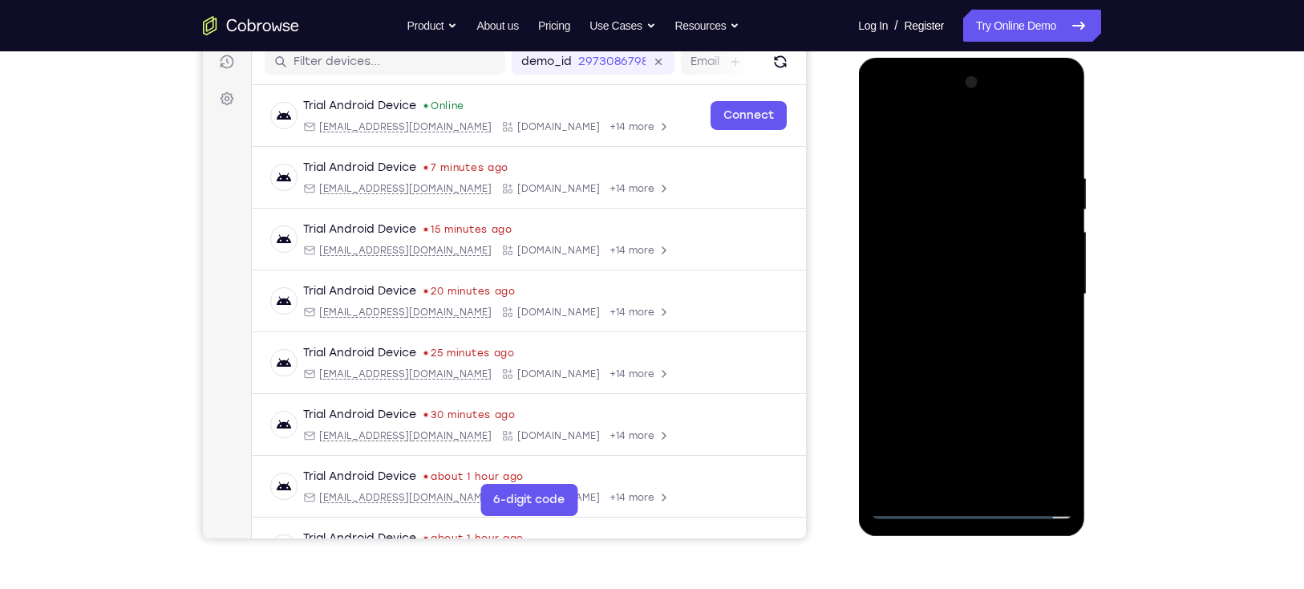
click at [966, 279] on div at bounding box center [971, 294] width 202 height 449
click at [1053, 225] on div at bounding box center [971, 294] width 202 height 449
click at [994, 260] on div at bounding box center [971, 294] width 202 height 449
click at [978, 290] on div at bounding box center [971, 294] width 202 height 449
click at [972, 346] on div at bounding box center [971, 294] width 202 height 449
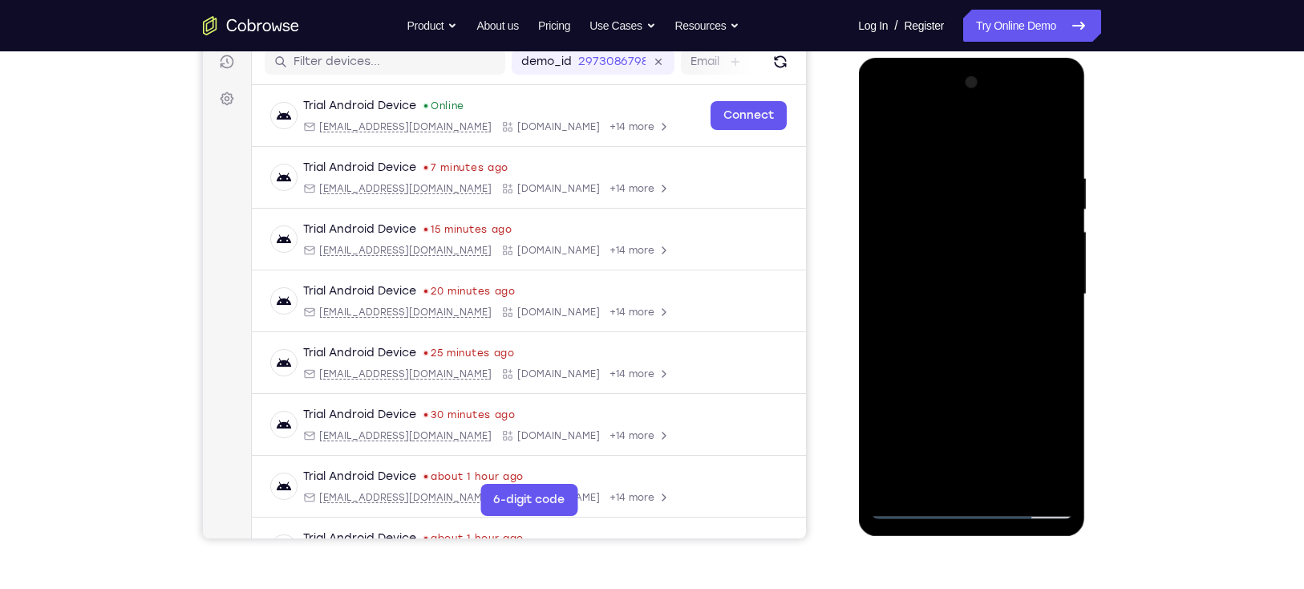
click at [972, 340] on div at bounding box center [971, 294] width 202 height 449
click at [1011, 480] on div at bounding box center [971, 294] width 202 height 449
click at [1007, 369] on div at bounding box center [971, 294] width 202 height 449
click at [1002, 482] on div at bounding box center [971, 294] width 202 height 449
click at [968, 379] on div at bounding box center [971, 294] width 202 height 449
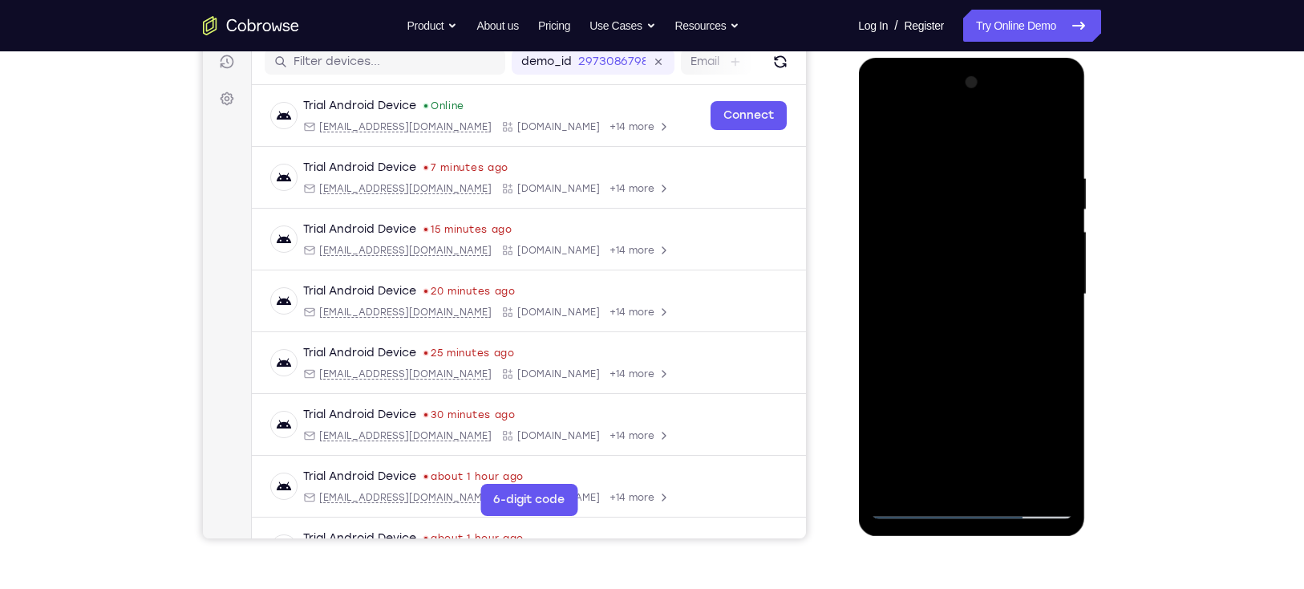
drag, startPoint x: 960, startPoint y: 415, endPoint x: 982, endPoint y: 269, distance: 147.7
click at [982, 269] on div at bounding box center [971, 294] width 202 height 449
click at [914, 510] on div at bounding box center [971, 294] width 202 height 449
click at [942, 484] on div at bounding box center [971, 294] width 202 height 449
click at [954, 137] on div at bounding box center [971, 294] width 202 height 449
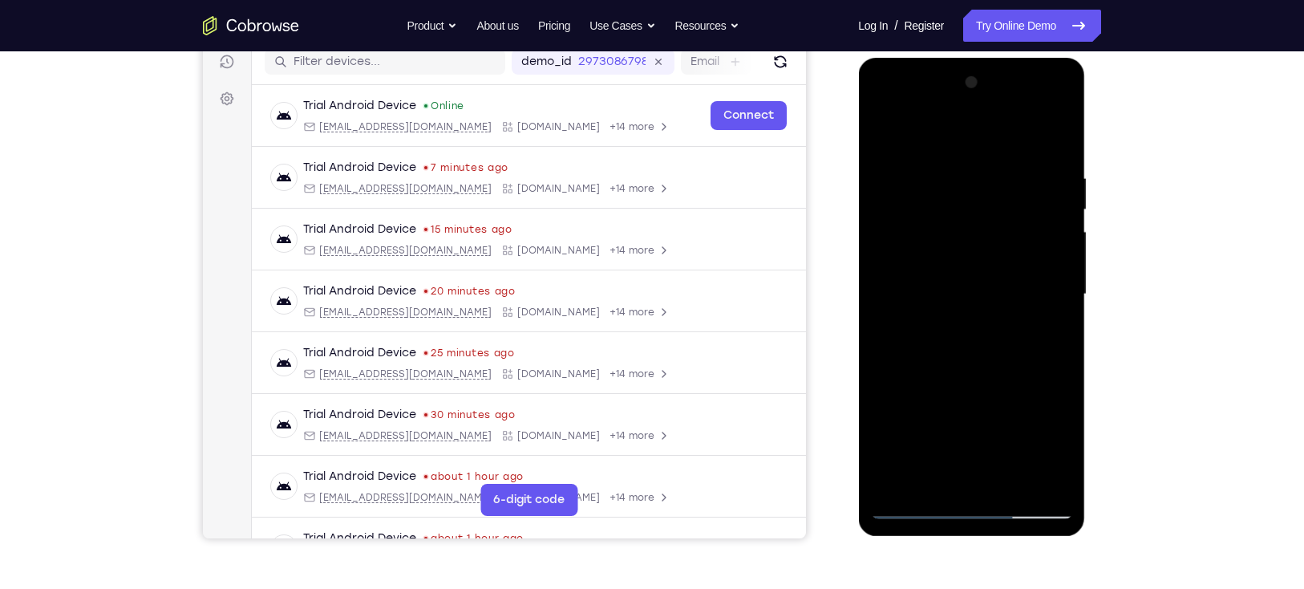
click at [958, 186] on div at bounding box center [971, 294] width 202 height 449
click at [1010, 188] on div at bounding box center [971, 294] width 202 height 449
click at [1048, 334] on div at bounding box center [971, 294] width 202 height 449
click at [878, 131] on div at bounding box center [971, 294] width 202 height 449
click at [887, 132] on div at bounding box center [971, 294] width 202 height 449
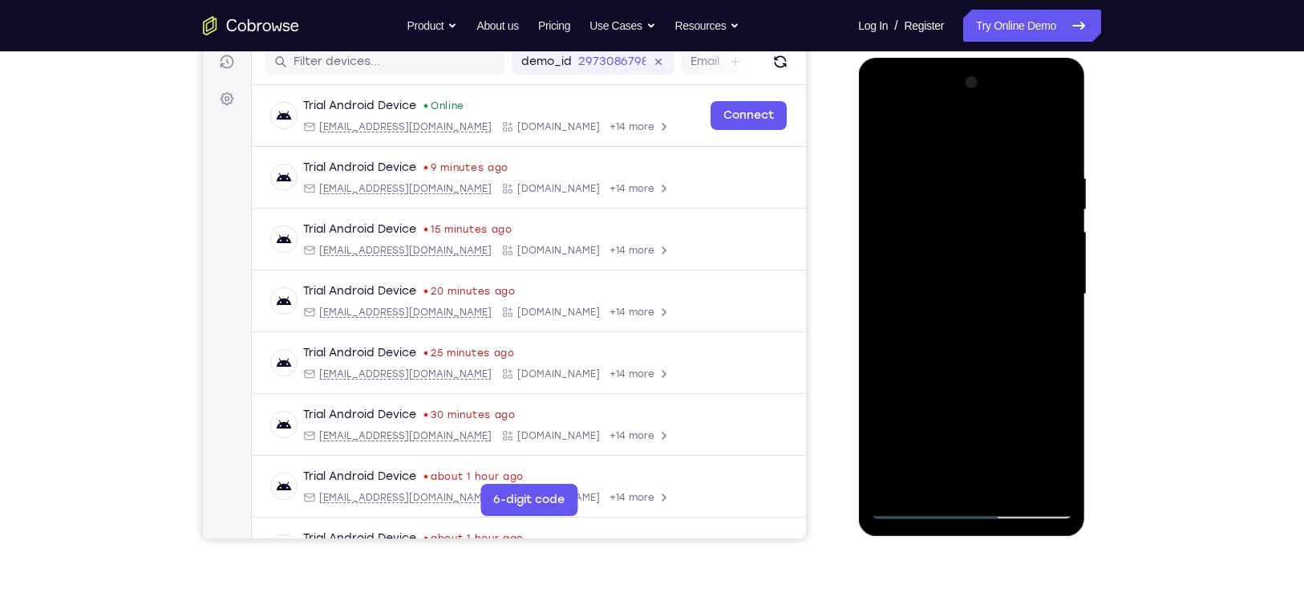
click at [1013, 487] on div at bounding box center [971, 294] width 202 height 449
click at [909, 509] on div at bounding box center [971, 294] width 202 height 449
drag, startPoint x: 1016, startPoint y: 193, endPoint x: 897, endPoint y: 193, distance: 119.5
click at [897, 193] on div at bounding box center [971, 294] width 202 height 449
click at [1009, 480] on div at bounding box center [971, 294] width 202 height 449
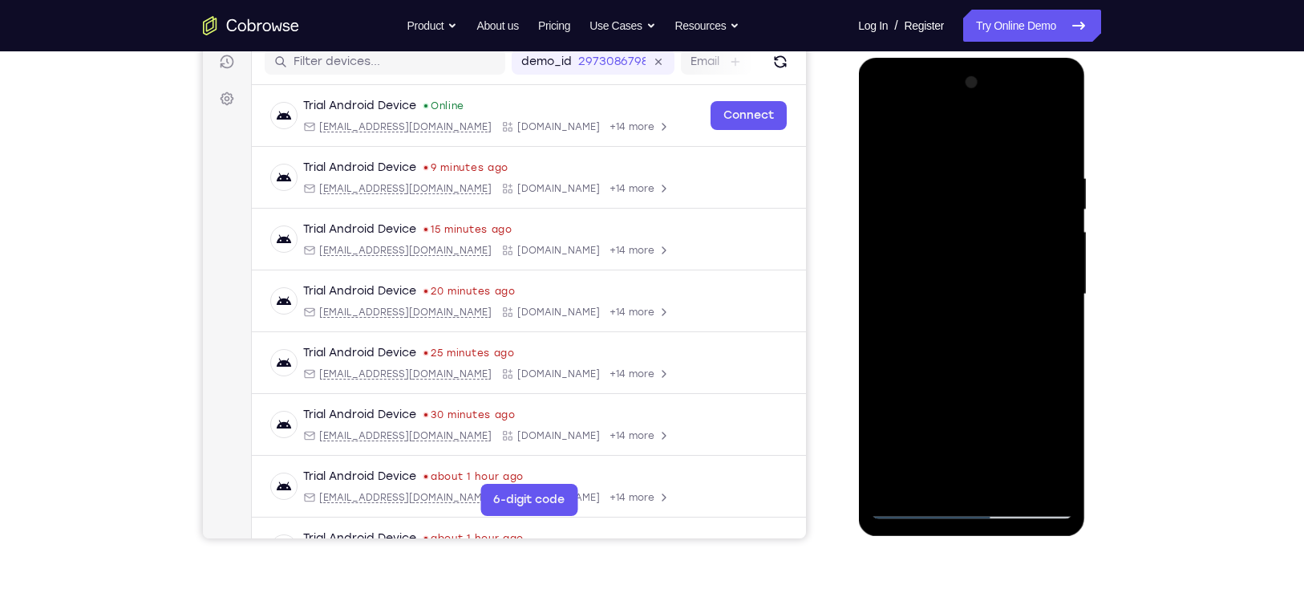
click at [886, 128] on div at bounding box center [971, 294] width 202 height 449
click at [911, 503] on div at bounding box center [971, 294] width 202 height 449
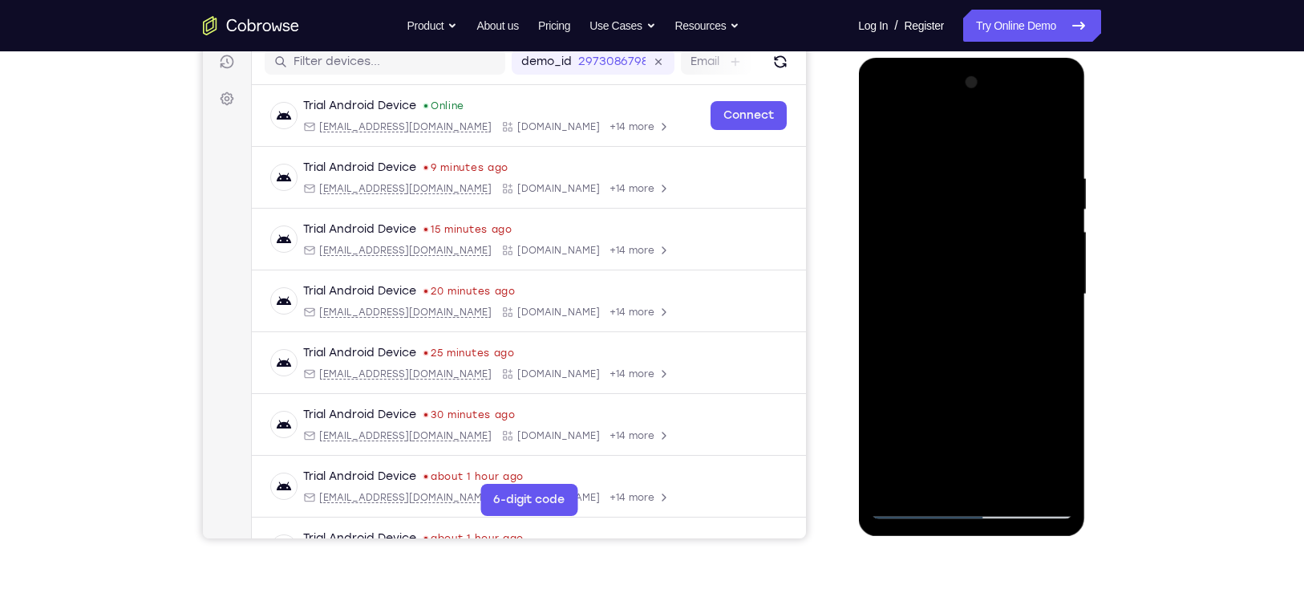
click at [911, 503] on div at bounding box center [971, 294] width 202 height 449
click at [915, 387] on div at bounding box center [971, 294] width 202 height 449
click at [1056, 271] on div at bounding box center [971, 294] width 202 height 449
click at [1059, 271] on div at bounding box center [971, 294] width 202 height 449
click at [880, 269] on div at bounding box center [971, 294] width 202 height 449
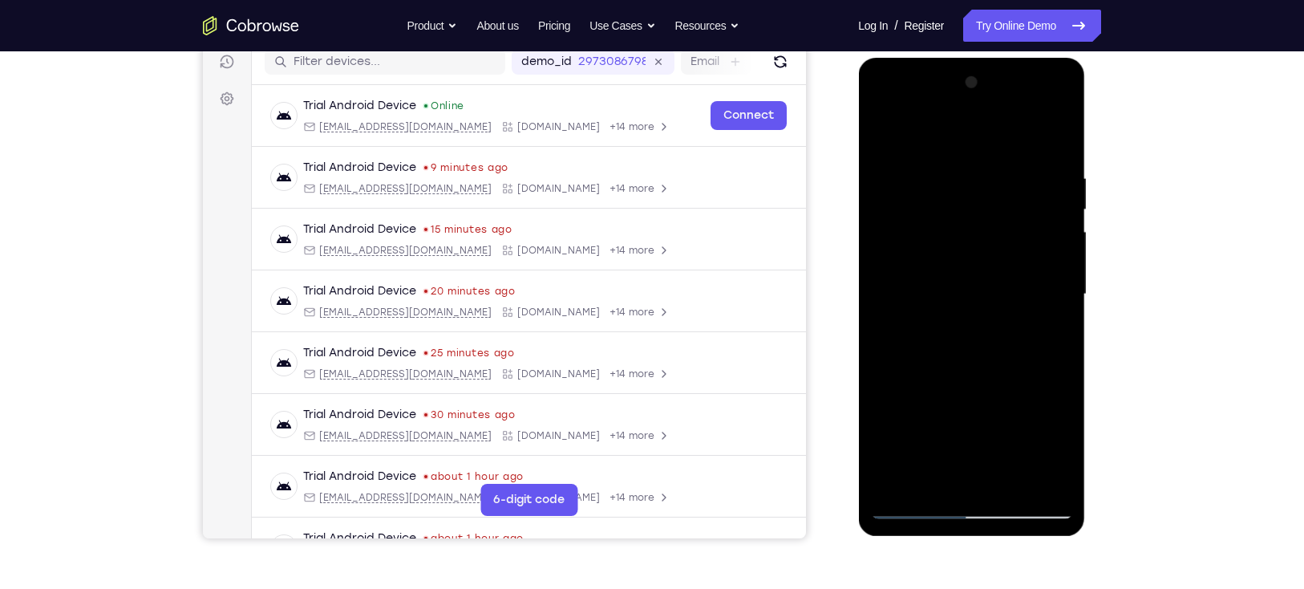
click at [887, 129] on div at bounding box center [971, 294] width 202 height 449
click at [893, 256] on div at bounding box center [971, 294] width 202 height 449
click at [1062, 261] on div at bounding box center [971, 294] width 202 height 449
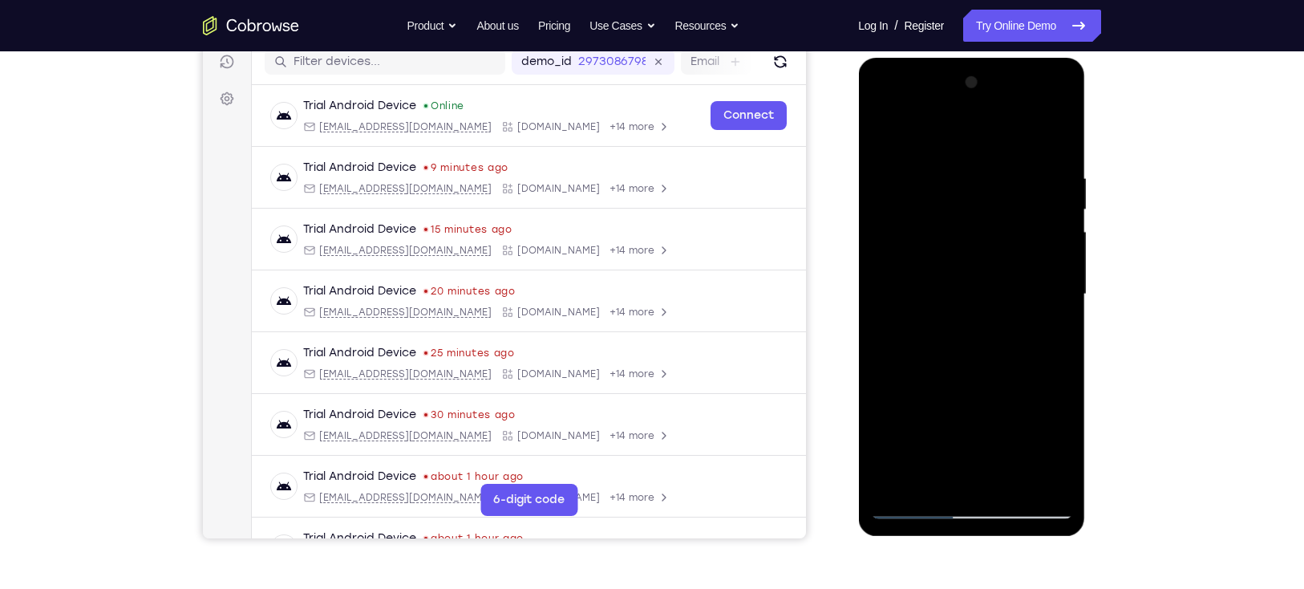
click at [1059, 263] on div at bounding box center [971, 294] width 202 height 449
click at [1060, 82] on div at bounding box center [971, 294] width 202 height 449
click at [1010, 480] on div at bounding box center [971, 294] width 202 height 449
click at [887, 129] on div at bounding box center [971, 294] width 202 height 449
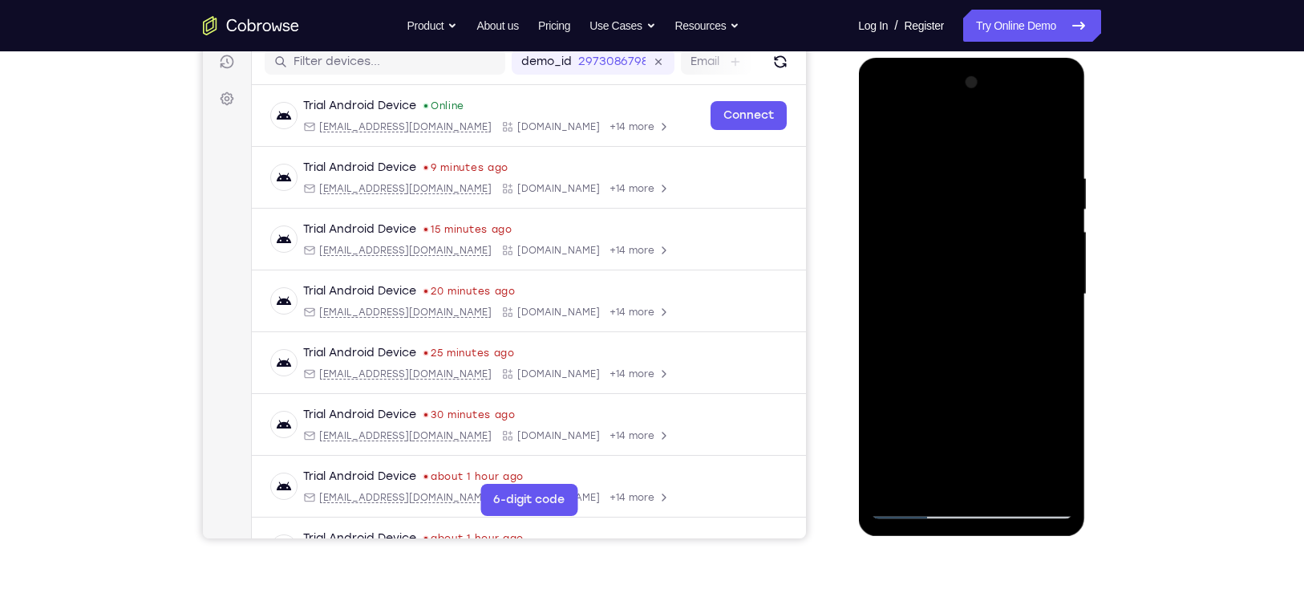
click at [1005, 476] on div at bounding box center [971, 294] width 202 height 449
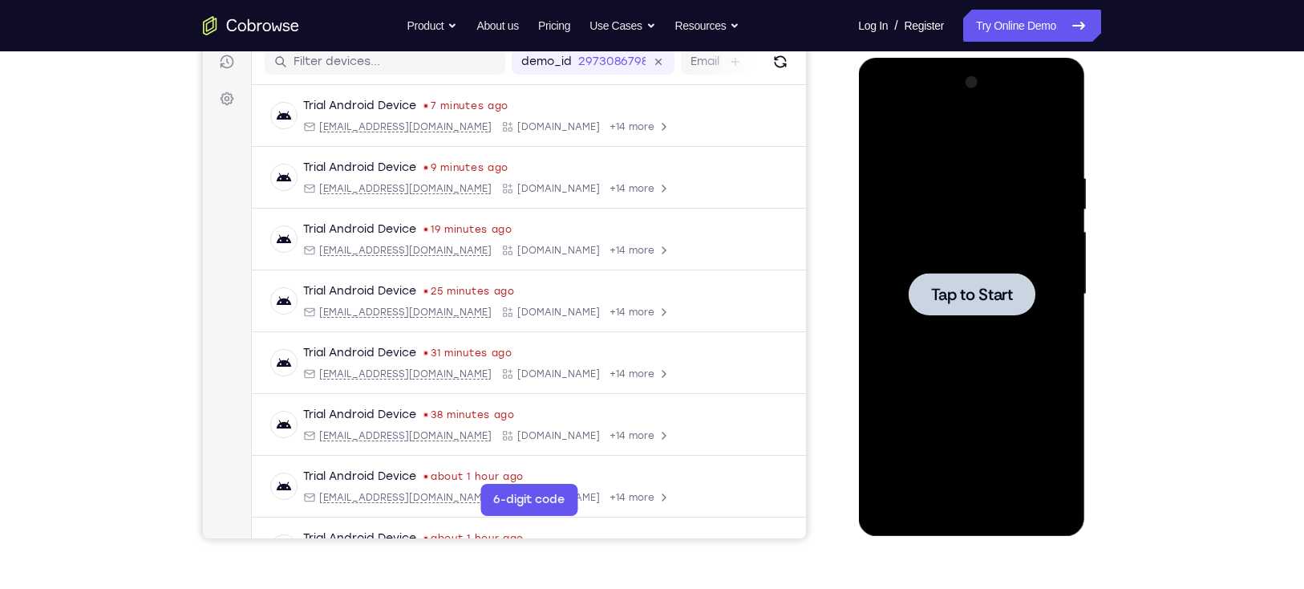
click at [937, 291] on span "Tap to Start" at bounding box center [971, 294] width 82 height 16
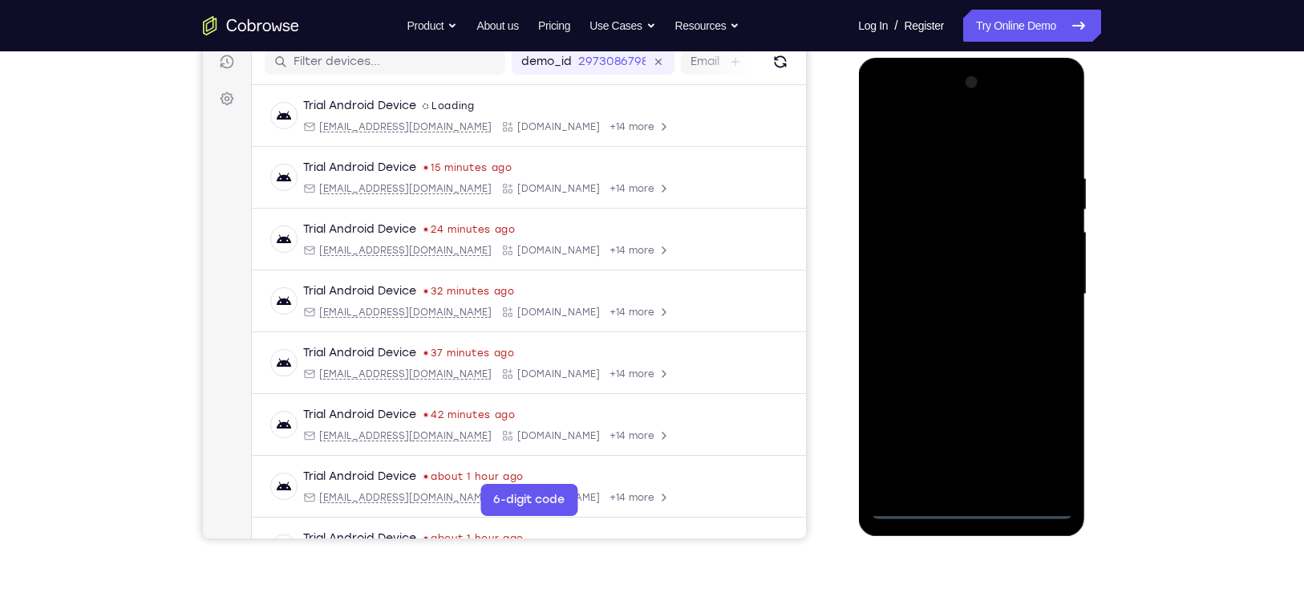
click at [977, 503] on div at bounding box center [971, 294] width 202 height 449
click at [1041, 441] on div at bounding box center [971, 294] width 202 height 449
click at [942, 142] on div at bounding box center [971, 294] width 202 height 449
click at [1041, 286] on div at bounding box center [971, 294] width 202 height 449
click at [956, 327] on div at bounding box center [971, 294] width 202 height 449
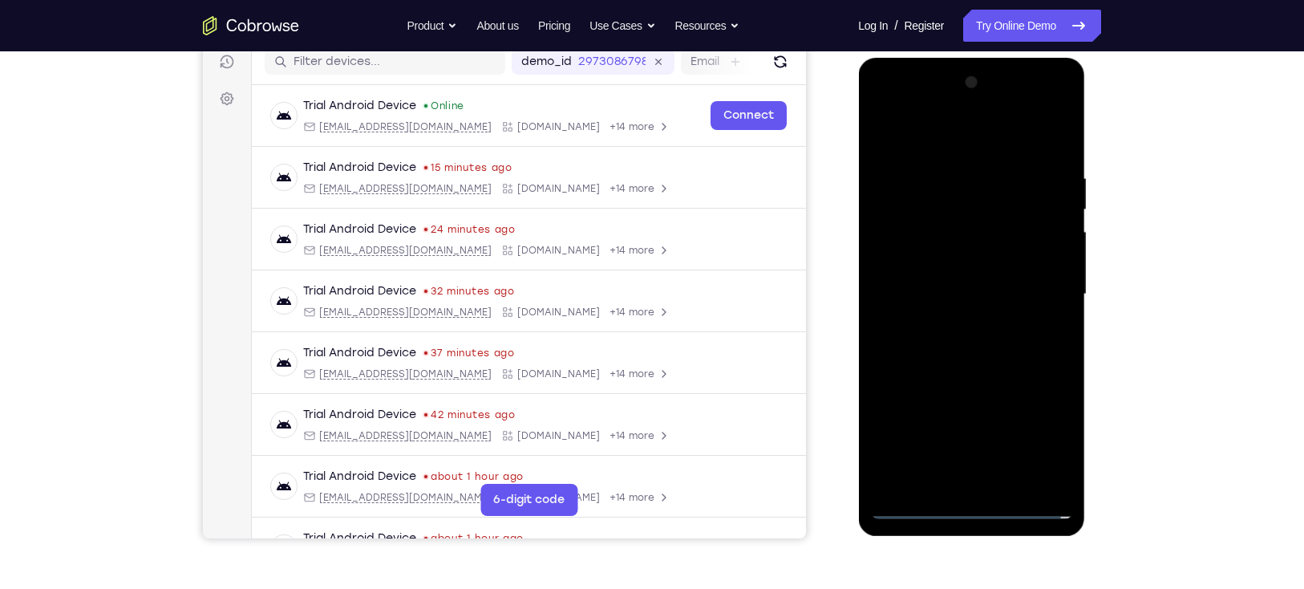
click at [937, 281] on div at bounding box center [971, 294] width 202 height 449
click at [929, 267] on div at bounding box center [971, 294] width 202 height 449
click at [933, 285] on div at bounding box center [971, 294] width 202 height 449
click at [943, 353] on div at bounding box center [971, 294] width 202 height 449
click at [955, 340] on div at bounding box center [971, 294] width 202 height 449
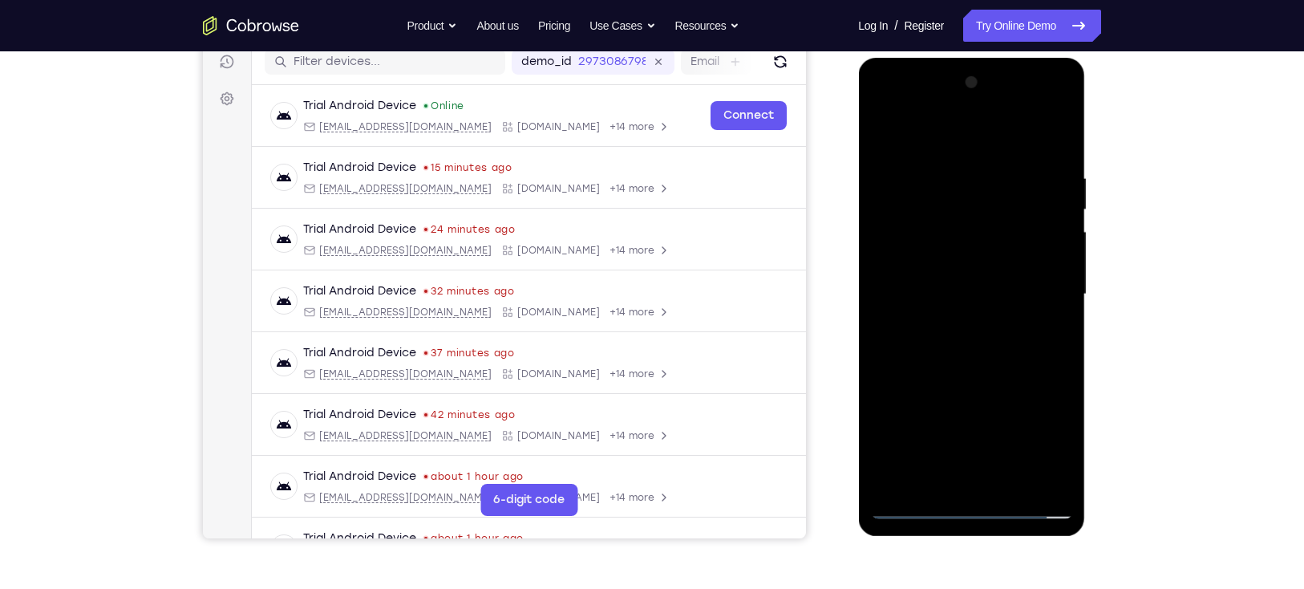
click at [972, 370] on div at bounding box center [971, 294] width 202 height 449
drag, startPoint x: 1012, startPoint y: 161, endPoint x: 889, endPoint y: 173, distance: 123.3
click at [889, 173] on div at bounding box center [971, 294] width 202 height 449
drag, startPoint x: 993, startPoint y: 171, endPoint x: 864, endPoint y: 195, distance: 131.3
click at [864, 195] on div at bounding box center [971, 297] width 227 height 478
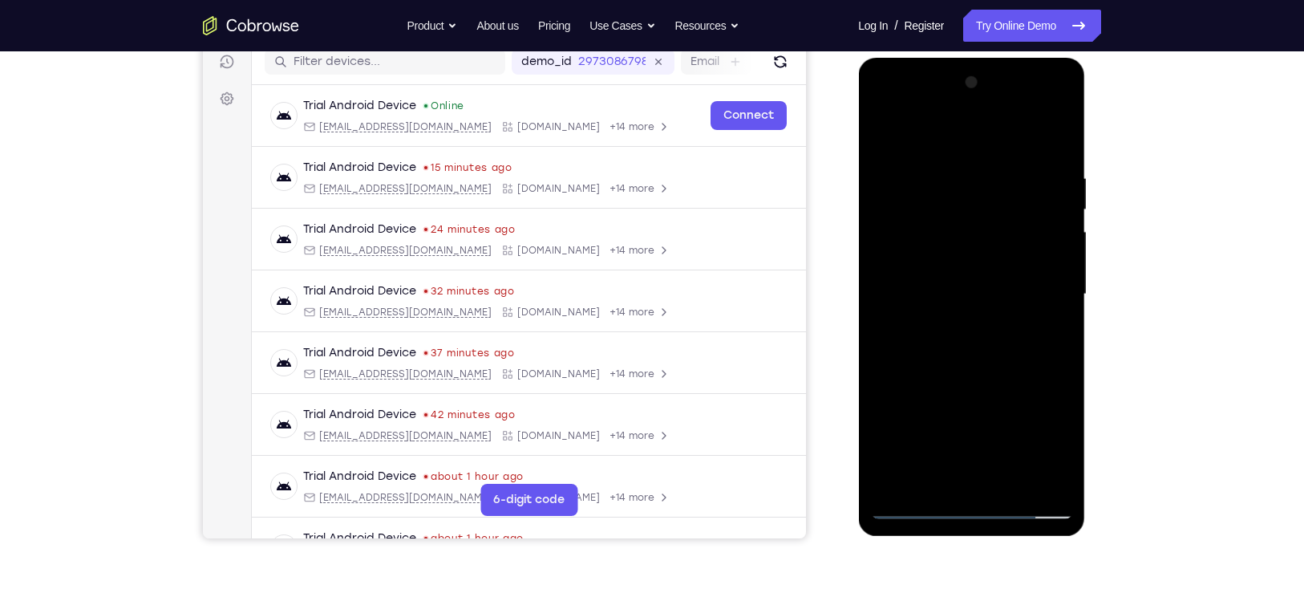
drag, startPoint x: 978, startPoint y: 189, endPoint x: 844, endPoint y: 217, distance: 135.9
click at [858, 217] on html "Online web based iOS Simulators and Android Emulators. Run iPhone, iPad, Mobile…" at bounding box center [972, 298] width 229 height 481
click at [1005, 479] on div at bounding box center [971, 294] width 202 height 449
click at [977, 377] on div at bounding box center [971, 294] width 202 height 449
click at [1014, 298] on div at bounding box center [971, 294] width 202 height 449
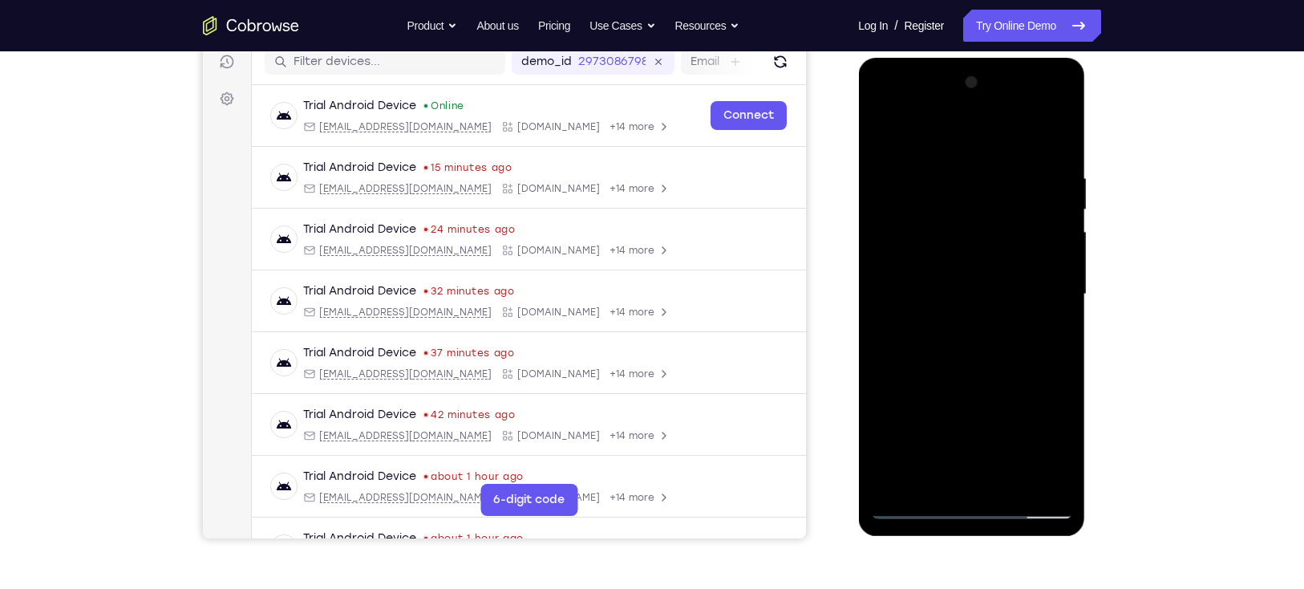
click at [936, 472] on div at bounding box center [971, 294] width 202 height 449
click at [934, 249] on div at bounding box center [971, 294] width 202 height 449
click at [964, 390] on div at bounding box center [971, 294] width 202 height 449
drag, startPoint x: 964, startPoint y: 391, endPoint x: 1060, endPoint y: 450, distance: 113.1
click at [1060, 450] on div at bounding box center [971, 294] width 202 height 449
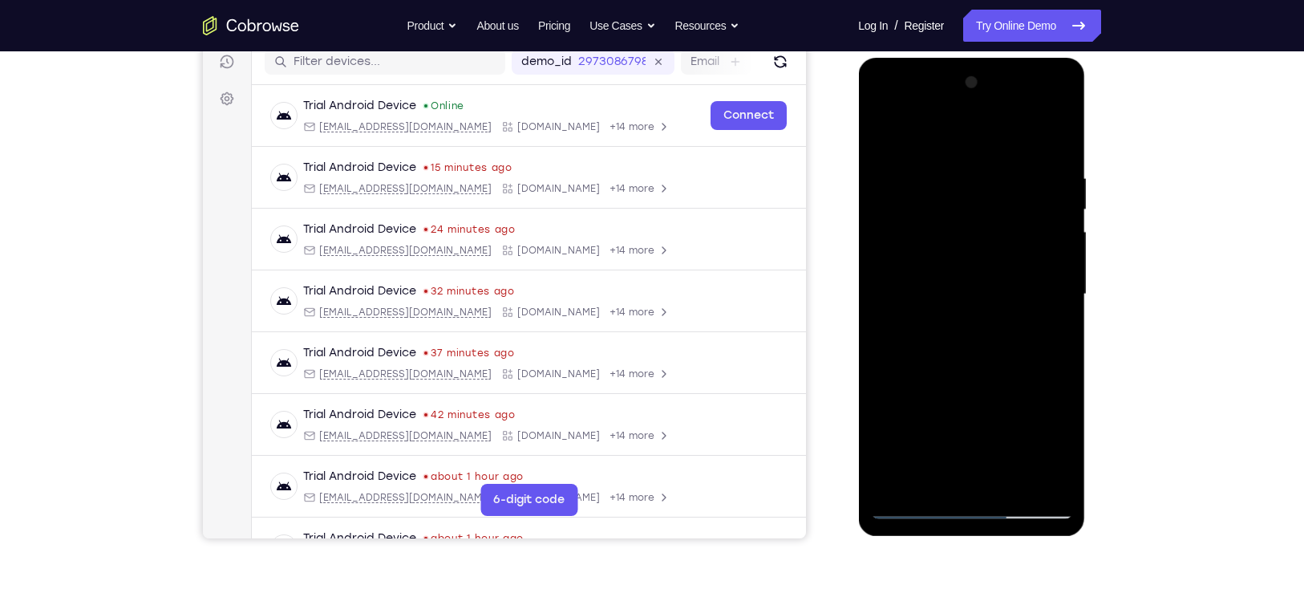
click at [1060, 450] on div at bounding box center [971, 294] width 202 height 449
click at [1042, 337] on div at bounding box center [971, 294] width 202 height 449
click at [940, 255] on div at bounding box center [971, 294] width 202 height 449
click at [968, 387] on div at bounding box center [971, 294] width 202 height 449
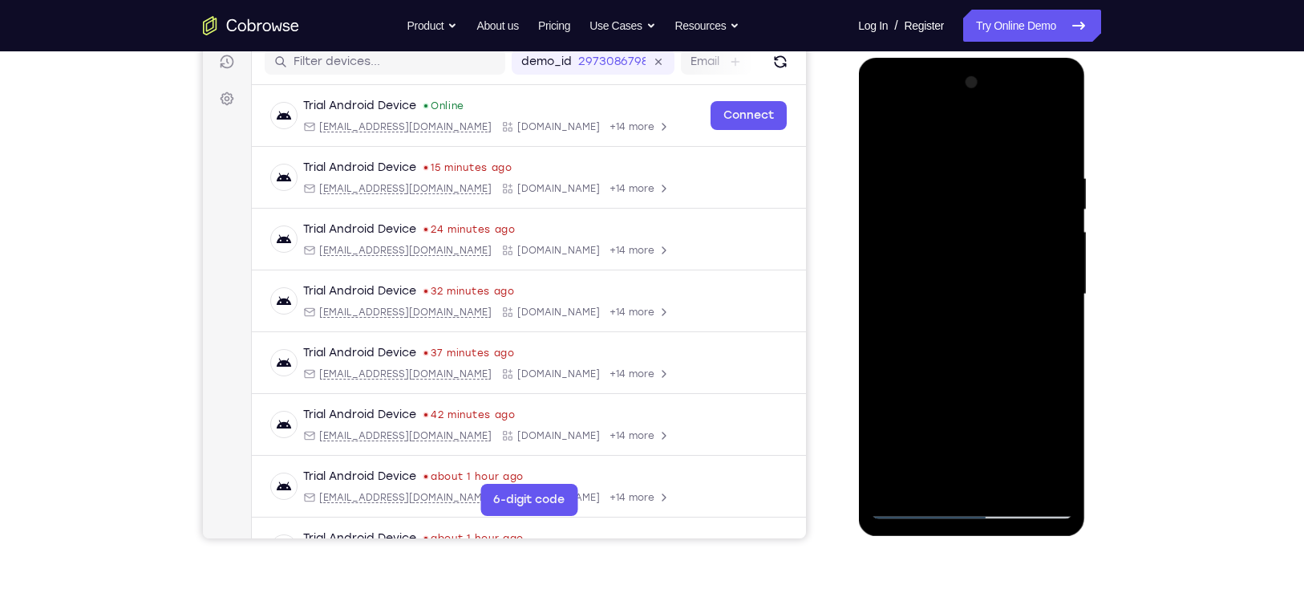
click at [1059, 443] on div at bounding box center [971, 294] width 202 height 449
click at [1051, 337] on div at bounding box center [971, 294] width 202 height 449
click at [883, 136] on div at bounding box center [971, 294] width 202 height 449
click at [909, 508] on div at bounding box center [971, 294] width 202 height 449
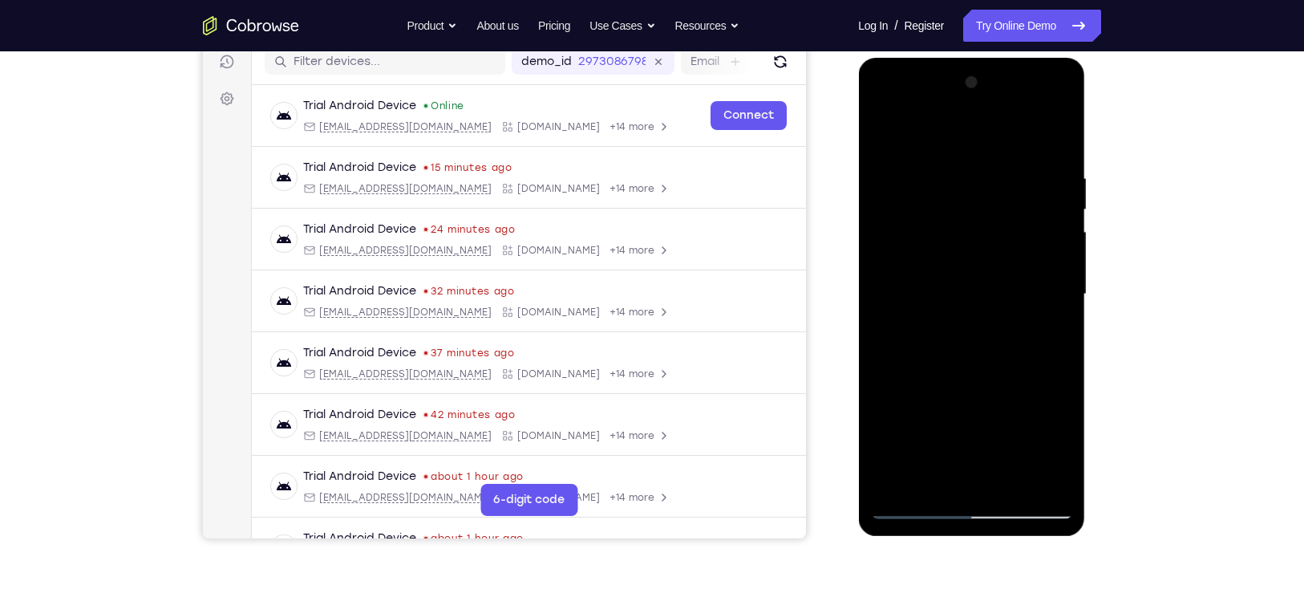
click at [887, 134] on div at bounding box center [971, 294] width 202 height 449
click at [949, 177] on div at bounding box center [971, 294] width 202 height 449
click at [1035, 474] on div at bounding box center [971, 294] width 202 height 449
click at [1044, 306] on div at bounding box center [971, 294] width 202 height 449
click at [1056, 303] on div at bounding box center [971, 294] width 202 height 449
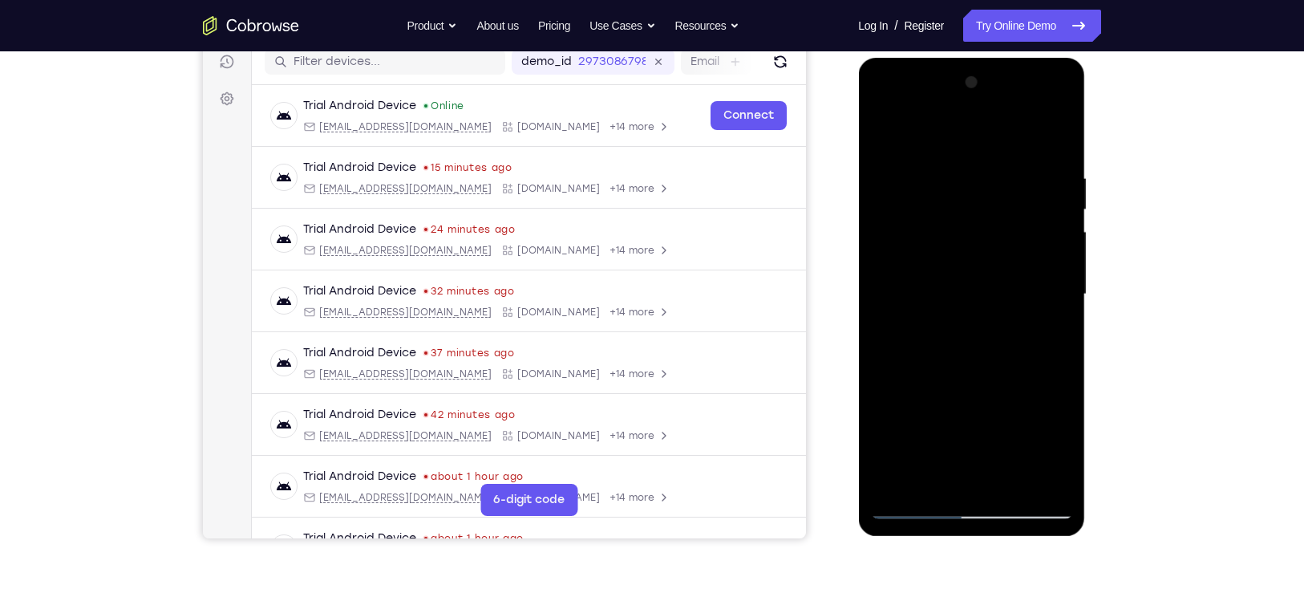
click at [1053, 139] on div at bounding box center [971, 294] width 202 height 449
click at [1012, 481] on div at bounding box center [971, 294] width 202 height 449
click at [988, 282] on div at bounding box center [971, 294] width 202 height 449
click at [926, 471] on div at bounding box center [971, 294] width 202 height 449
click at [1047, 330] on div at bounding box center [971, 294] width 202 height 449
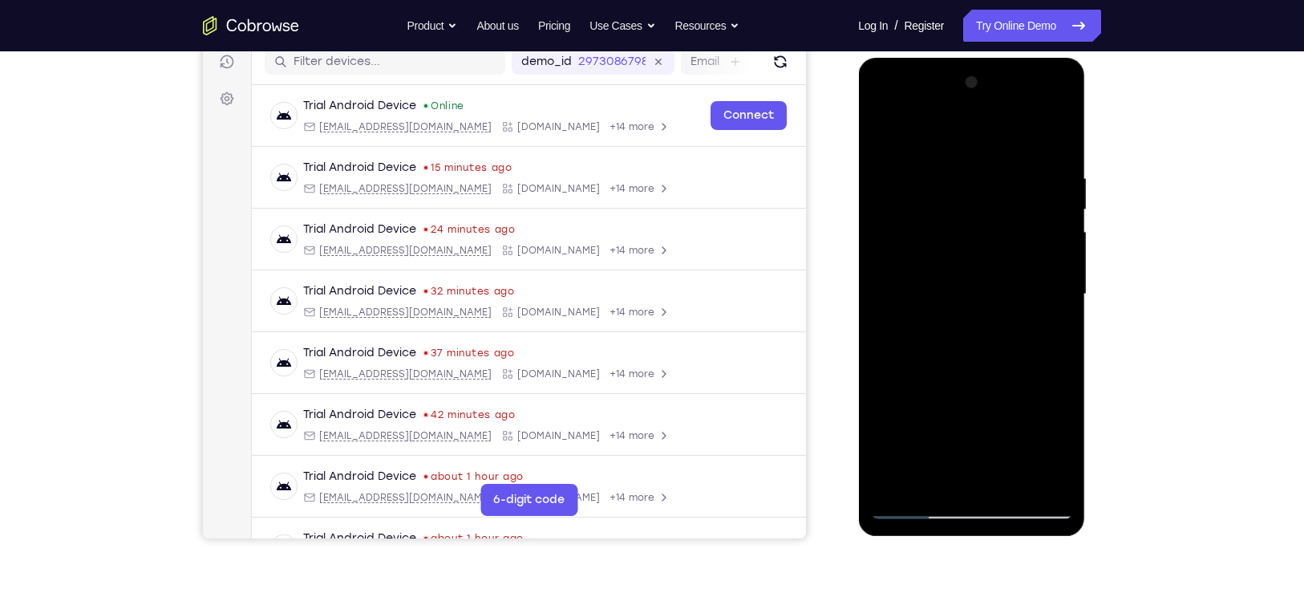
click at [929, 217] on div at bounding box center [971, 294] width 202 height 449
click at [959, 358] on div at bounding box center [971, 294] width 202 height 449
click at [1044, 337] on div at bounding box center [971, 294] width 202 height 449
click at [885, 140] on div at bounding box center [971, 294] width 202 height 449
click at [927, 508] on div at bounding box center [971, 294] width 202 height 449
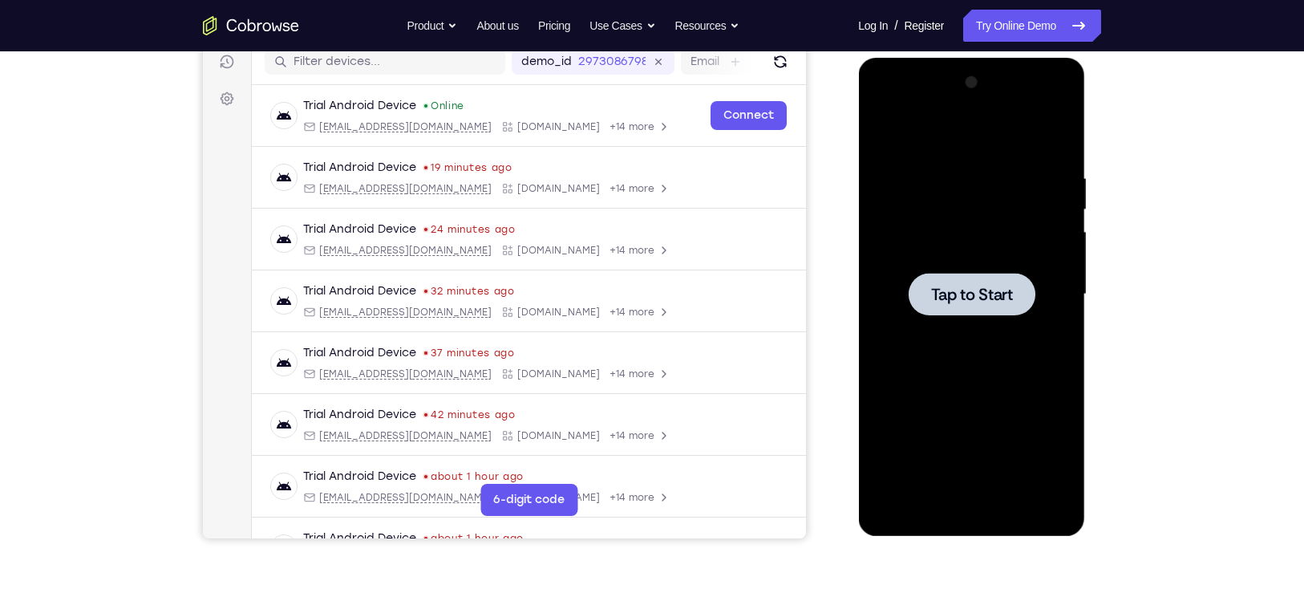
click at [1001, 325] on div at bounding box center [971, 294] width 202 height 449
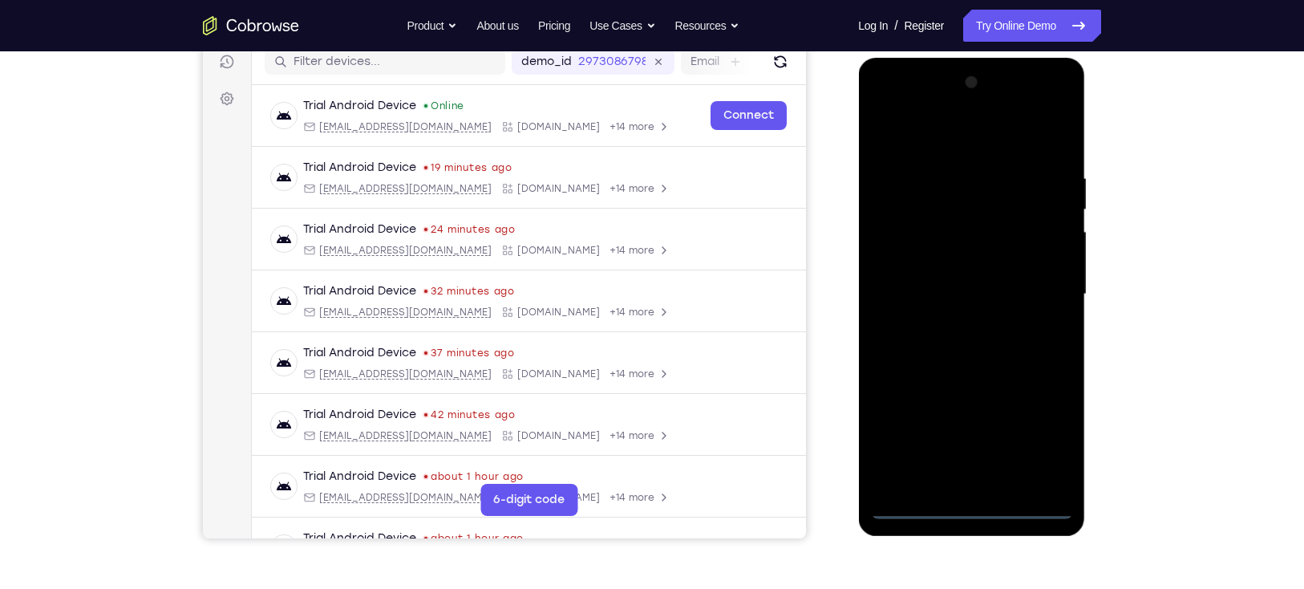
click at [973, 503] on div at bounding box center [971, 294] width 202 height 449
click at [1043, 450] on div at bounding box center [971, 294] width 202 height 449
click at [911, 145] on div at bounding box center [971, 294] width 202 height 449
click at [1039, 286] on div at bounding box center [971, 294] width 202 height 449
click at [957, 323] on div at bounding box center [971, 294] width 202 height 449
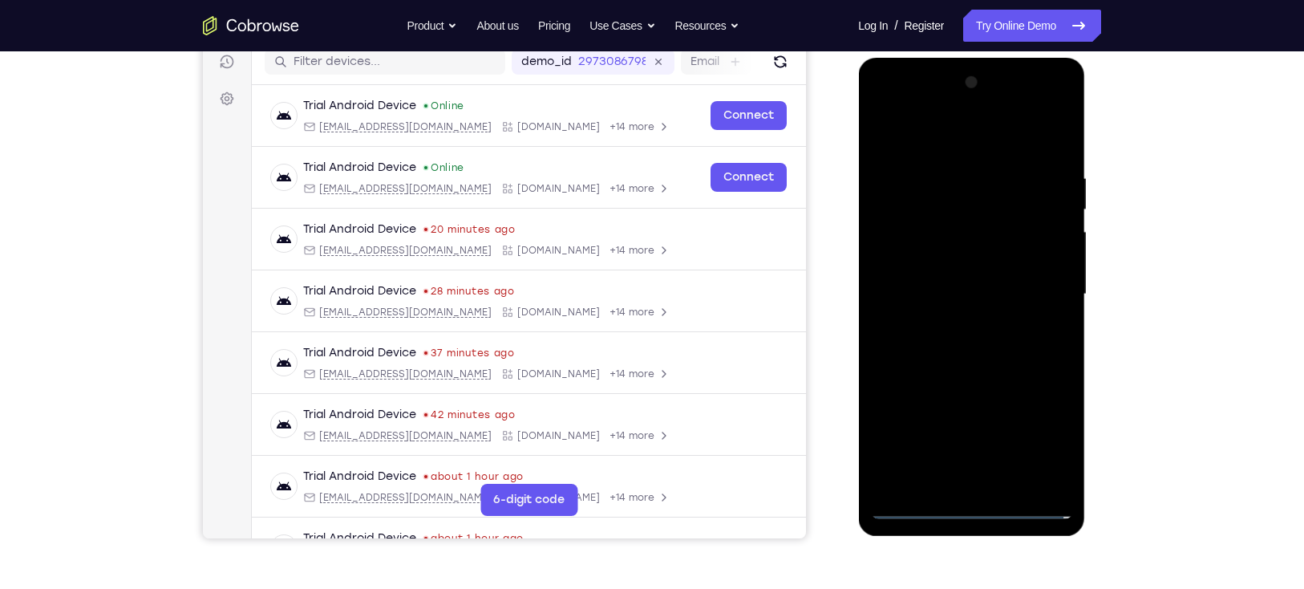
click at [975, 275] on div at bounding box center [971, 294] width 202 height 449
click at [957, 269] on div at bounding box center [971, 294] width 202 height 449
drag, startPoint x: 957, startPoint y: 269, endPoint x: 946, endPoint y: 265, distance: 11.2
click at [946, 265] on div at bounding box center [971, 294] width 202 height 449
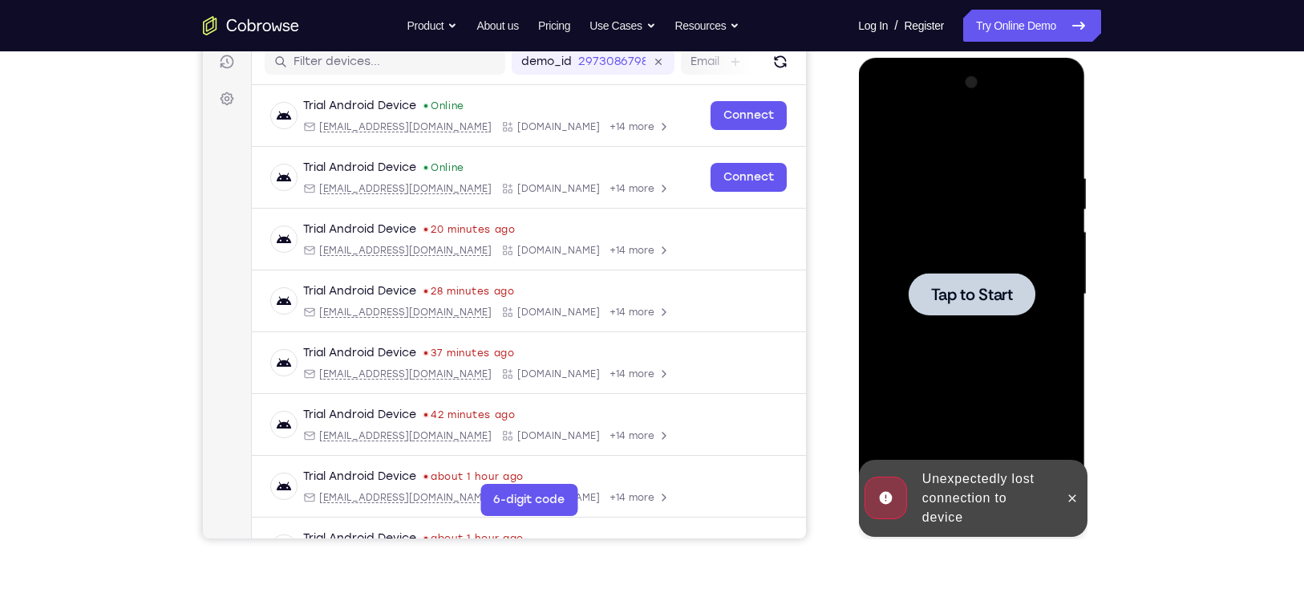
click at [967, 290] on span "Tap to Start" at bounding box center [971, 294] width 82 height 16
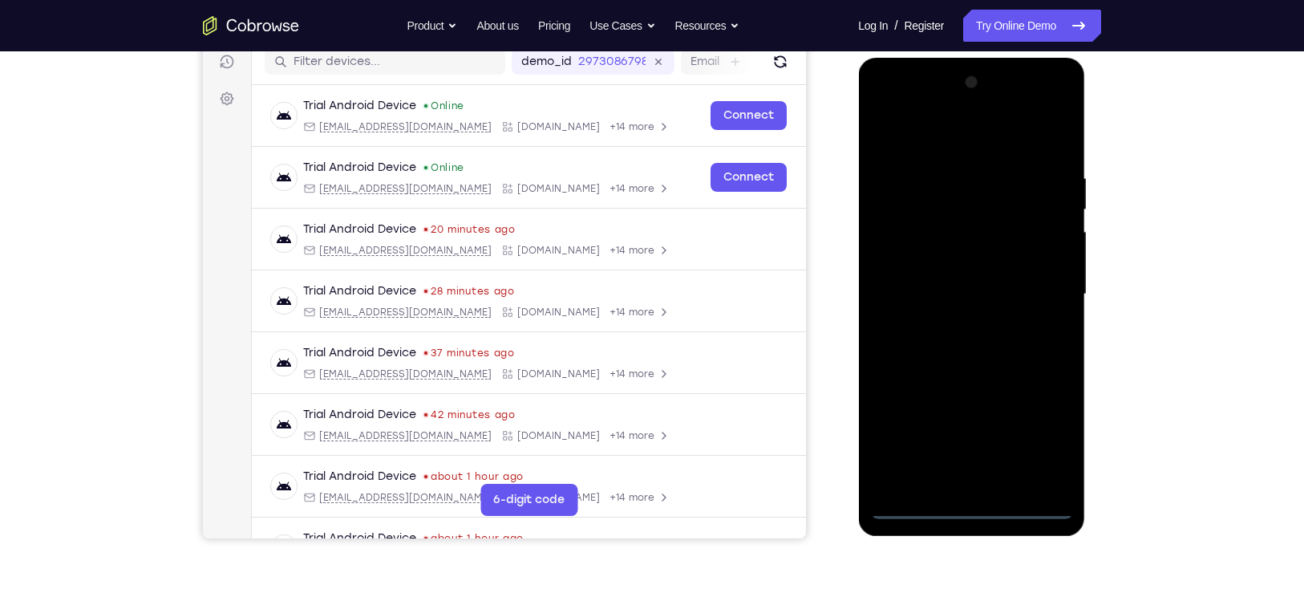
click at [968, 516] on div at bounding box center [971, 294] width 202 height 449
click at [1041, 441] on div at bounding box center [971, 294] width 202 height 449
click at [1042, 436] on div at bounding box center [971, 294] width 202 height 449
click at [949, 149] on div at bounding box center [971, 294] width 202 height 449
click at [1034, 285] on div at bounding box center [971, 294] width 202 height 449
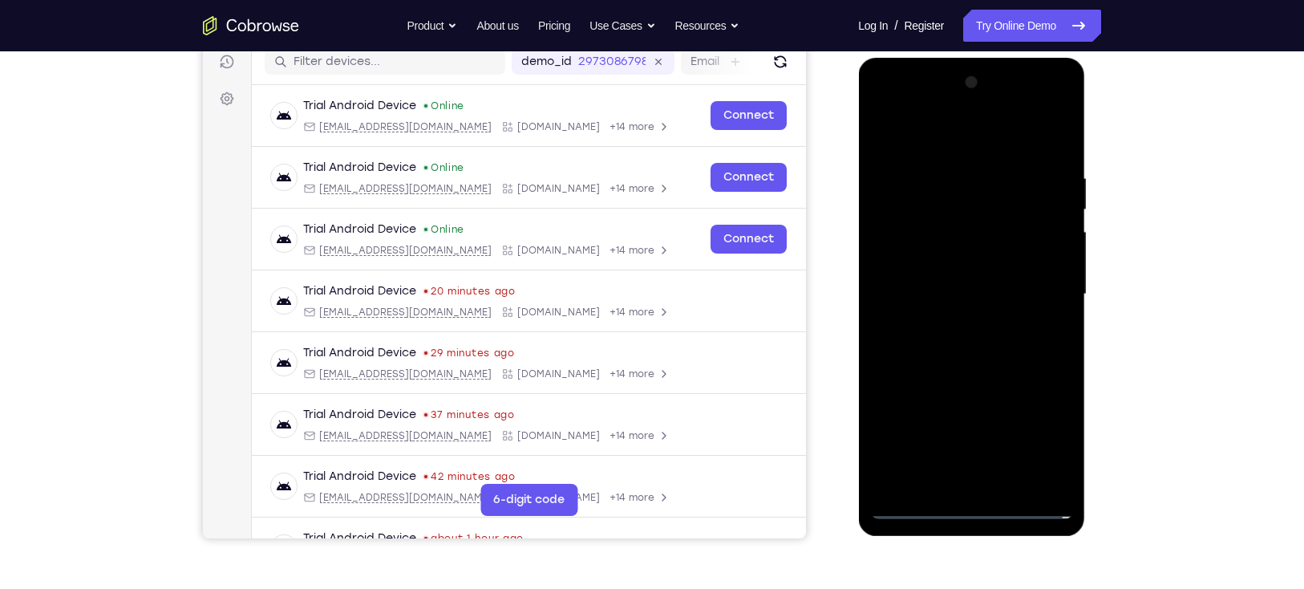
click at [947, 322] on div at bounding box center [971, 294] width 202 height 449
click at [982, 275] on div at bounding box center [971, 294] width 202 height 449
click at [963, 265] on div at bounding box center [971, 294] width 202 height 449
click at [962, 288] on div at bounding box center [971, 294] width 202 height 449
click at [986, 346] on div at bounding box center [971, 294] width 202 height 449
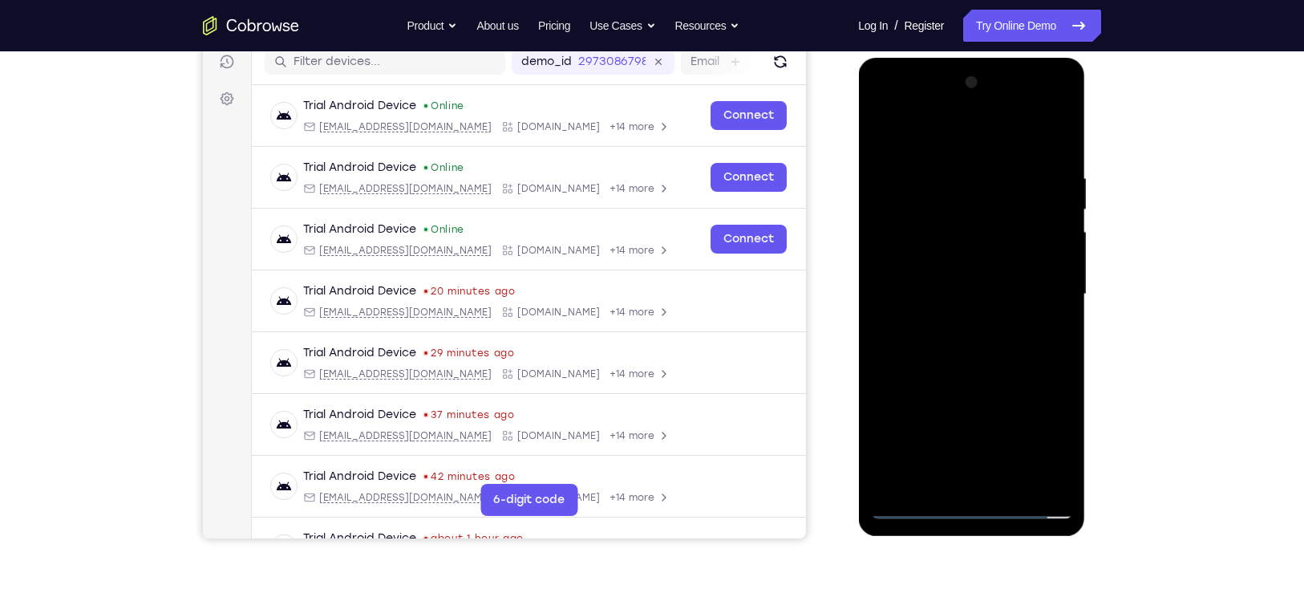
click at [976, 342] on div at bounding box center [971, 294] width 202 height 449
click at [980, 361] on div at bounding box center [971, 294] width 202 height 449
click at [1010, 486] on div at bounding box center [971, 294] width 202 height 449
click at [974, 383] on div at bounding box center [971, 294] width 202 height 449
click at [949, 278] on div at bounding box center [971, 294] width 202 height 449
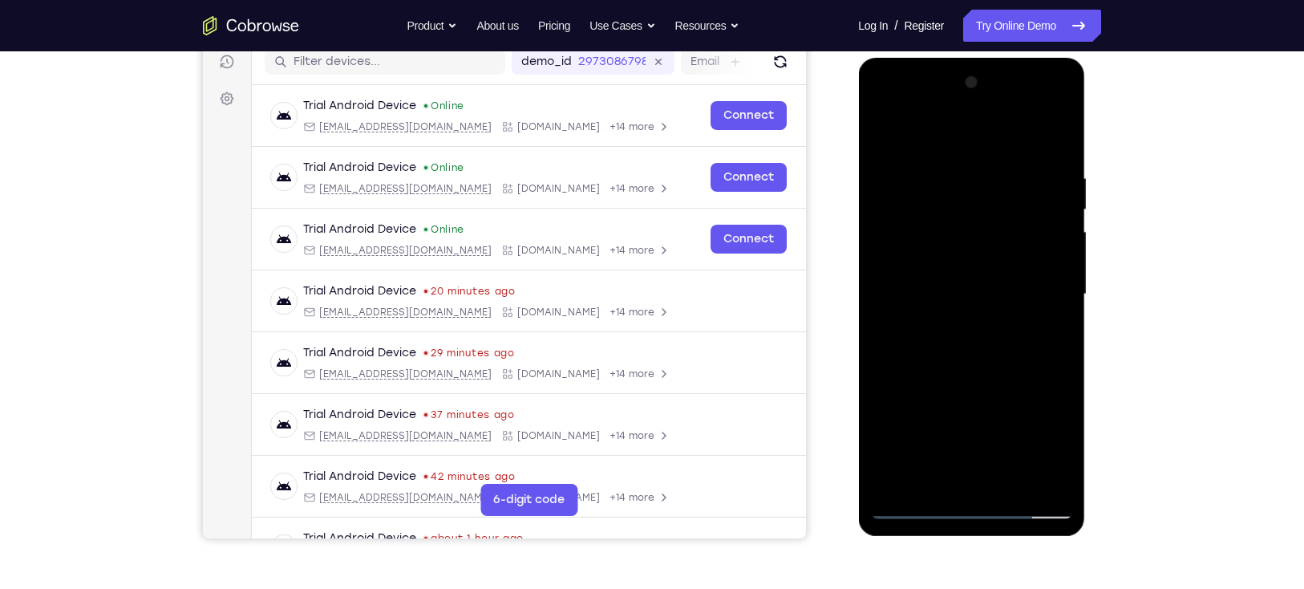
click at [940, 476] on div at bounding box center [971, 294] width 202 height 449
drag, startPoint x: 940, startPoint y: 476, endPoint x: 1059, endPoint y: 449, distance: 122.6
click at [1059, 449] on div at bounding box center [971, 294] width 202 height 449
click at [963, 332] on div at bounding box center [971, 294] width 202 height 449
click at [1066, 452] on div at bounding box center [971, 294] width 202 height 449
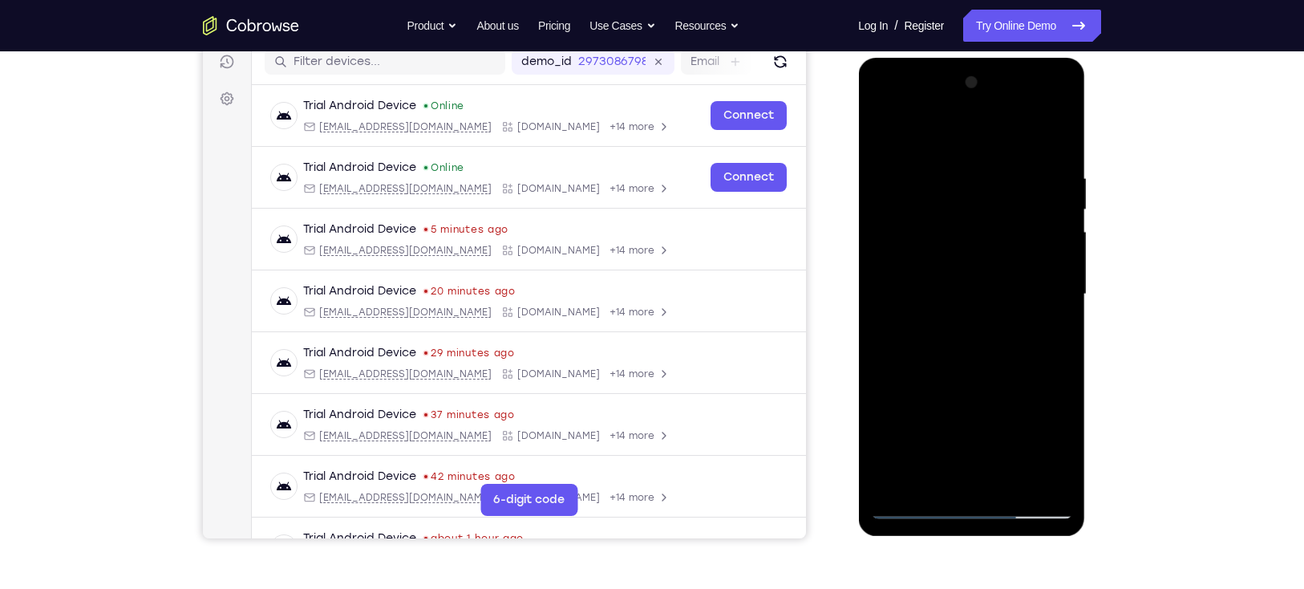
click at [1066, 452] on div at bounding box center [971, 294] width 202 height 449
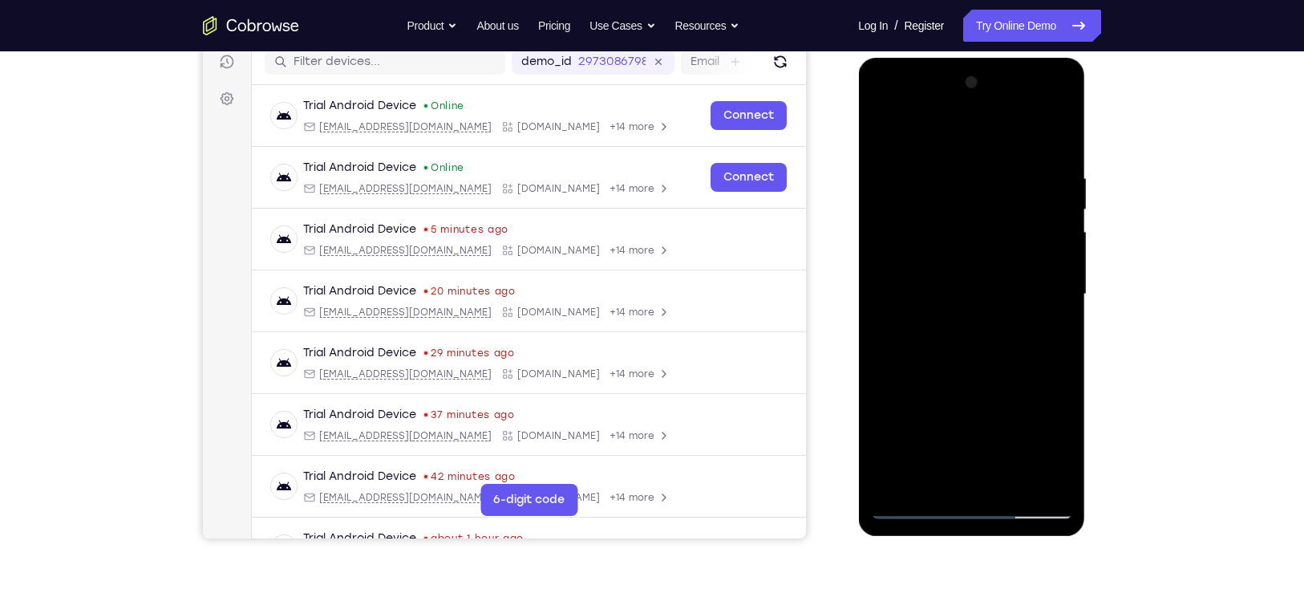
click at [1066, 452] on div at bounding box center [971, 294] width 202 height 449
click at [1052, 454] on div at bounding box center [971, 294] width 202 height 449
drag, startPoint x: 1053, startPoint y: 454, endPoint x: 2014, endPoint y: 549, distance: 965.5
click at [1087, 492] on html "Online web based iOS Simulators and Android Emulators. Run iPhone, iPad, Mobile…" at bounding box center [972, 298] width 229 height 481
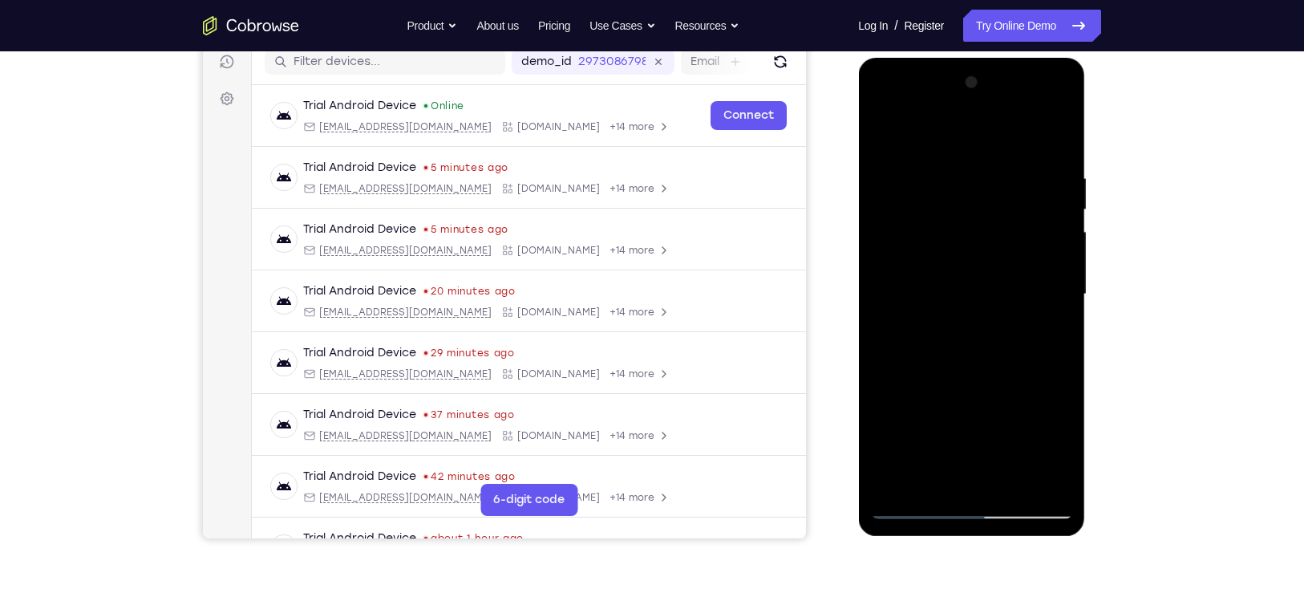
drag, startPoint x: 2014, startPoint y: 549, endPoint x: 1059, endPoint y: 447, distance: 960.6
click at [1059, 447] on div at bounding box center [971, 294] width 202 height 449
click at [1007, 481] on div at bounding box center [971, 294] width 202 height 449
drag, startPoint x: 1007, startPoint y: 481, endPoint x: 1058, endPoint y: 414, distance: 84.2
click at [1058, 414] on div at bounding box center [971, 294] width 202 height 449
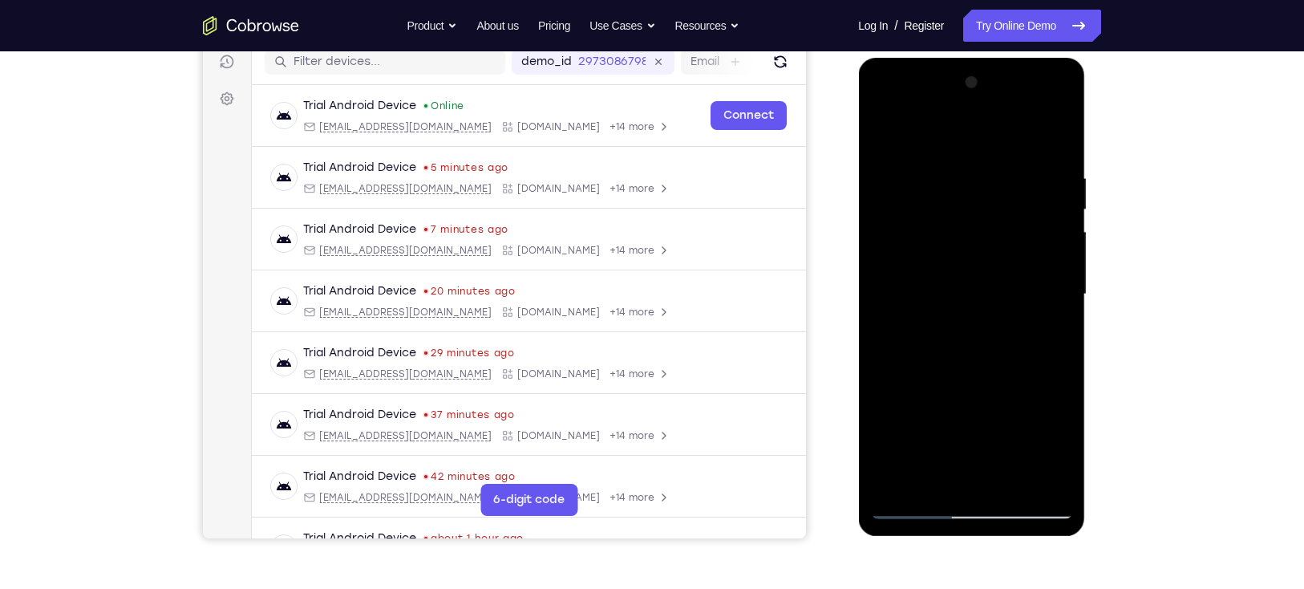
click at [974, 480] on div at bounding box center [971, 294] width 202 height 449
click at [1062, 447] on div at bounding box center [971, 294] width 202 height 449
click at [1064, 451] on div at bounding box center [971, 294] width 202 height 449
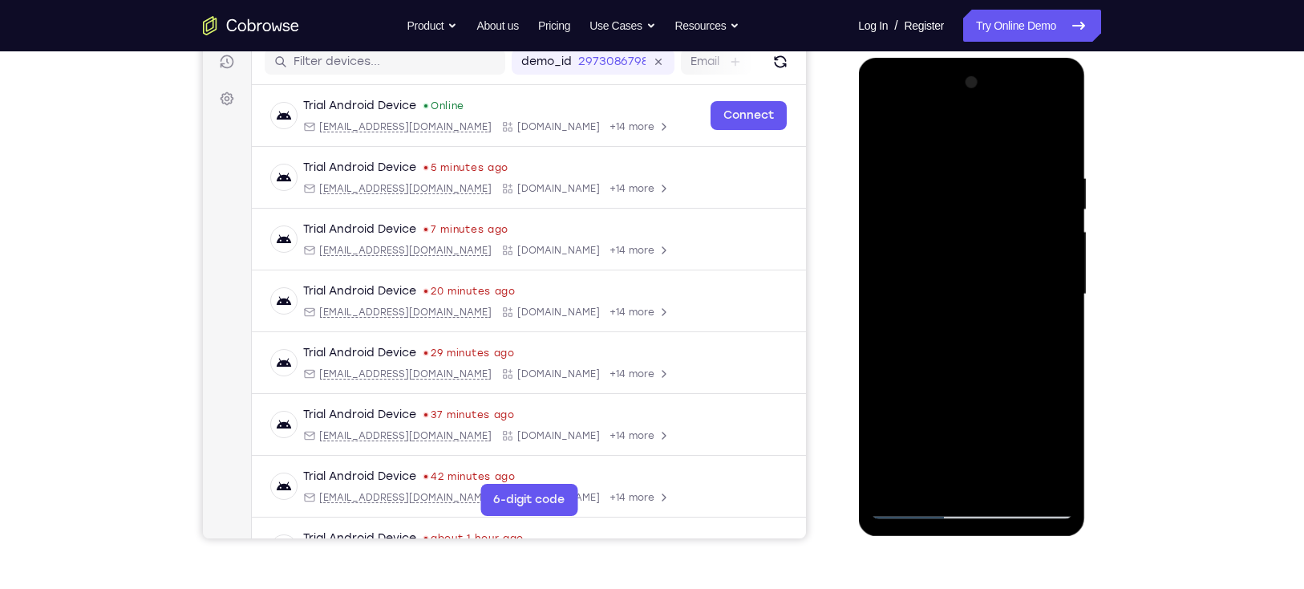
click at [1064, 451] on div at bounding box center [971, 294] width 202 height 449
click at [937, 471] on div at bounding box center [971, 294] width 202 height 449
click at [1014, 387] on div at bounding box center [971, 294] width 202 height 449
click at [1044, 324] on div at bounding box center [971, 294] width 202 height 449
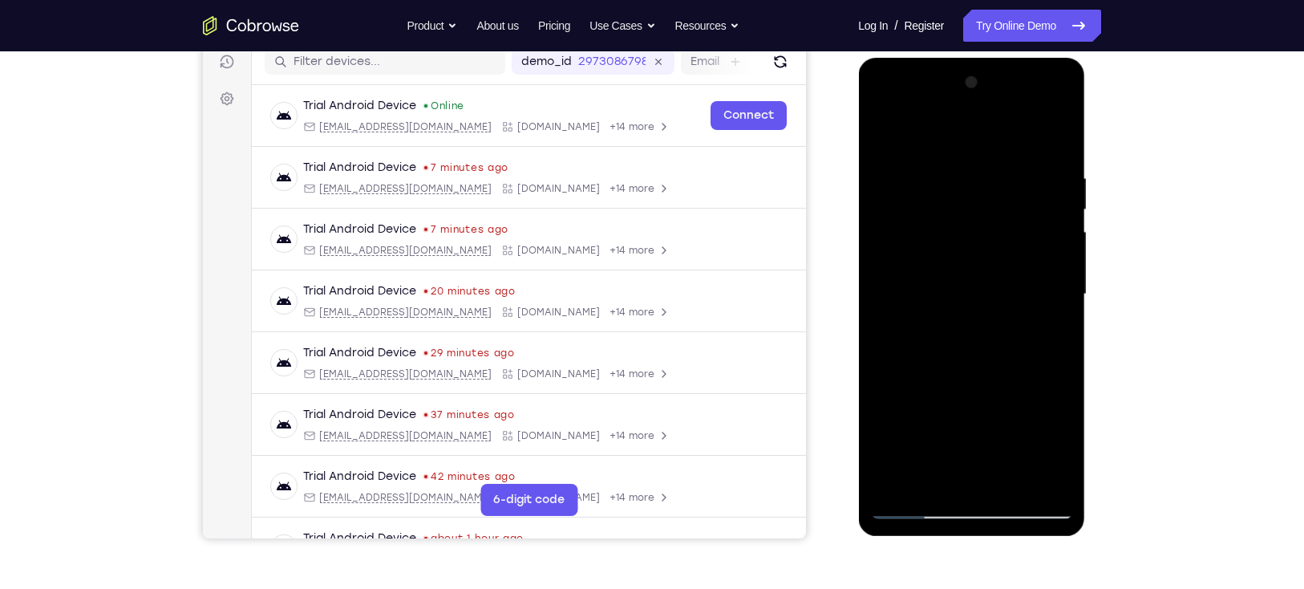
click at [1048, 326] on div at bounding box center [971, 294] width 202 height 449
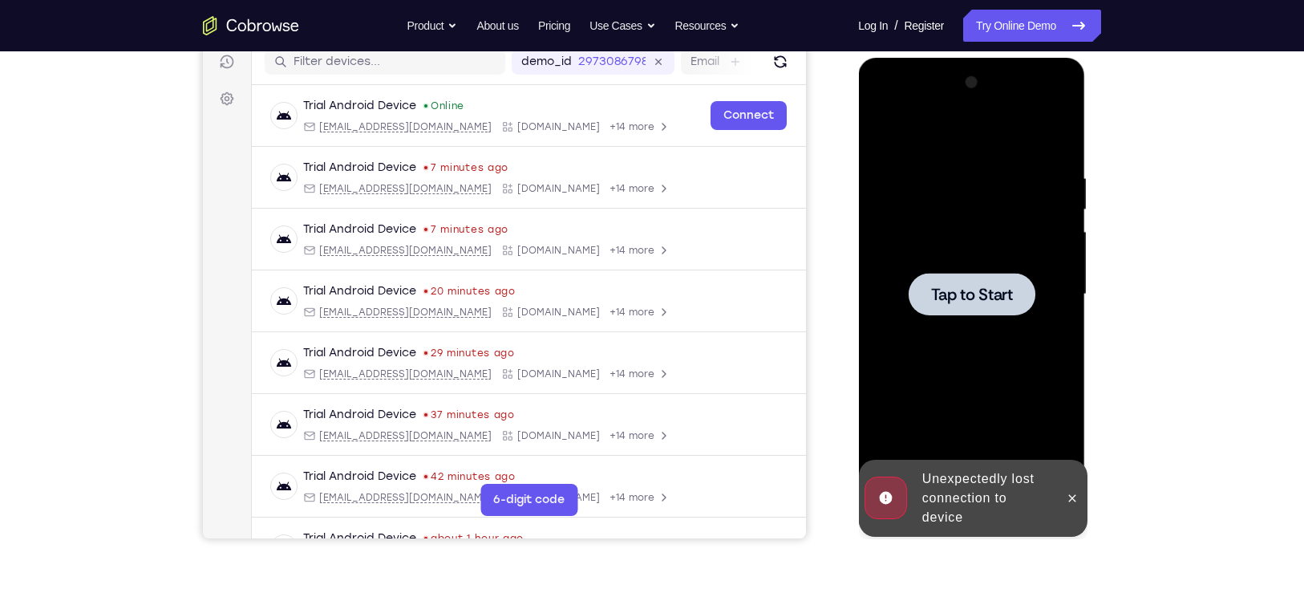
drag, startPoint x: 952, startPoint y: 283, endPoint x: 1419, endPoint y: 210, distance: 473.2
click at [952, 286] on span "Tap to Start" at bounding box center [971, 294] width 82 height 16
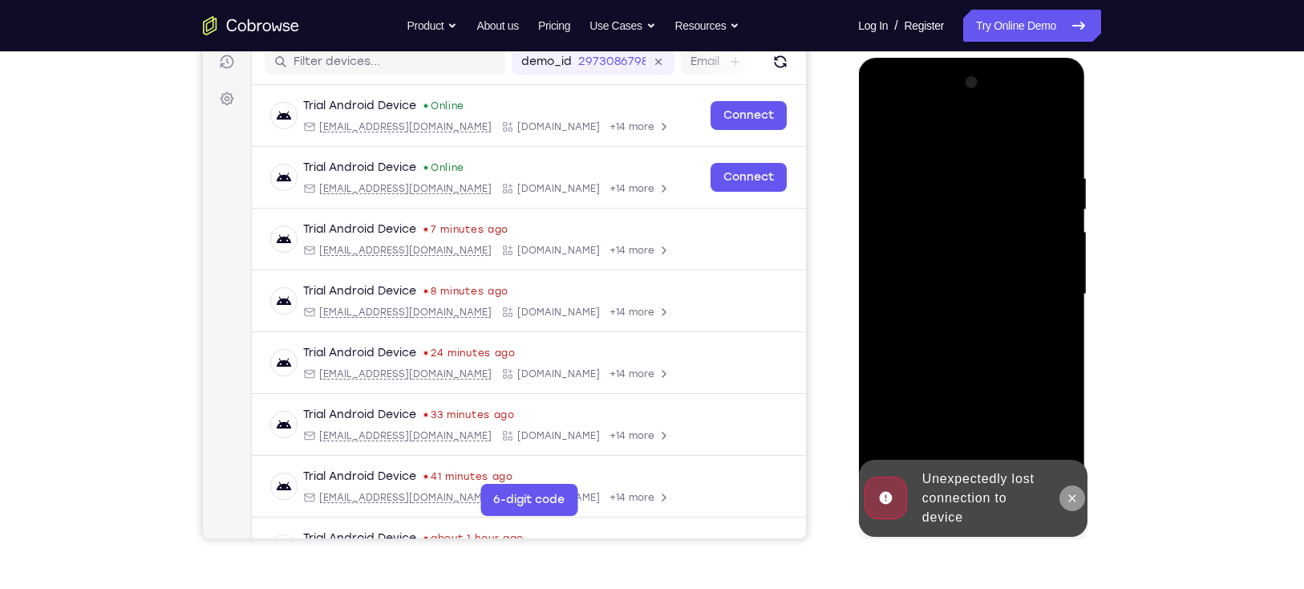
click at [1071, 499] on icon at bounding box center [1071, 498] width 13 height 13
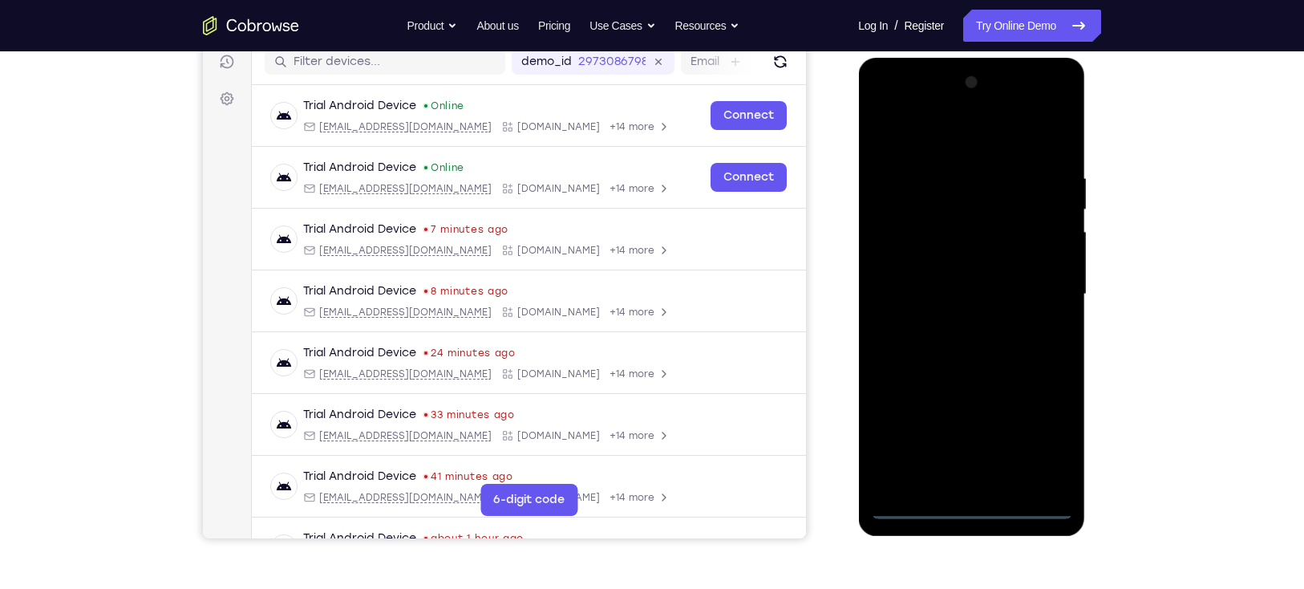
click at [986, 507] on div at bounding box center [971, 294] width 202 height 449
click at [1038, 435] on div at bounding box center [971, 294] width 202 height 449
click at [938, 147] on div at bounding box center [971, 294] width 202 height 449
click at [1039, 285] on div at bounding box center [971, 294] width 202 height 449
click at [961, 325] on div at bounding box center [971, 294] width 202 height 449
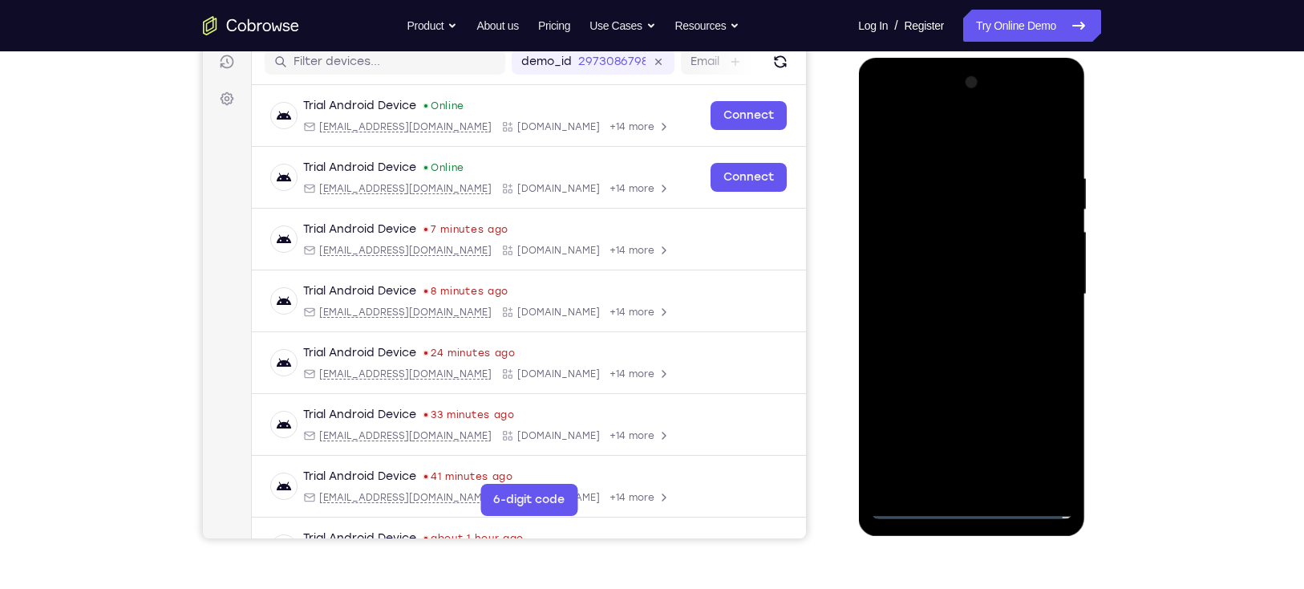
click at [989, 284] on div at bounding box center [971, 294] width 202 height 449
click at [960, 265] on div at bounding box center [971, 294] width 202 height 449
click at [959, 290] on div at bounding box center [971, 294] width 202 height 449
click at [954, 348] on div at bounding box center [971, 294] width 202 height 449
click at [1044, 318] on div at bounding box center [971, 294] width 202 height 449
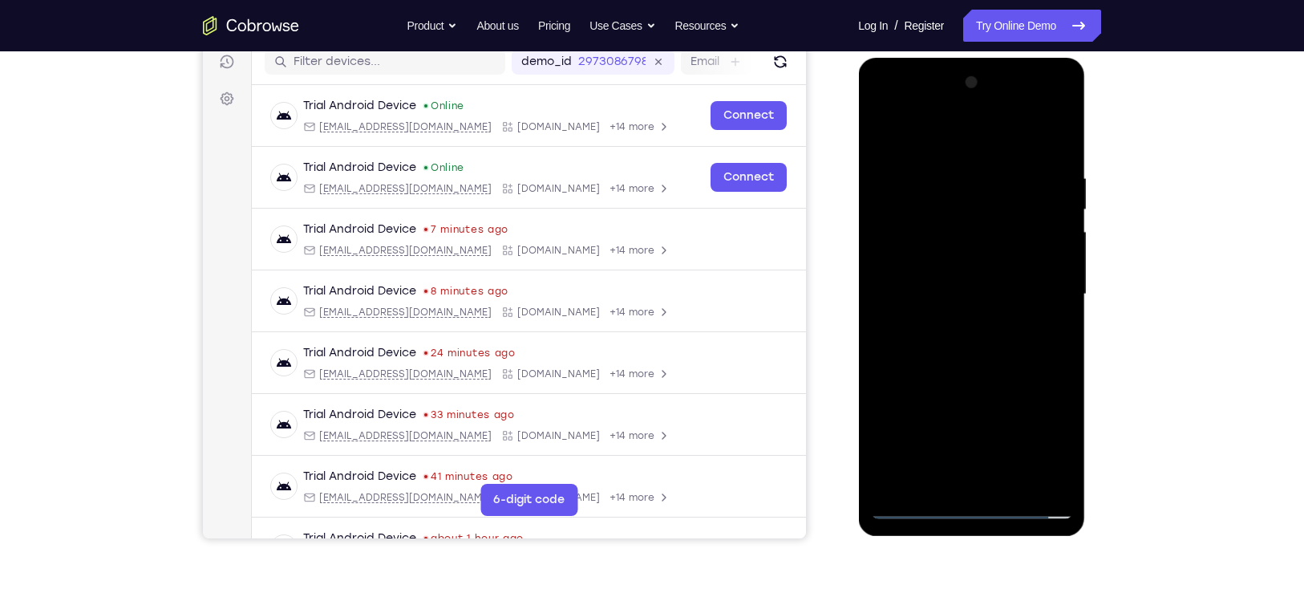
click at [959, 296] on div at bounding box center [971, 294] width 202 height 449
click at [977, 354] on div at bounding box center [971, 294] width 202 height 449
click at [995, 366] on div at bounding box center [971, 294] width 202 height 449
click at [1015, 483] on div at bounding box center [971, 294] width 202 height 449
click at [986, 383] on div at bounding box center [971, 294] width 202 height 449
